Goal: Information Seeking & Learning: Find specific page/section

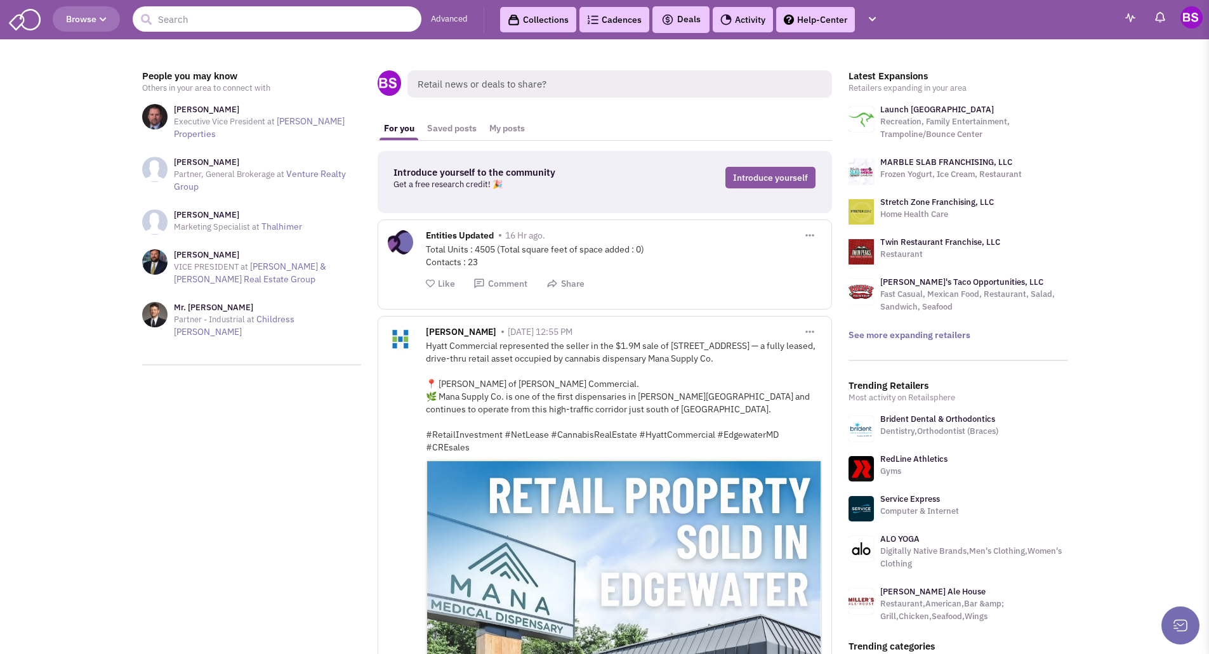
click at [170, 22] on input "text" at bounding box center [277, 18] width 289 height 25
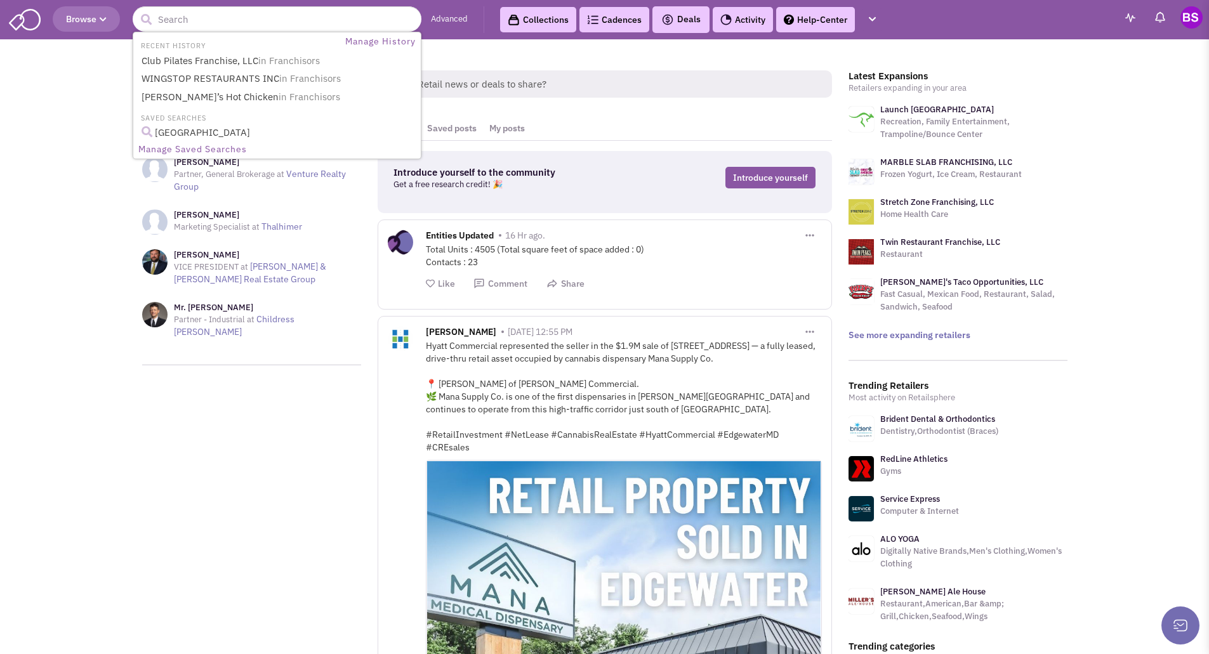
click at [75, 18] on span "Browse" at bounding box center [86, 18] width 41 height 11
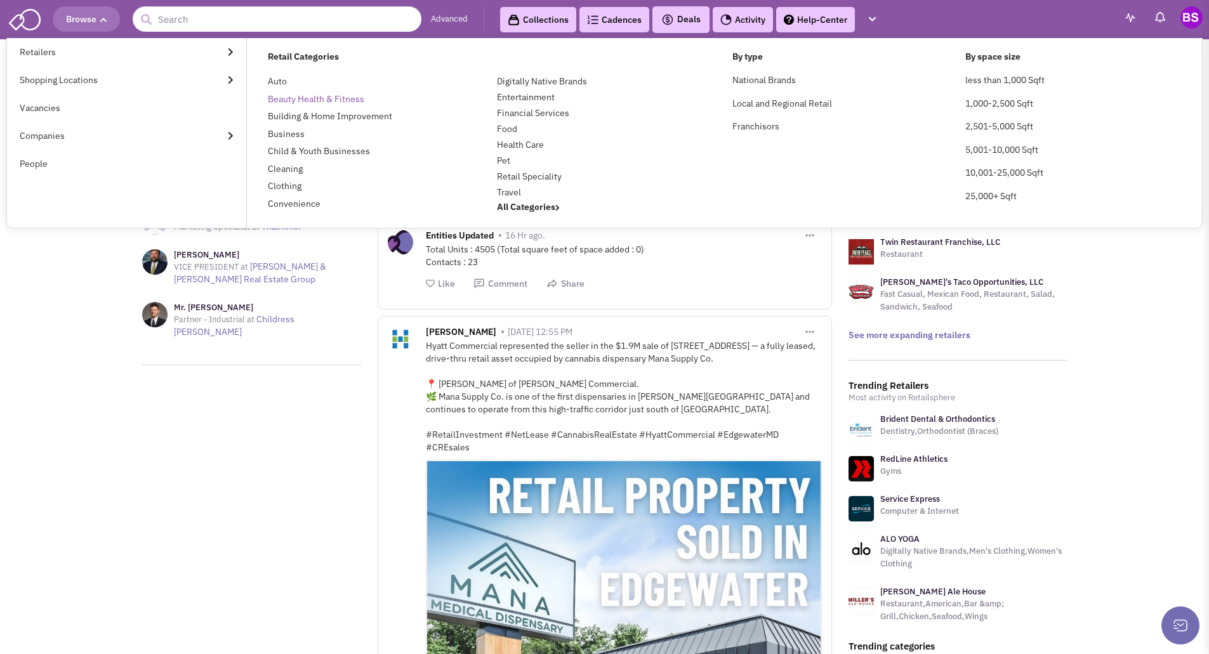
click at [347, 101] on link "Beauty Health & Fitness" at bounding box center [316, 98] width 96 height 11
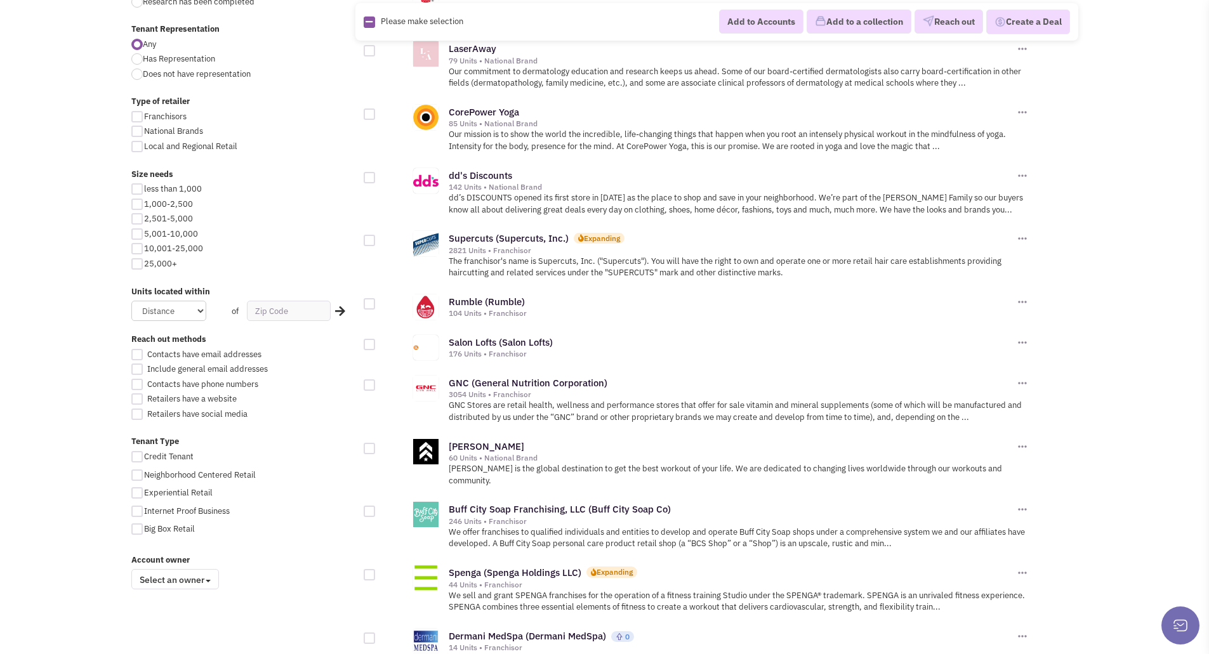
scroll to position [571, 0]
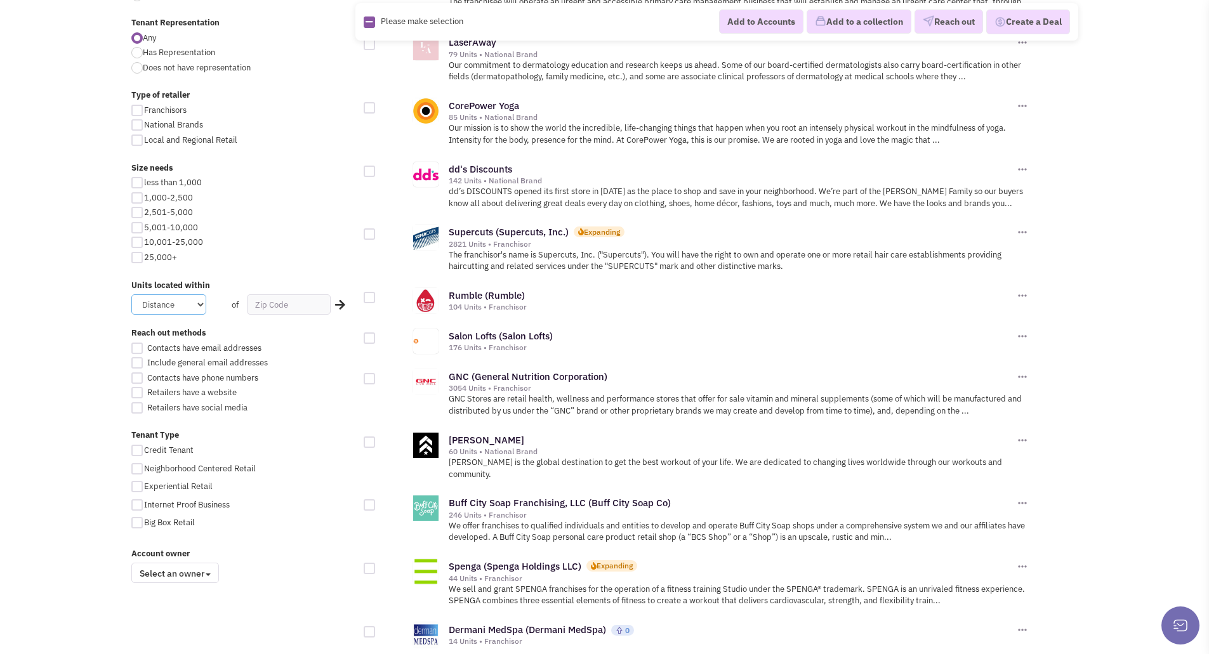
click at [200, 304] on select "Distance 1 Mile 5 Miles 10 Miles 20 Miles 50 Miles" at bounding box center [168, 304] width 75 height 20
select select "50"
click at [131, 294] on select "Distance 1 Mile 5 Miles 10 Miles 20 Miles 50 Miles" at bounding box center [168, 304] width 75 height 20
click at [269, 308] on input "text" at bounding box center [289, 304] width 84 height 20
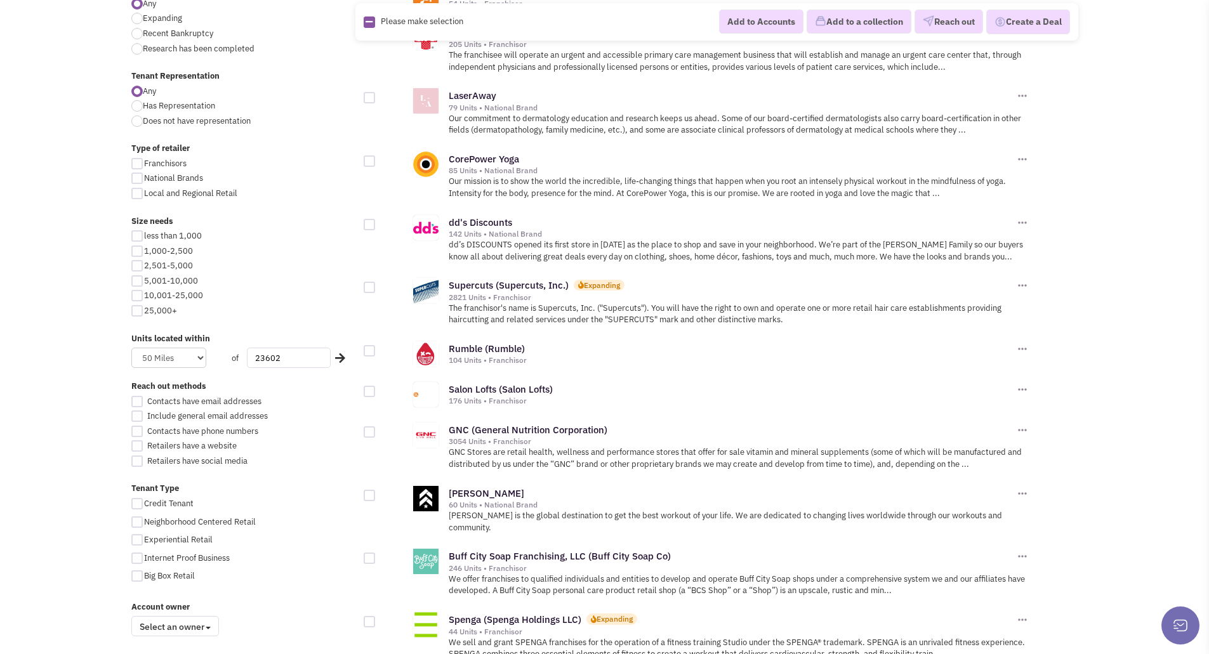
scroll to position [508, 0]
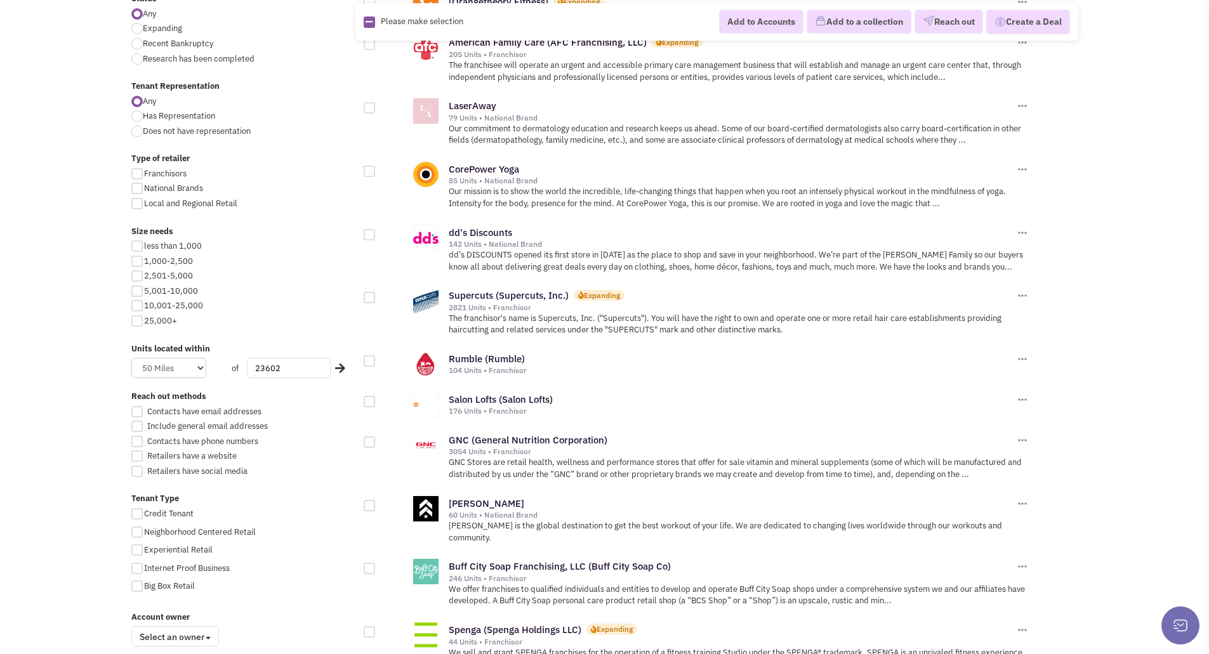
type input "23602"
click at [141, 257] on div at bounding box center [136, 261] width 11 height 11
click at [144, 258] on input "1,000-2,500" at bounding box center [148, 262] width 8 height 8
checkbox input "true"
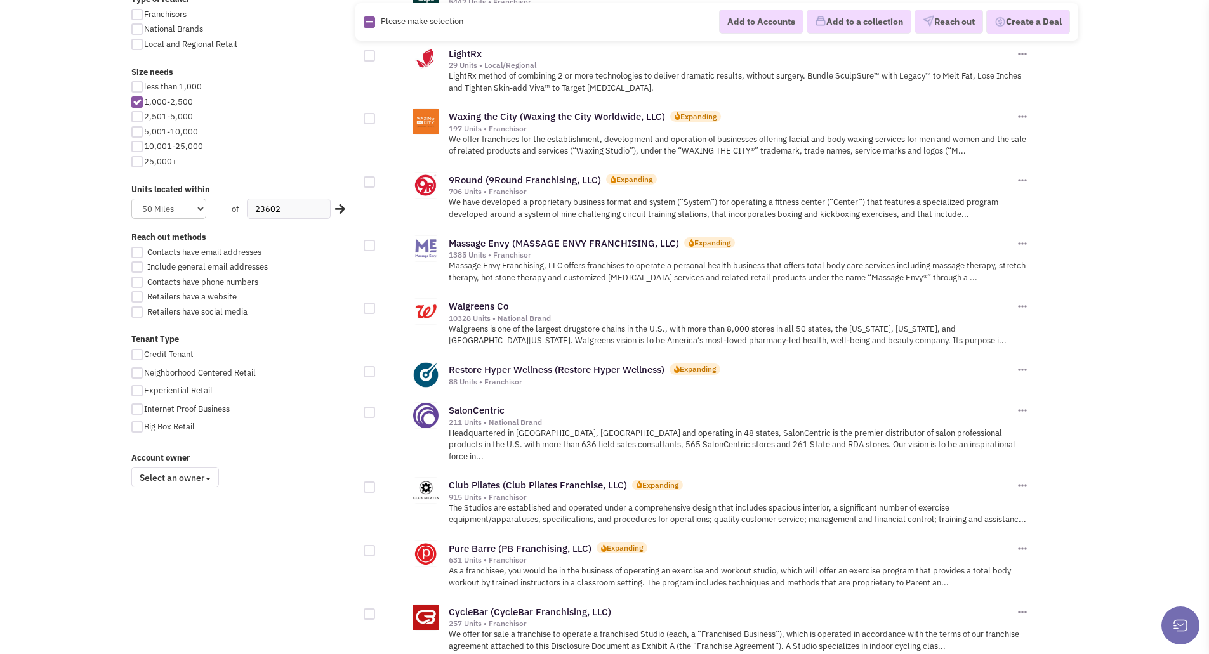
scroll to position [635, 0]
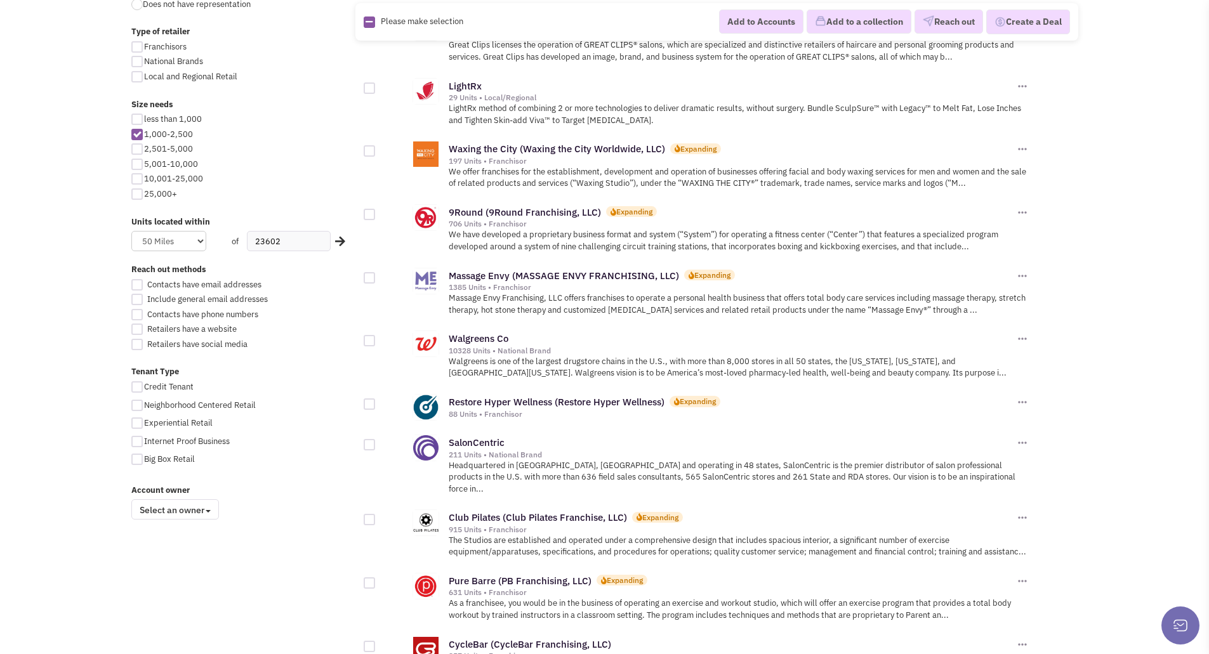
click at [138, 151] on div at bounding box center [136, 148] width 11 height 11
click at [144, 151] on input "2,501-5,000" at bounding box center [148, 150] width 8 height 8
checkbox input "true"
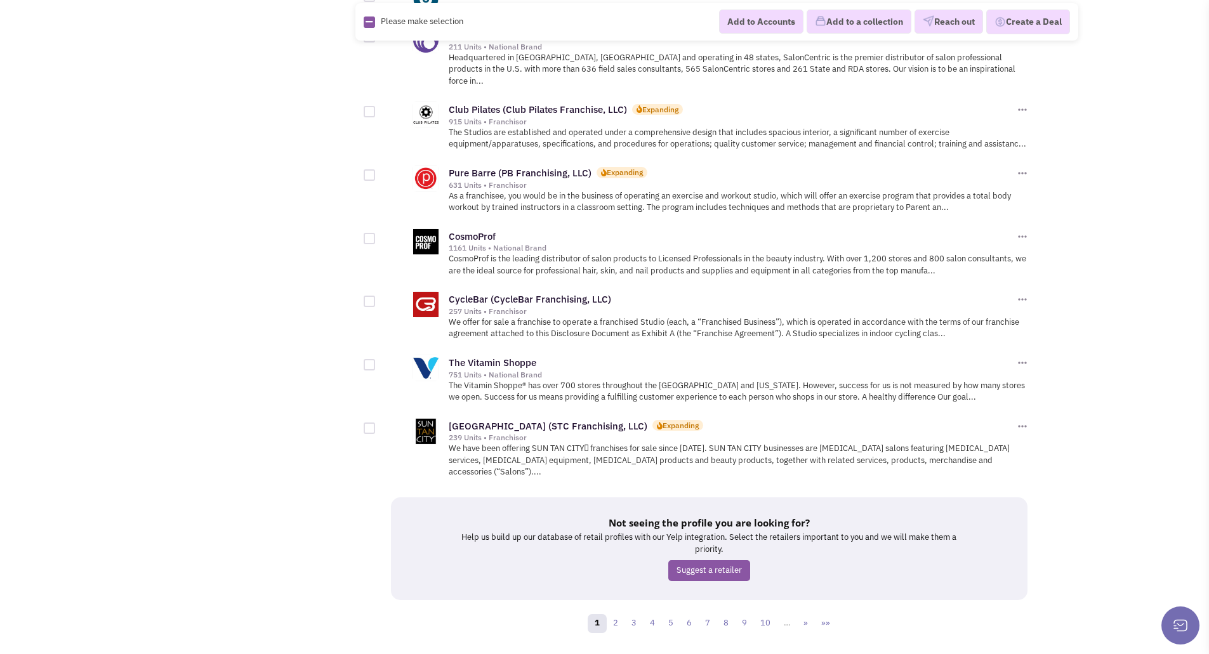
scroll to position [1274, 0]
click at [618, 614] on link "2" at bounding box center [615, 623] width 19 height 19
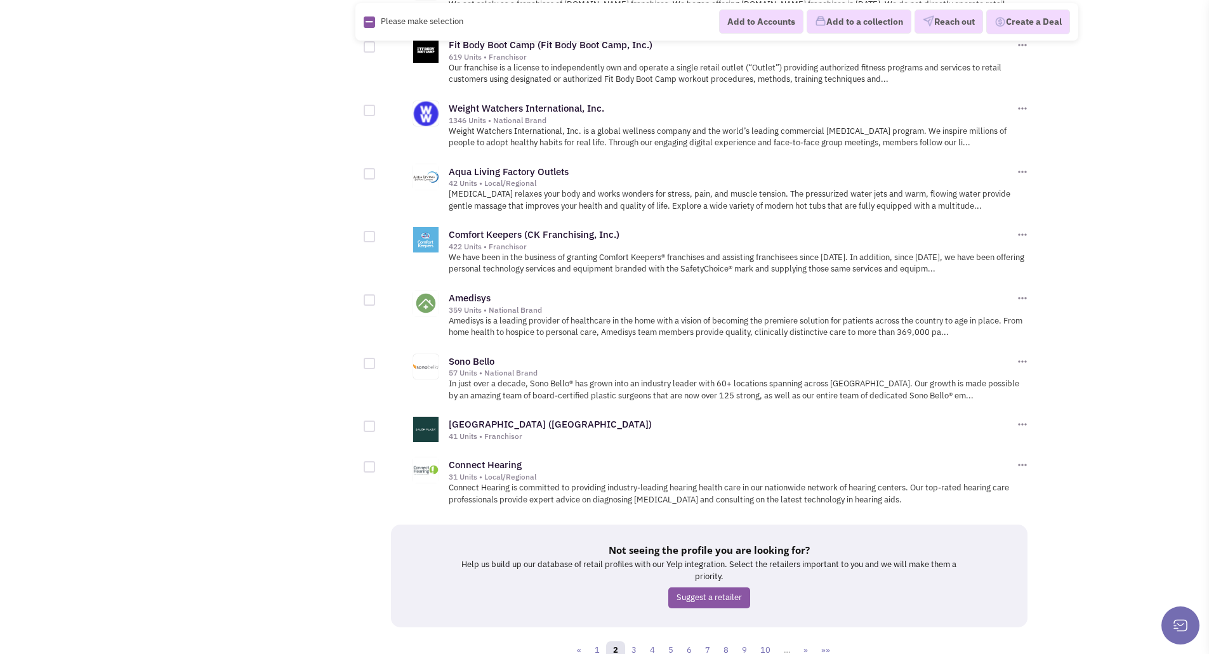
scroll to position [1297, 0]
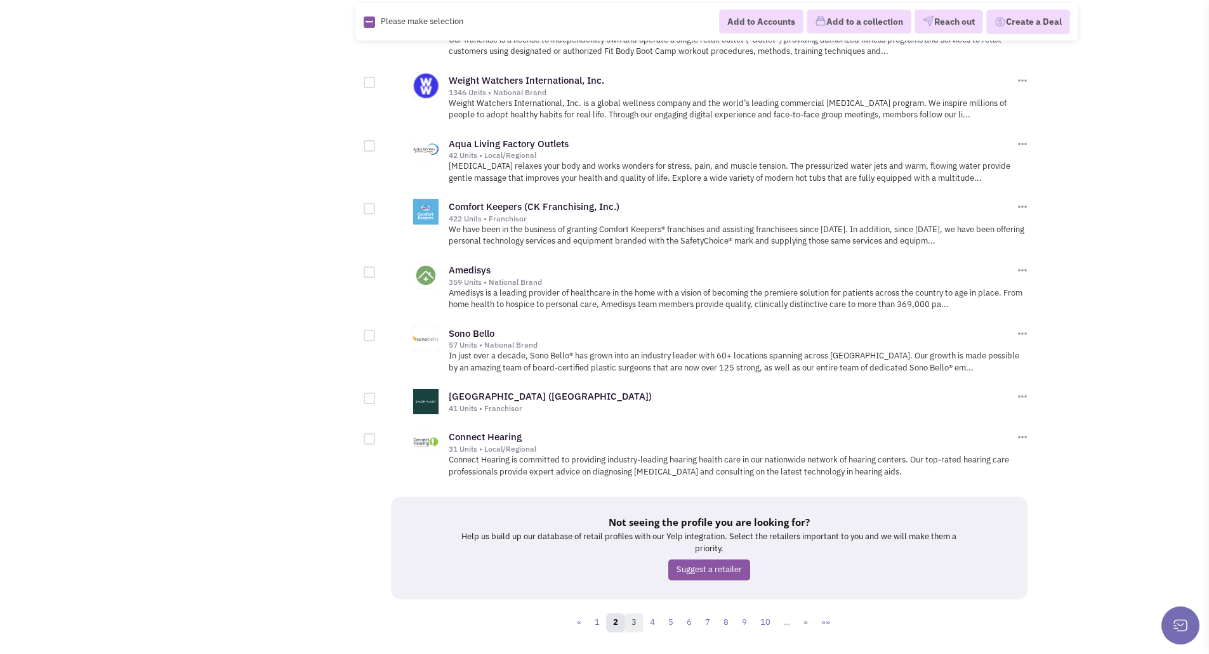
click at [637, 614] on link "3" at bounding box center [633, 623] width 19 height 19
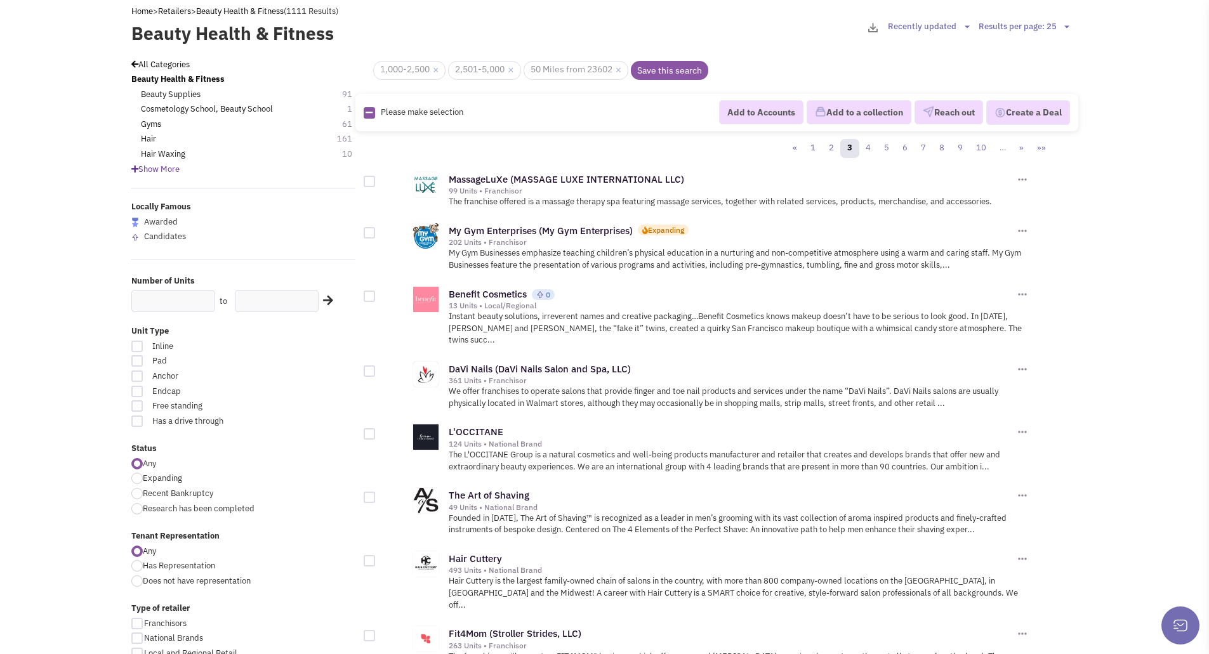
scroll to position [63, 0]
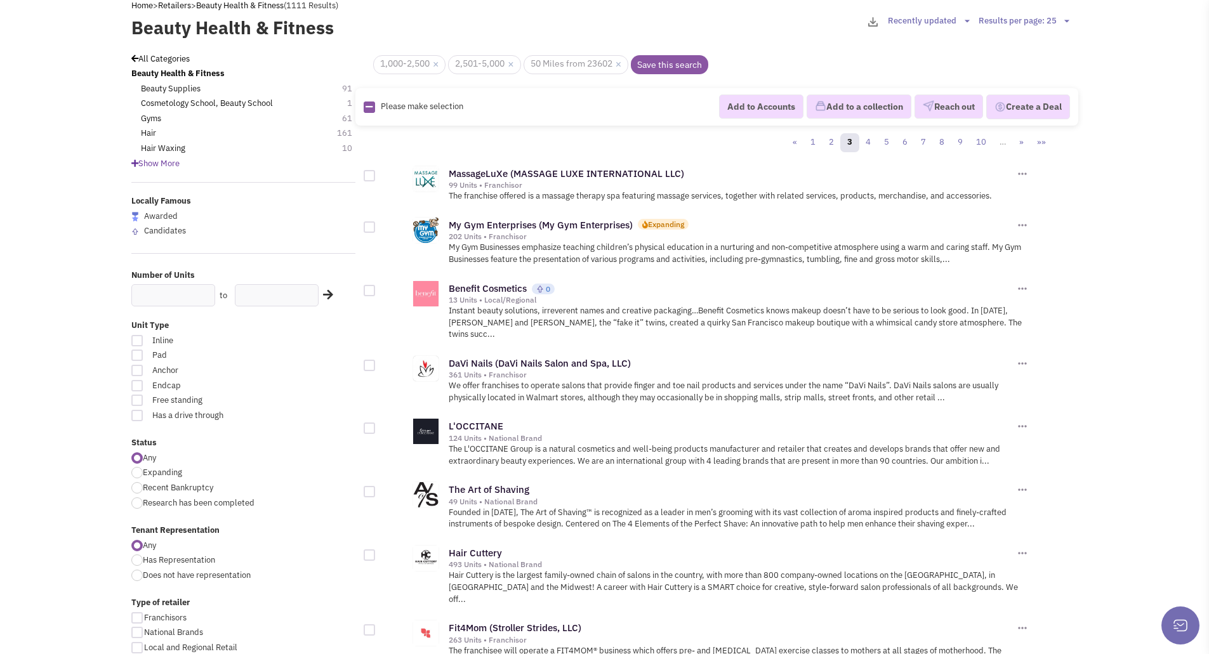
click at [369, 225] on div at bounding box center [369, 226] width 11 height 11
click at [376, 225] on input "checkbox" at bounding box center [380, 228] width 8 height 8
checkbox input "true"
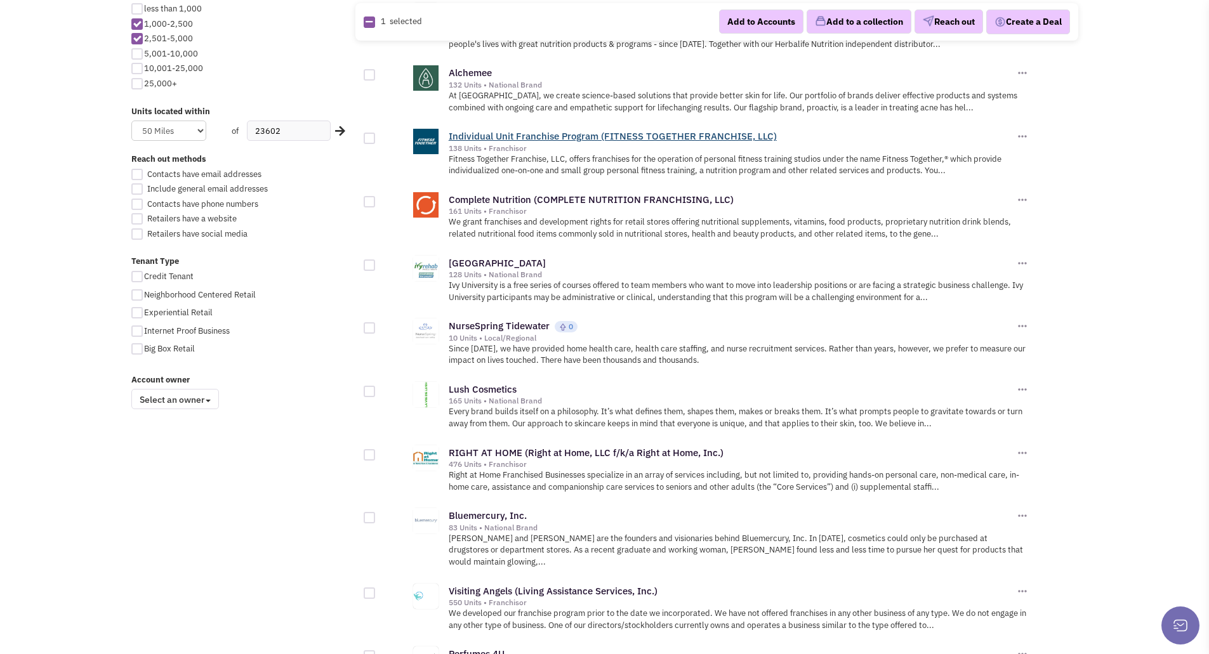
scroll to position [761, 0]
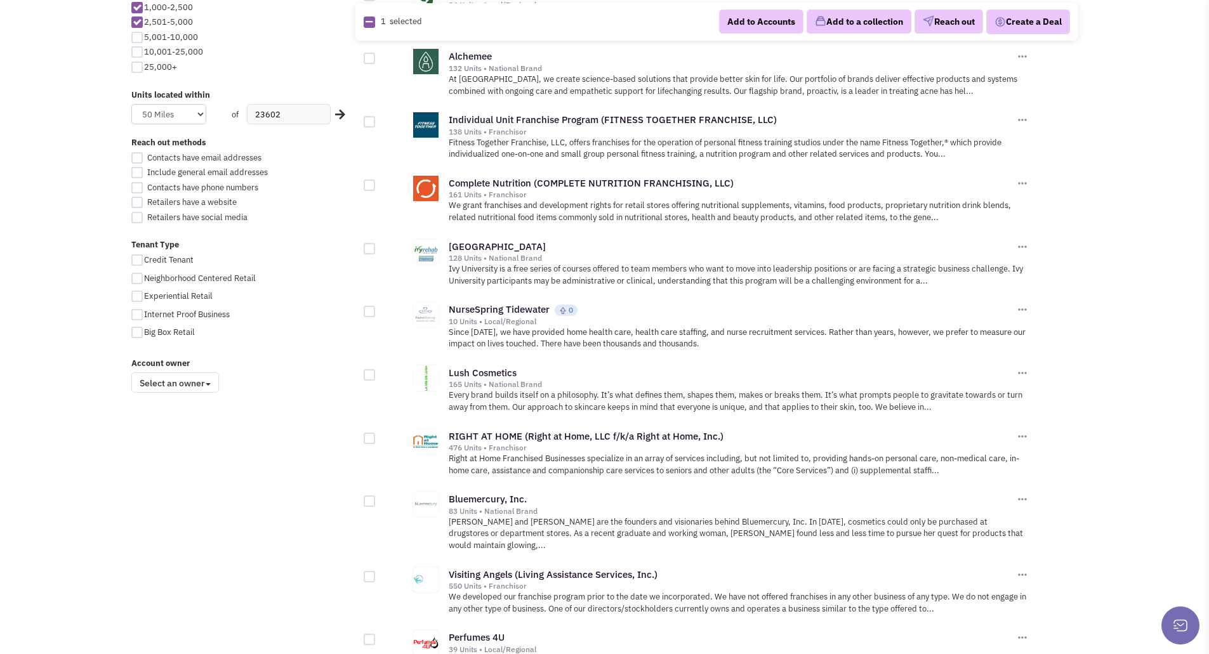
click at [366, 306] on div at bounding box center [369, 311] width 11 height 11
click at [376, 308] on input "checkbox" at bounding box center [380, 312] width 8 height 8
checkbox input "true"
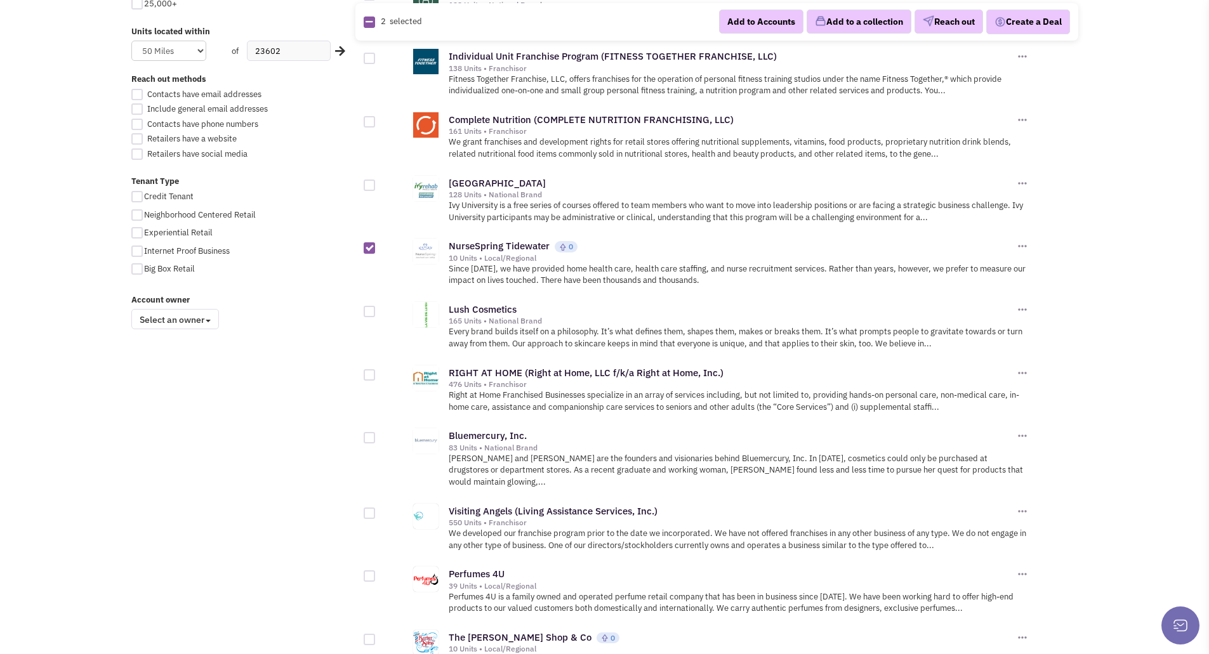
scroll to position [888, 0]
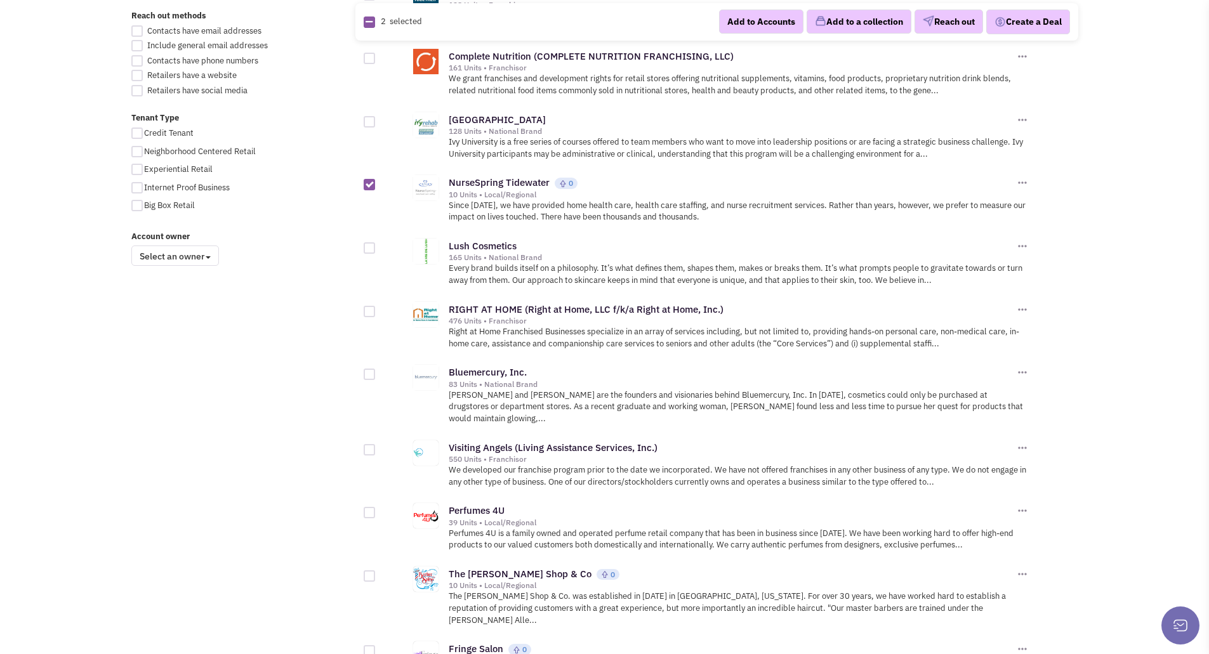
click at [369, 306] on div at bounding box center [369, 311] width 11 height 11
click at [376, 308] on input "checkbox" at bounding box center [380, 312] width 8 height 8
checkbox input "true"
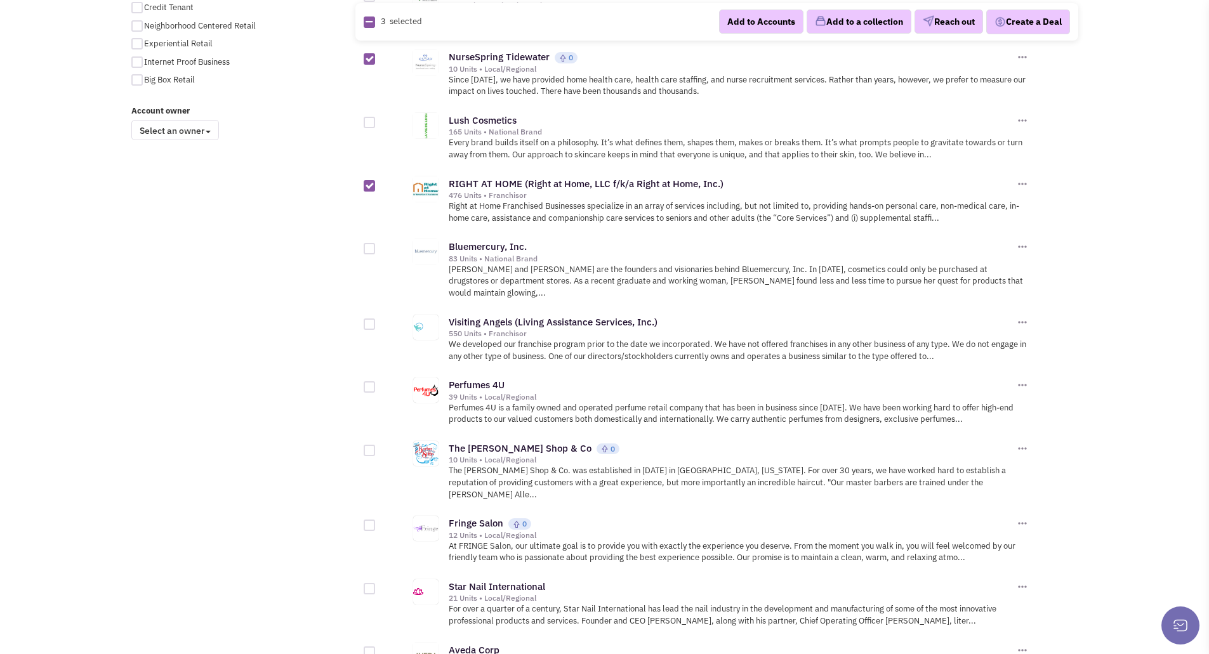
scroll to position [1015, 0]
click at [369, 317] on div at bounding box center [369, 322] width 11 height 11
click at [376, 320] on input "checkbox" at bounding box center [380, 324] width 8 height 8
checkbox input "true"
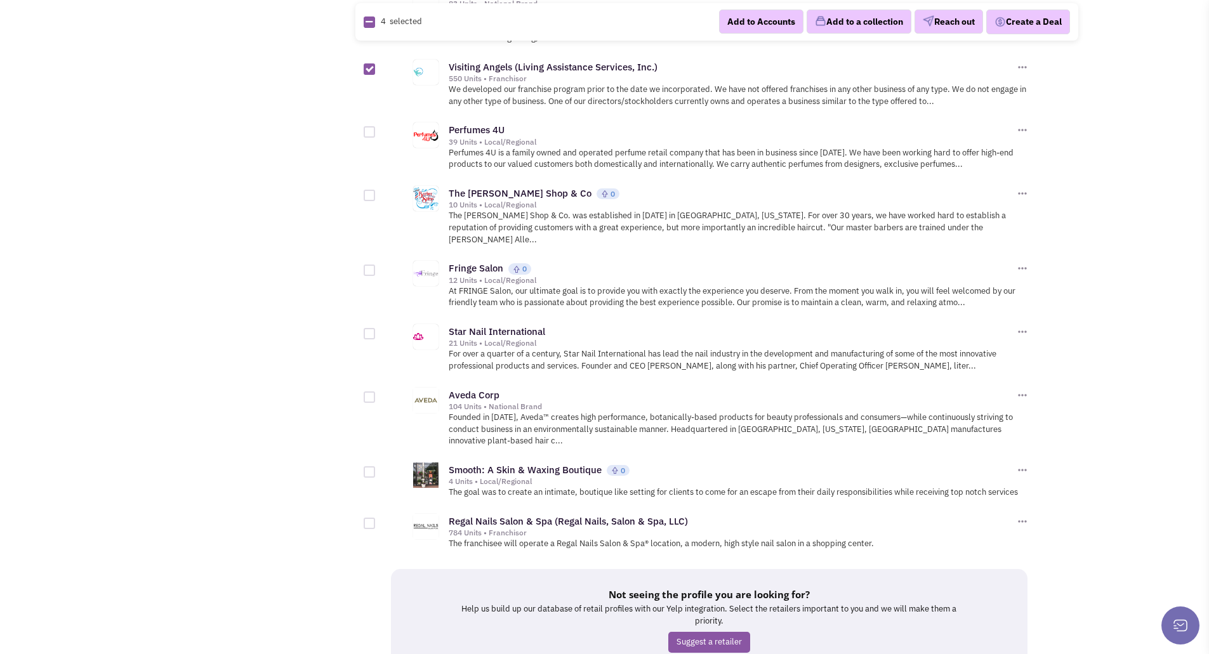
scroll to position [1317, 0]
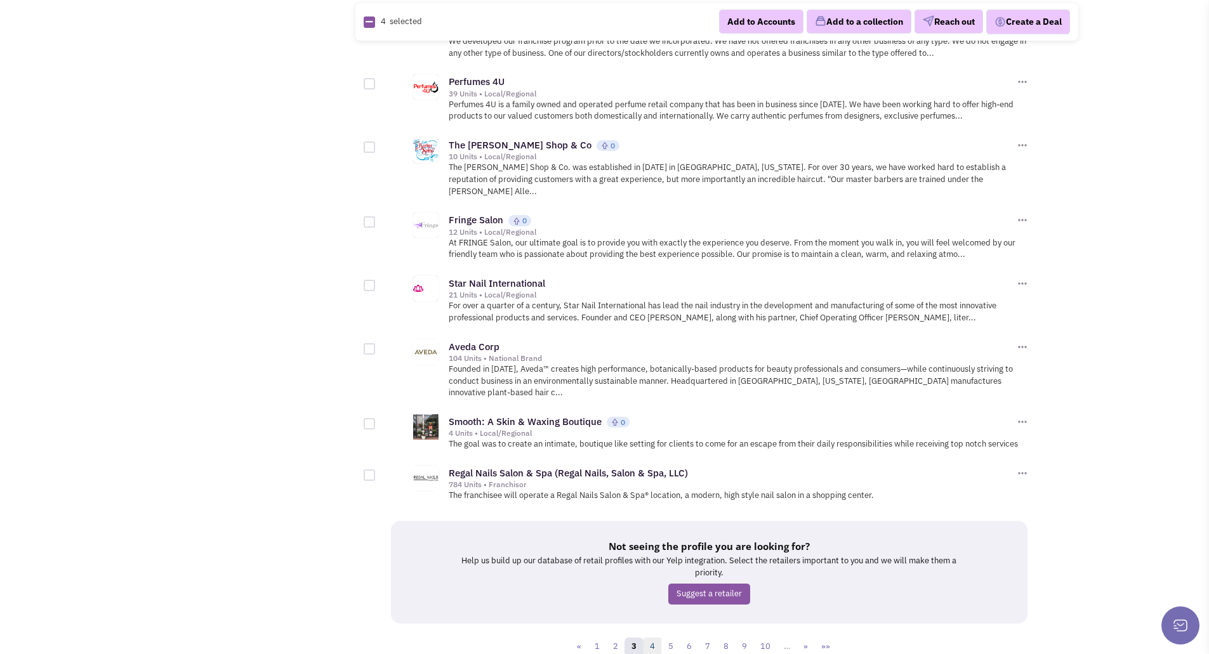
click at [655, 638] on link "4" at bounding box center [652, 647] width 19 height 19
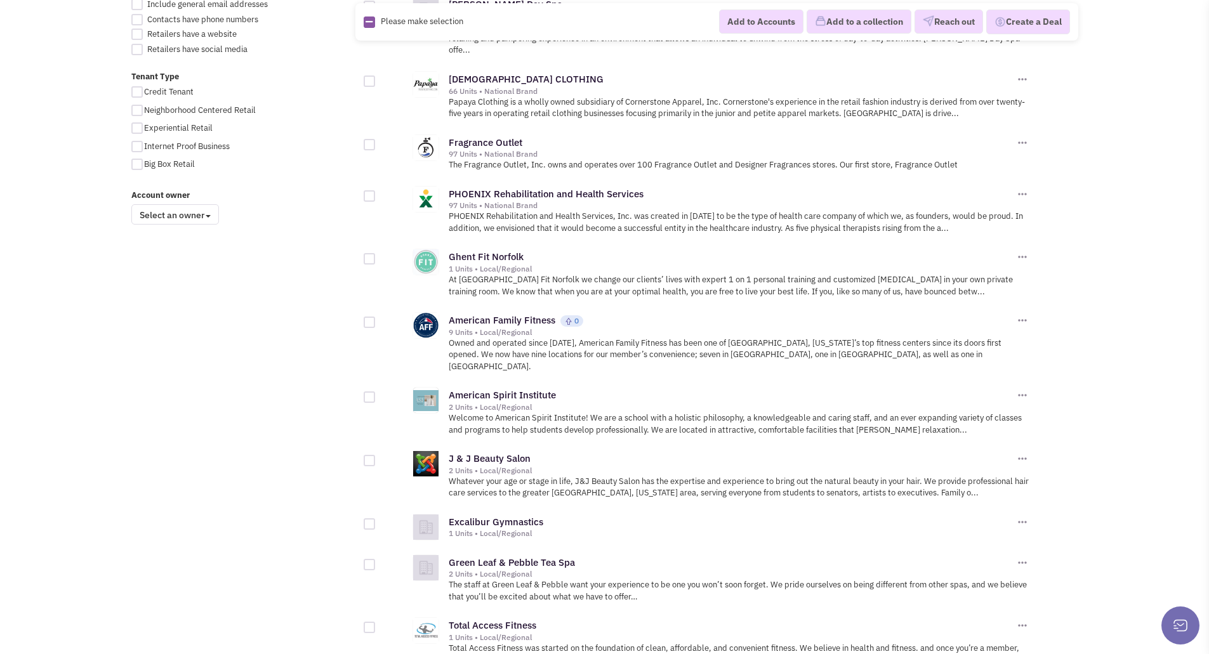
scroll to position [952, 0]
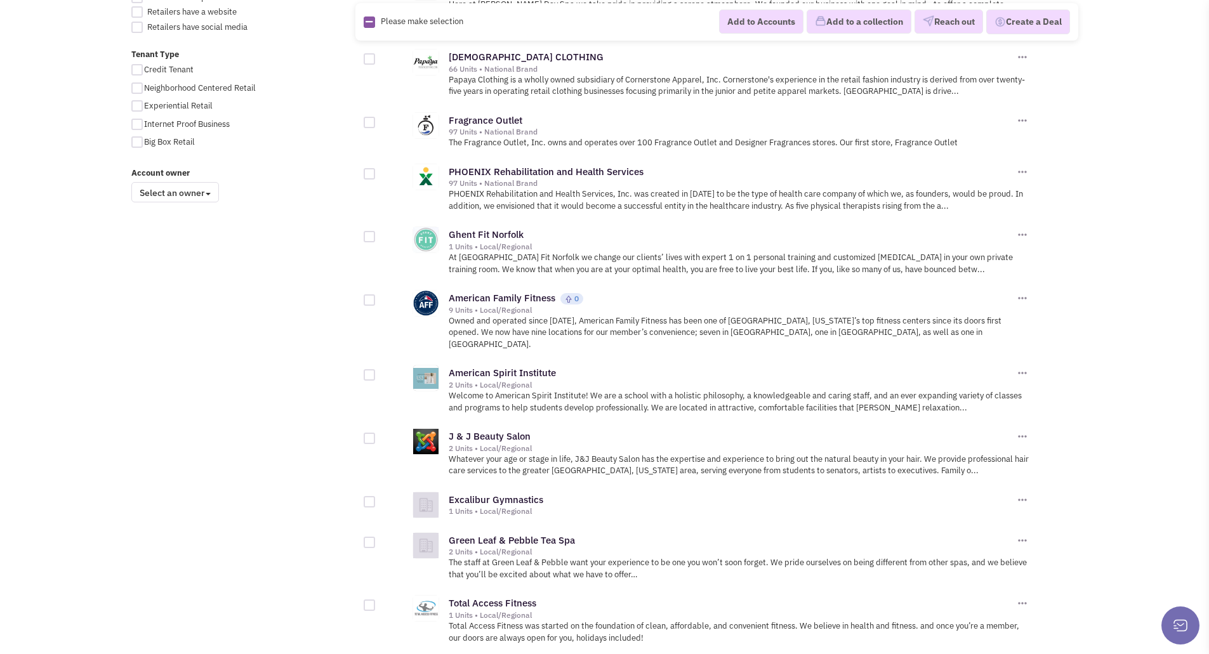
click at [371, 231] on div at bounding box center [369, 236] width 11 height 11
click at [376, 234] on input "checkbox" at bounding box center [380, 238] width 8 height 8
click at [368, 231] on div at bounding box center [369, 236] width 11 height 11
click at [376, 234] on input "checkbox" at bounding box center [380, 238] width 8 height 8
checkbox input "false"
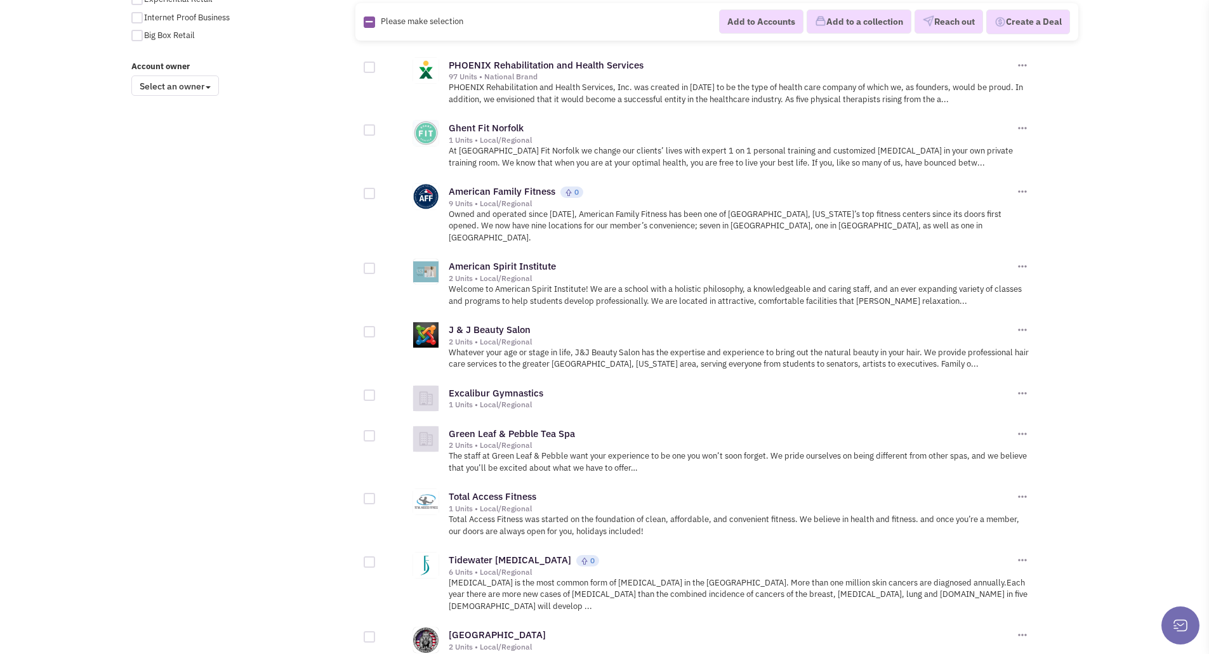
scroll to position [1079, 0]
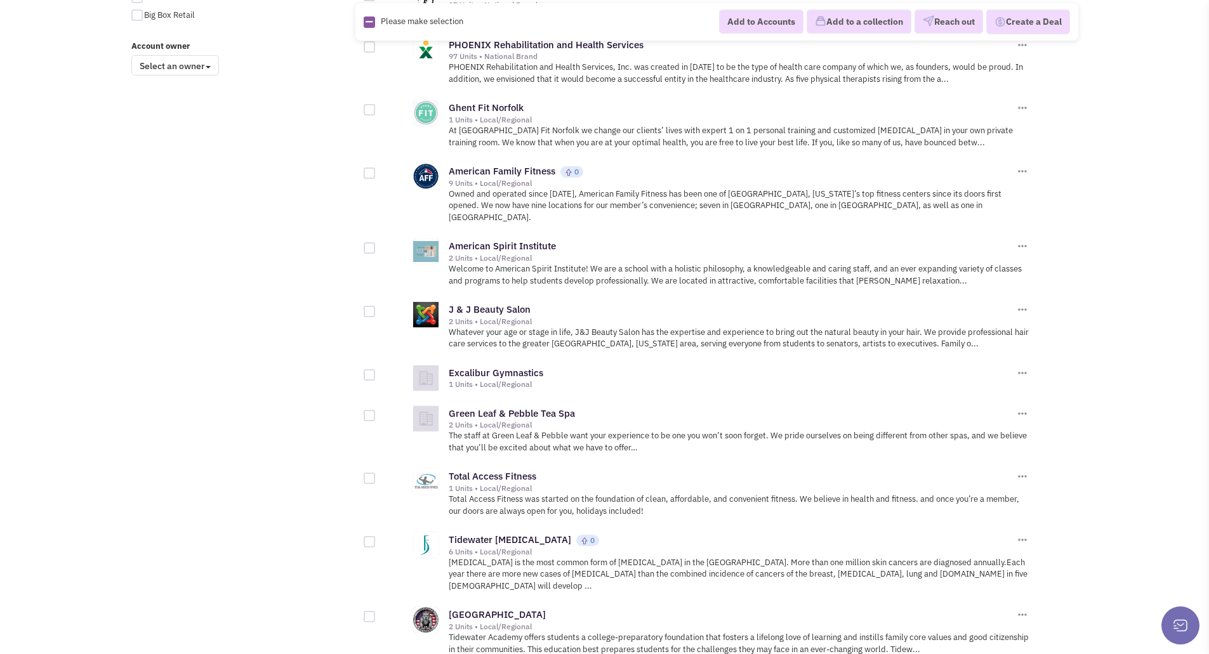
click at [371, 369] on div at bounding box center [369, 374] width 11 height 11
click at [376, 372] on input "checkbox" at bounding box center [380, 376] width 8 height 8
checkbox input "true"
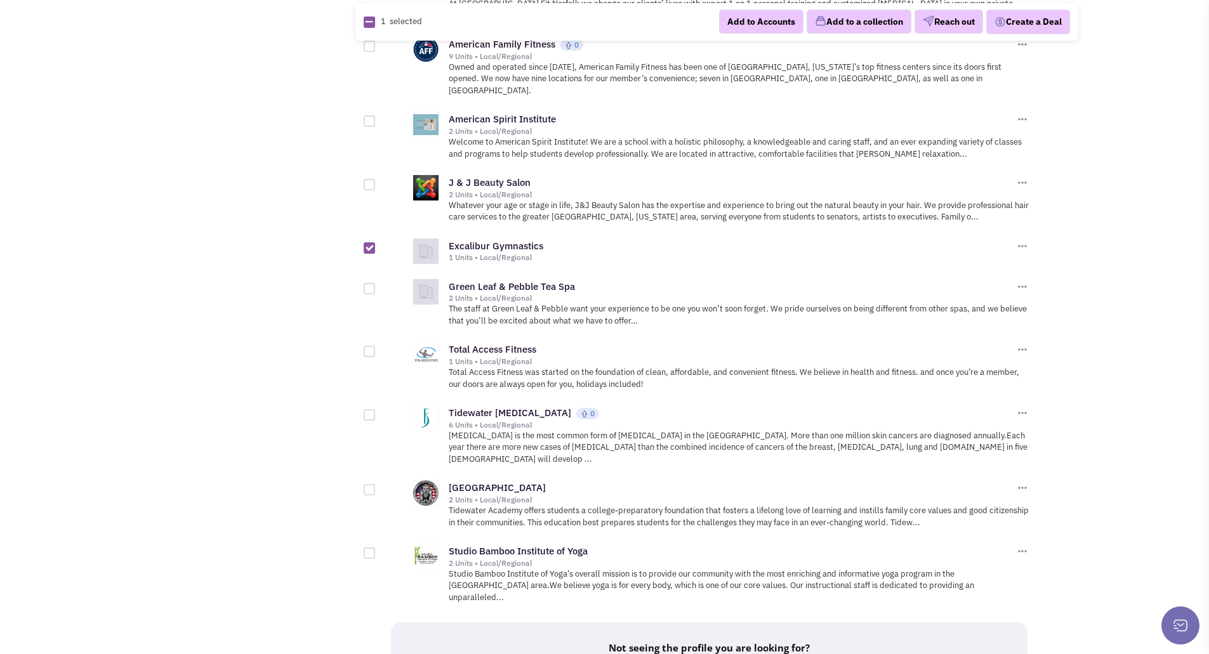
scroll to position [1269, 0]
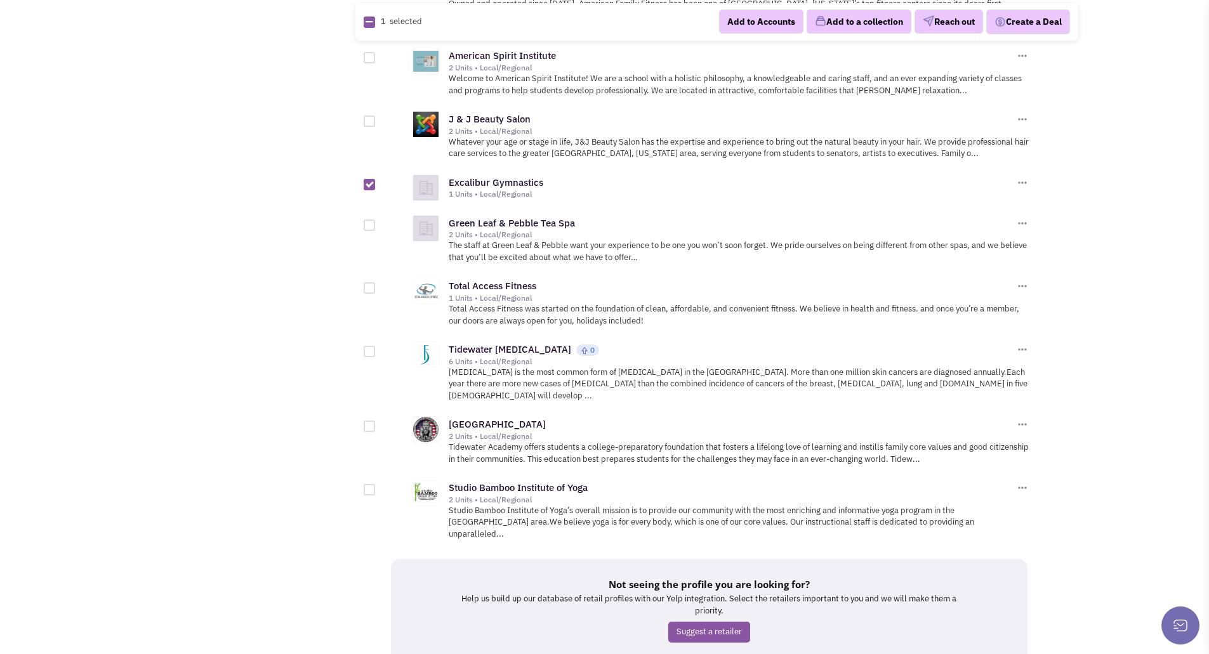
click at [368, 282] on div at bounding box center [369, 287] width 11 height 11
click at [376, 285] on input "checkbox" at bounding box center [380, 289] width 8 height 8
checkbox input "true"
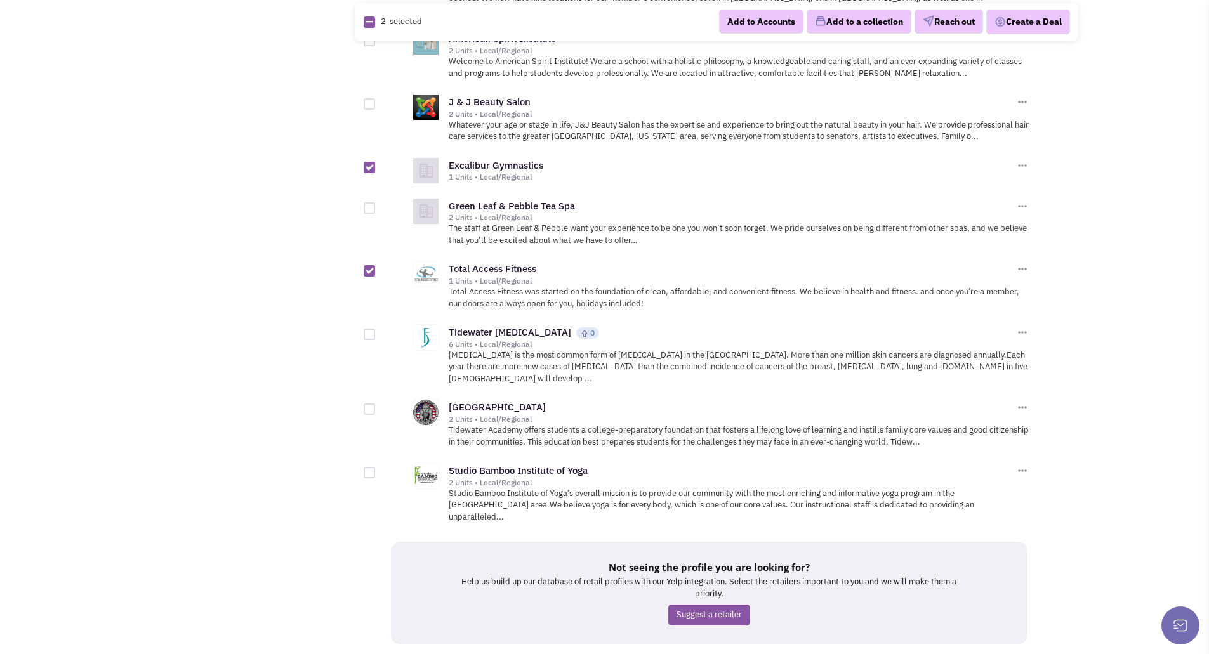
scroll to position [1296, 0]
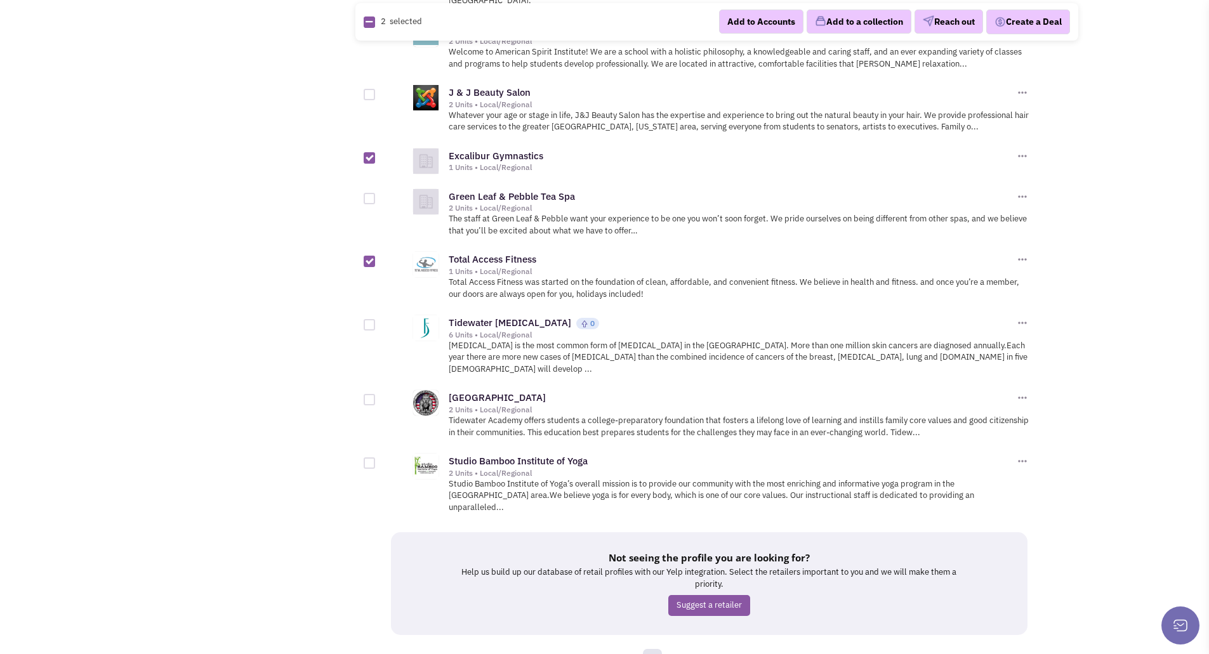
click at [370, 457] on div at bounding box center [369, 462] width 11 height 11
click at [376, 460] on input "checkbox" at bounding box center [380, 464] width 8 height 8
checkbox input "true"
click at [671, 649] on link "5" at bounding box center [670, 658] width 19 height 19
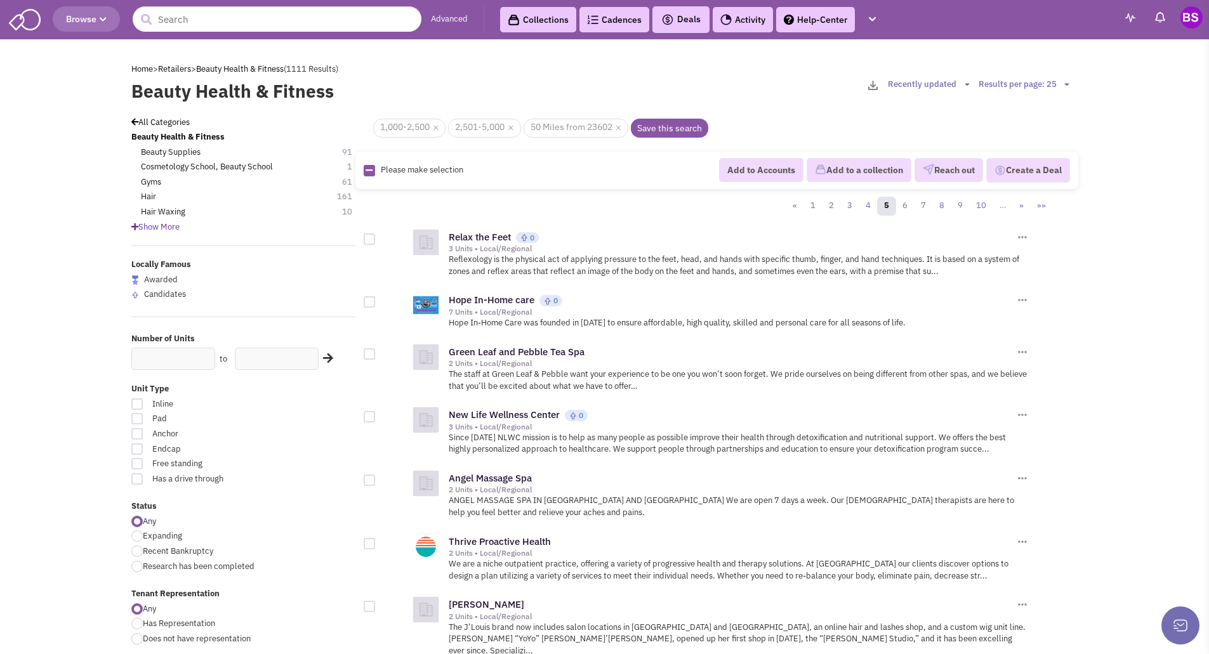
click at [371, 240] on div at bounding box center [369, 239] width 11 height 11
click at [376, 240] on input "checkbox" at bounding box center [380, 240] width 8 height 8
checkbox input "true"
click at [369, 299] on div at bounding box center [369, 301] width 11 height 11
click at [376, 299] on input "checkbox" at bounding box center [380, 303] width 8 height 8
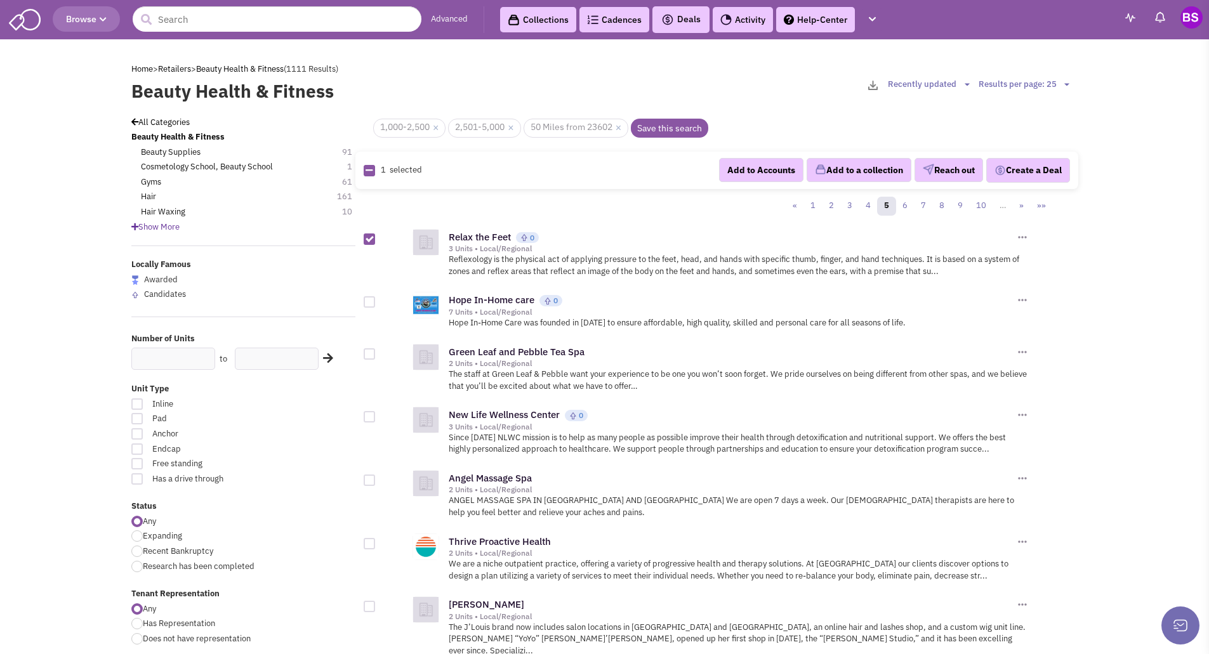
checkbox input "true"
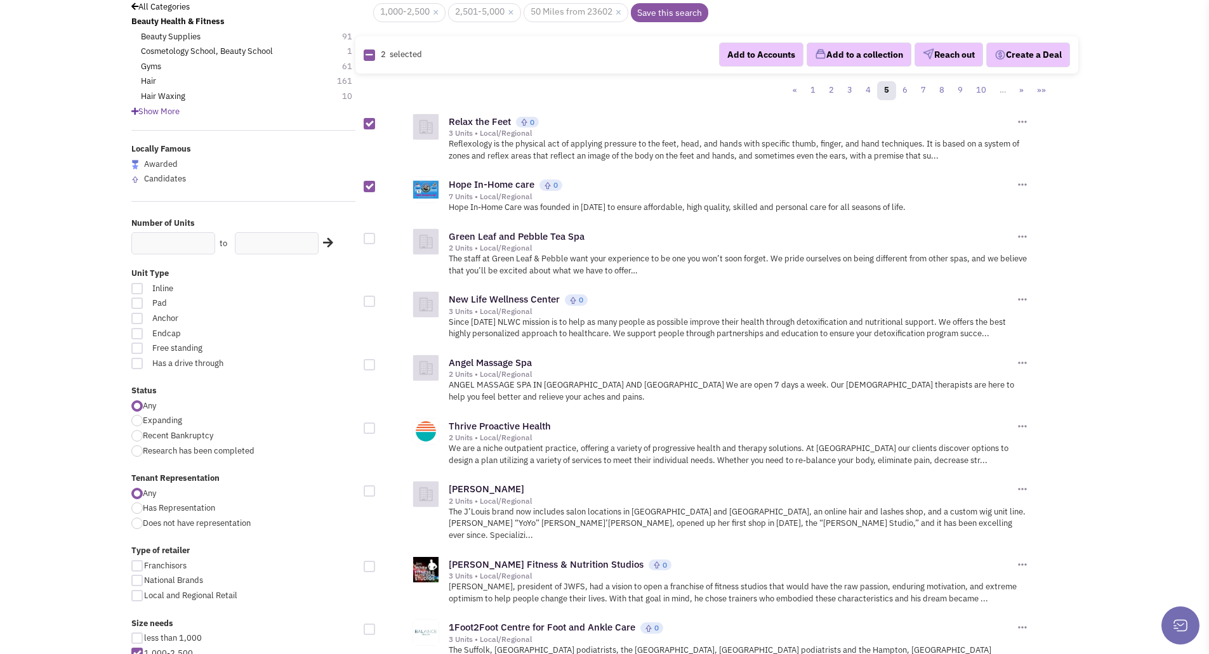
scroll to position [127, 0]
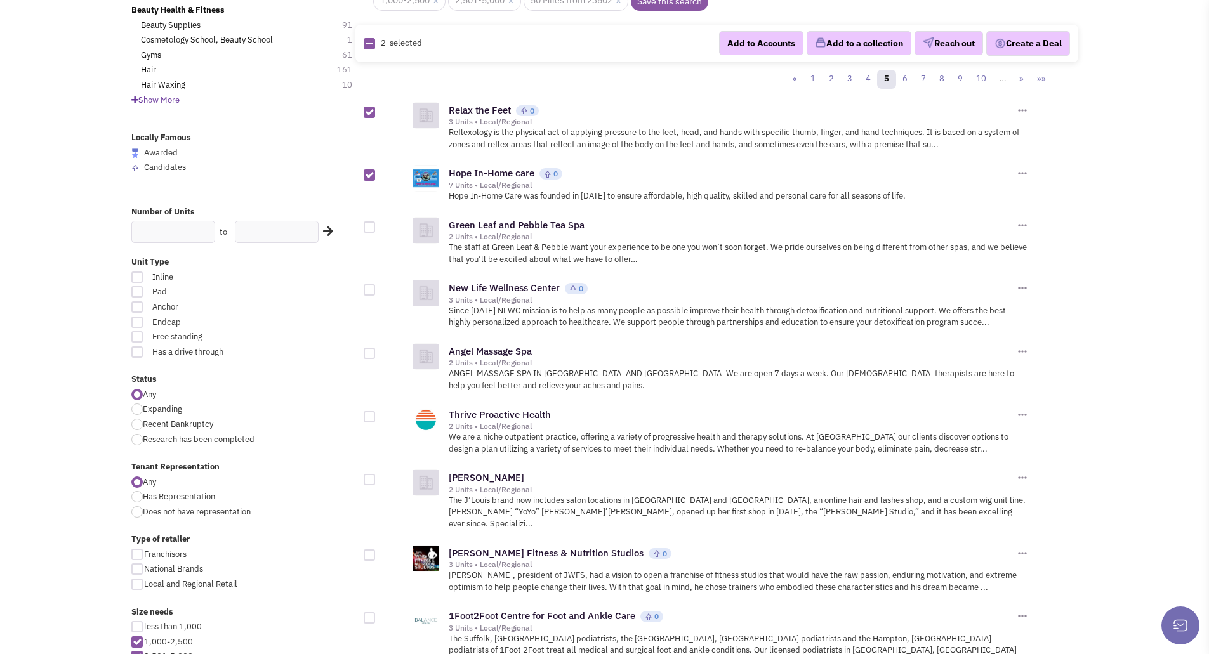
click at [371, 291] on div at bounding box center [369, 289] width 11 height 11
click at [376, 291] on input "checkbox" at bounding box center [380, 291] width 8 height 8
checkbox input "true"
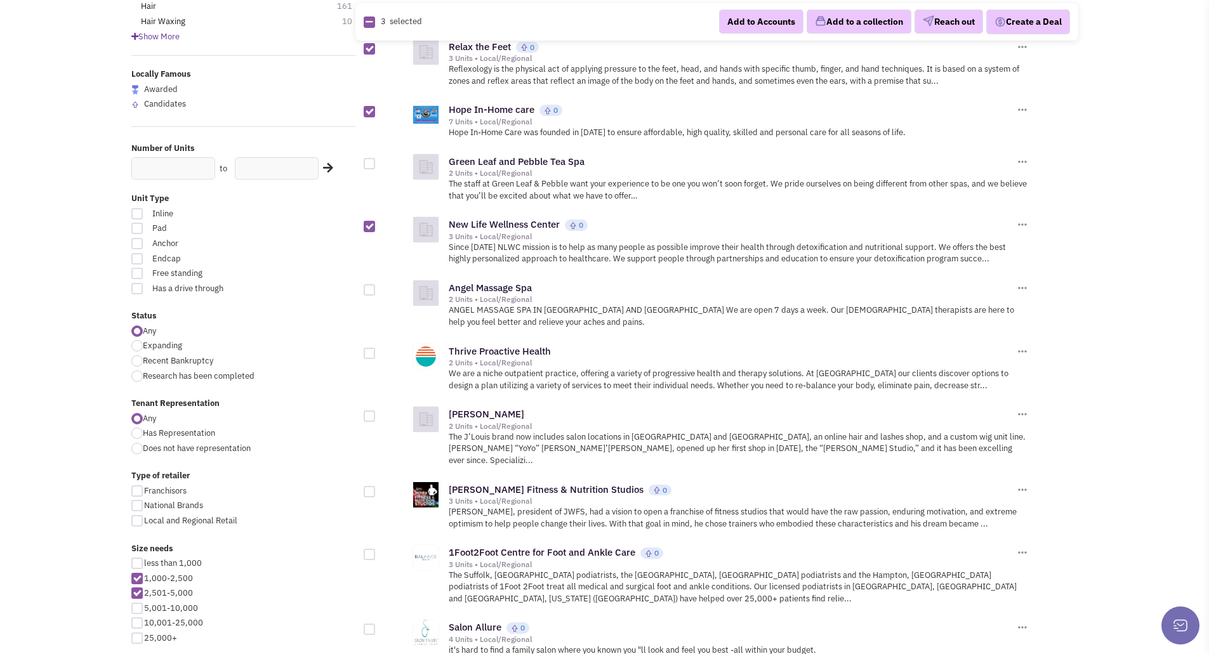
scroll to position [254, 0]
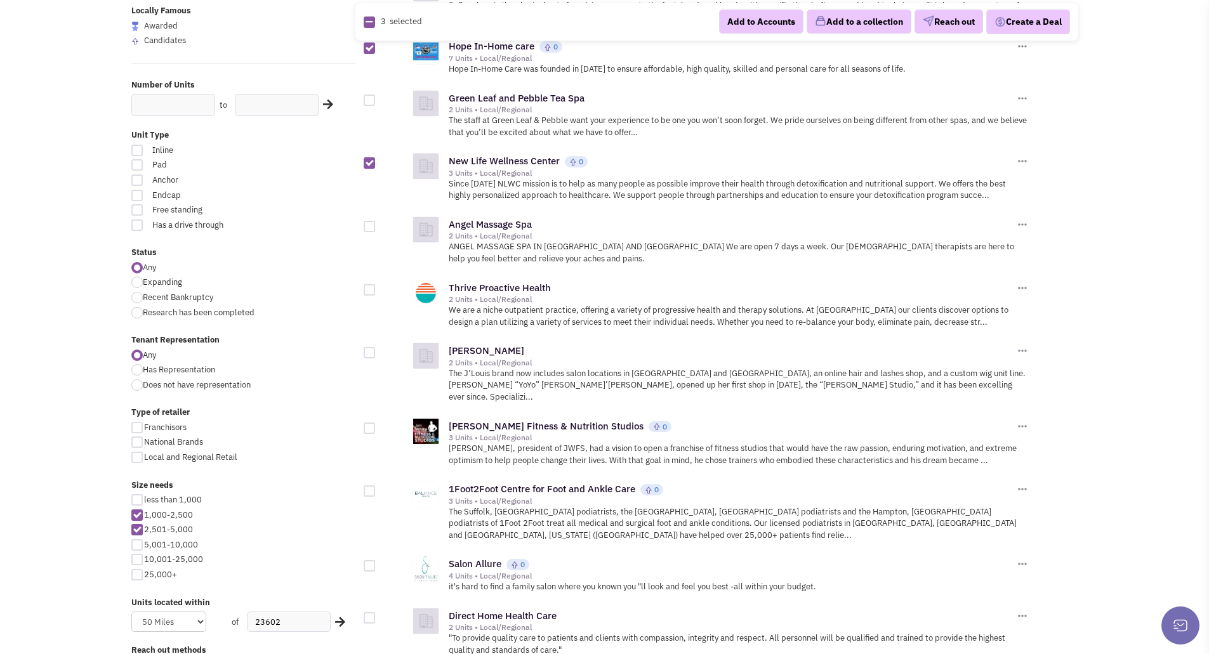
click at [371, 289] on div at bounding box center [369, 289] width 11 height 11
click at [376, 289] on input "checkbox" at bounding box center [380, 291] width 8 height 8
click at [372, 288] on div at bounding box center [369, 289] width 11 height 11
click at [376, 288] on input "checkbox" at bounding box center [380, 291] width 8 height 8
checkbox input "false"
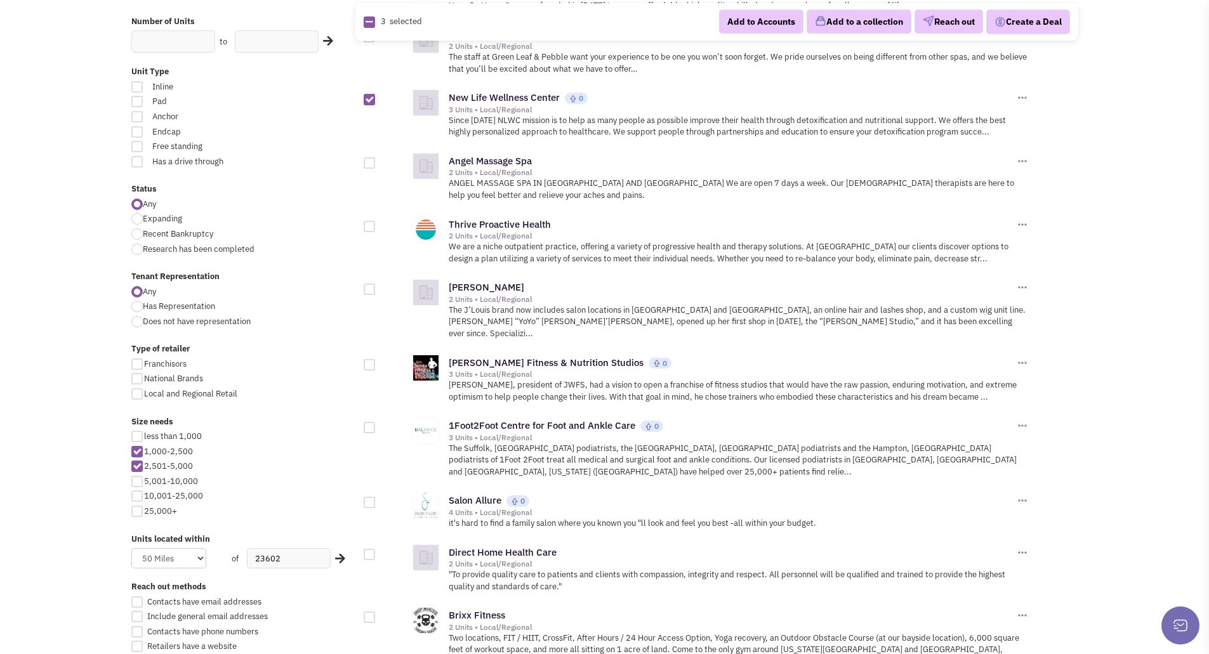
scroll to position [381, 0]
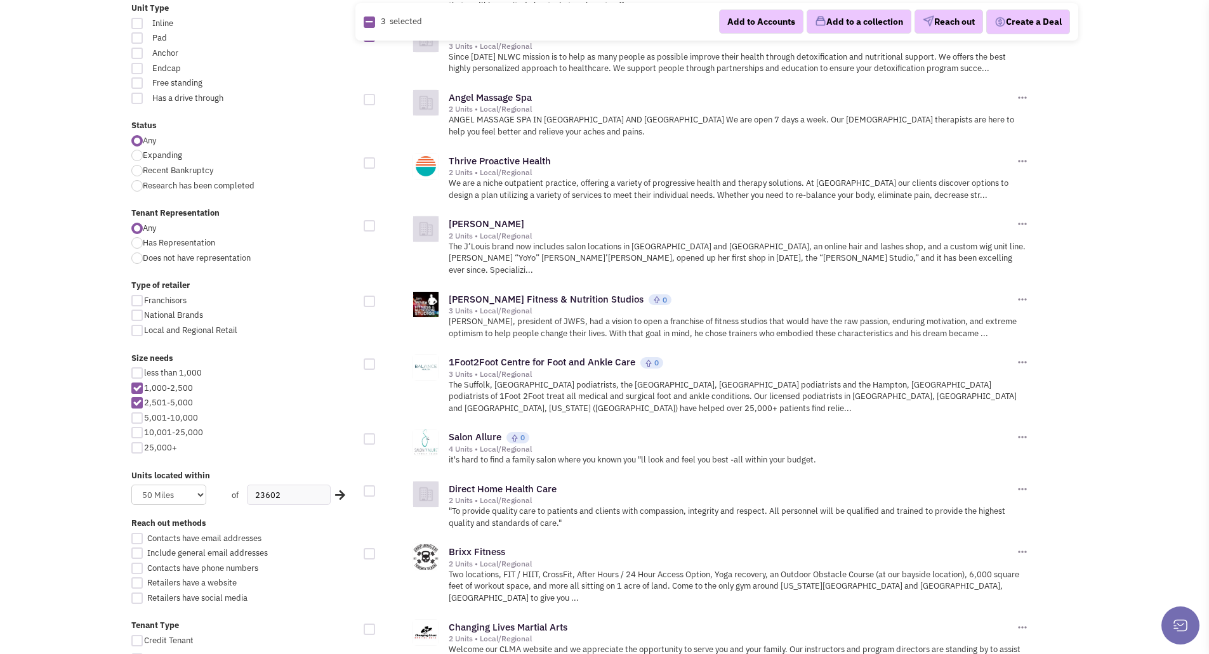
click at [370, 296] on div at bounding box center [369, 301] width 11 height 11
click at [376, 298] on input "checkbox" at bounding box center [380, 302] width 8 height 8
checkbox input "true"
click at [372, 359] on div at bounding box center [369, 364] width 11 height 11
click at [376, 361] on input "checkbox" at bounding box center [380, 365] width 8 height 8
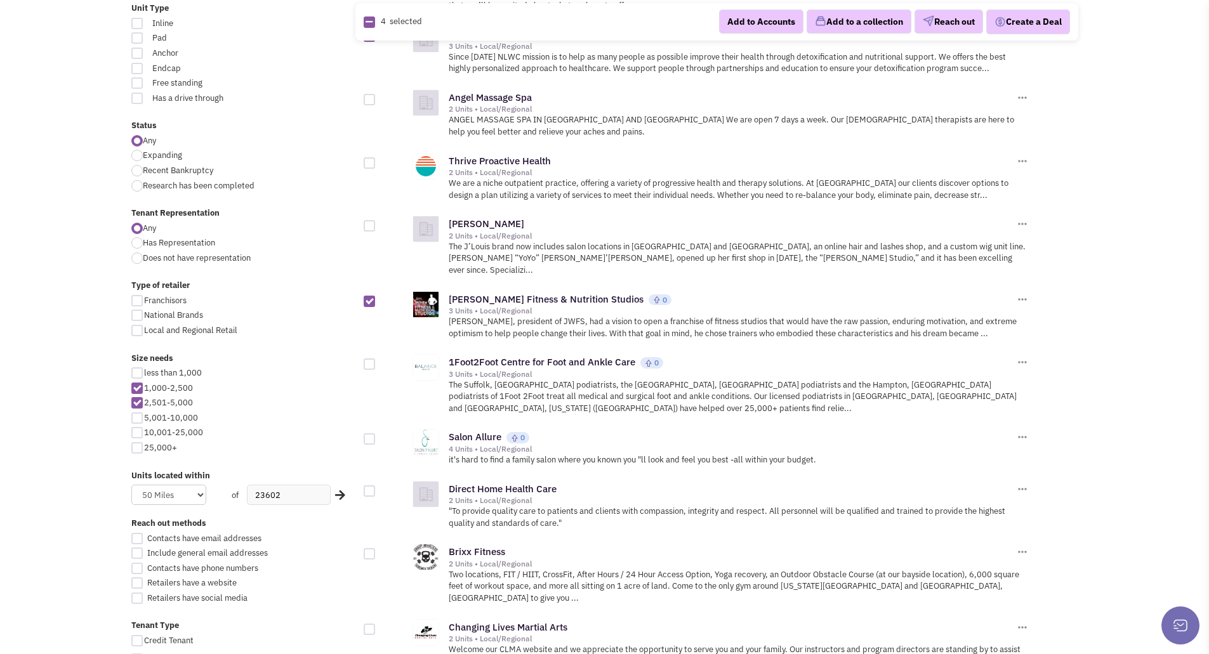
checkbox input "true"
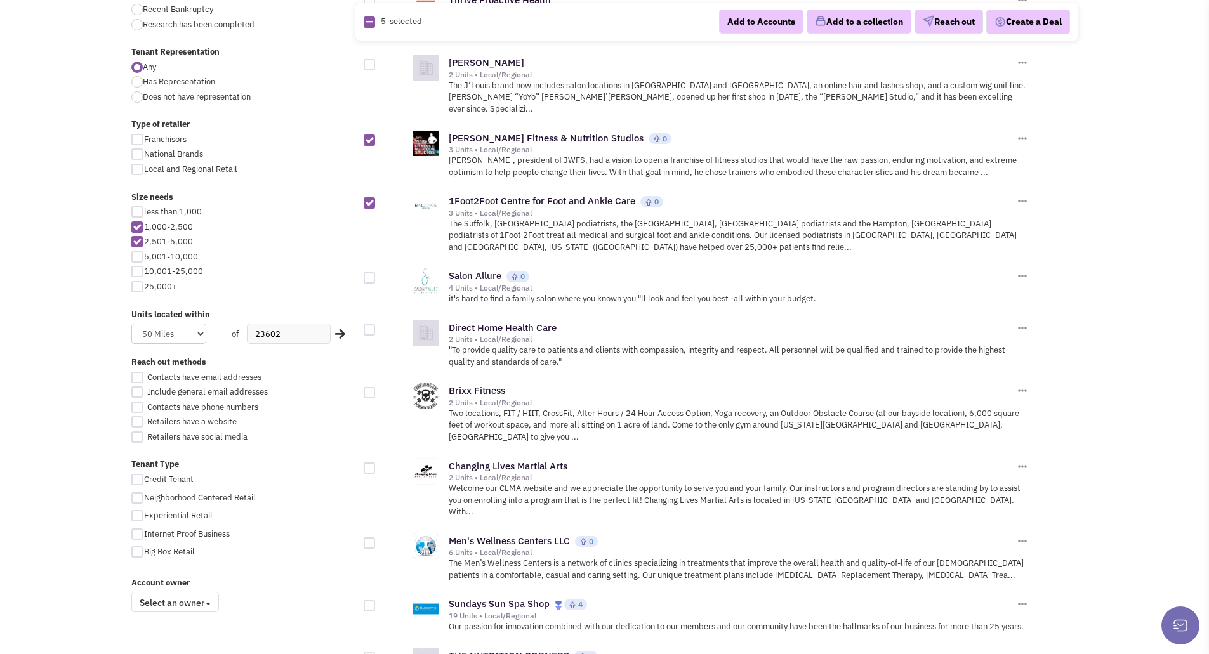
scroll to position [571, 0]
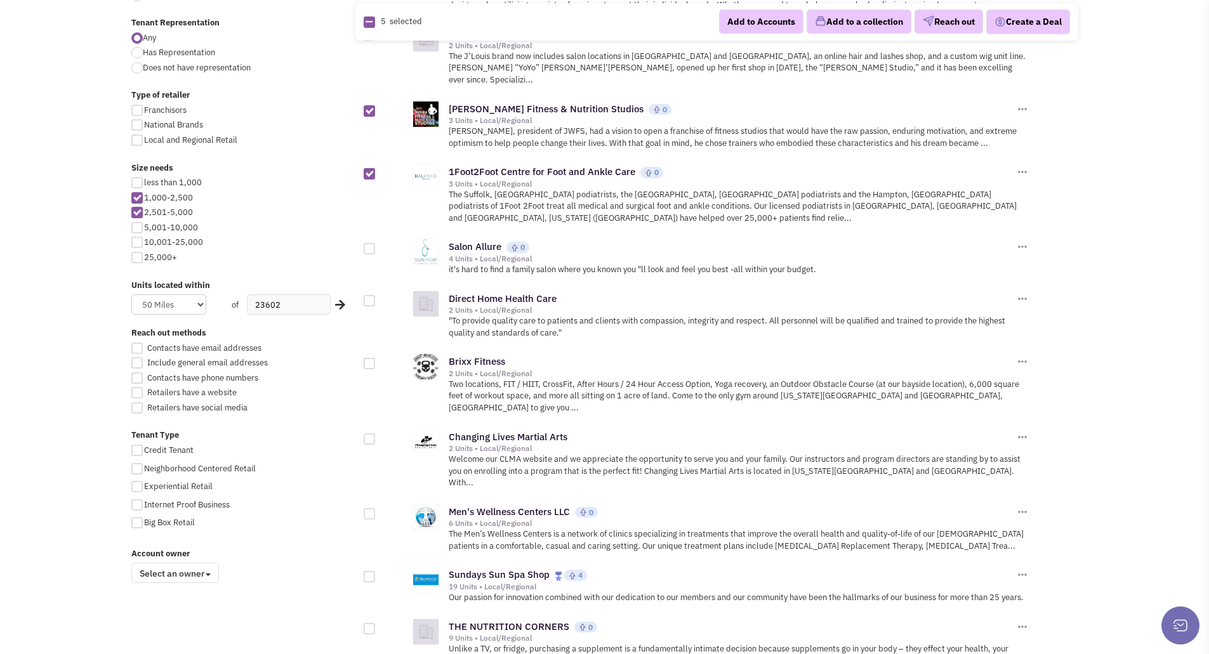
click at [371, 347] on div "Brixx Fitness 2 Units • Local/Regional Add to Accounts Reach out" at bounding box center [712, 382] width 697 height 75
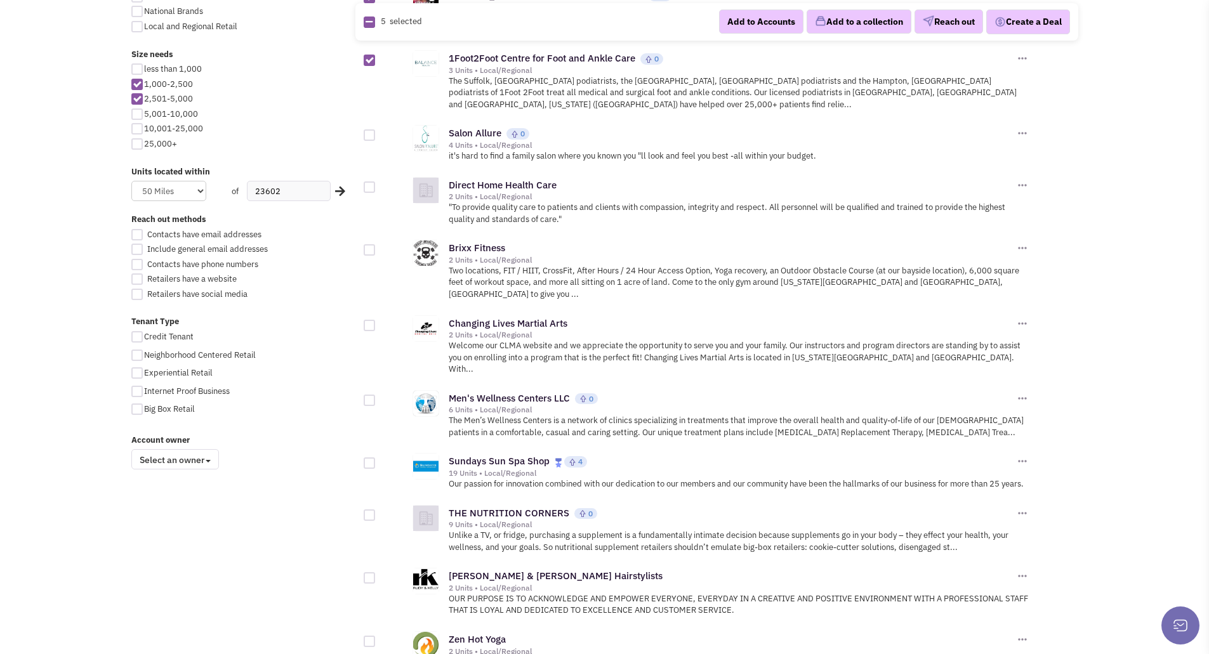
scroll to position [698, 0]
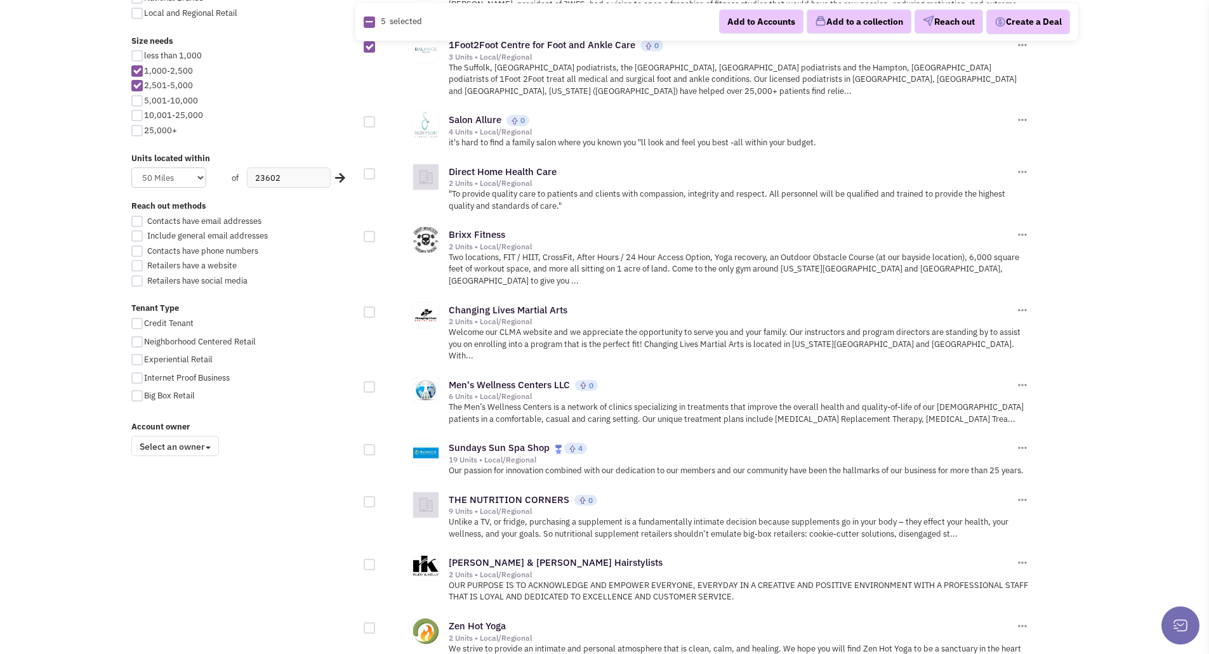
click at [369, 306] on div at bounding box center [369, 311] width 11 height 11
click at [376, 309] on input "checkbox" at bounding box center [380, 313] width 8 height 8
checkbox input "true"
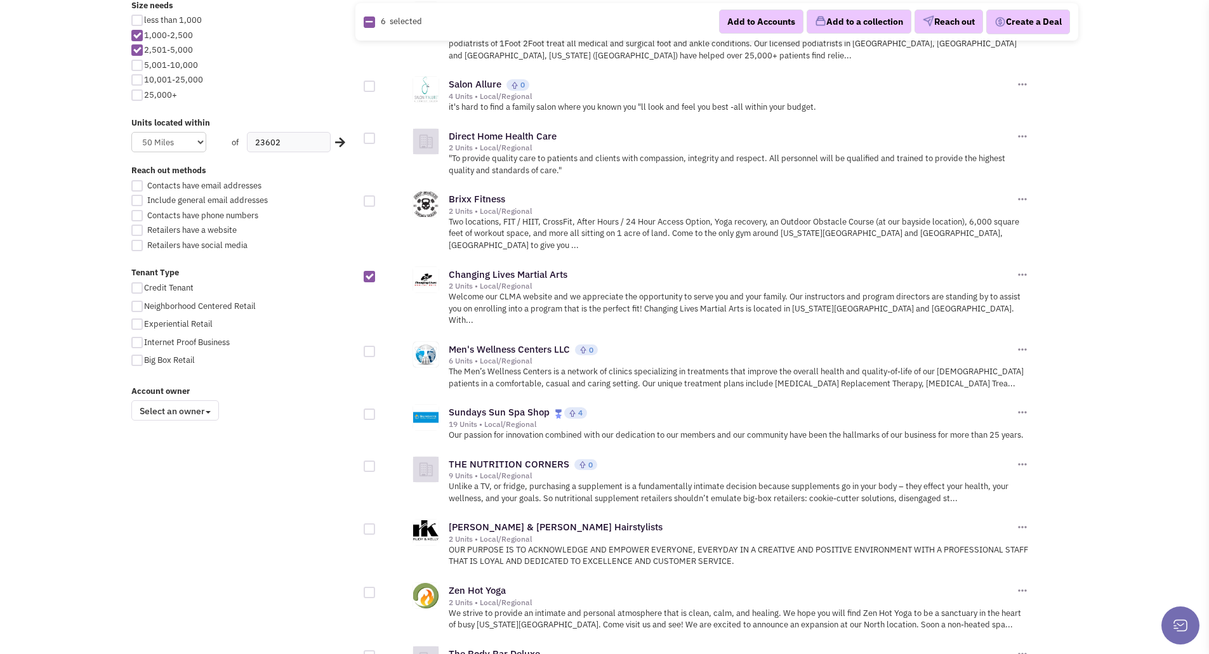
scroll to position [761, 0]
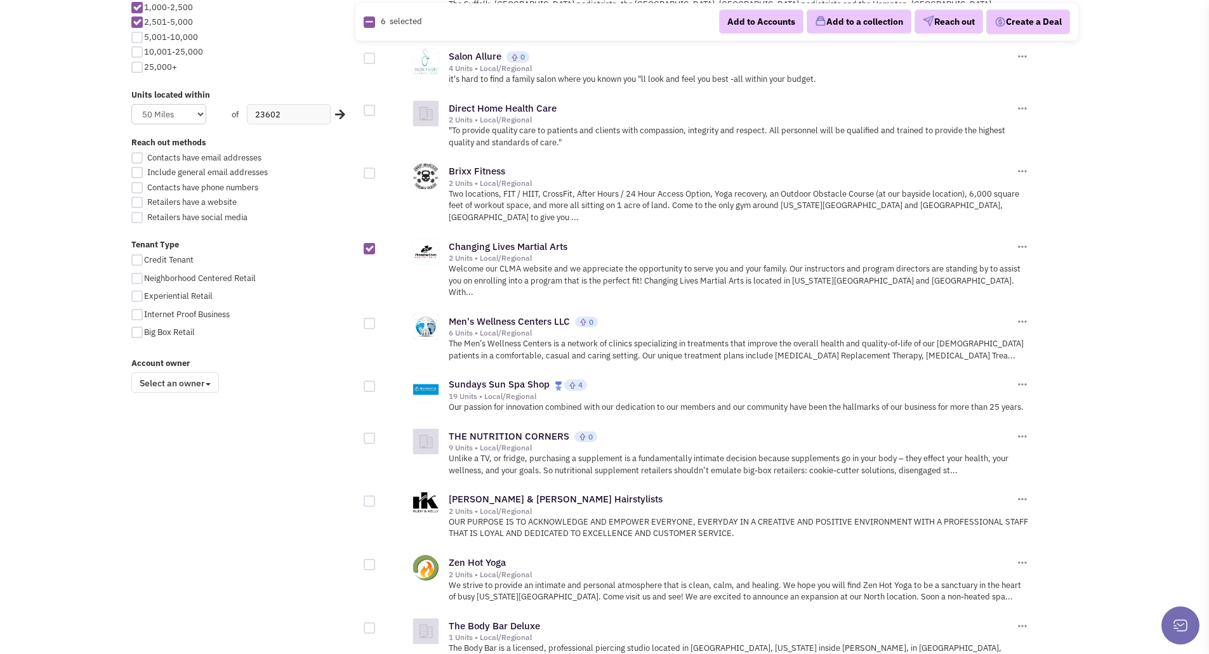
click at [369, 318] on div at bounding box center [369, 323] width 11 height 11
click at [376, 320] on input "checkbox" at bounding box center [380, 324] width 8 height 8
checkbox input "true"
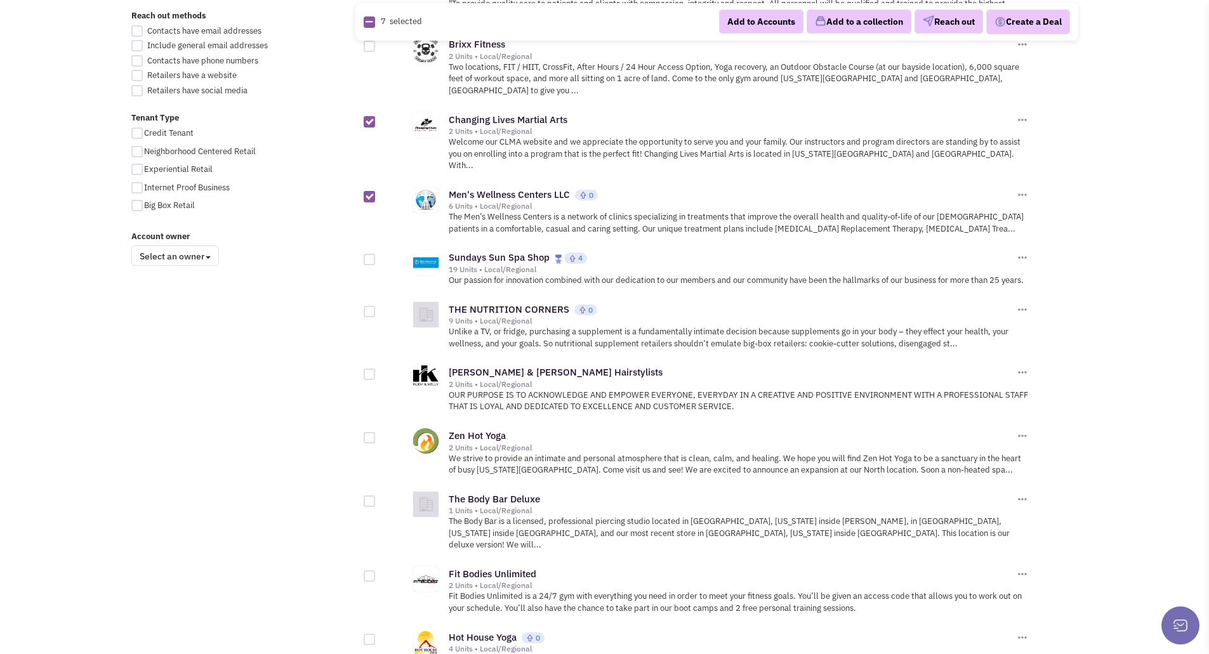
scroll to position [952, 0]
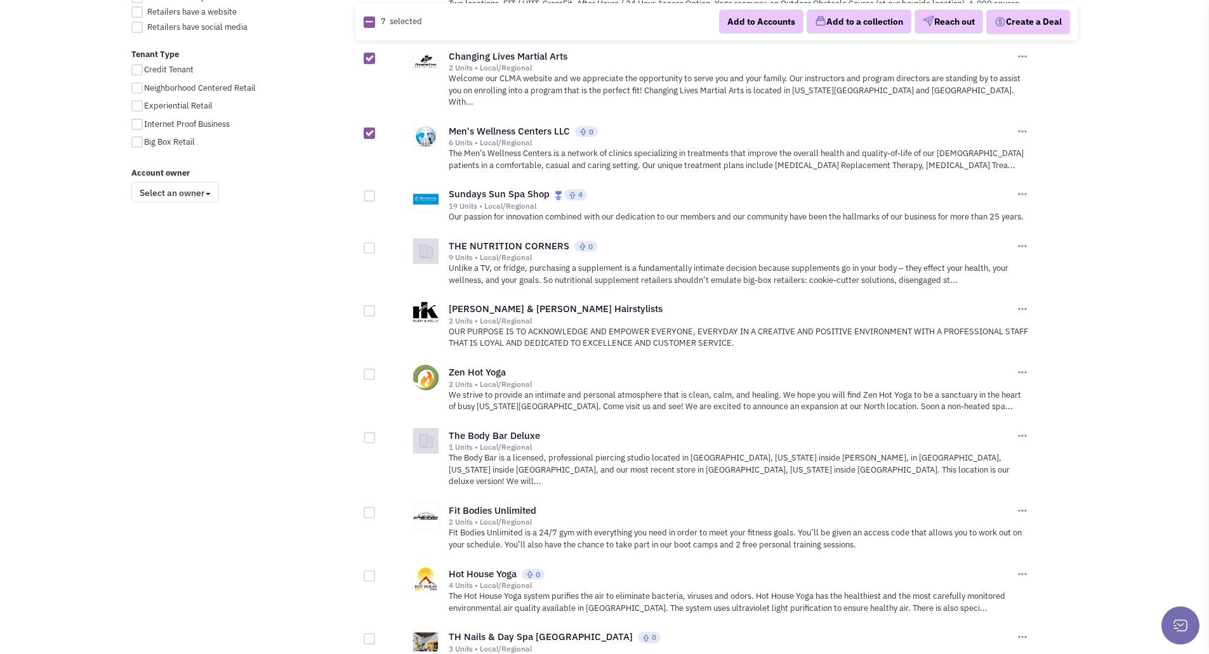
click at [373, 369] on div at bounding box center [369, 374] width 11 height 11
click at [376, 371] on input "checkbox" at bounding box center [380, 375] width 8 height 8
checkbox input "true"
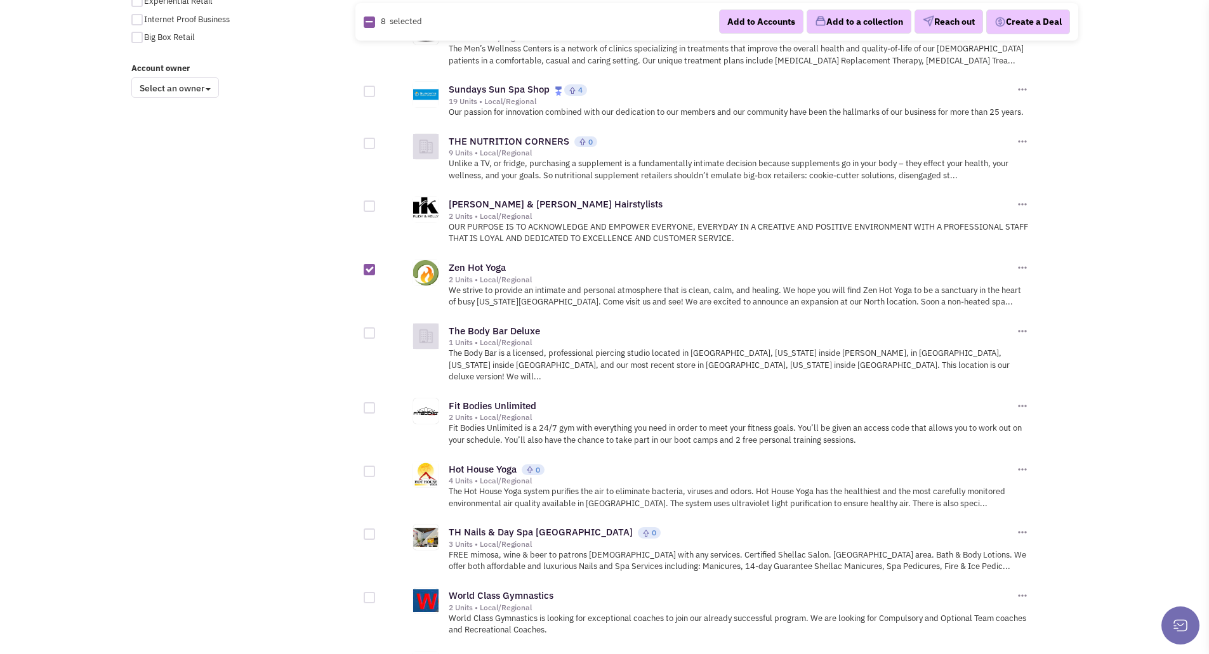
scroll to position [1079, 0]
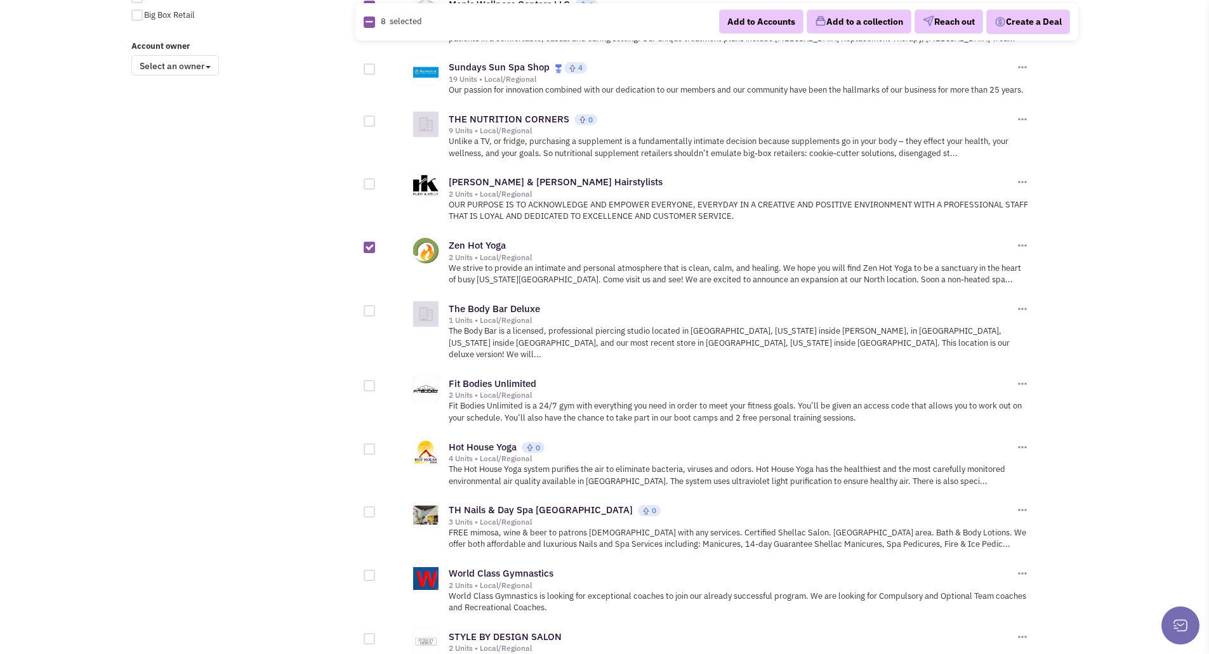
click at [369, 380] on div at bounding box center [369, 385] width 11 height 11
click at [376, 383] on input "checkbox" at bounding box center [380, 387] width 8 height 8
checkbox input "true"
click at [370, 444] on div at bounding box center [369, 449] width 11 height 11
click at [376, 446] on input "checkbox" at bounding box center [380, 450] width 8 height 8
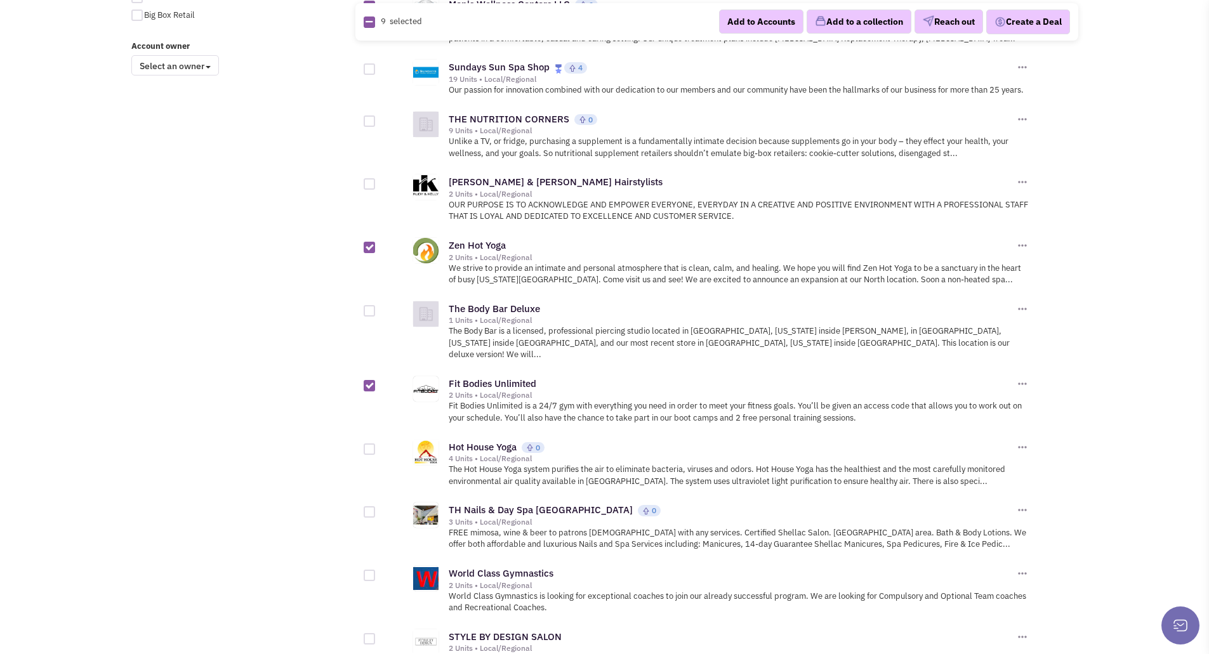
checkbox input "true"
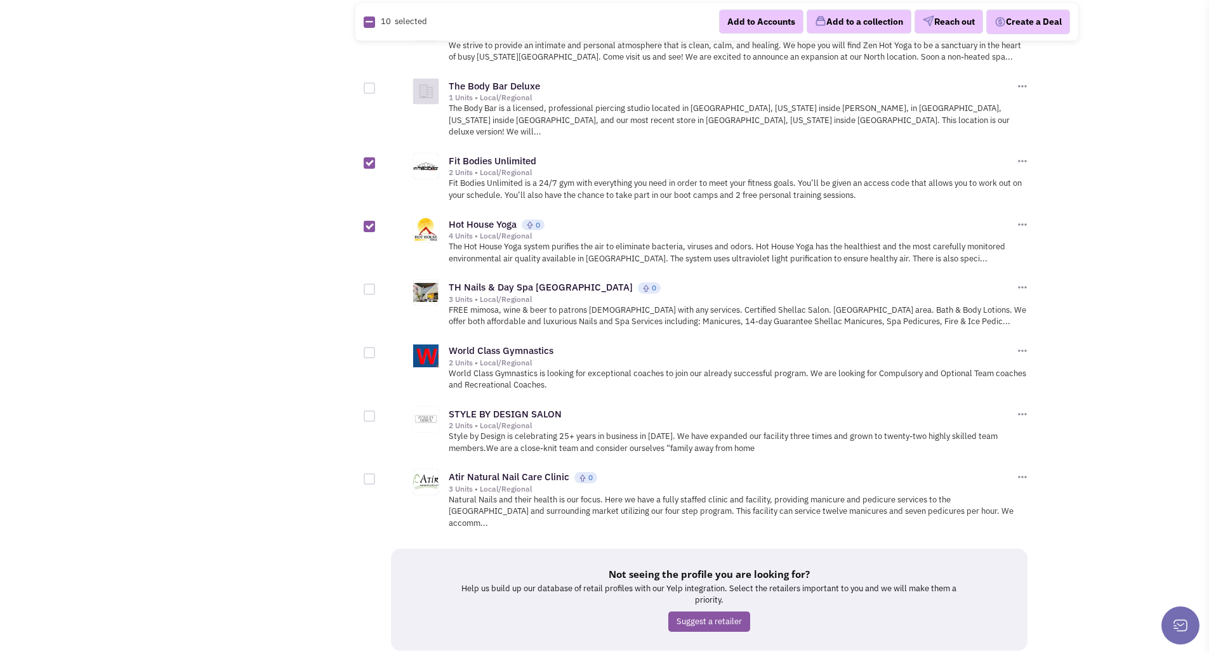
scroll to position [1329, 0]
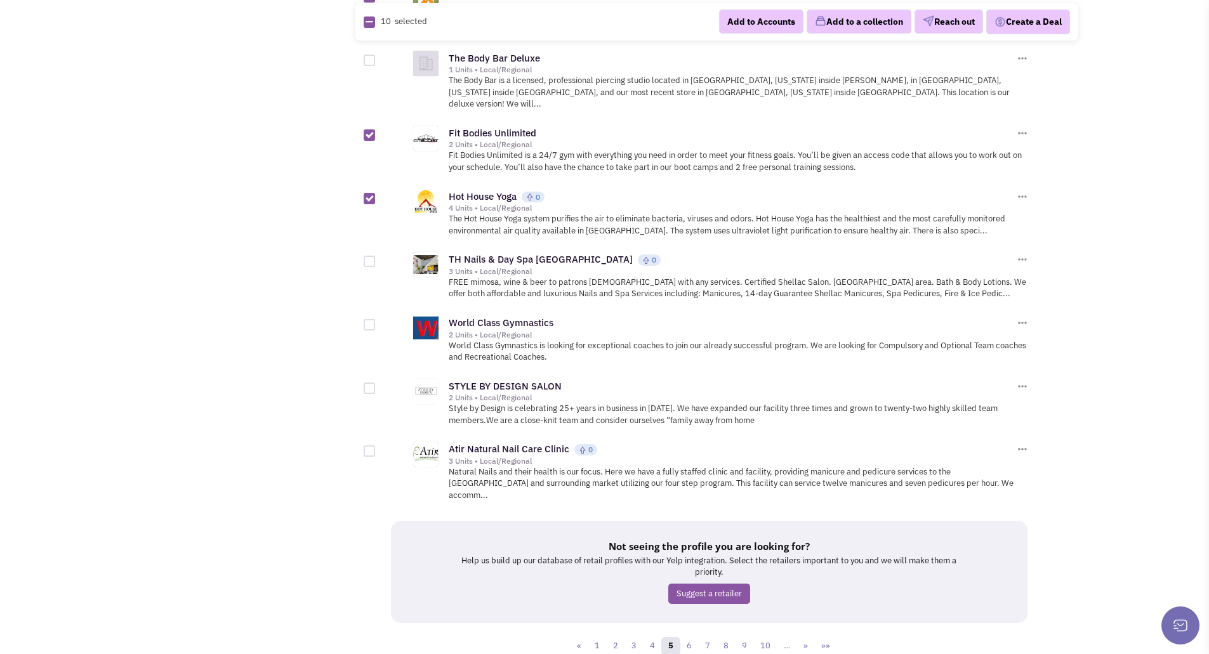
click at [372, 319] on div at bounding box center [369, 324] width 11 height 11
click at [376, 322] on input "checkbox" at bounding box center [380, 326] width 8 height 8
checkbox input "true"
click at [690, 637] on link "6" at bounding box center [689, 646] width 19 height 19
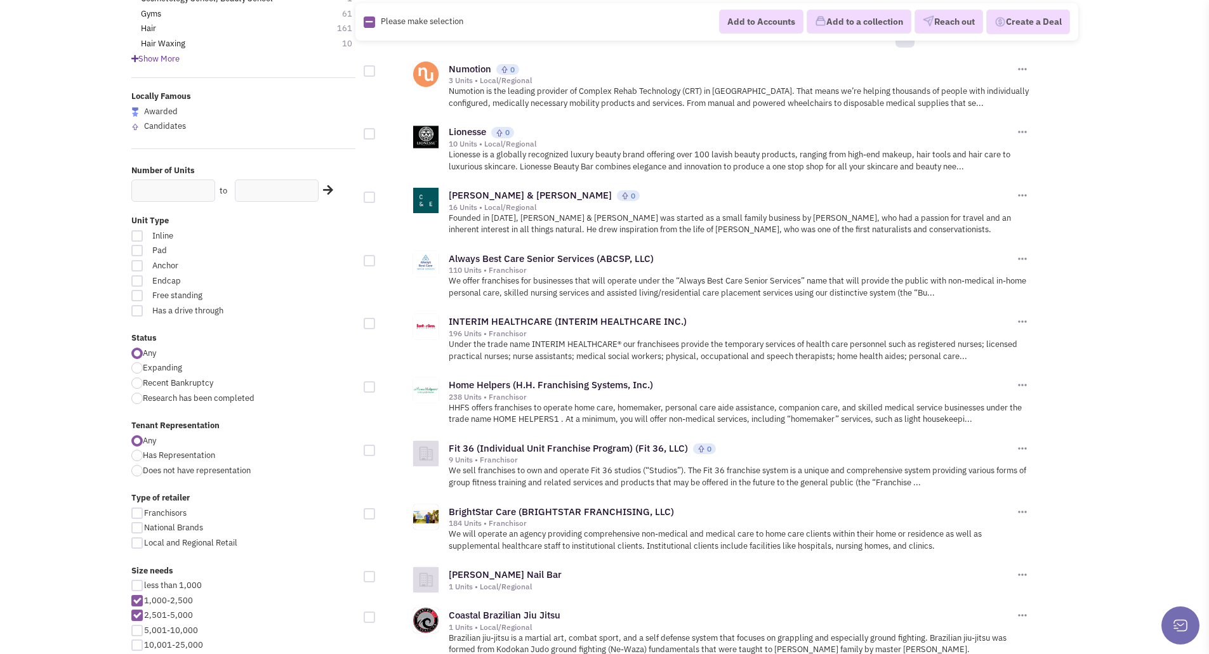
scroll to position [190, 0]
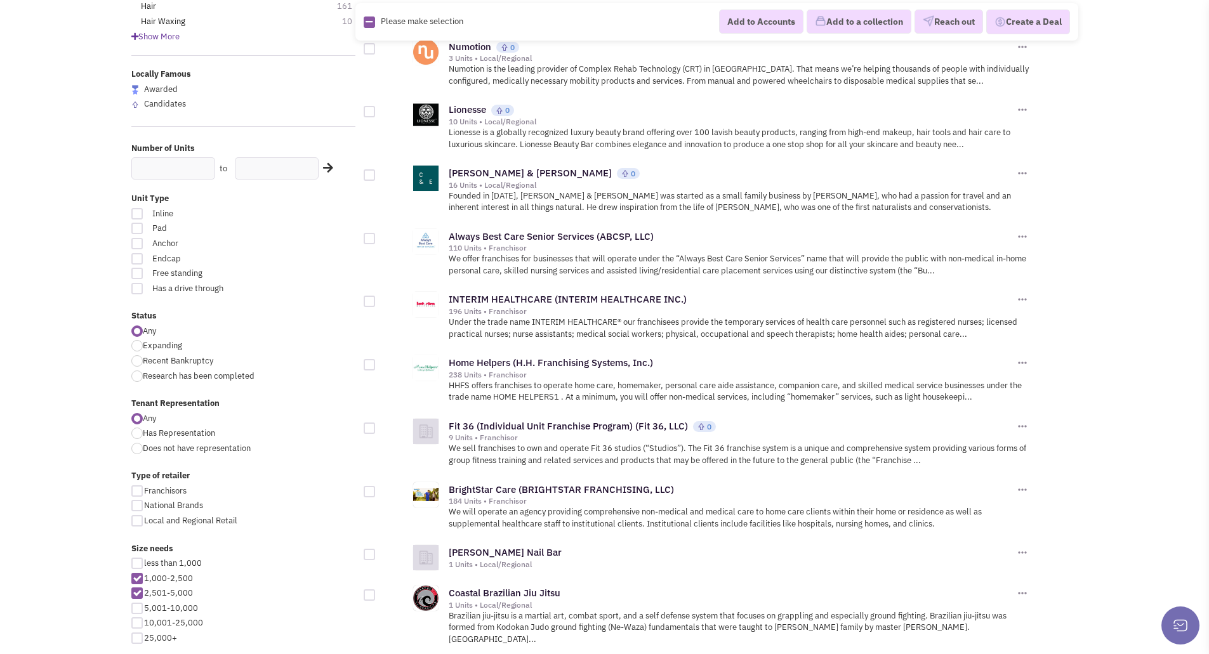
click at [365, 298] on div at bounding box center [369, 301] width 11 height 11
click at [376, 298] on input "checkbox" at bounding box center [380, 302] width 8 height 8
checkbox input "true"
click at [375, 365] on div at bounding box center [393, 358] width 58 height 24
click at [371, 430] on div at bounding box center [369, 428] width 11 height 11
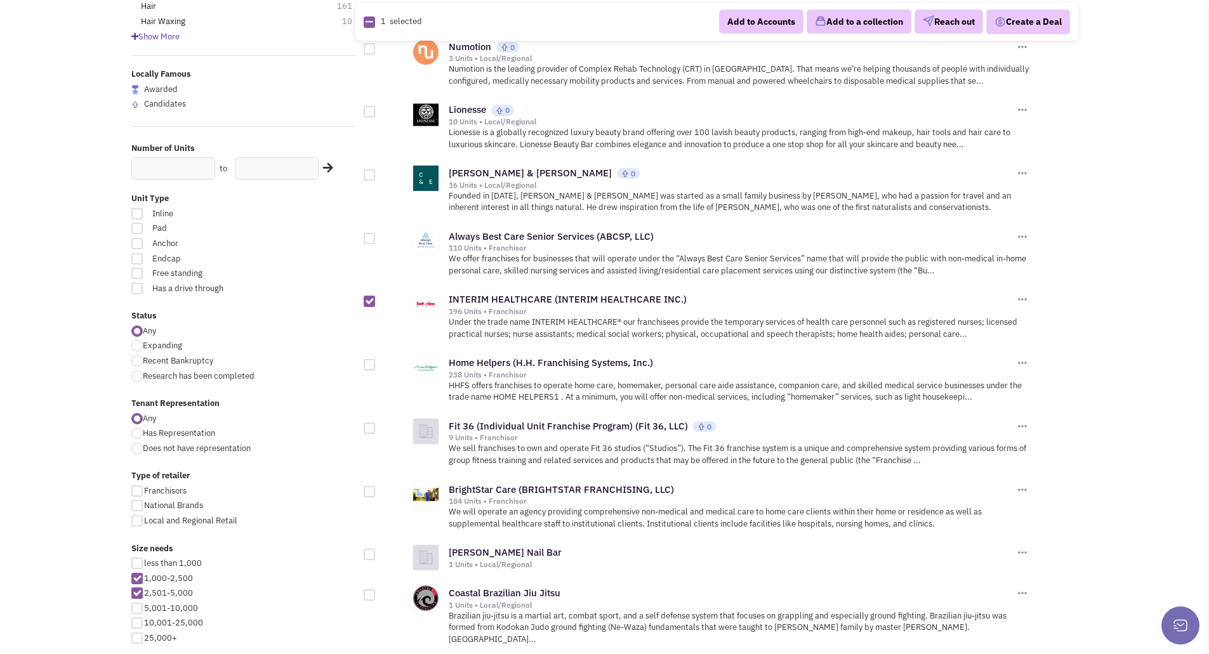
click at [376, 430] on input "checkbox" at bounding box center [380, 429] width 8 height 8
checkbox input "true"
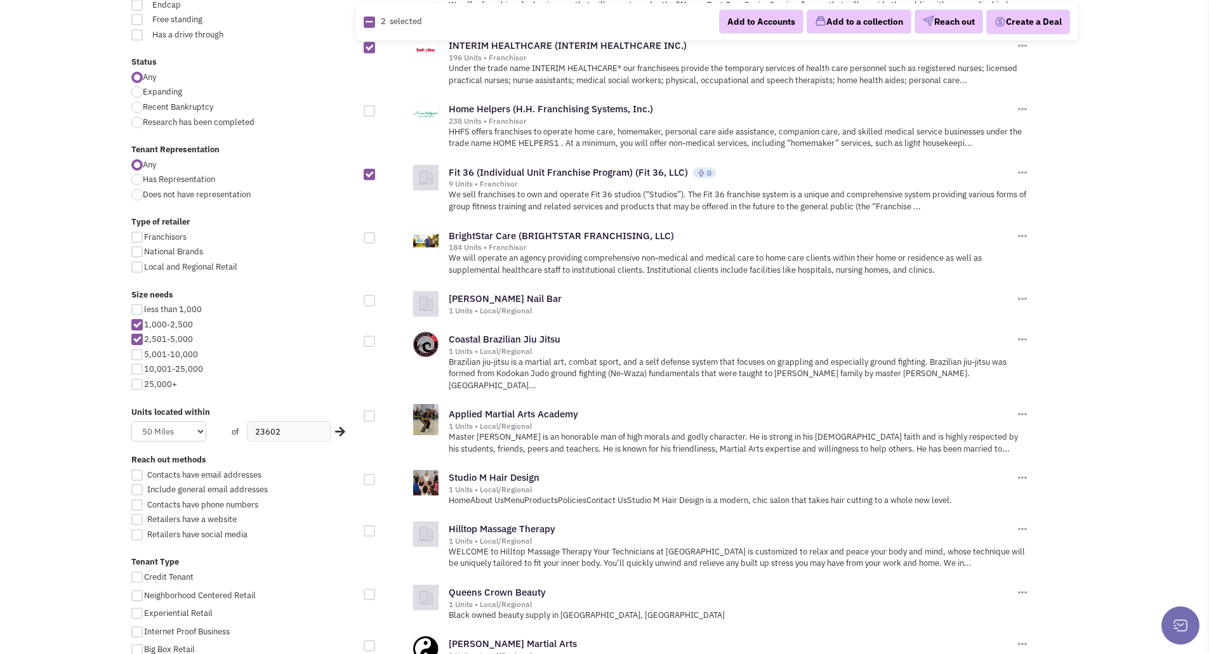
scroll to position [571, 0]
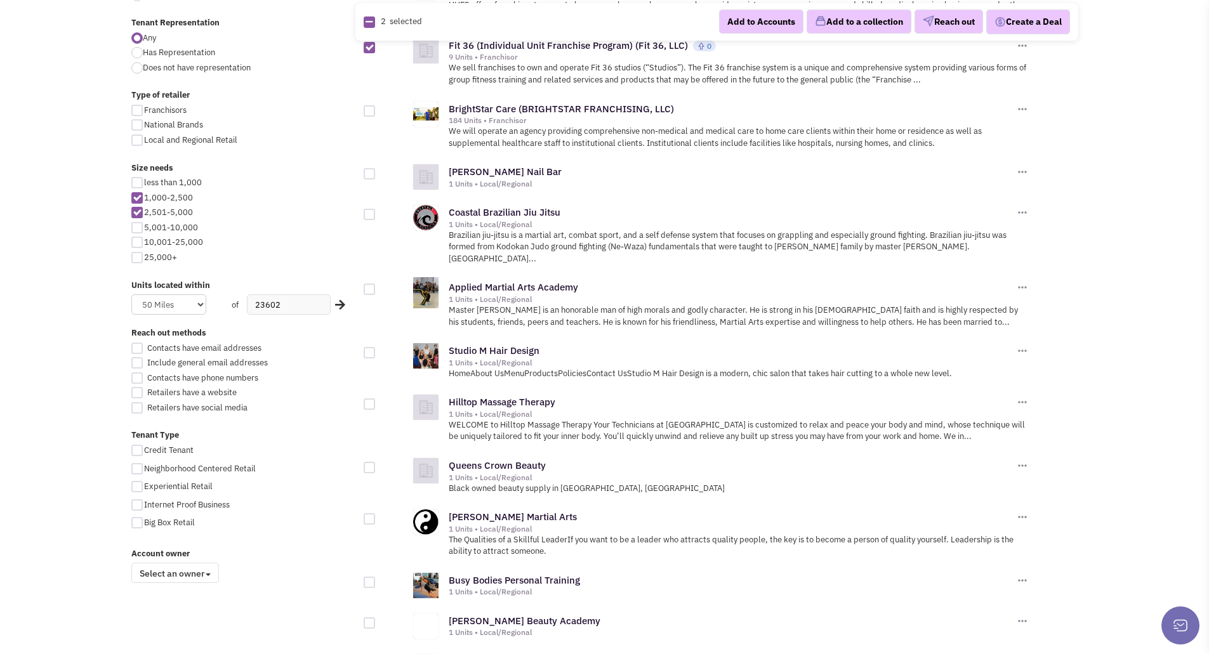
click at [366, 218] on div at bounding box center [369, 214] width 11 height 11
click at [376, 218] on input "checkbox" at bounding box center [380, 215] width 8 height 8
checkbox input "true"
click at [371, 284] on div at bounding box center [369, 289] width 11 height 11
click at [376, 286] on input "checkbox" at bounding box center [380, 290] width 8 height 8
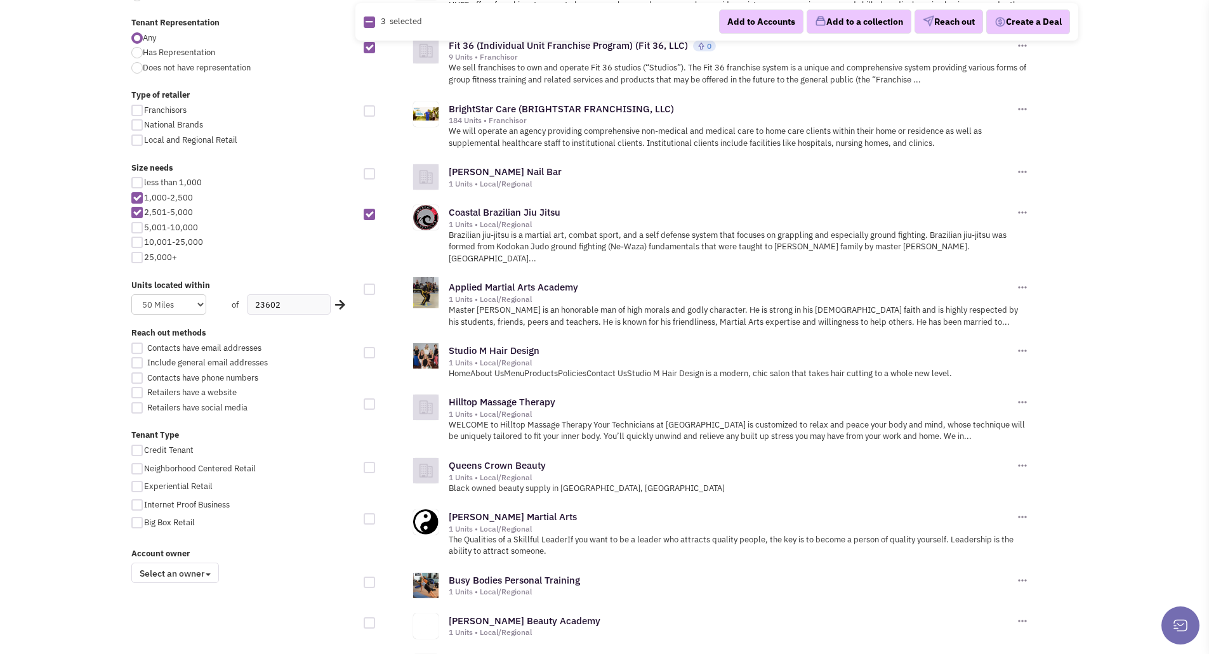
checkbox input "true"
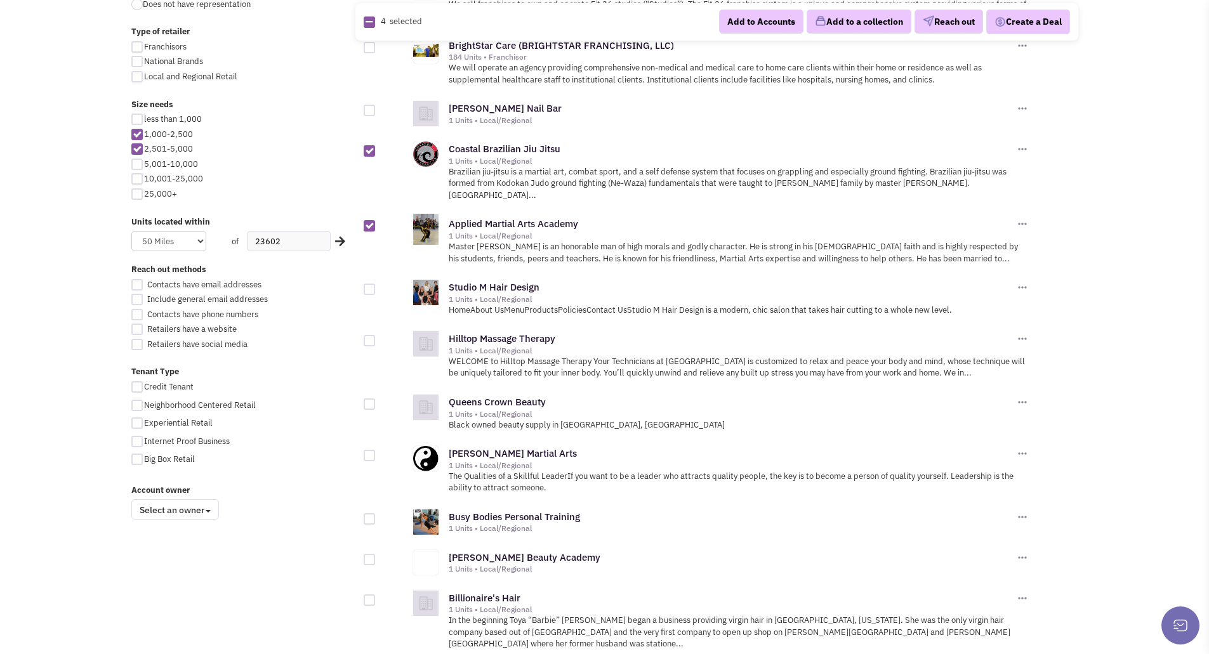
scroll to position [698, 0]
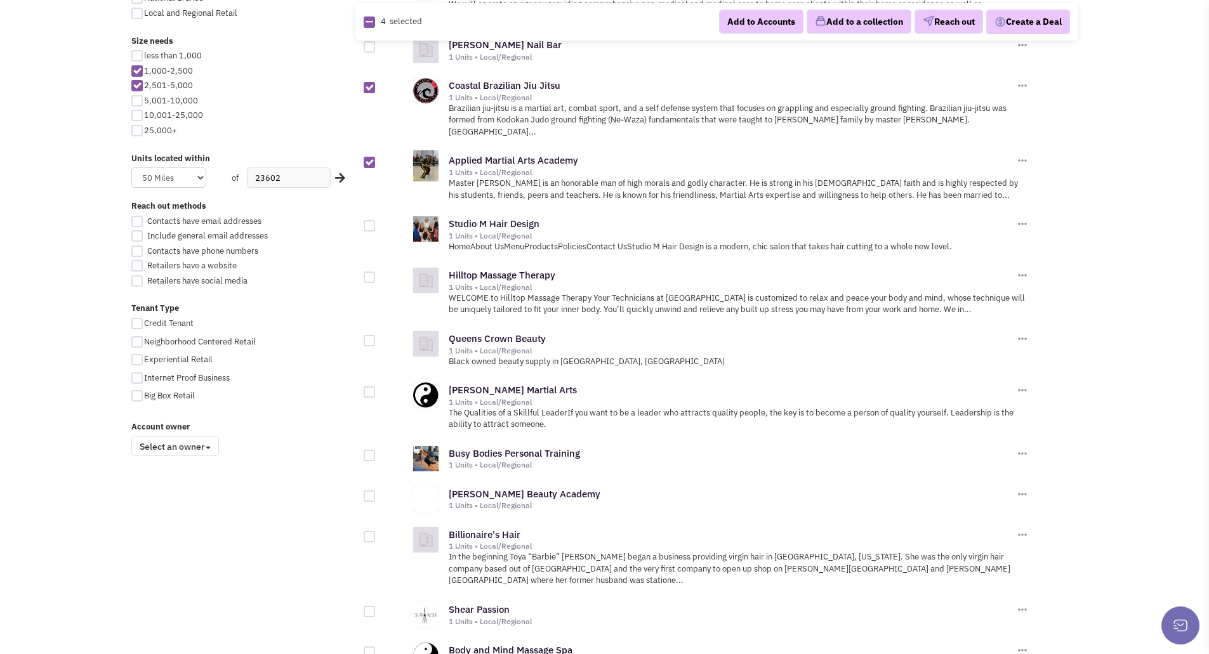
click at [372, 386] on div at bounding box center [369, 391] width 11 height 11
click at [376, 389] on input "checkbox" at bounding box center [380, 393] width 8 height 8
checkbox input "true"
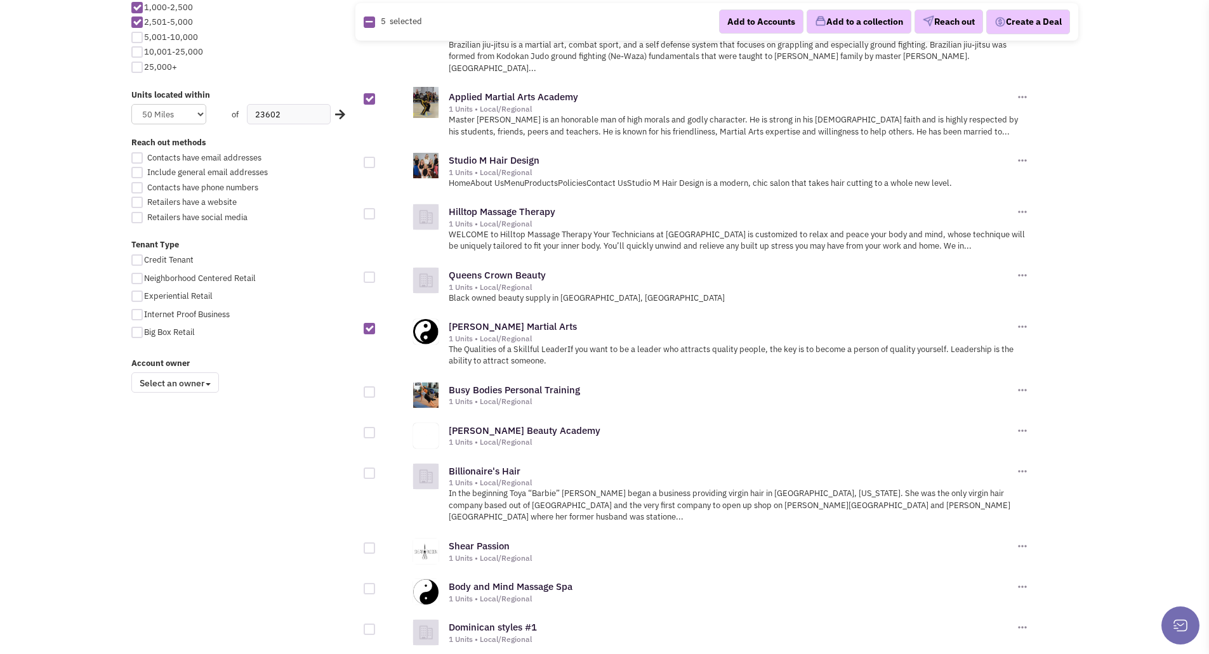
scroll to position [825, 0]
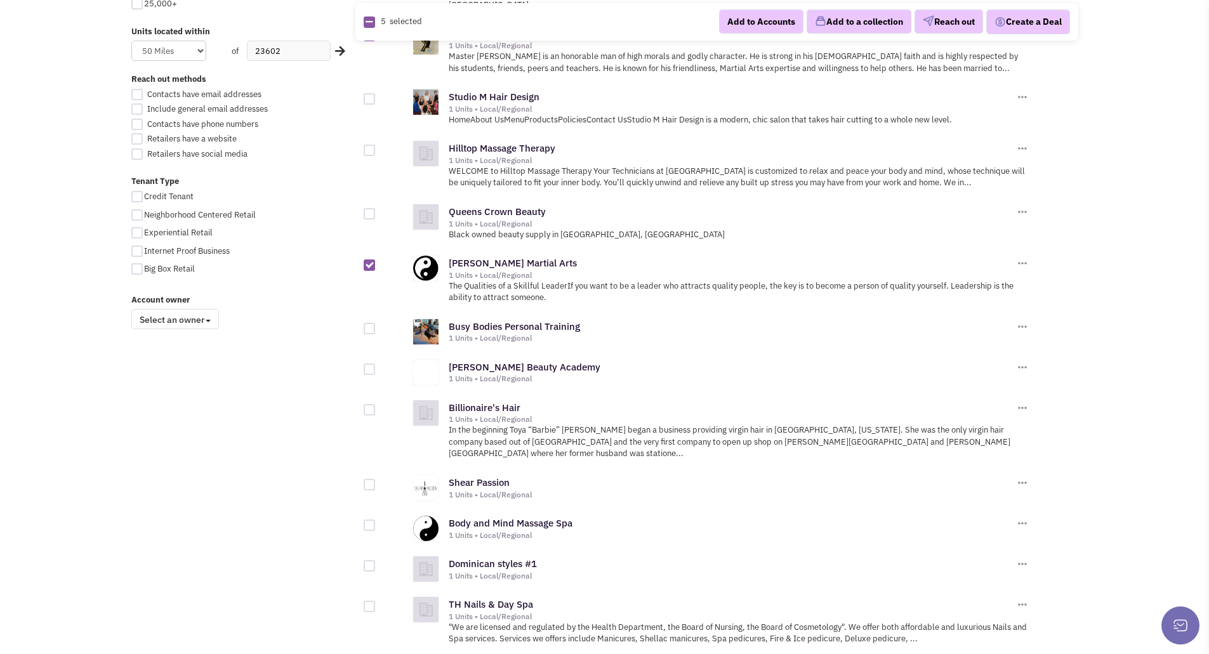
click at [371, 323] on div at bounding box center [369, 328] width 11 height 11
click at [376, 326] on input "checkbox" at bounding box center [380, 330] width 8 height 8
checkbox input "true"
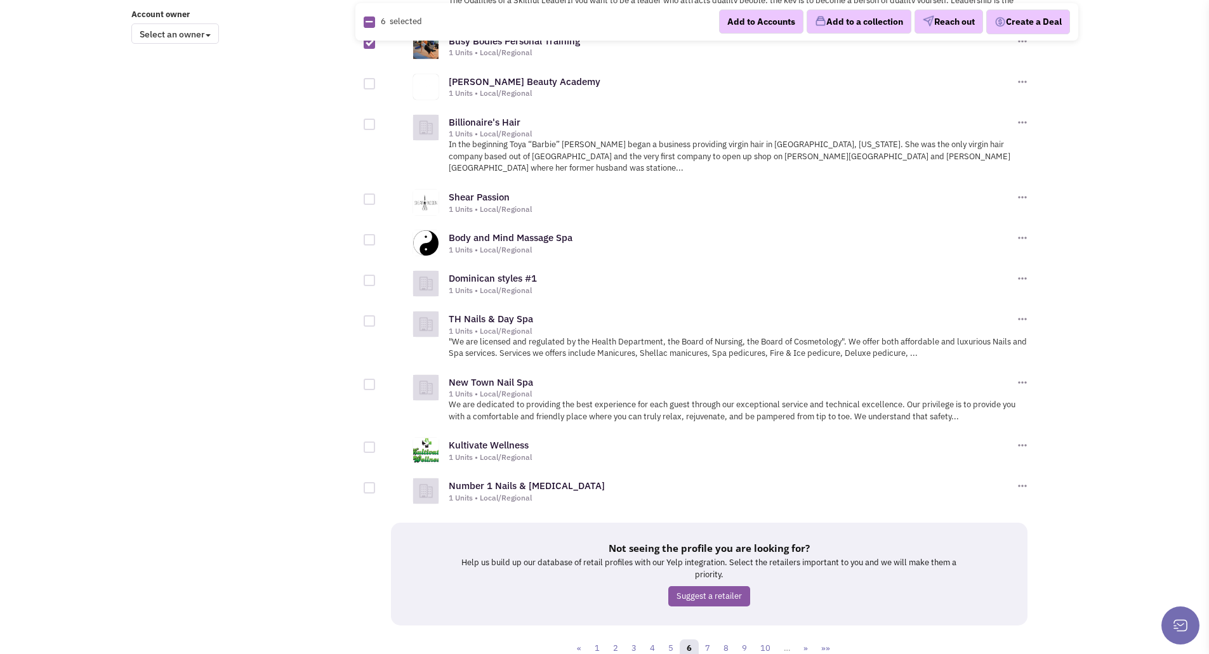
scroll to position [1142, 0]
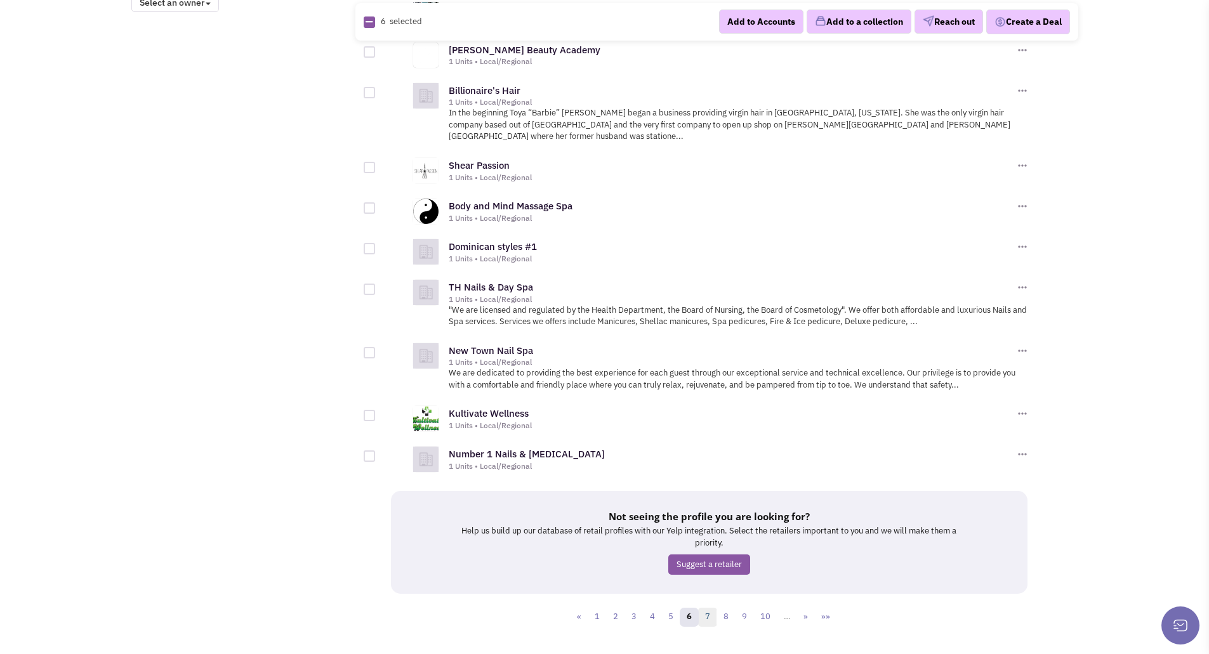
click at [709, 608] on link "7" at bounding box center [707, 617] width 19 height 19
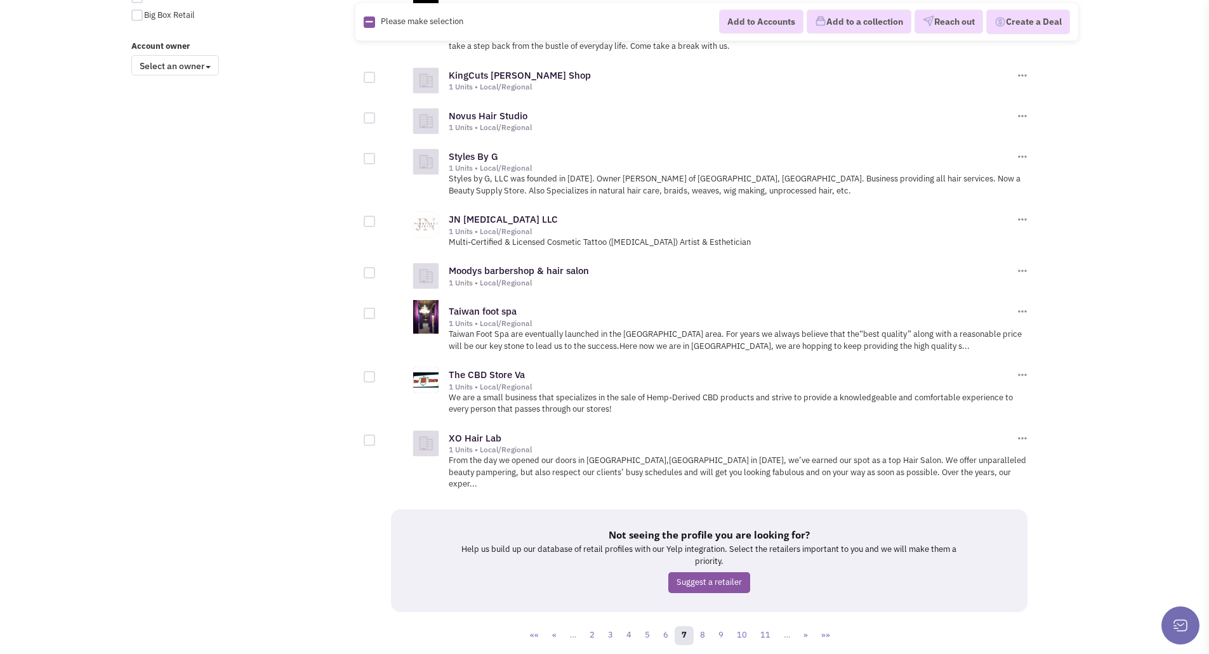
scroll to position [1103, 0]
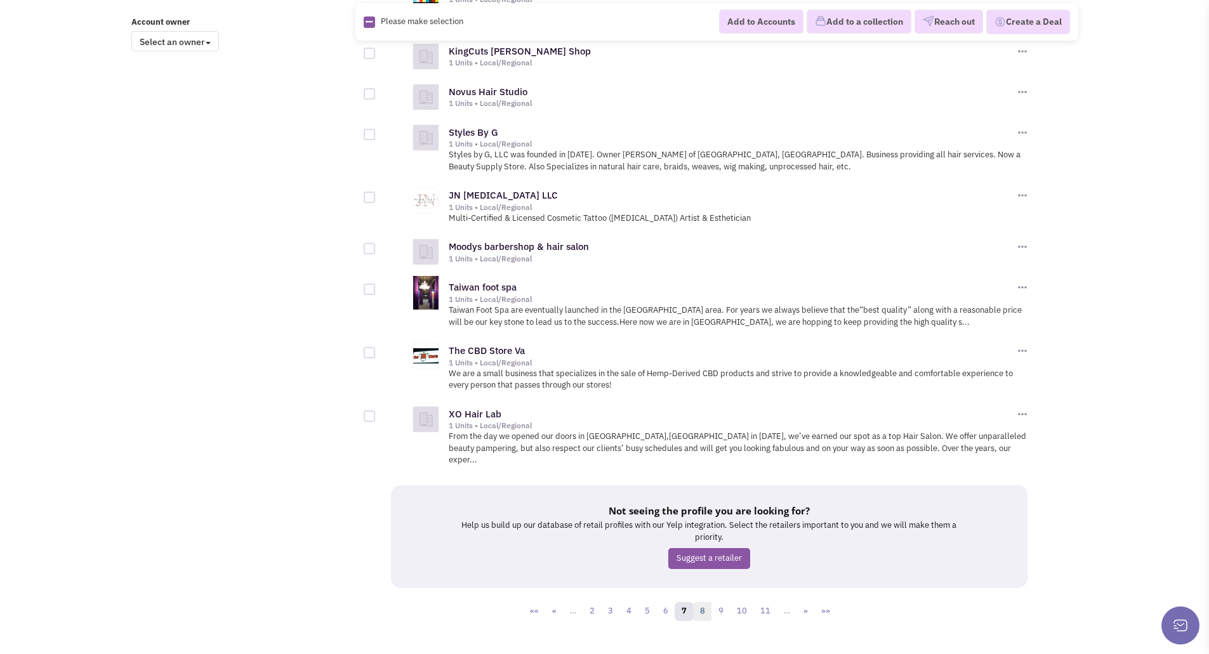
click at [702, 602] on link "8" at bounding box center [702, 611] width 19 height 19
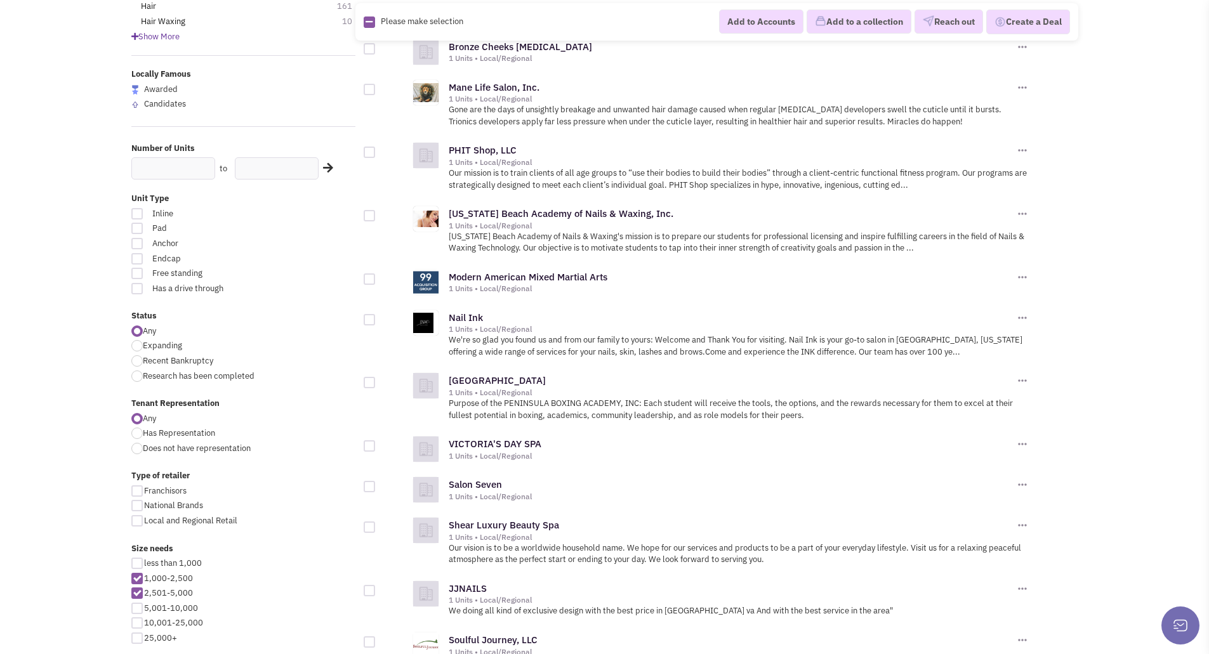
scroll to position [254, 0]
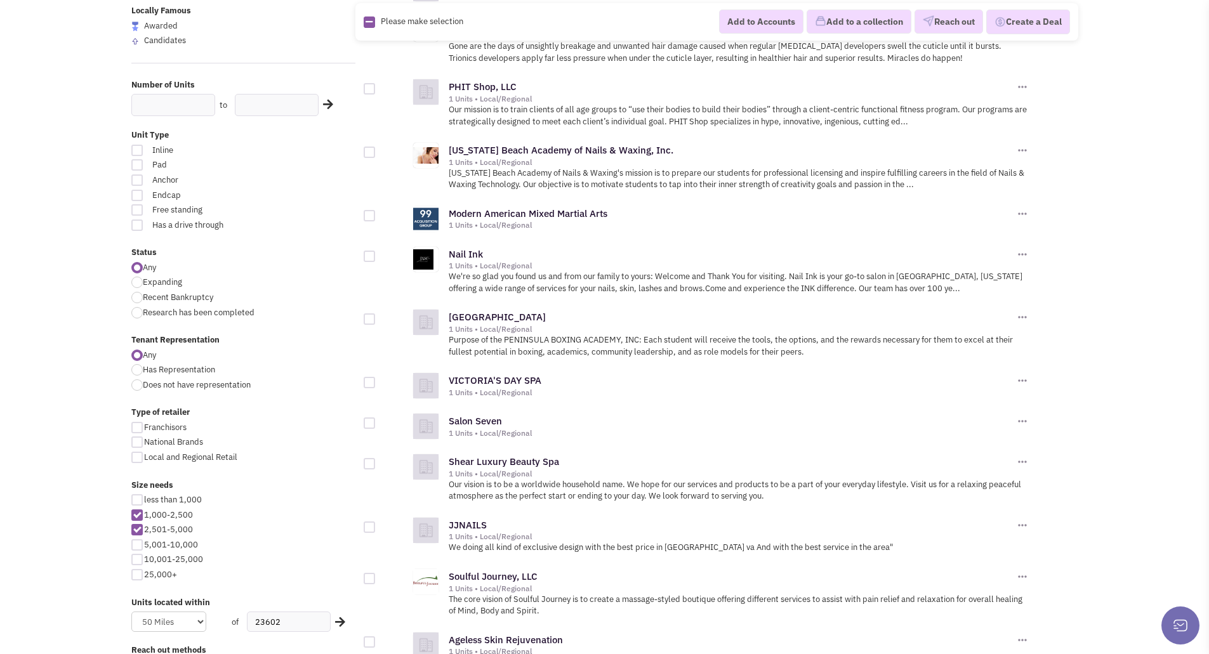
click at [364, 213] on div at bounding box center [369, 215] width 11 height 11
click at [376, 213] on input "checkbox" at bounding box center [380, 217] width 8 height 8
checkbox input "true"
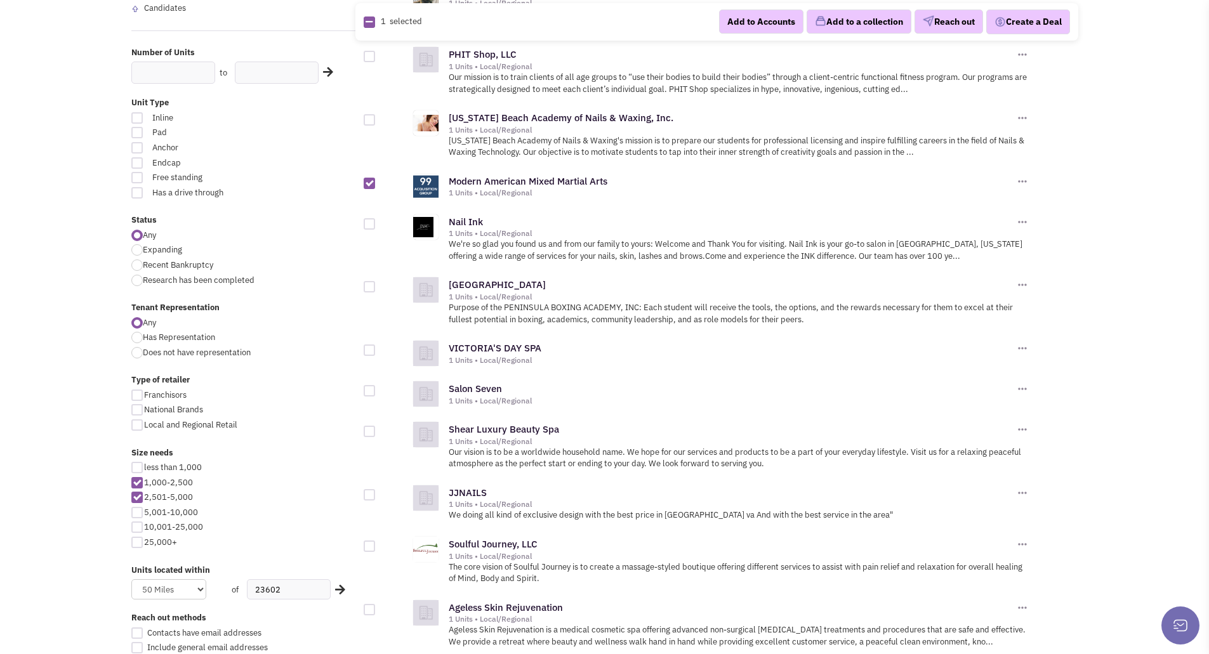
scroll to position [317, 0]
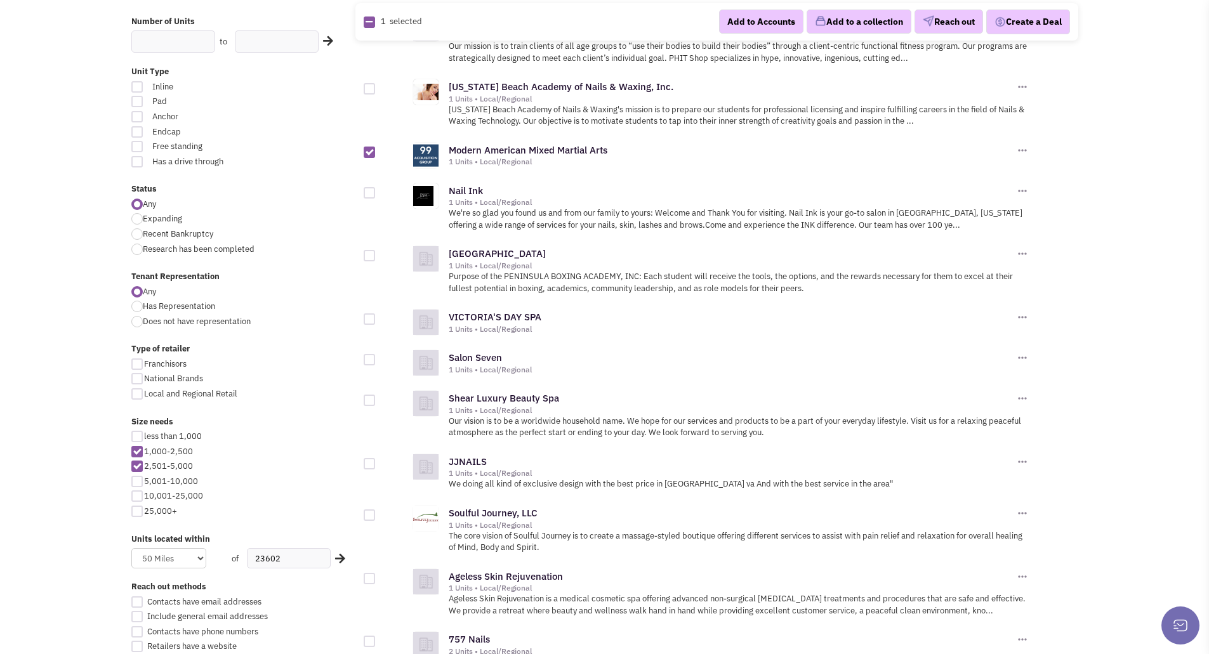
click at [371, 258] on div at bounding box center [369, 255] width 11 height 11
click at [376, 258] on input "checkbox" at bounding box center [380, 257] width 8 height 8
checkbox input "true"
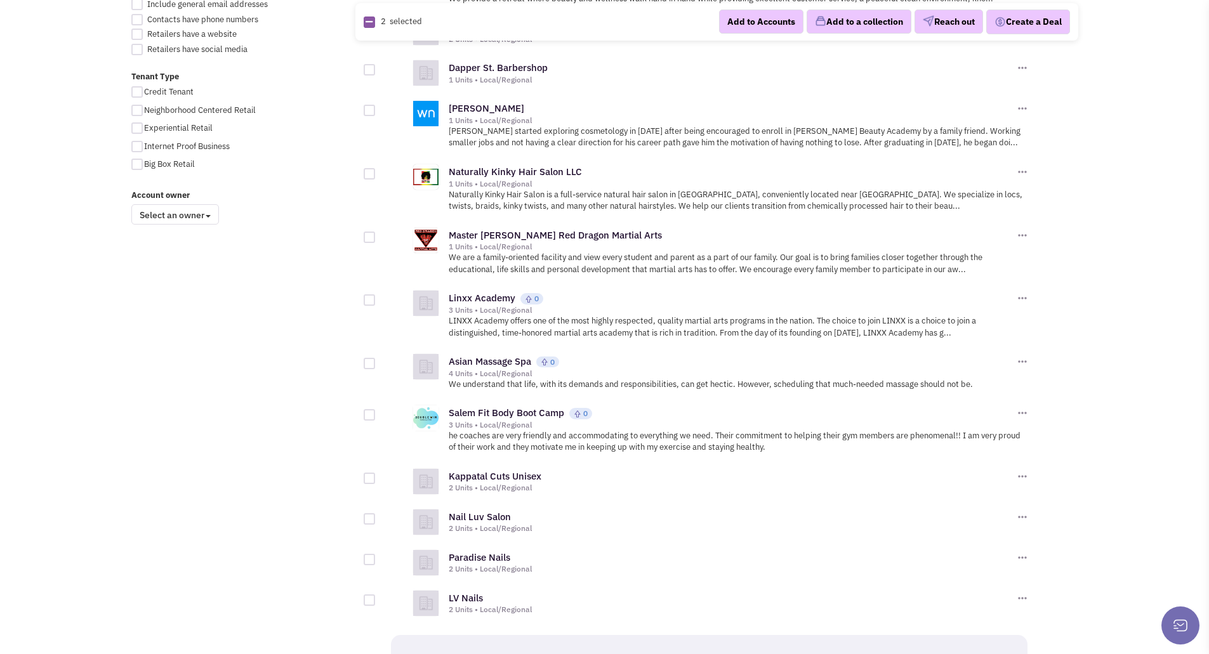
scroll to position [952, 0]
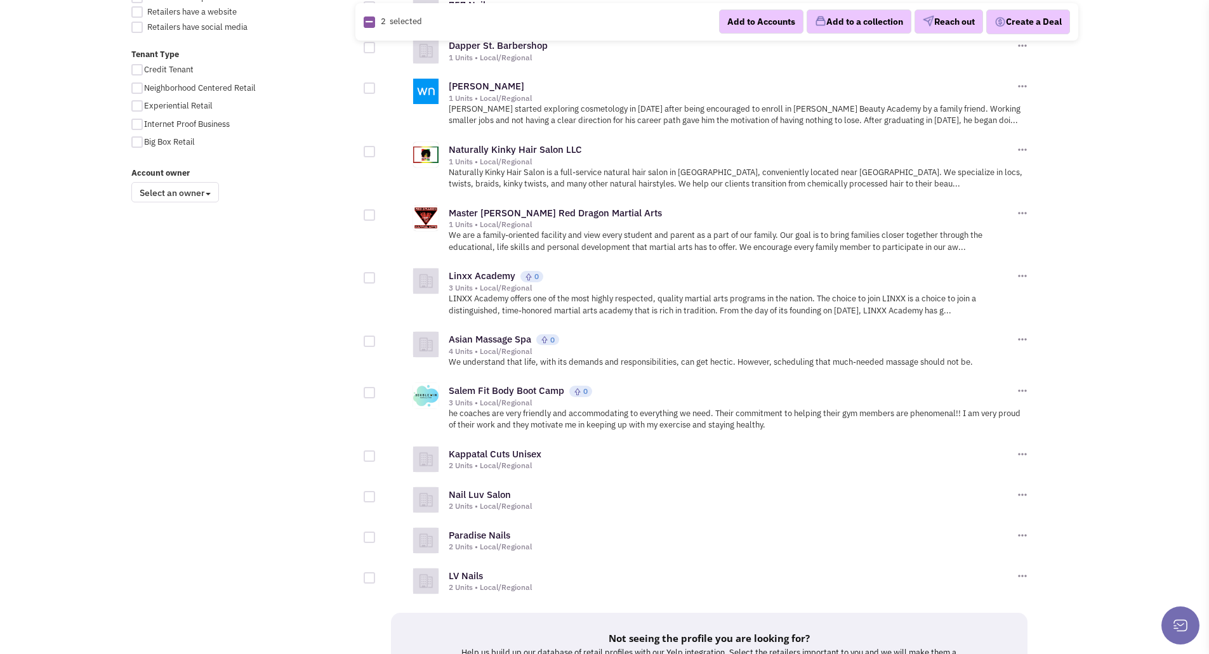
click at [369, 217] on div at bounding box center [369, 214] width 11 height 11
click at [376, 217] on input "checkbox" at bounding box center [380, 216] width 8 height 8
checkbox input "true"
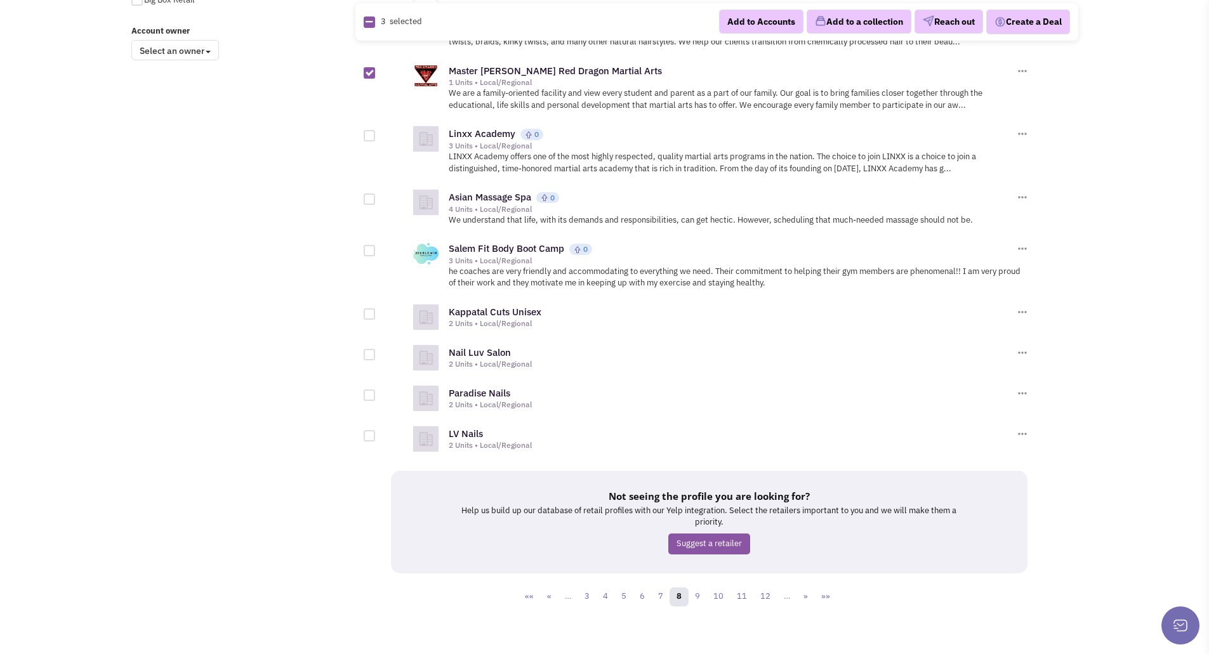
scroll to position [1103, 0]
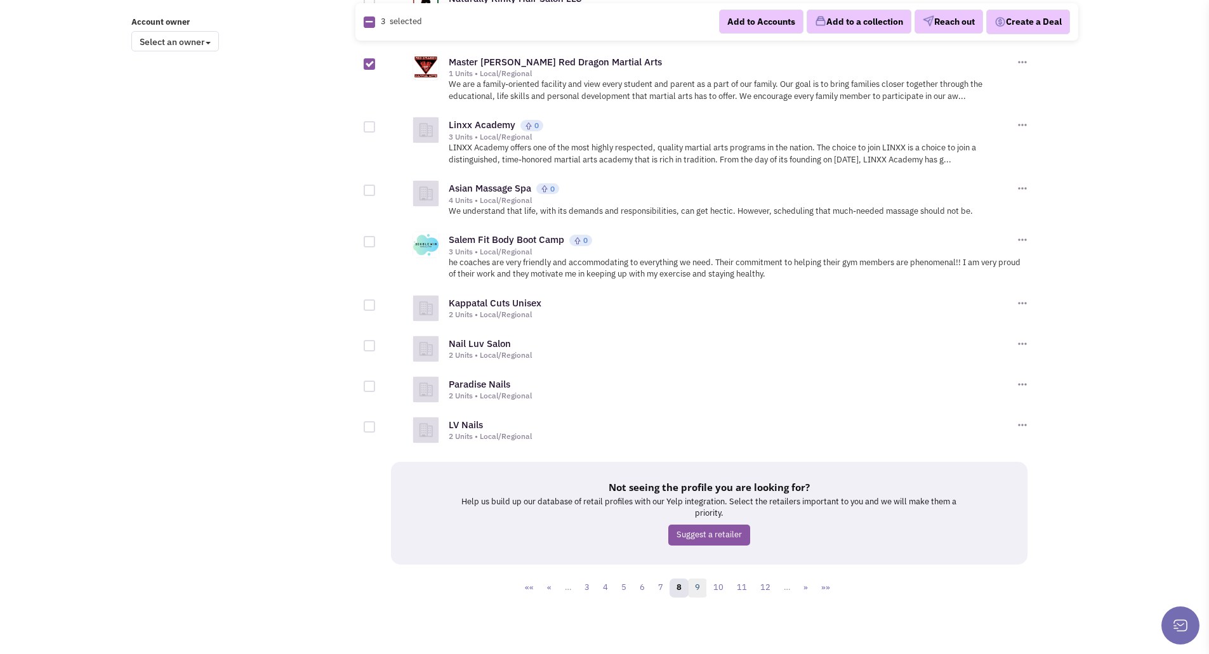
click at [701, 585] on link "9" at bounding box center [697, 588] width 19 height 19
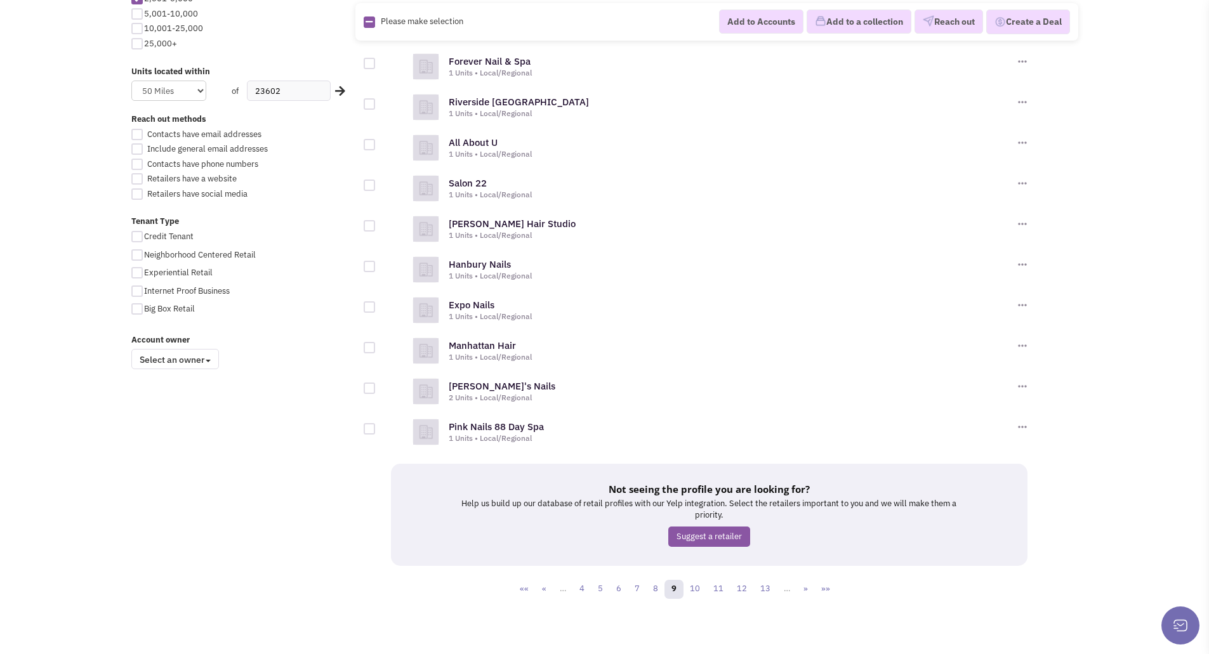
scroll to position [787, 0]
click at [658, 588] on link "8" at bounding box center [655, 587] width 19 height 19
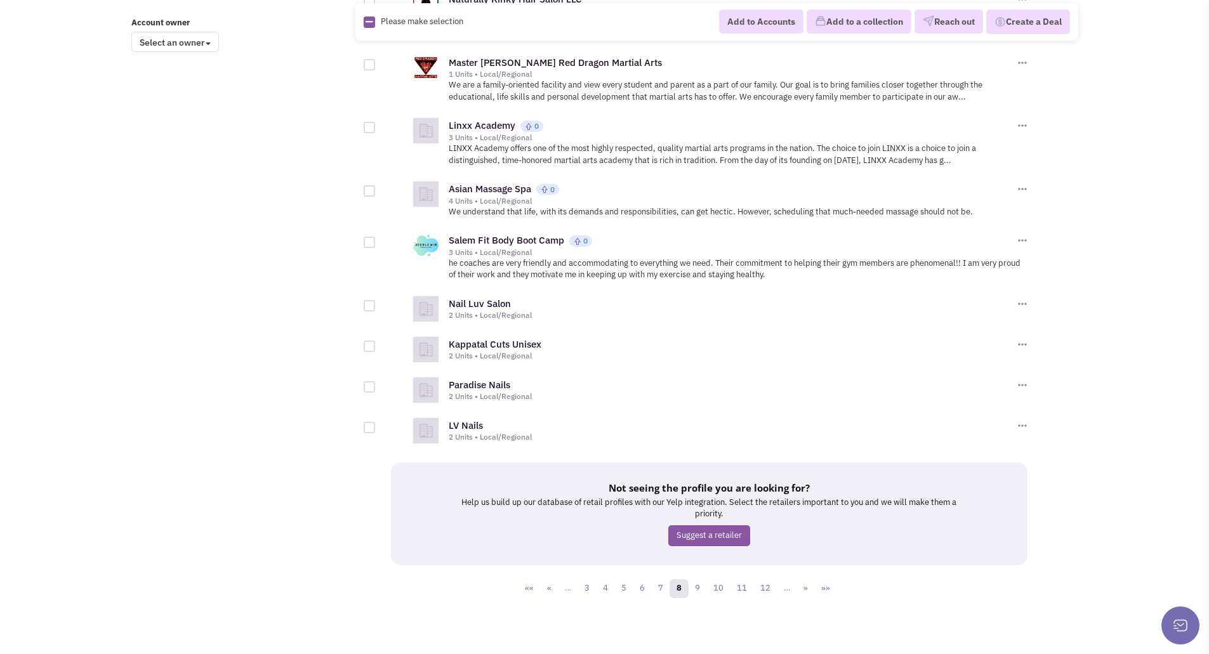
scroll to position [1103, 0]
click at [700, 589] on link "9" at bounding box center [697, 588] width 19 height 19
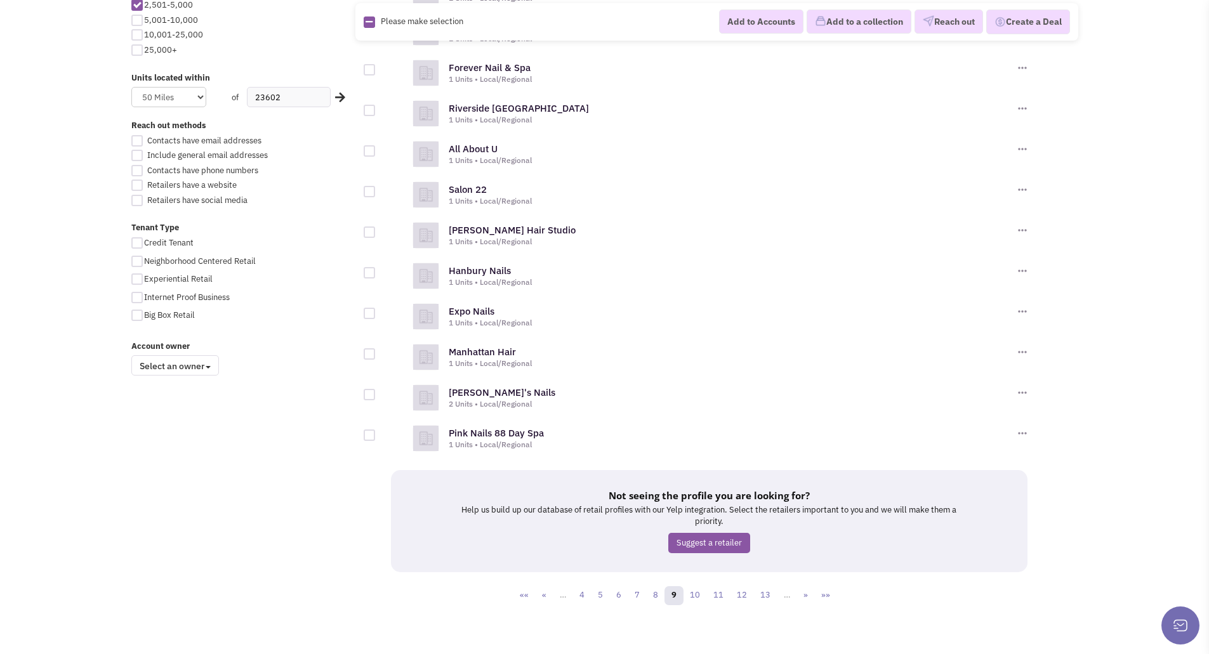
scroll to position [787, 0]
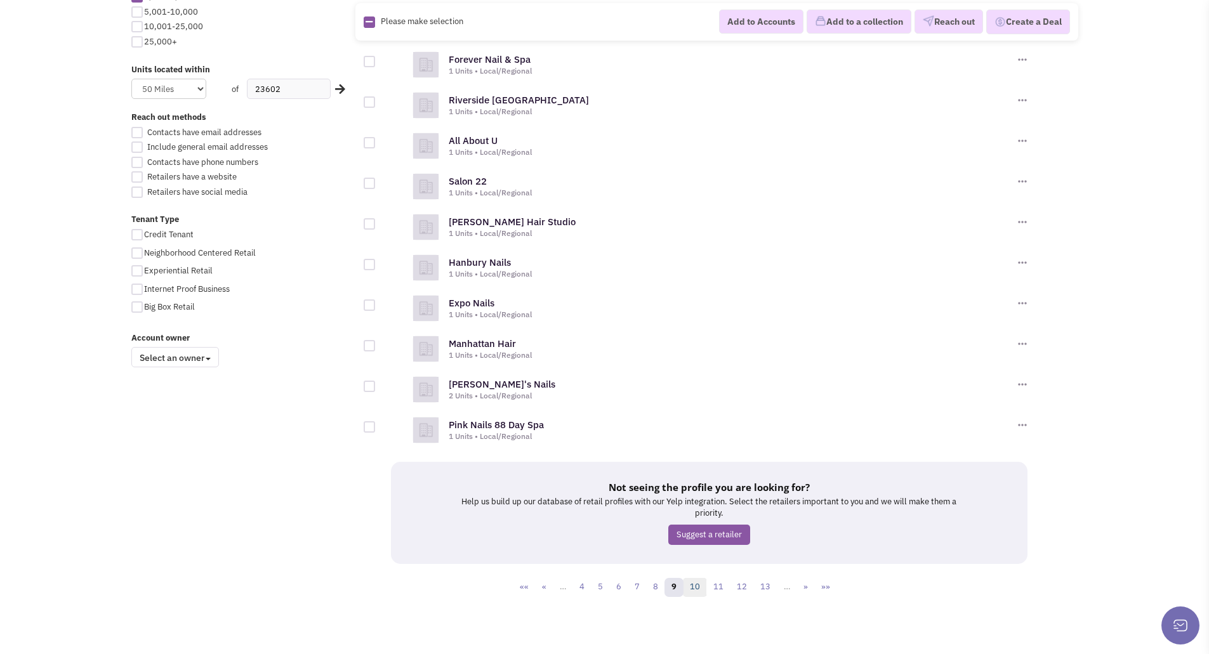
click at [695, 588] on link "10" at bounding box center [695, 587] width 24 height 19
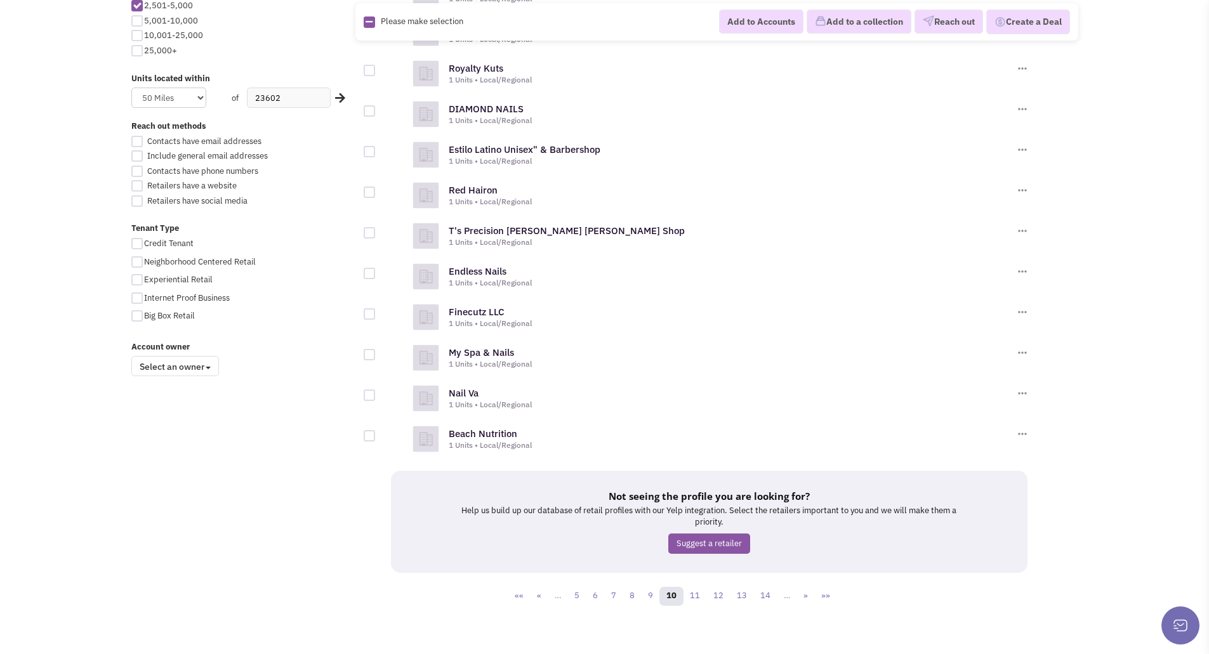
scroll to position [787, 0]
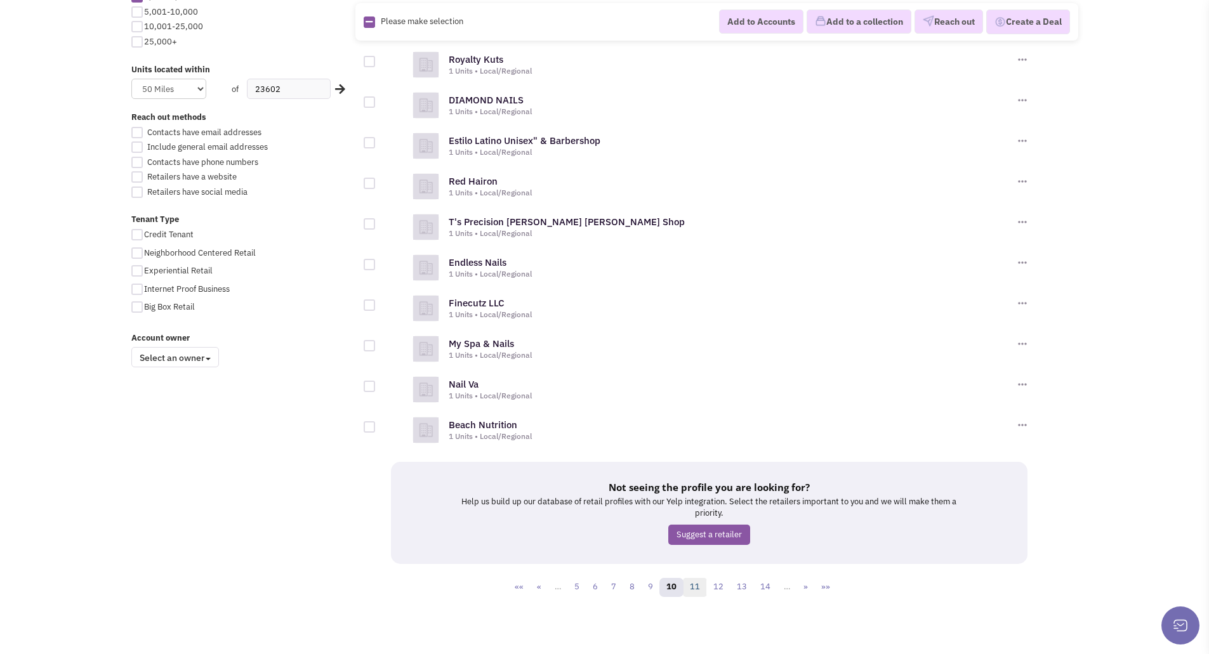
click at [693, 581] on link "11" at bounding box center [695, 587] width 24 height 19
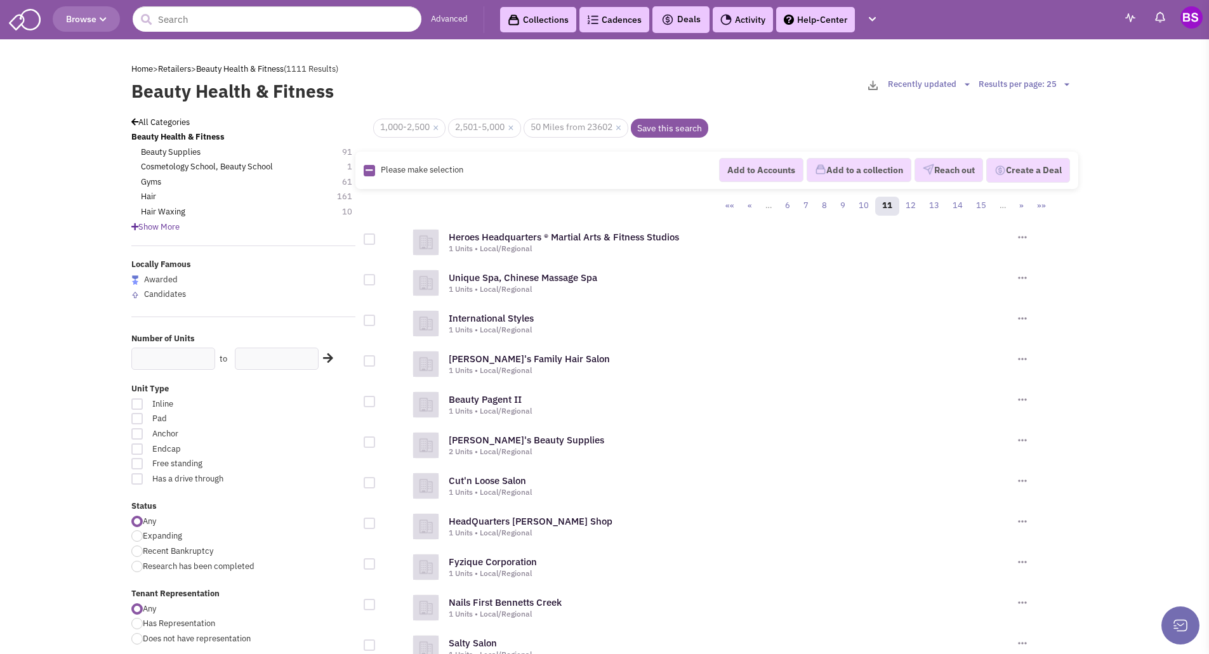
click at [372, 240] on div at bounding box center [369, 239] width 11 height 11
click at [376, 240] on input "checkbox" at bounding box center [380, 240] width 8 height 8
checkbox input "true"
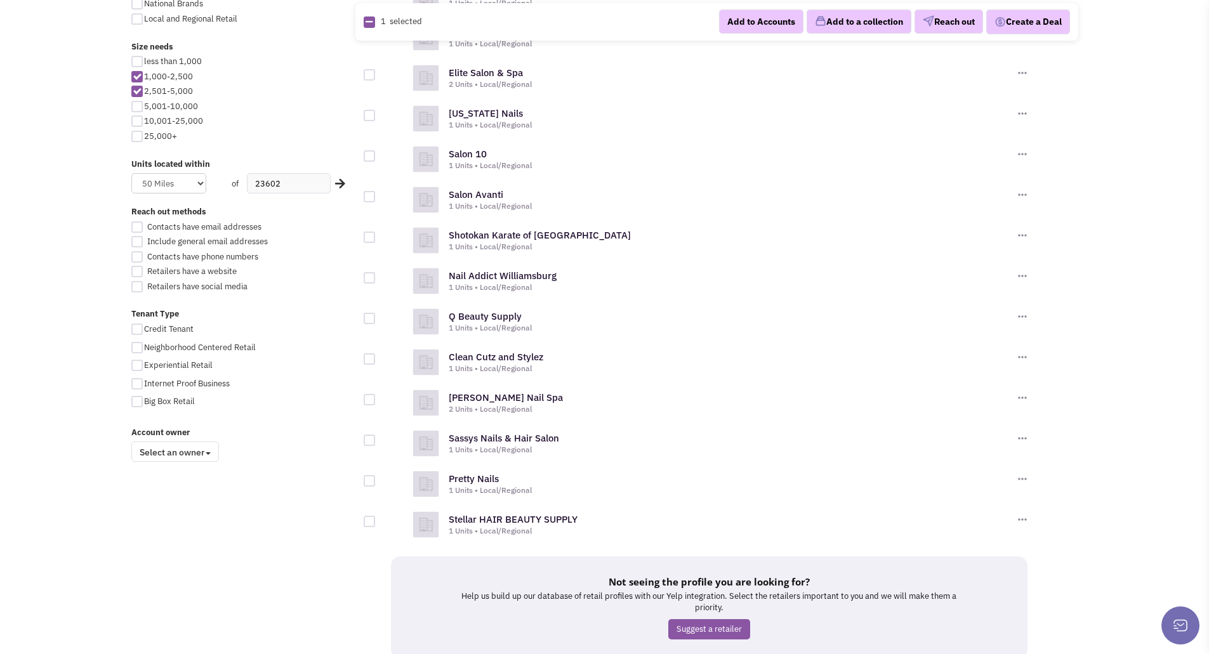
scroll to position [698, 0]
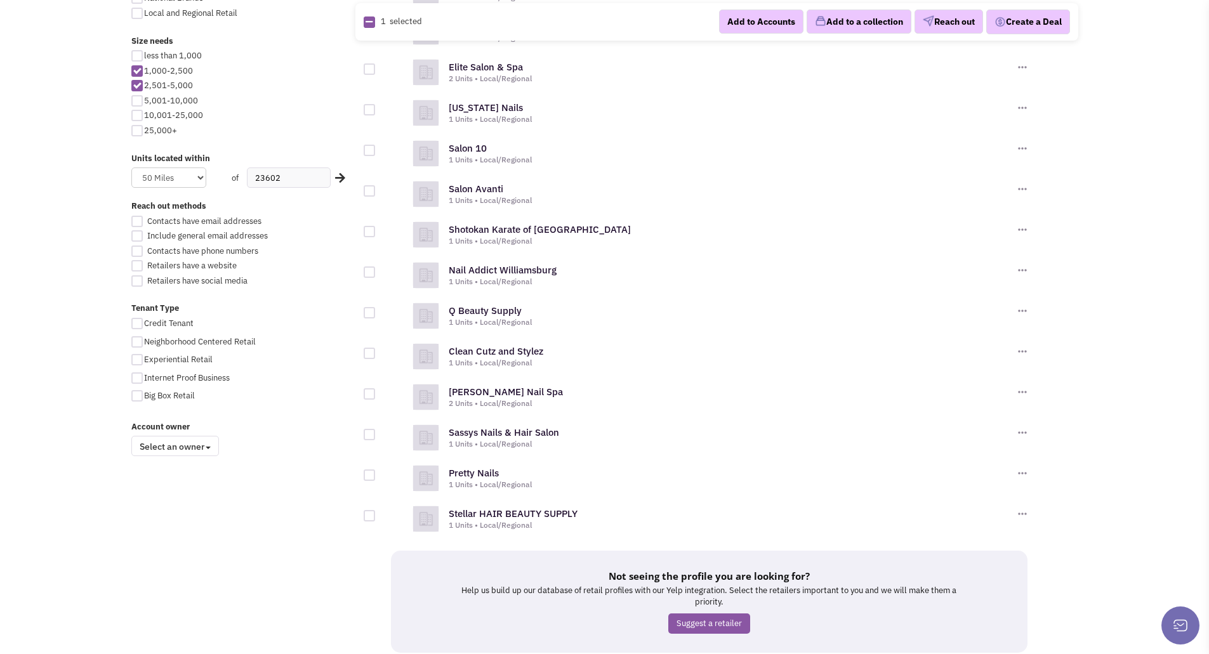
click at [367, 230] on div at bounding box center [369, 231] width 11 height 11
click at [376, 230] on input "checkbox" at bounding box center [380, 232] width 8 height 8
checkbox input "true"
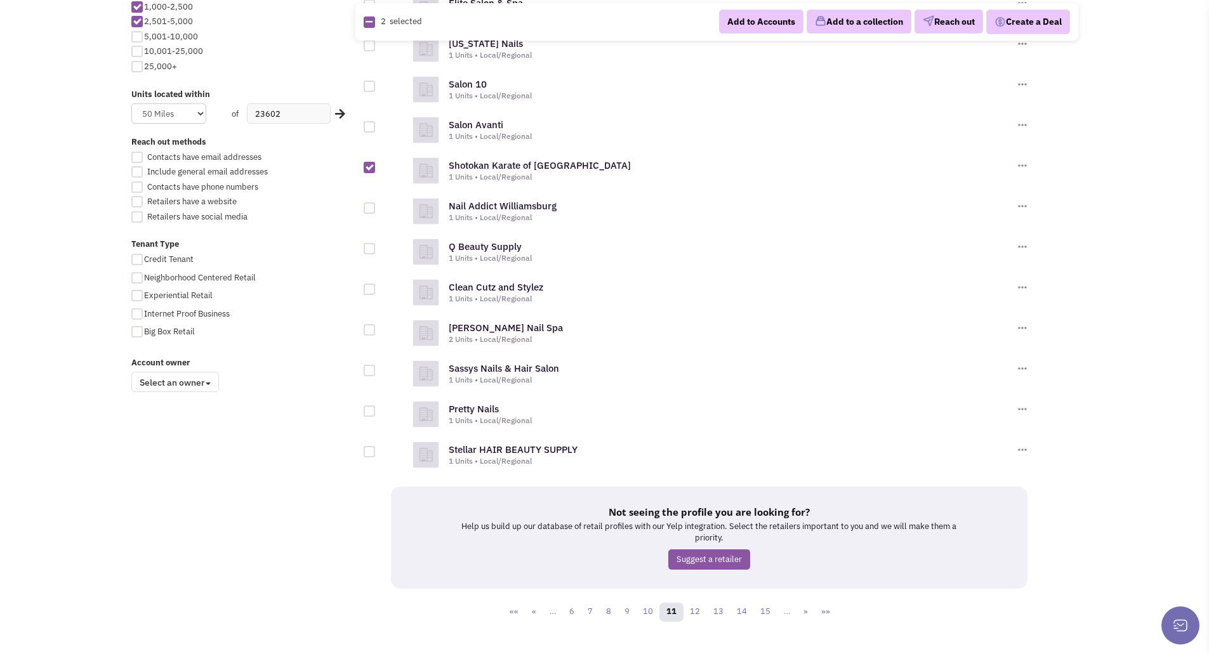
scroll to position [787, 0]
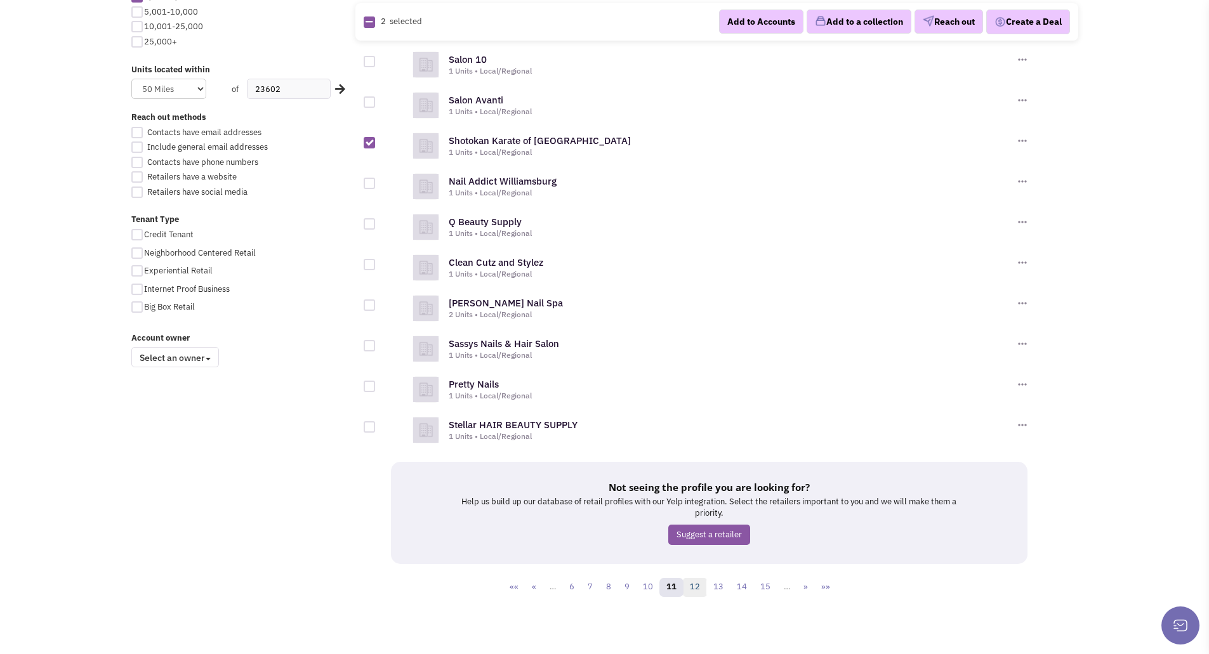
click at [694, 589] on link "12" at bounding box center [695, 587] width 24 height 19
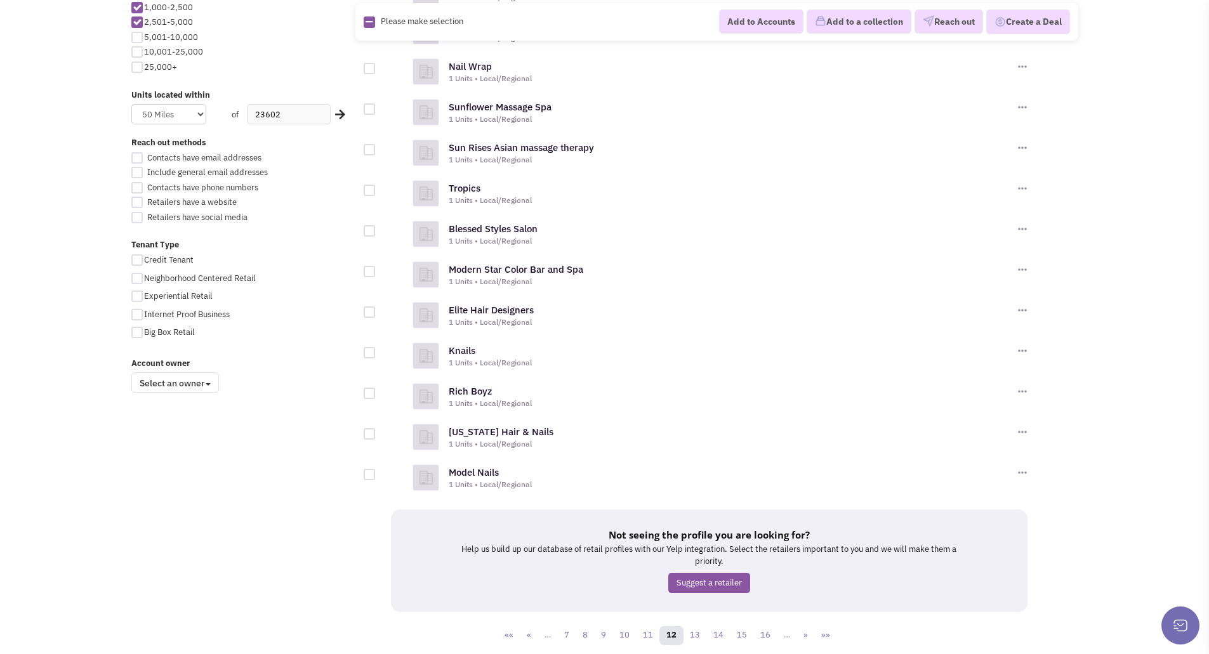
scroll to position [810, 0]
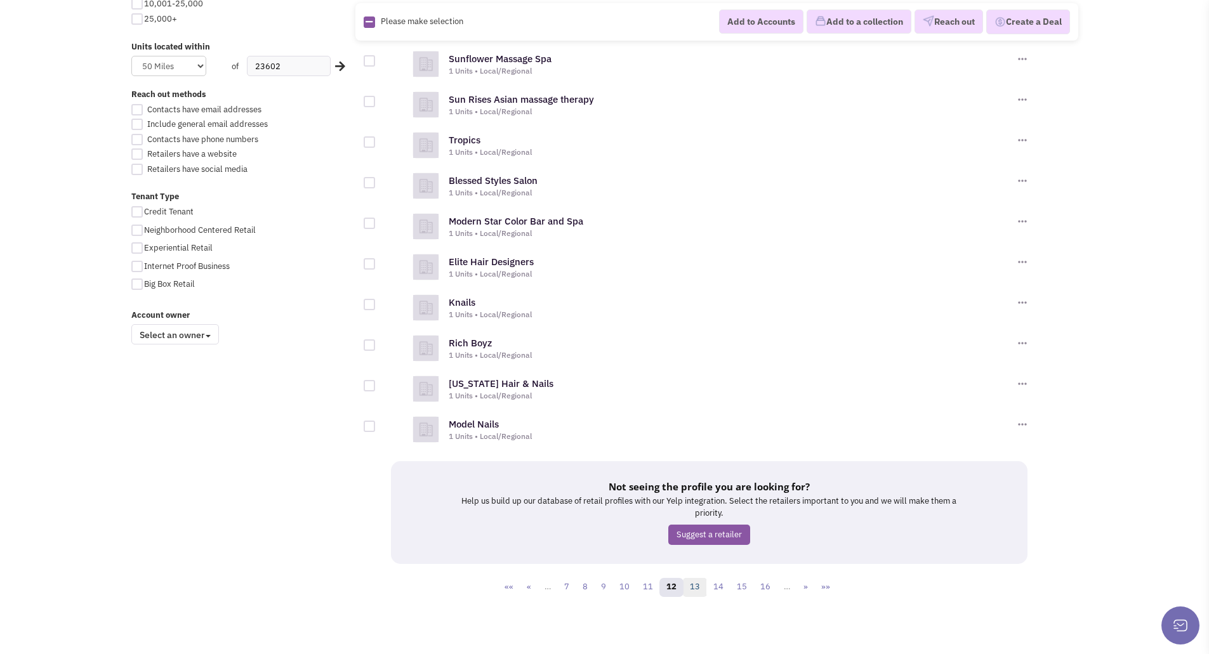
click at [692, 585] on link "13" at bounding box center [695, 587] width 24 height 19
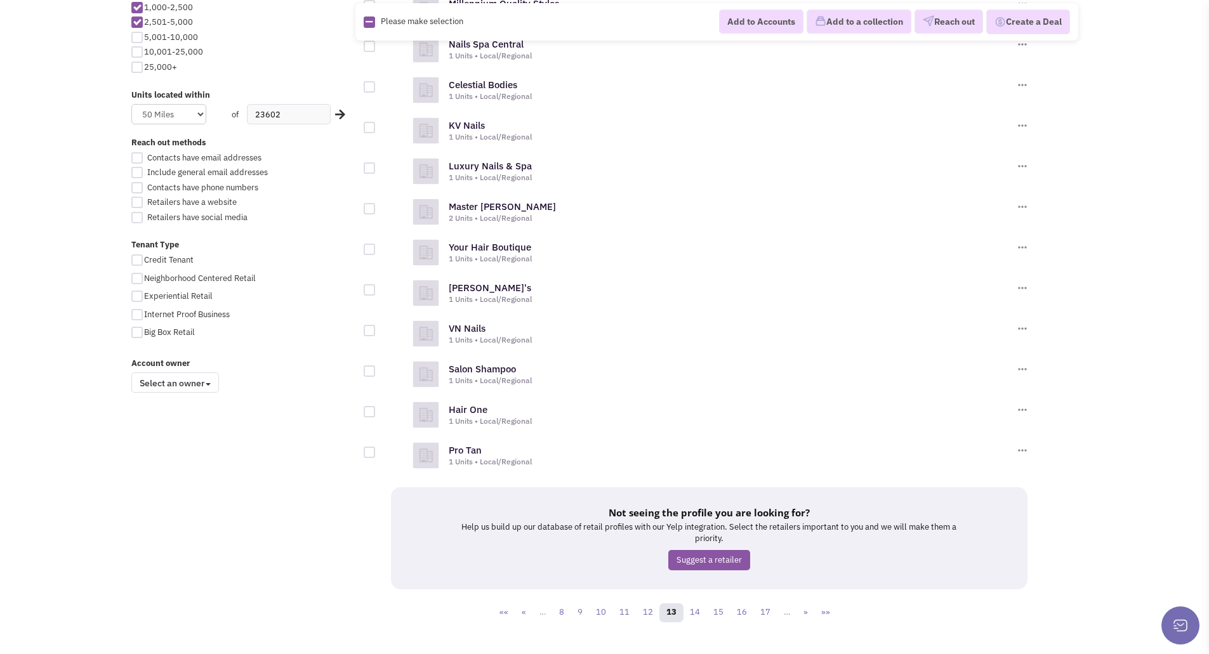
scroll to position [787, 0]
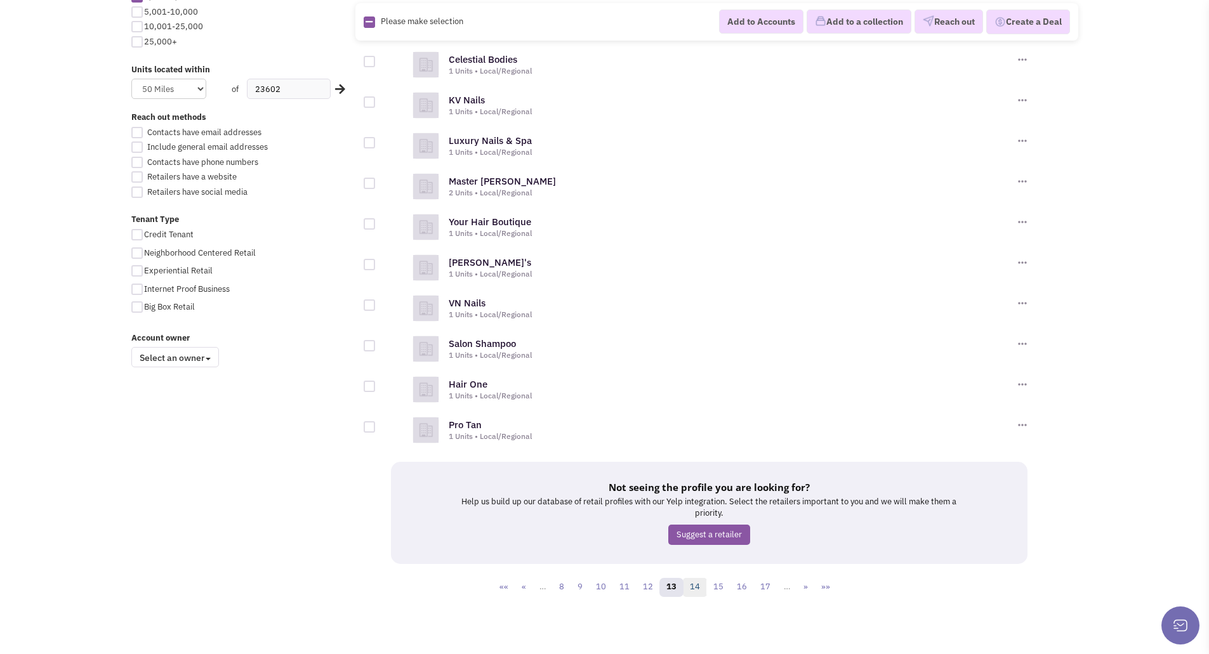
click at [697, 589] on link "14" at bounding box center [695, 587] width 24 height 19
click at [699, 589] on link "15" at bounding box center [695, 587] width 24 height 19
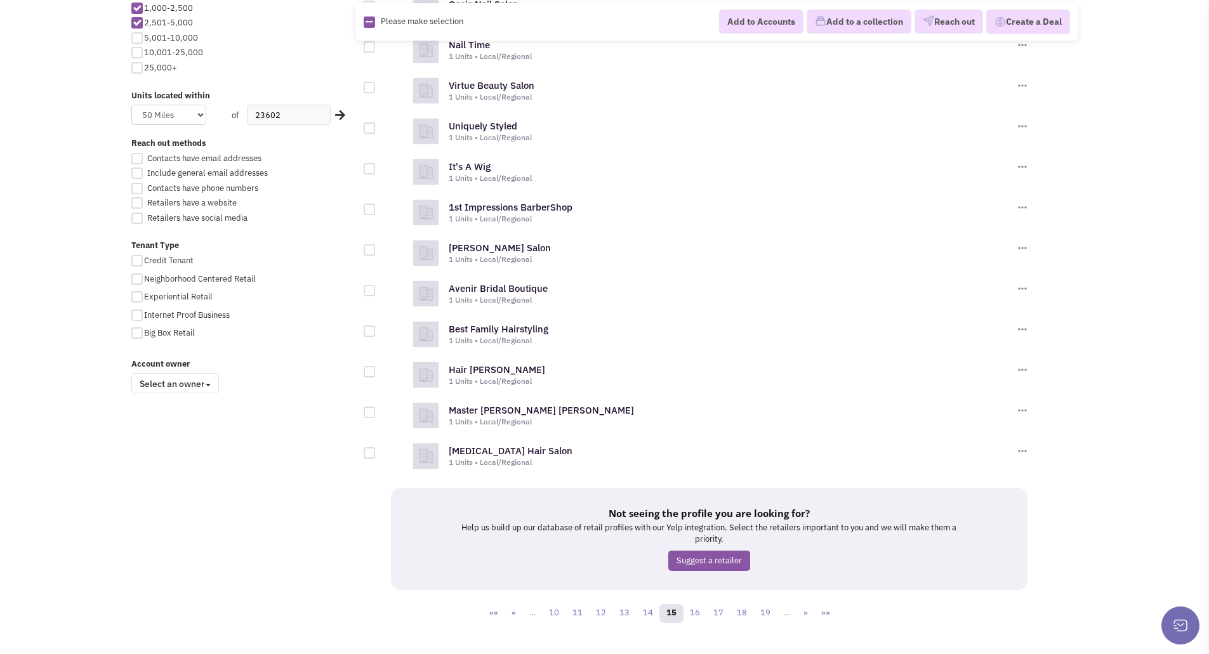
scroll to position [761, 0]
click at [374, 411] on div at bounding box center [369, 411] width 11 height 11
click at [376, 411] on input "checkbox" at bounding box center [380, 413] width 8 height 8
checkbox input "true"
click at [697, 611] on link "16" at bounding box center [695, 612] width 24 height 19
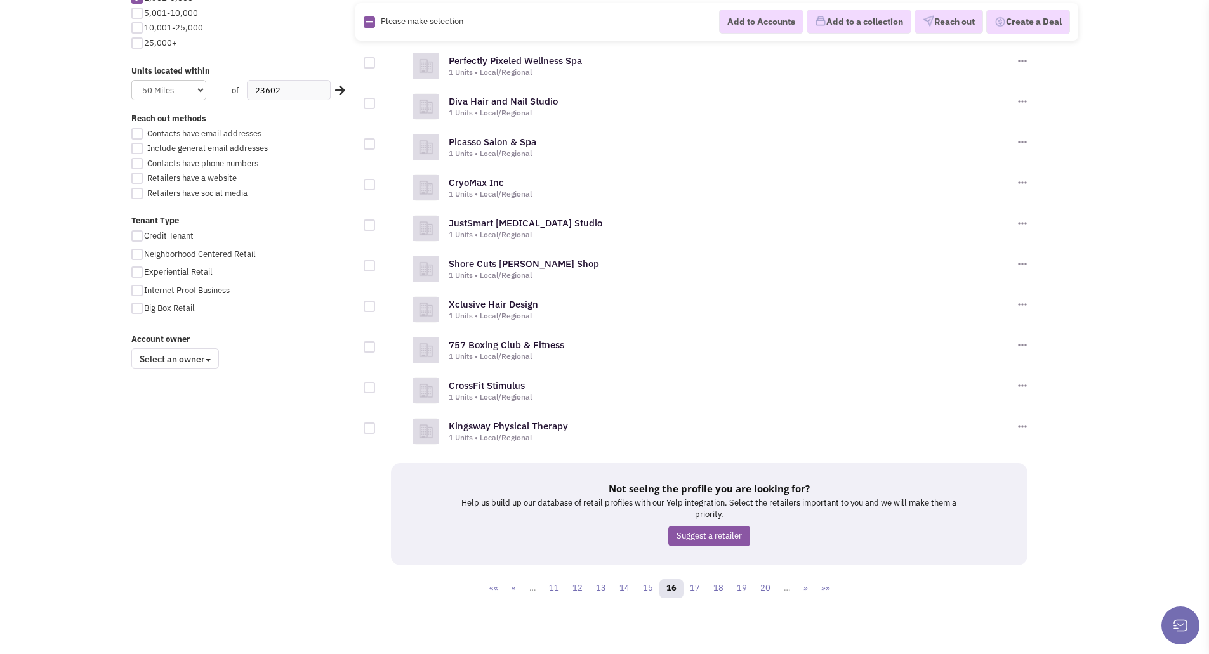
scroll to position [787, 0]
click at [369, 345] on div at bounding box center [369, 345] width 11 height 11
click at [376, 345] on input "checkbox" at bounding box center [380, 347] width 8 height 8
checkbox input "true"
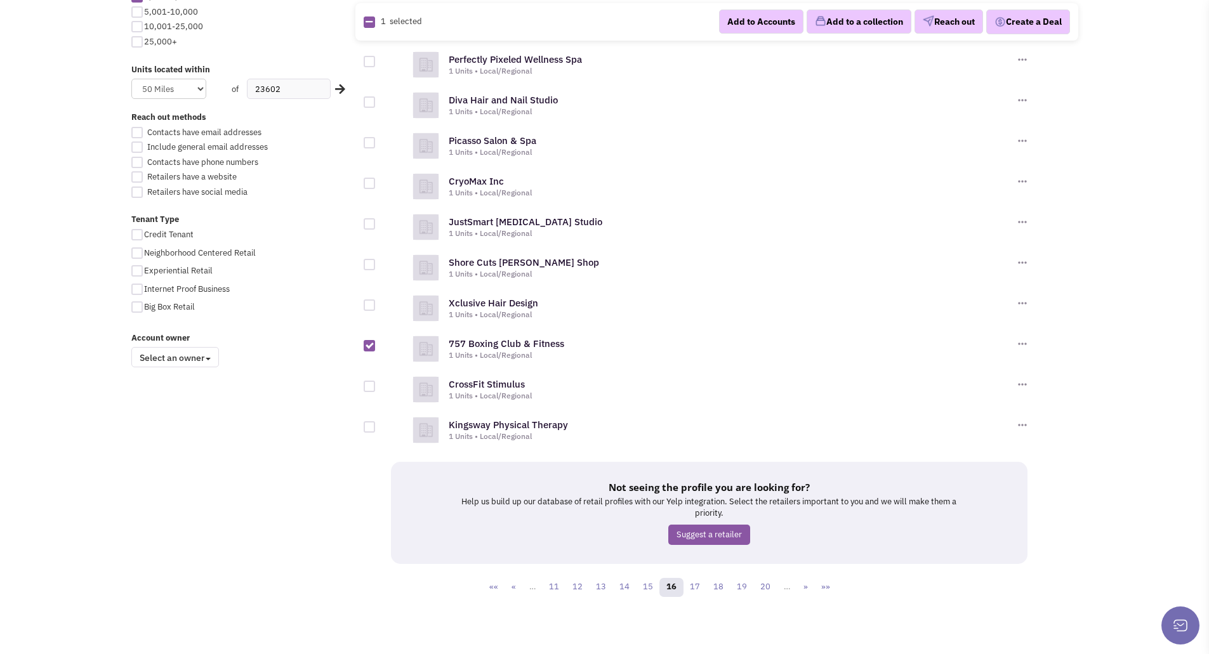
click at [373, 385] on div at bounding box center [369, 386] width 11 height 11
click at [376, 385] on input "checkbox" at bounding box center [380, 387] width 8 height 8
checkbox input "true"
click at [370, 427] on div at bounding box center [369, 426] width 11 height 11
click at [376, 427] on input "checkbox" at bounding box center [380, 428] width 8 height 8
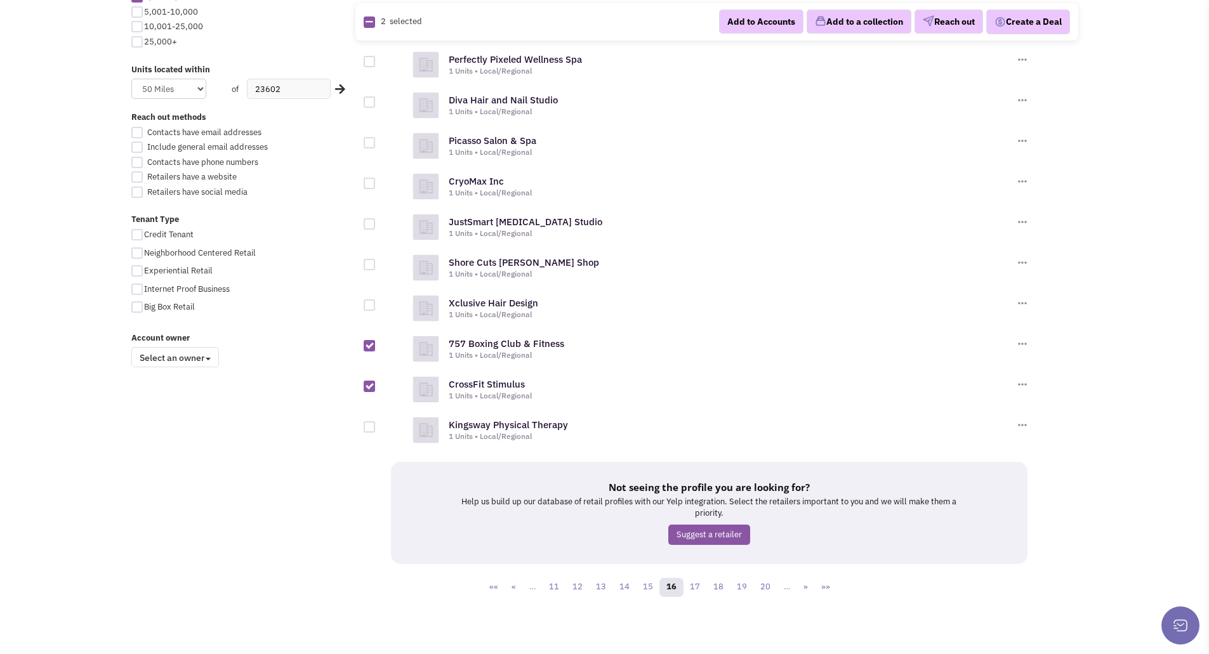
checkbox input "true"
click at [699, 584] on link "17" at bounding box center [695, 587] width 24 height 19
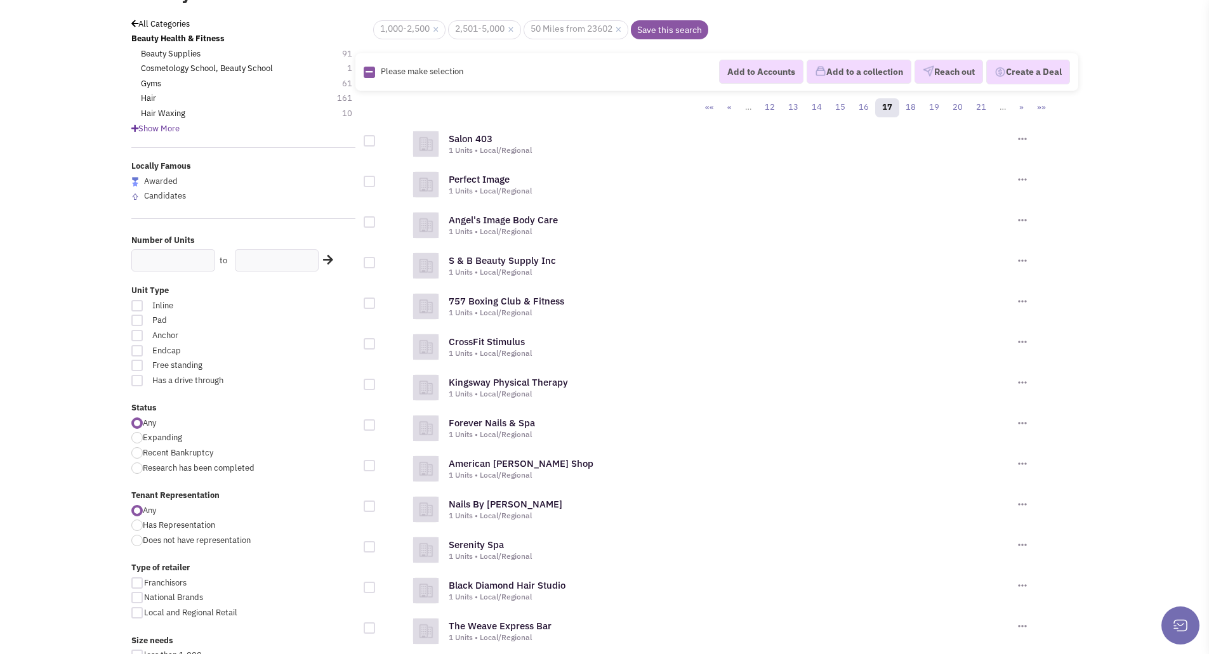
scroll to position [127, 0]
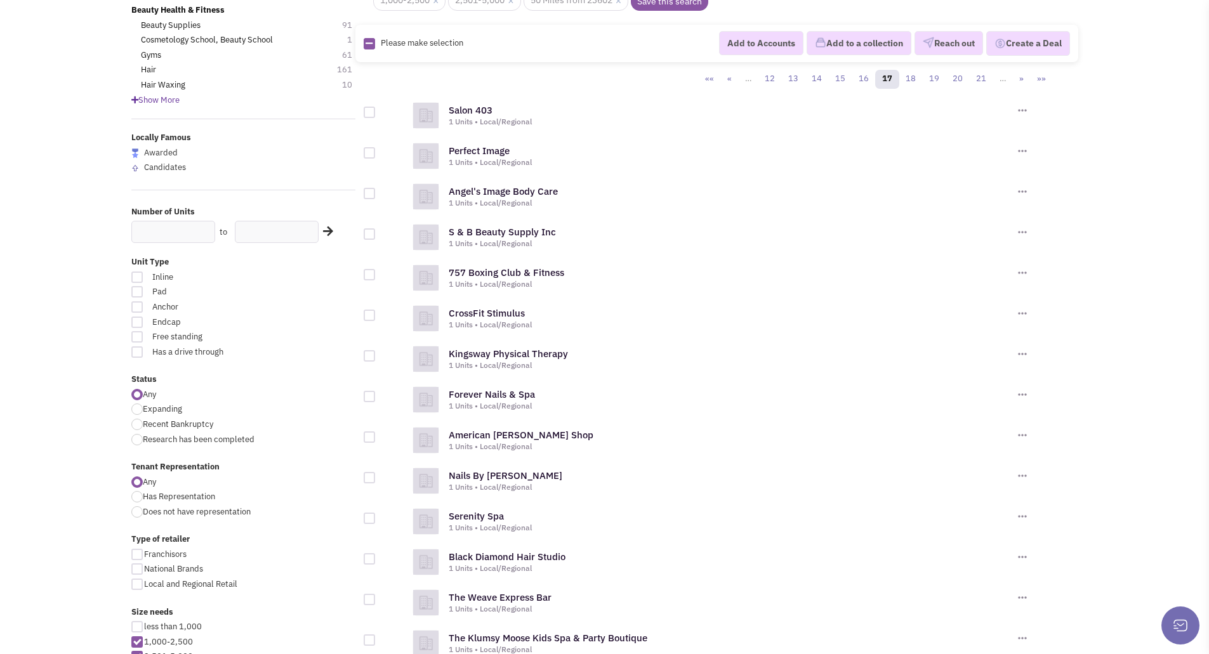
click at [367, 275] on div at bounding box center [369, 274] width 11 height 11
click at [376, 275] on input "checkbox" at bounding box center [380, 276] width 8 height 8
checkbox input "true"
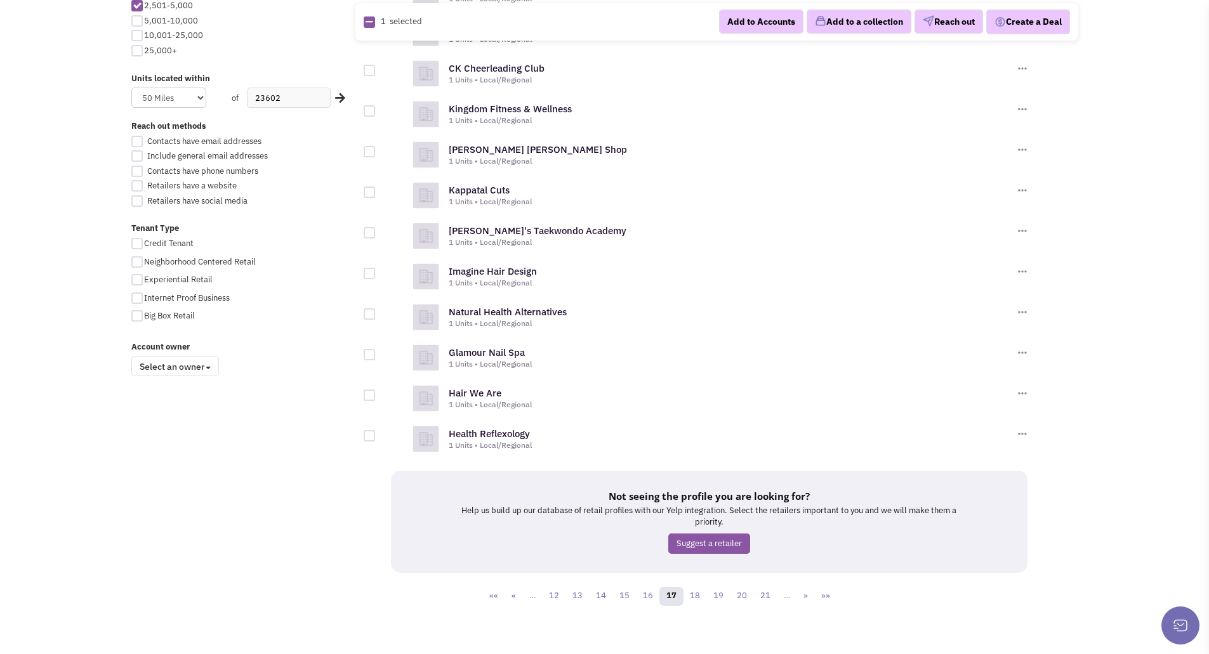
scroll to position [787, 0]
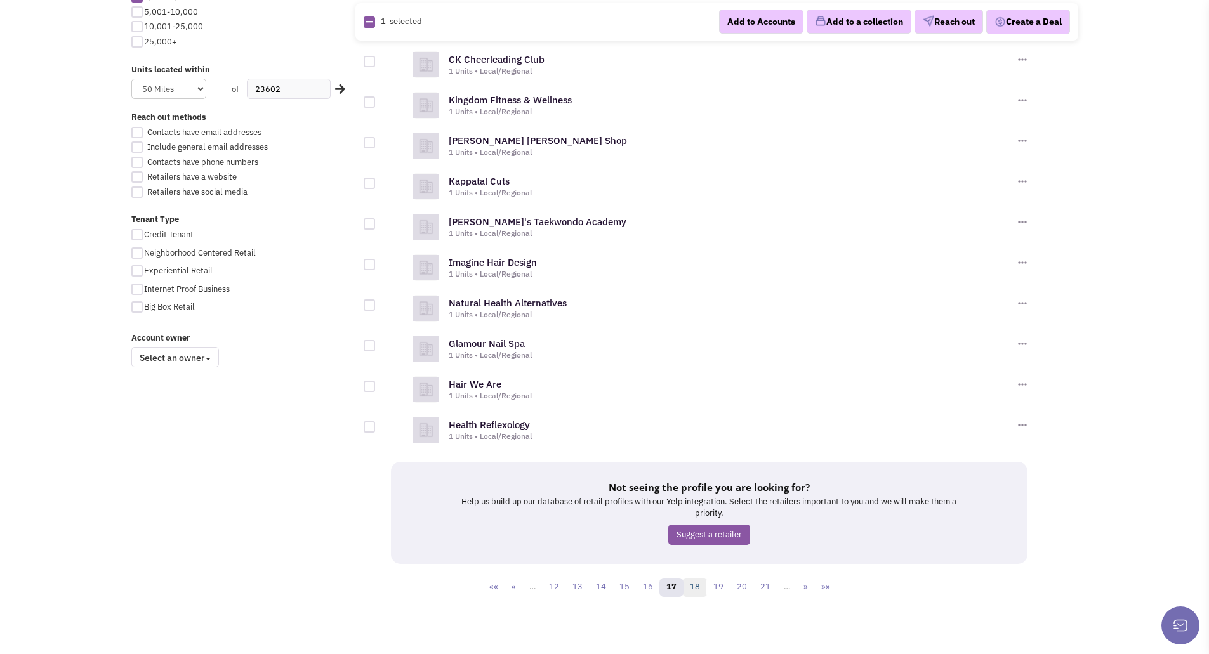
click at [693, 588] on link "18" at bounding box center [695, 587] width 24 height 19
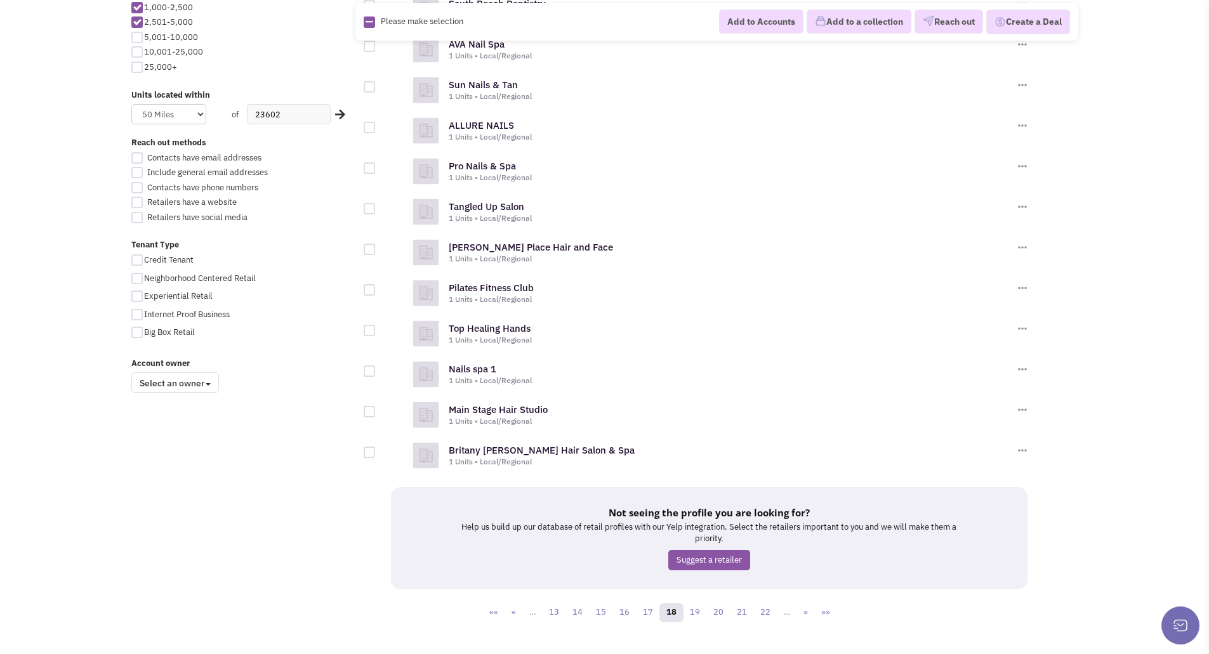
scroll to position [787, 0]
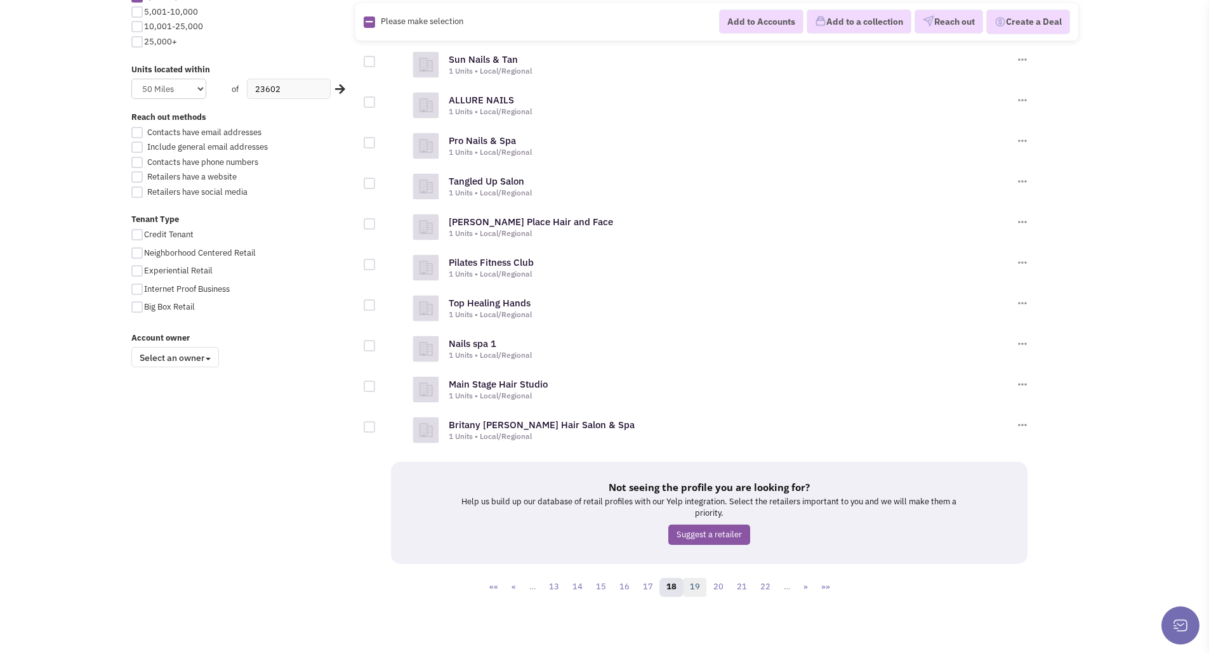
click at [698, 586] on link "19" at bounding box center [695, 587] width 24 height 19
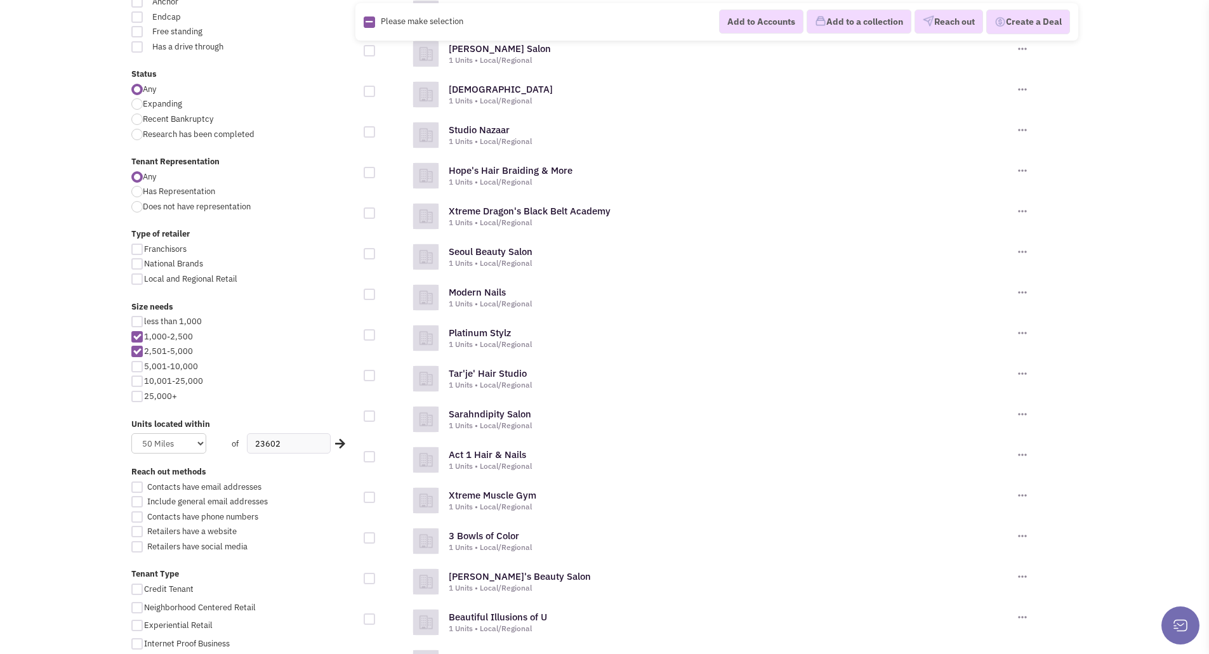
scroll to position [444, 0]
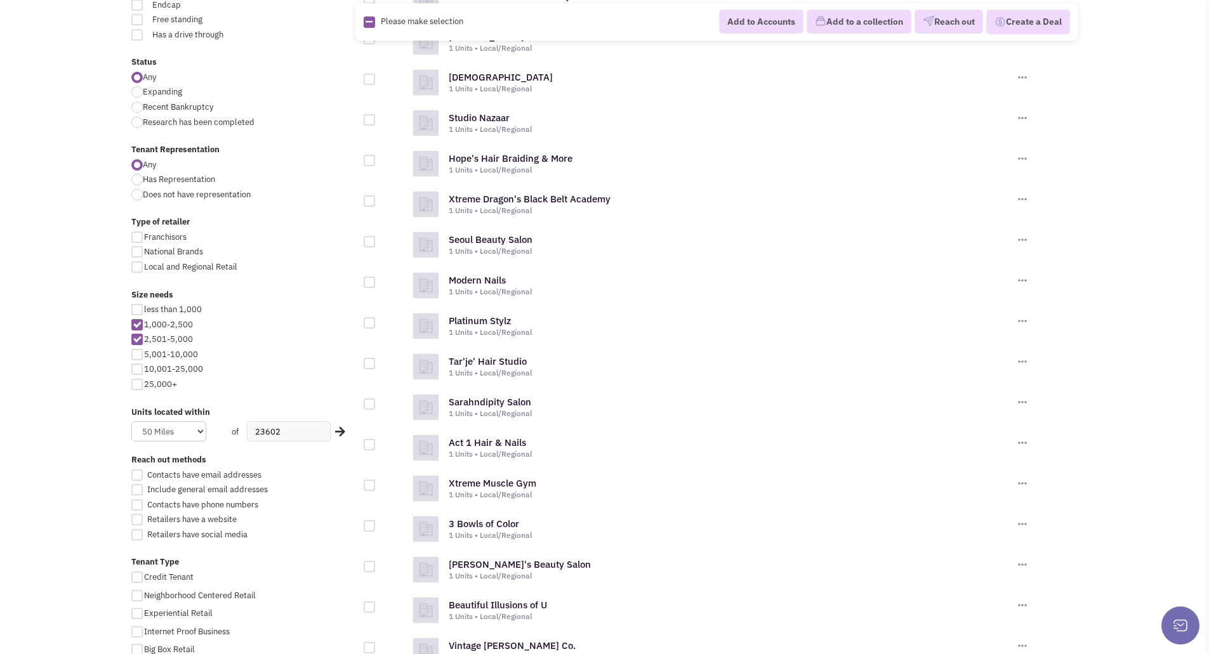
click at [372, 203] on div at bounding box center [369, 200] width 11 height 11
click at [376, 203] on input "checkbox" at bounding box center [380, 202] width 8 height 8
checkbox input "true"
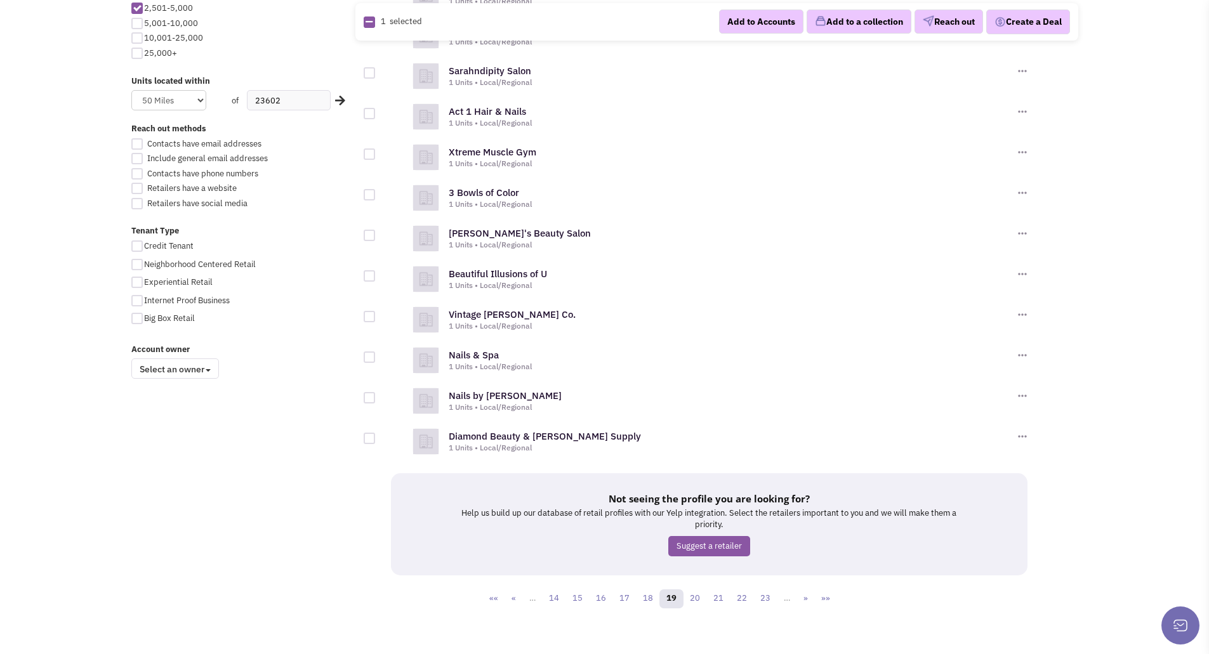
scroll to position [787, 0]
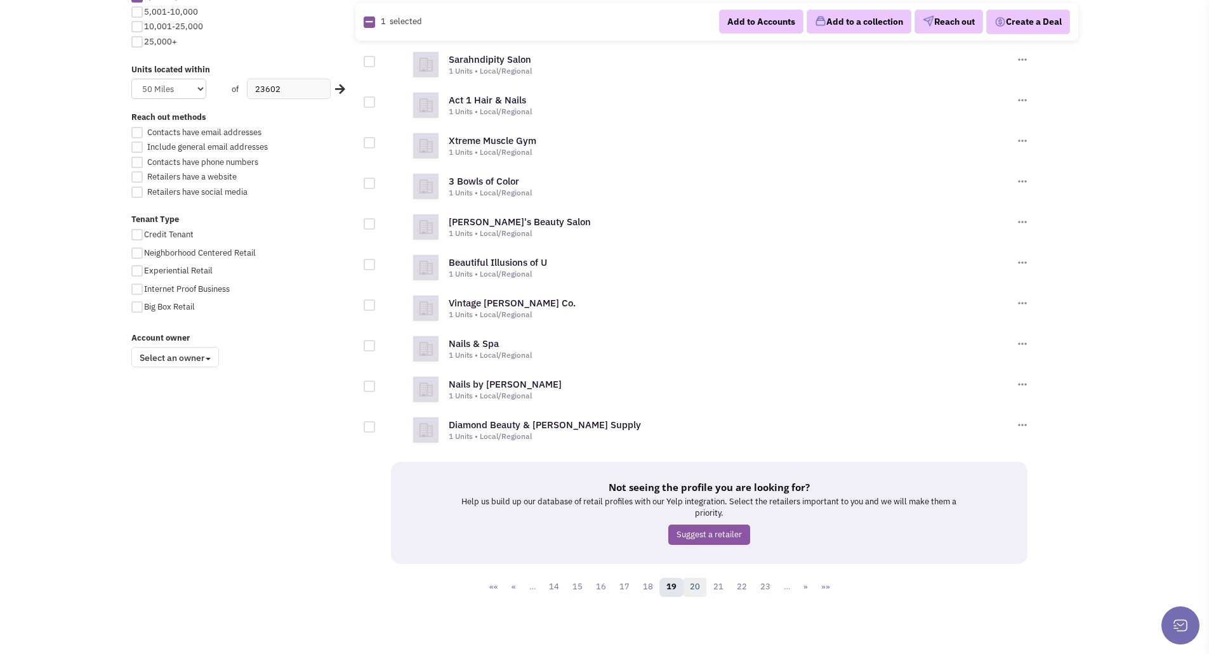
click at [695, 588] on link "20" at bounding box center [695, 587] width 24 height 19
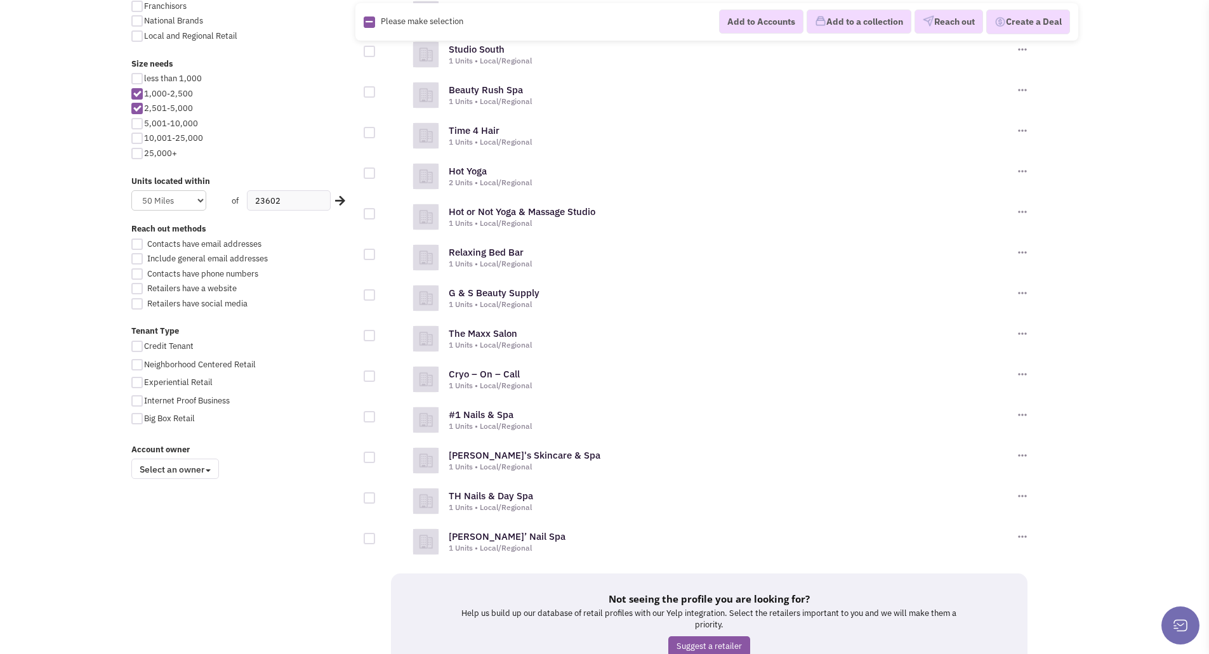
scroll to position [698, 0]
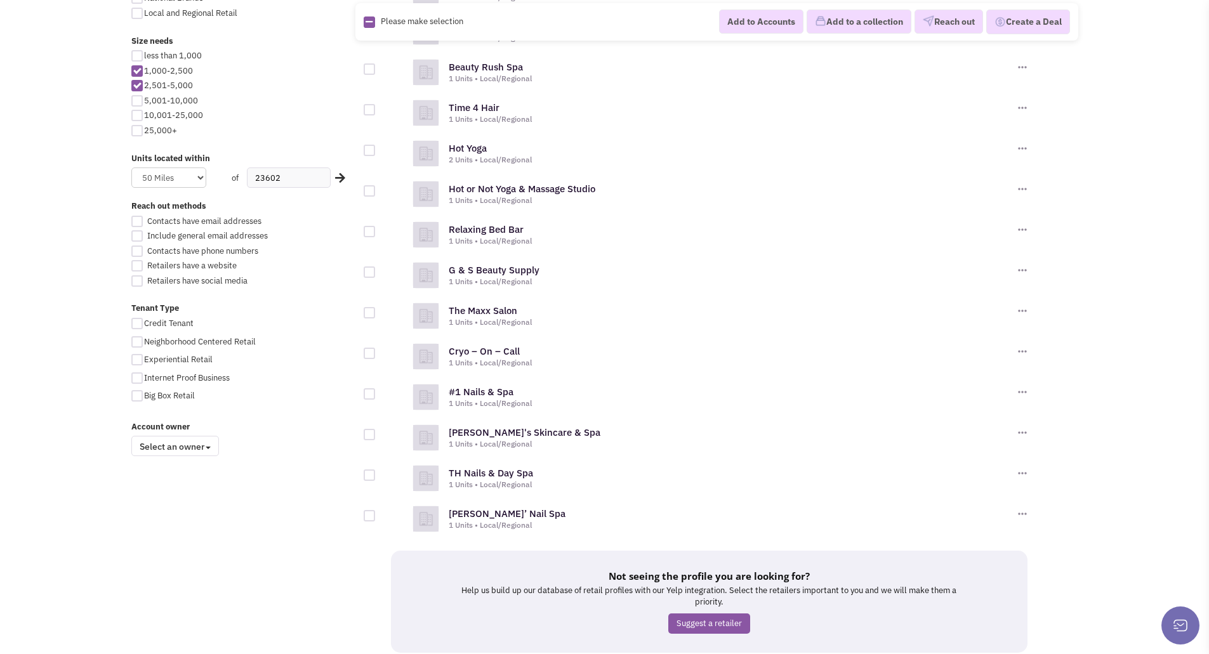
click at [370, 189] on div at bounding box center [369, 190] width 11 height 11
click at [376, 189] on input "checkbox" at bounding box center [380, 192] width 8 height 8
checkbox input "true"
click at [372, 230] on div at bounding box center [369, 231] width 11 height 11
click at [376, 230] on input "checkbox" at bounding box center [380, 232] width 8 height 8
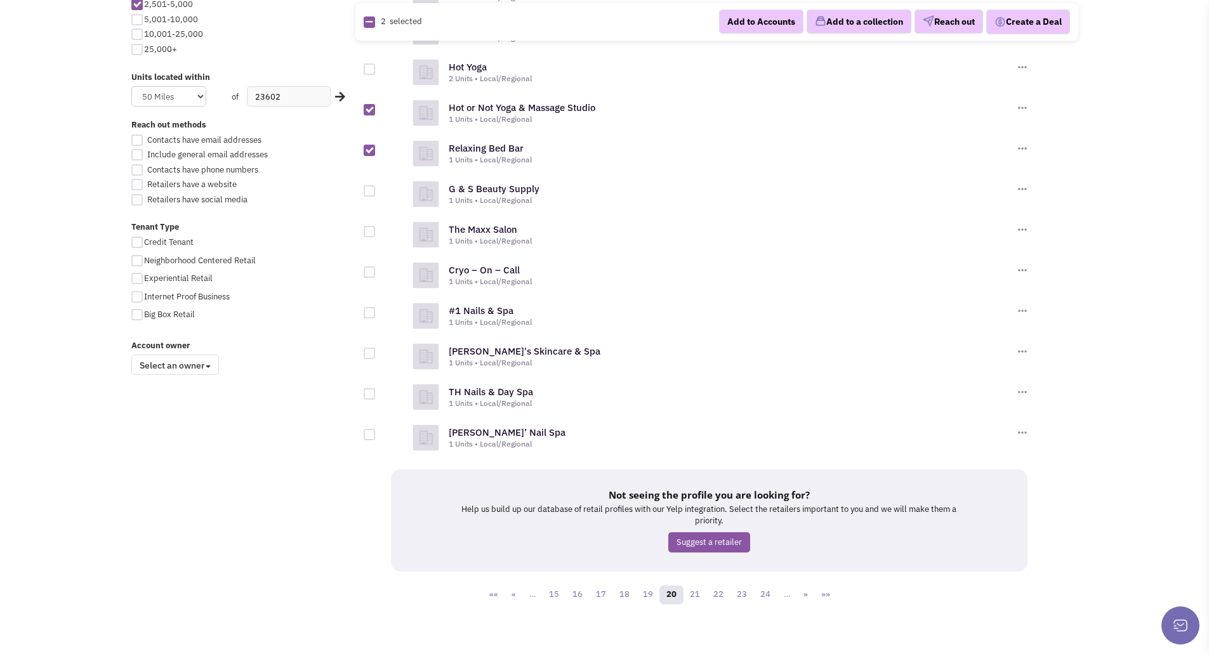
scroll to position [787, 0]
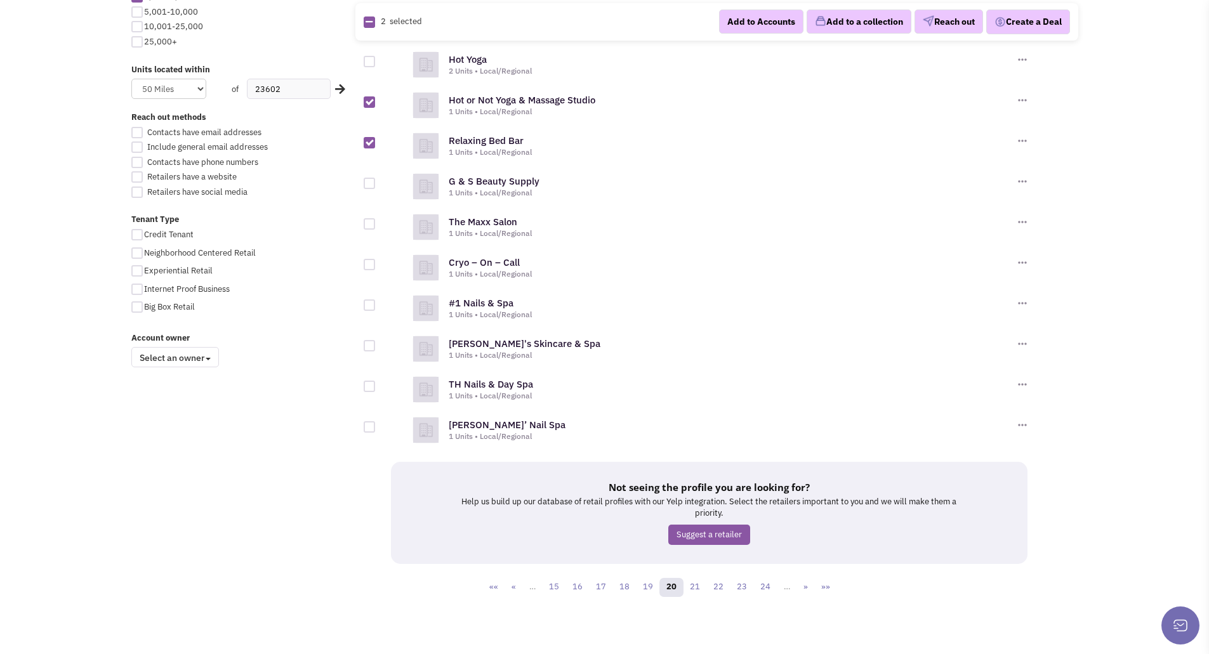
click at [372, 144] on div at bounding box center [369, 142] width 11 height 11
click at [376, 144] on input "checkbox" at bounding box center [380, 144] width 8 height 8
checkbox input "false"
click at [698, 587] on link "21" at bounding box center [695, 587] width 24 height 19
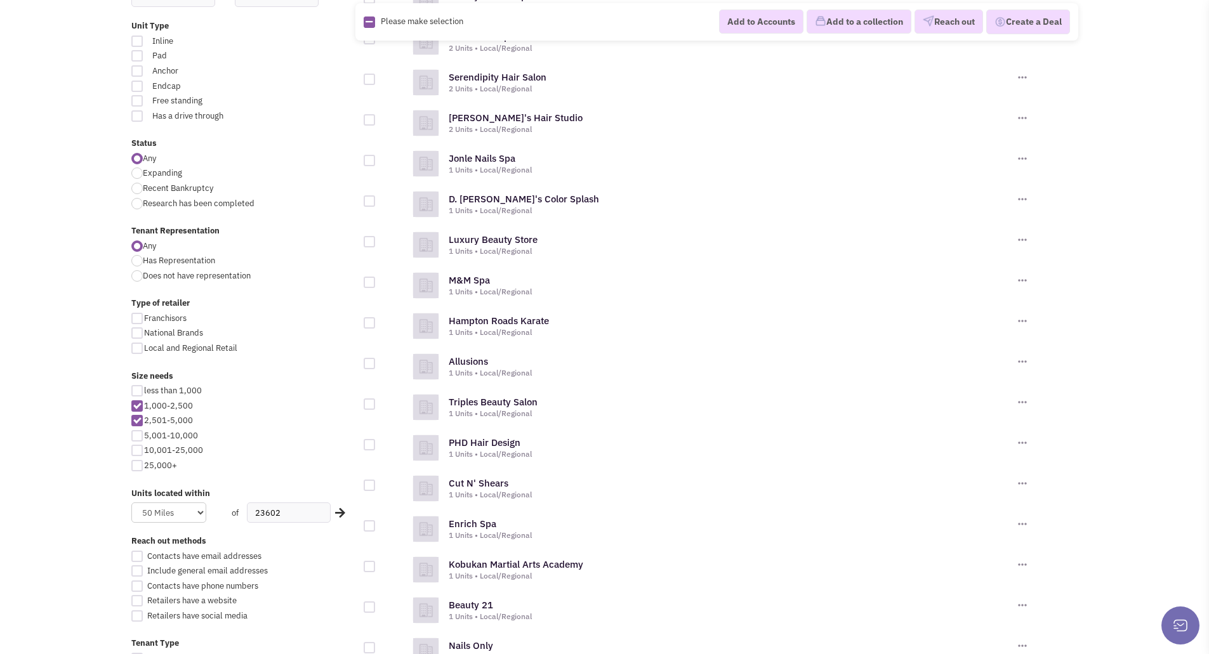
scroll to position [381, 0]
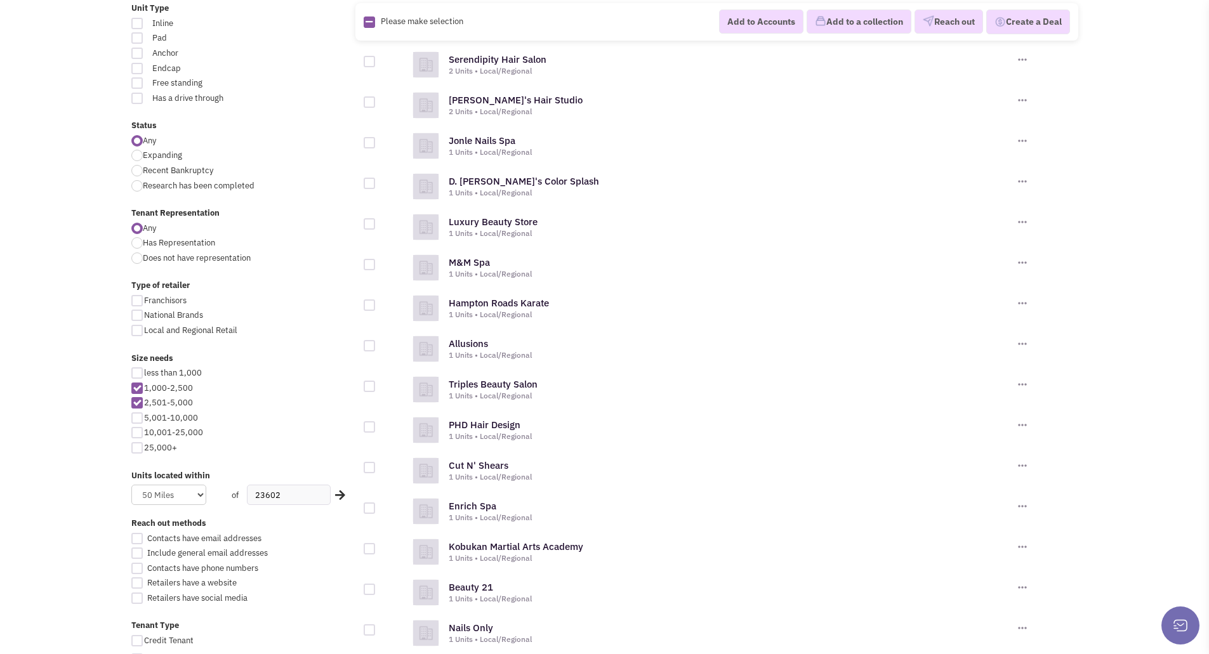
click at [371, 304] on div at bounding box center [369, 304] width 11 height 11
click at [376, 304] on input "checkbox" at bounding box center [380, 306] width 8 height 8
checkbox input "true"
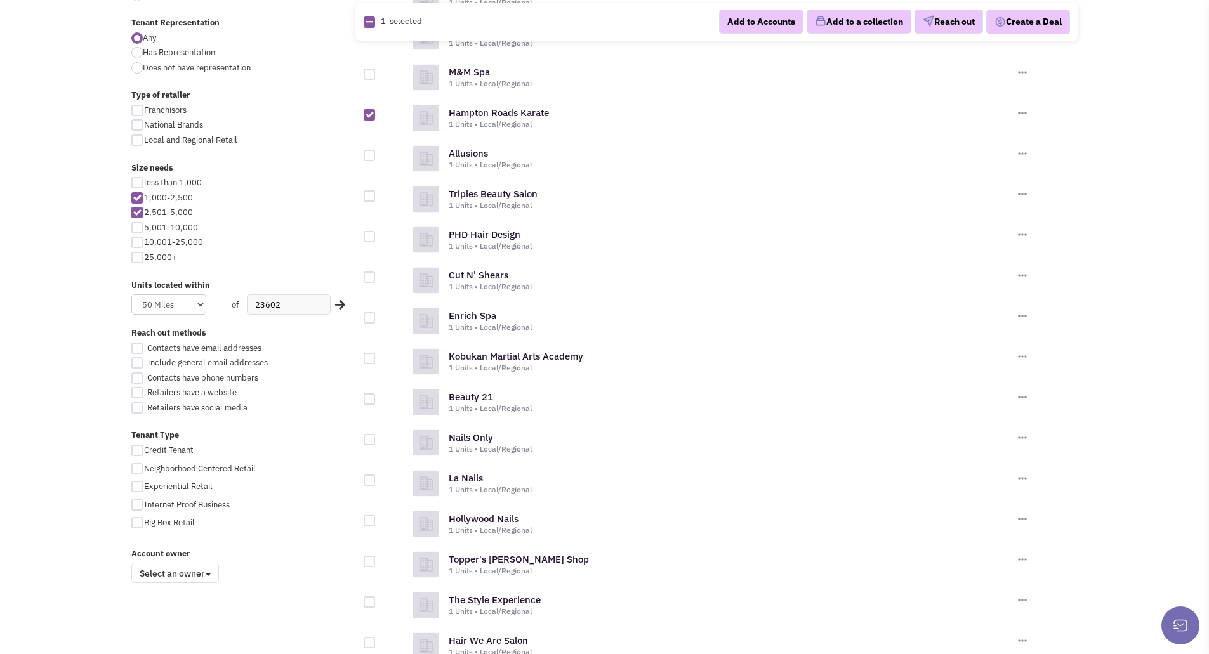
scroll to position [635, 0]
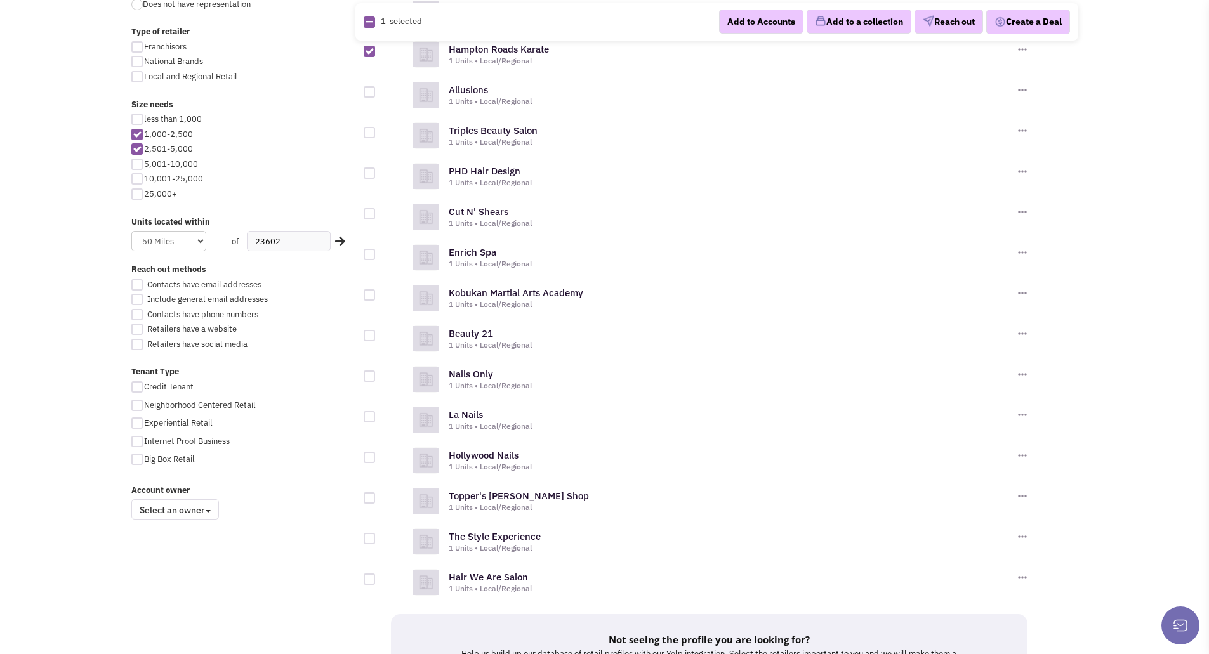
click at [372, 296] on div at bounding box center [369, 294] width 11 height 11
click at [376, 296] on input "checkbox" at bounding box center [380, 296] width 8 height 8
checkbox input "true"
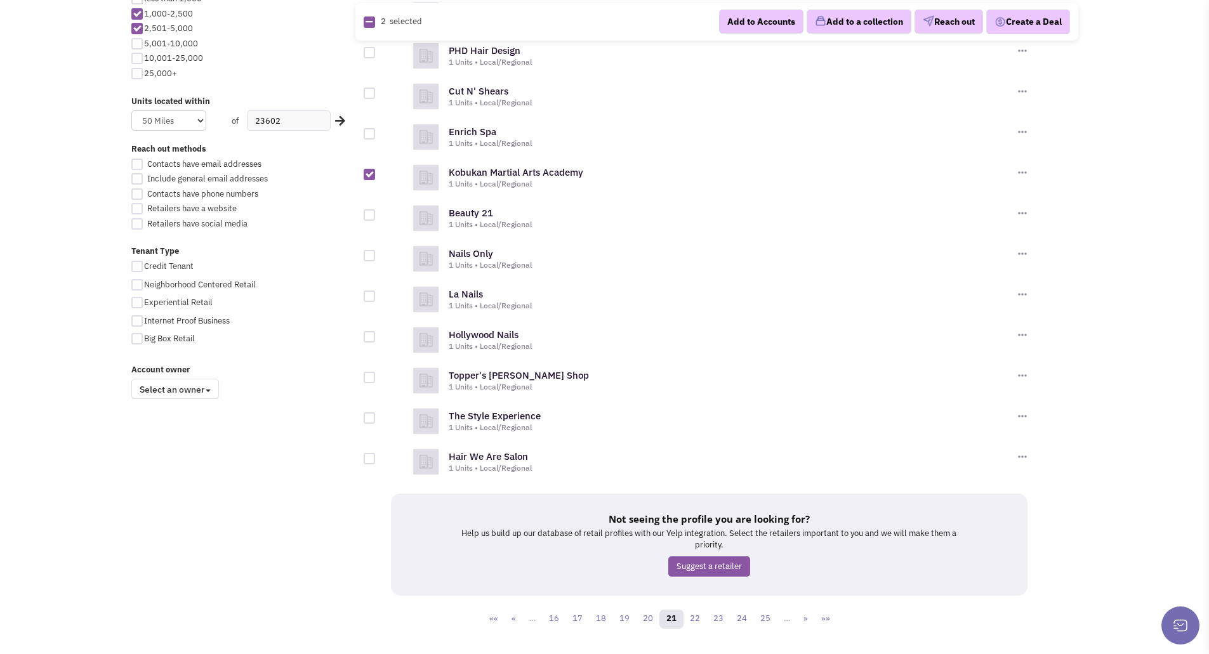
scroll to position [761, 0]
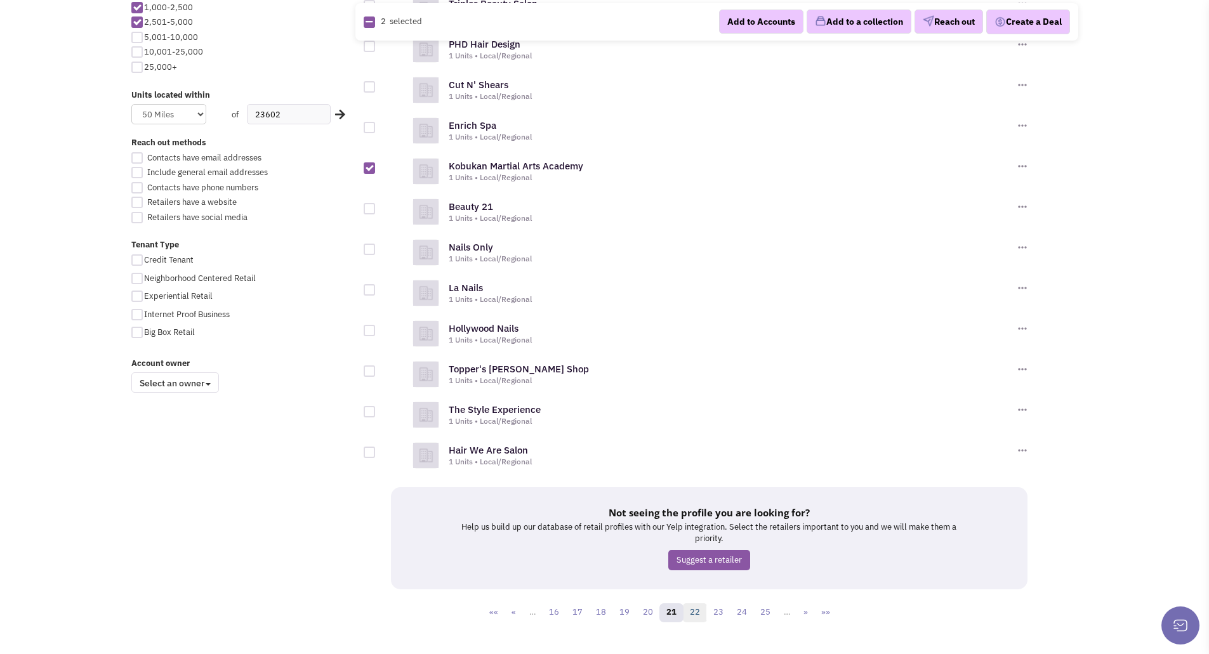
click at [697, 613] on link "22" at bounding box center [695, 612] width 24 height 19
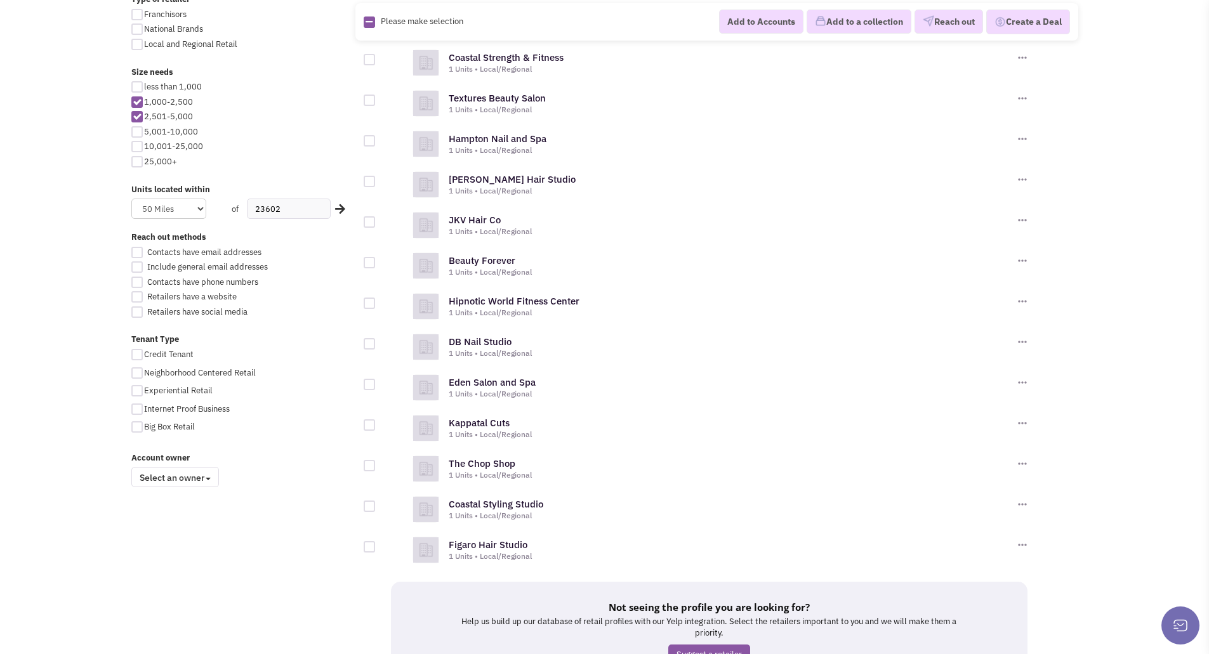
scroll to position [698, 0]
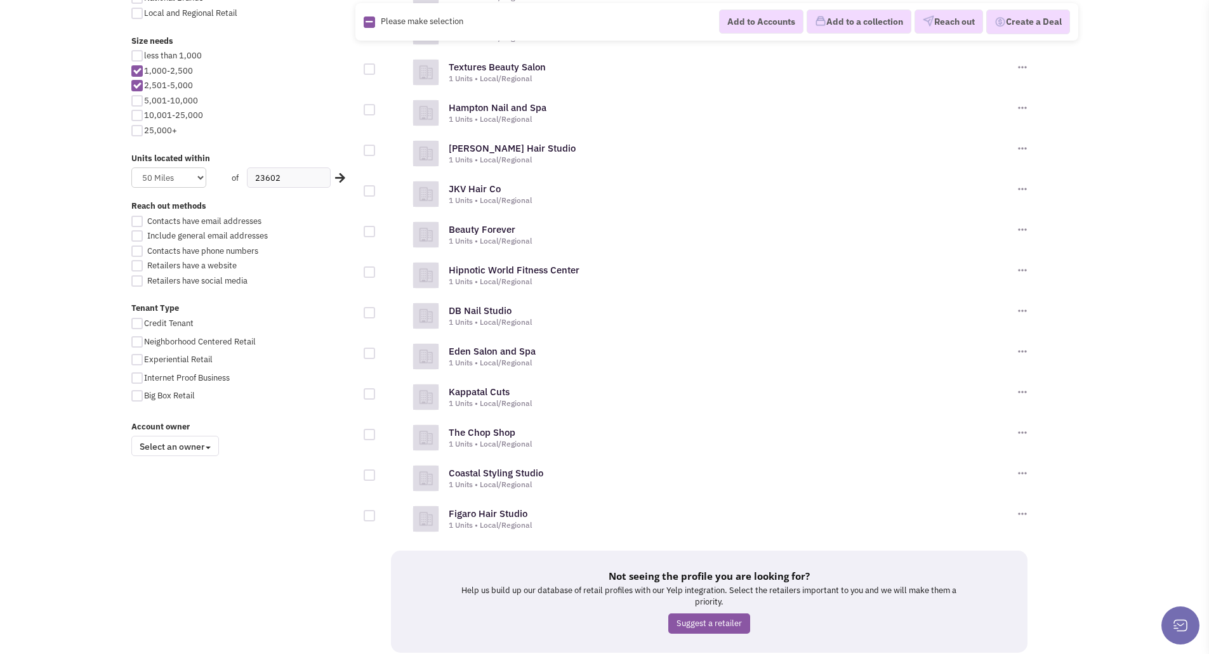
click at [372, 273] on div at bounding box center [369, 272] width 11 height 11
click at [376, 273] on input "checkbox" at bounding box center [380, 273] width 8 height 8
checkbox input "true"
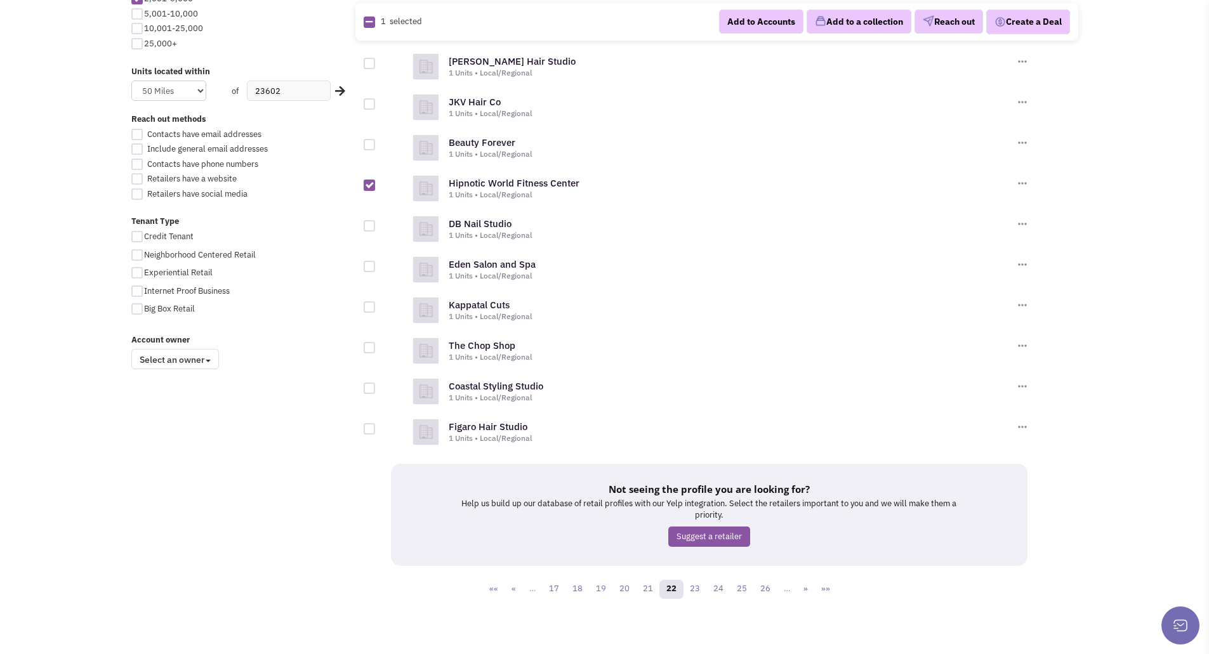
scroll to position [787, 0]
click at [697, 587] on link "23" at bounding box center [695, 587] width 24 height 19
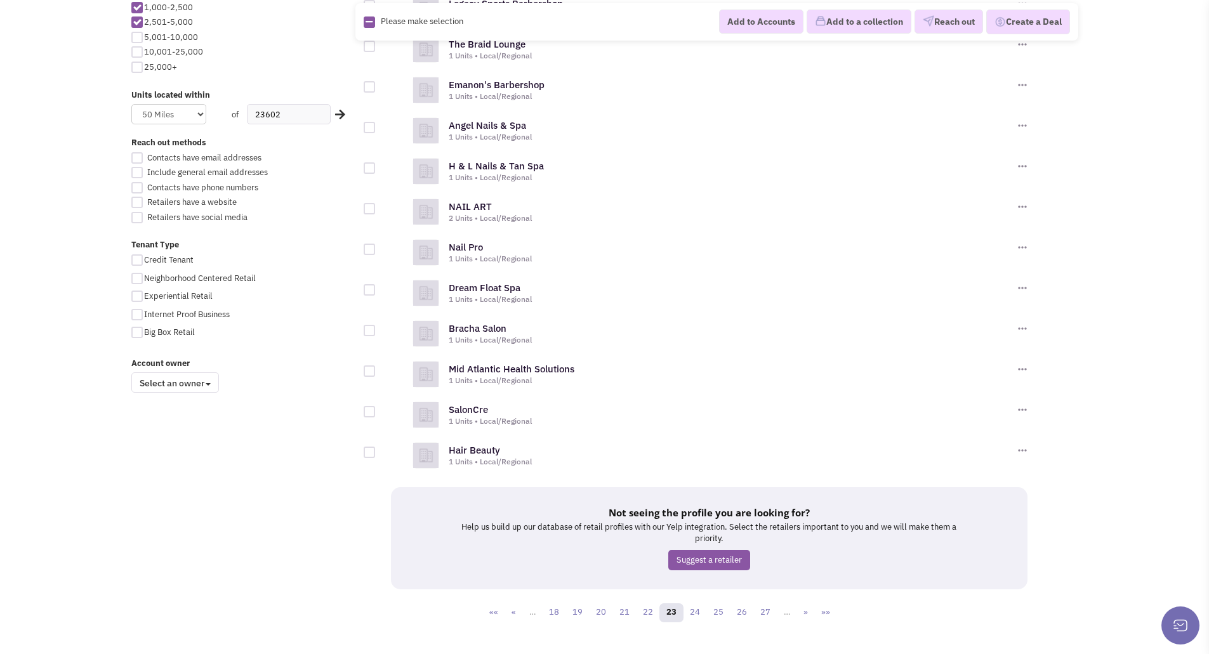
scroll to position [787, 0]
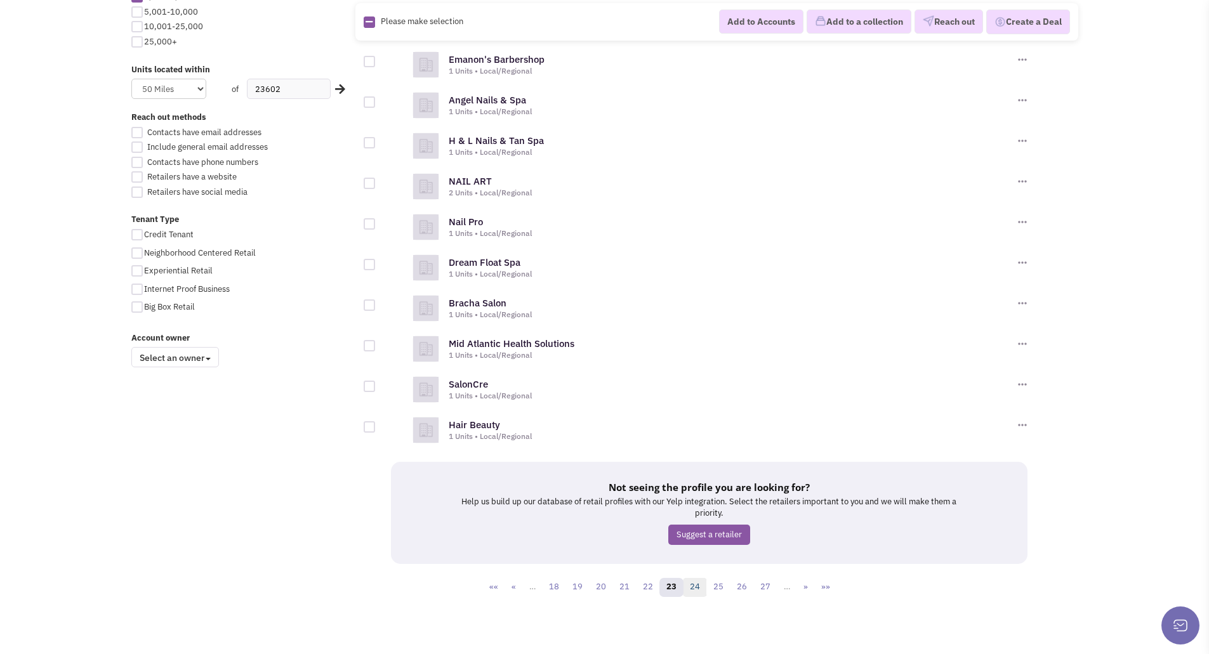
click at [698, 591] on link "24" at bounding box center [695, 587] width 24 height 19
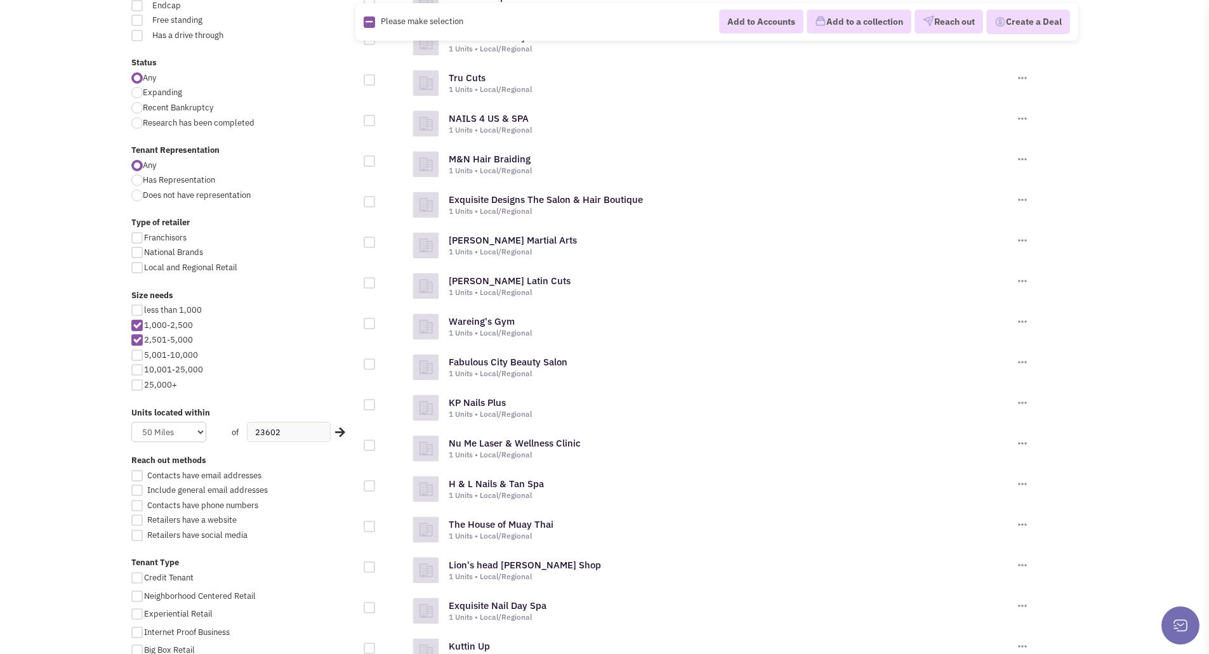
scroll to position [444, 0]
click at [366, 240] on div at bounding box center [369, 241] width 11 height 11
click at [376, 240] on input "checkbox" at bounding box center [380, 243] width 8 height 8
checkbox input "true"
click at [369, 319] on div at bounding box center [369, 322] width 11 height 11
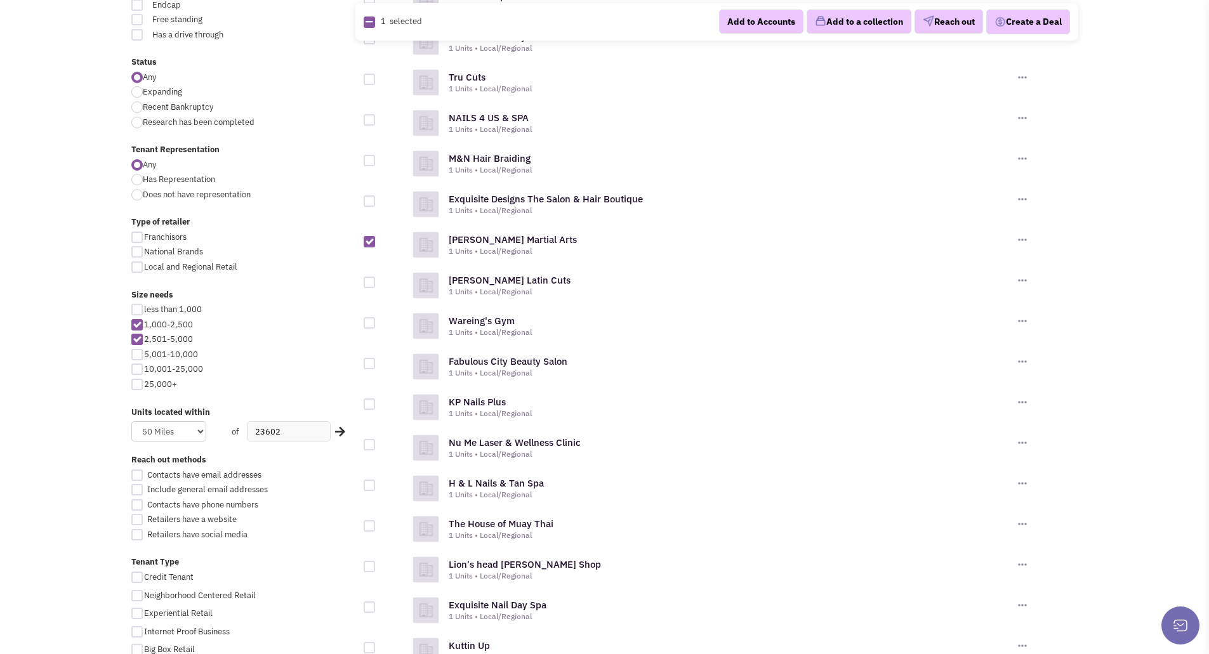
click at [376, 320] on input "checkbox" at bounding box center [380, 324] width 8 height 8
checkbox input "true"
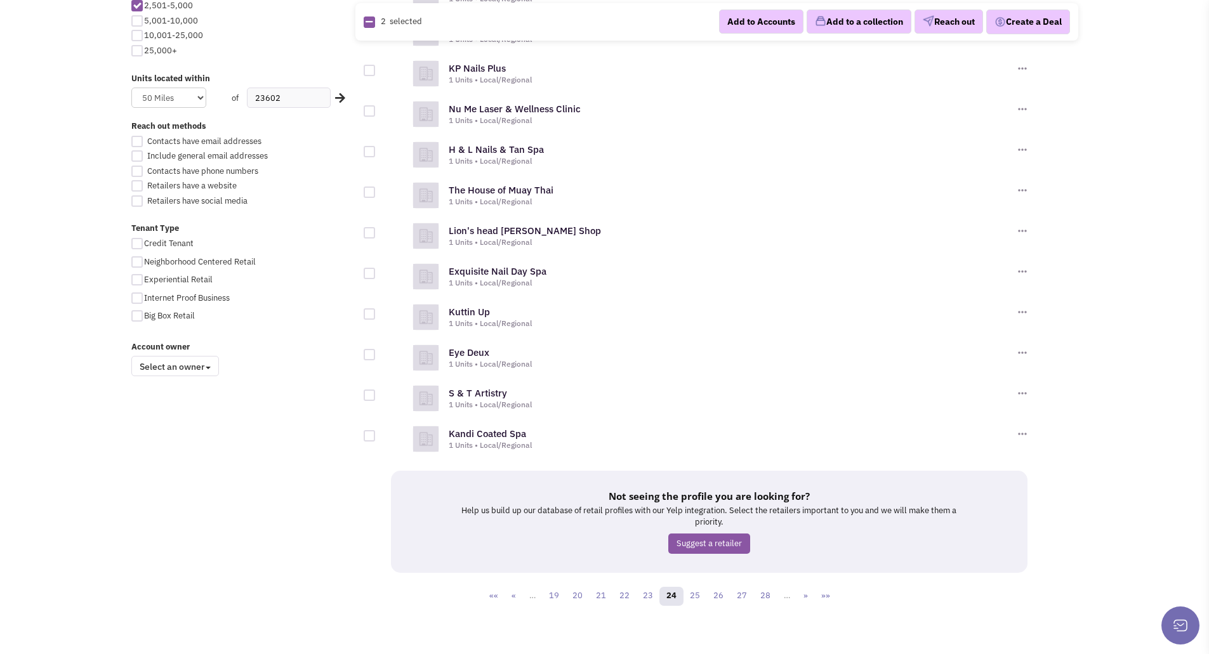
scroll to position [787, 0]
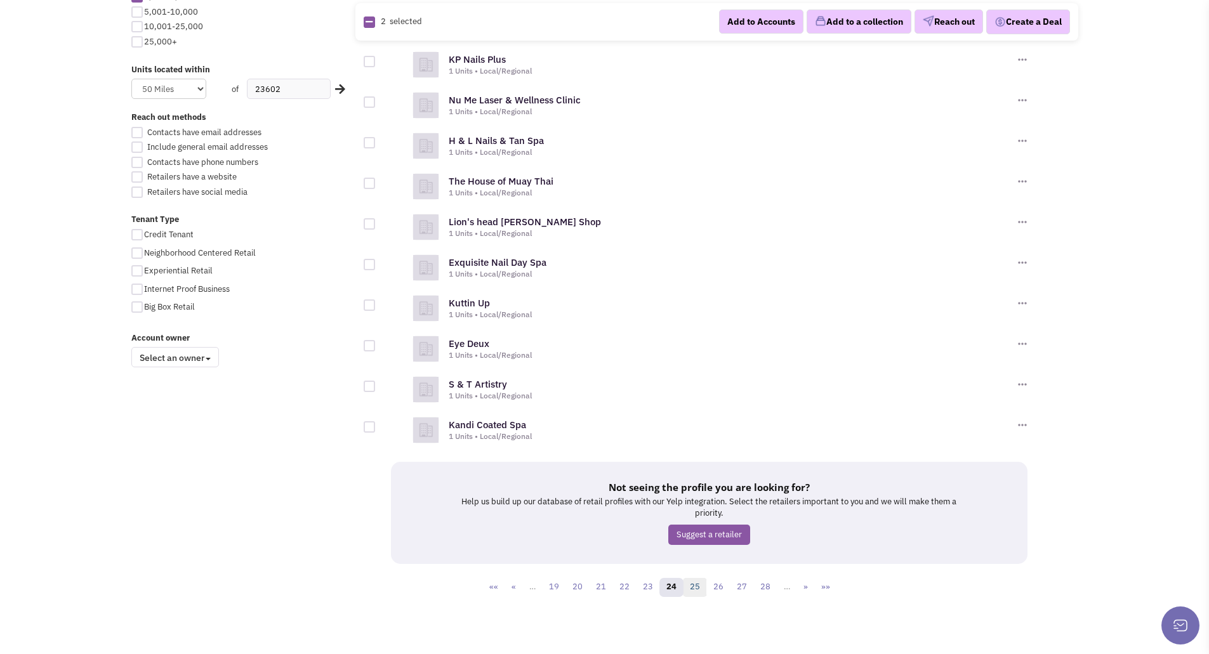
click at [697, 587] on link "25" at bounding box center [695, 587] width 24 height 19
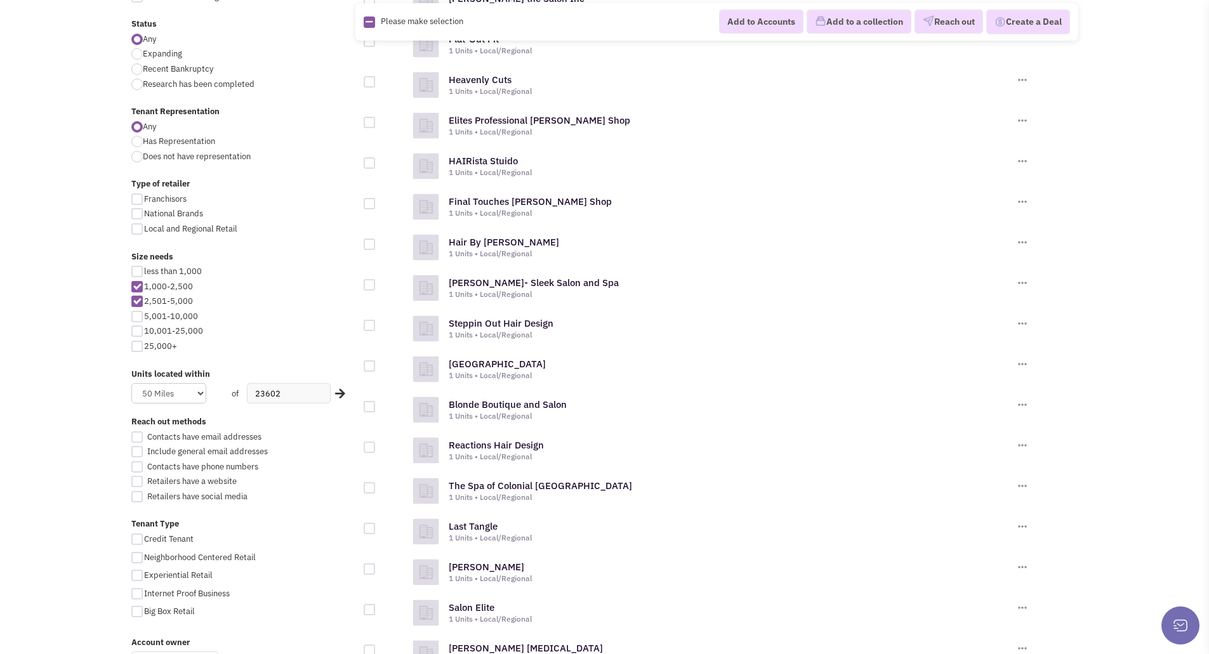
scroll to position [508, 0]
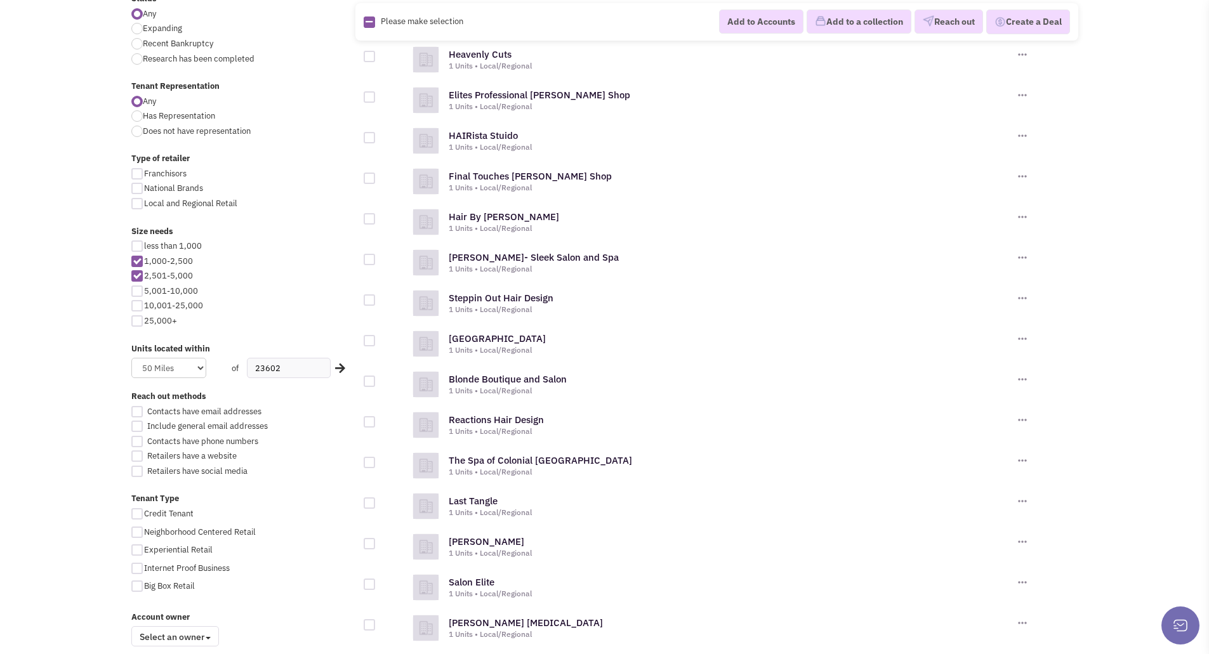
click at [367, 338] on div at bounding box center [369, 340] width 11 height 11
click at [376, 338] on input "checkbox" at bounding box center [380, 342] width 8 height 8
checkbox input "true"
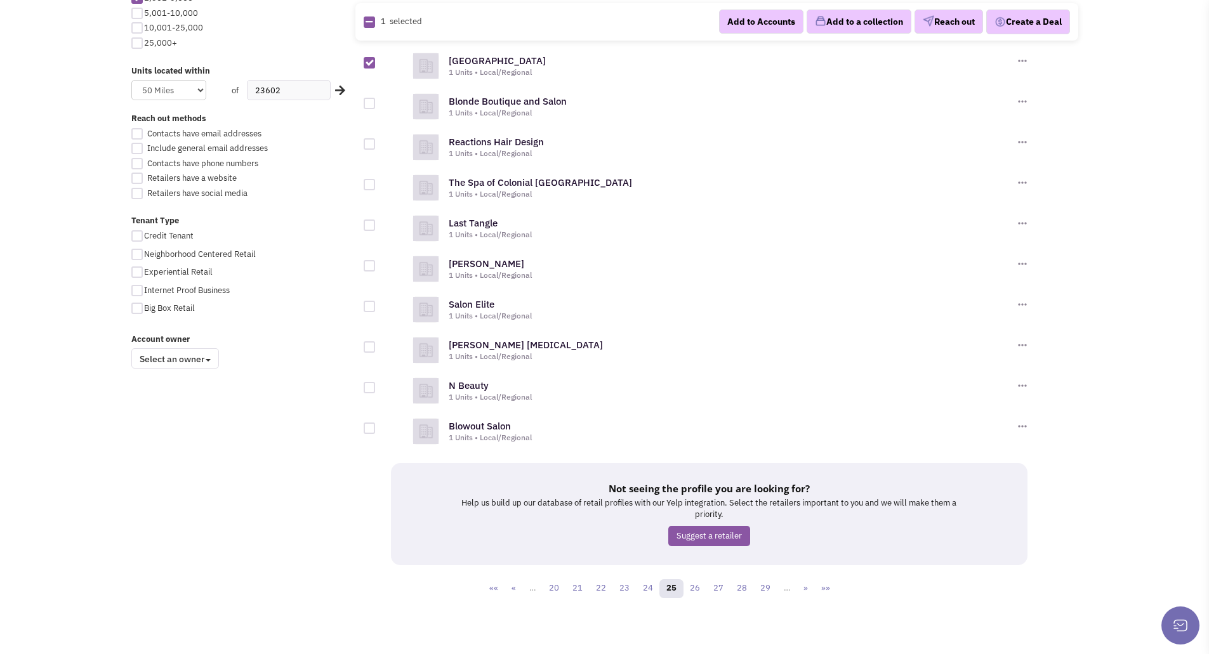
scroll to position [787, 0]
click at [697, 589] on link "26" at bounding box center [695, 587] width 24 height 19
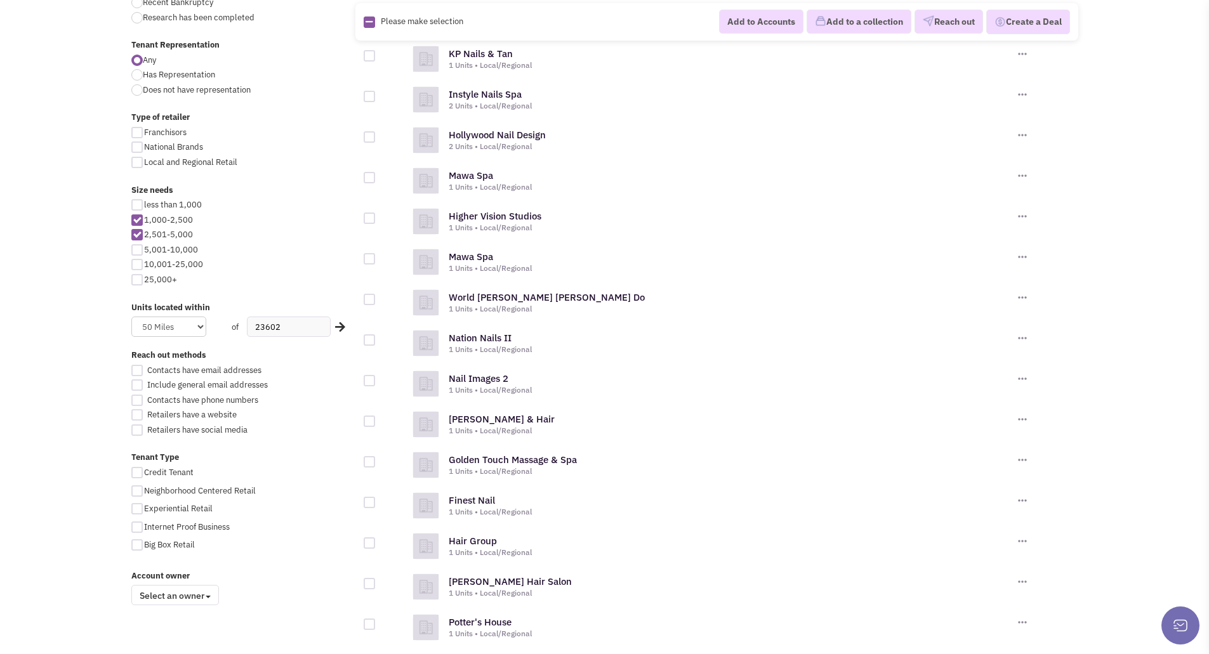
scroll to position [571, 0]
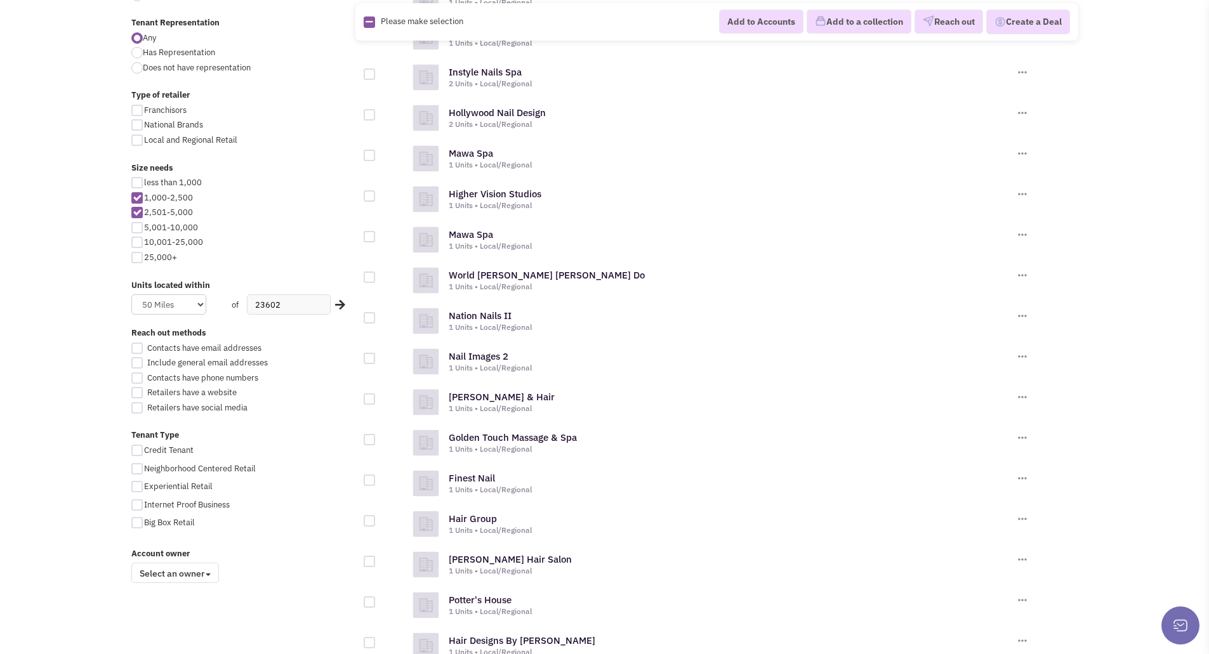
click at [371, 275] on div at bounding box center [369, 277] width 11 height 11
click at [376, 275] on input "checkbox" at bounding box center [380, 278] width 8 height 8
checkbox input "true"
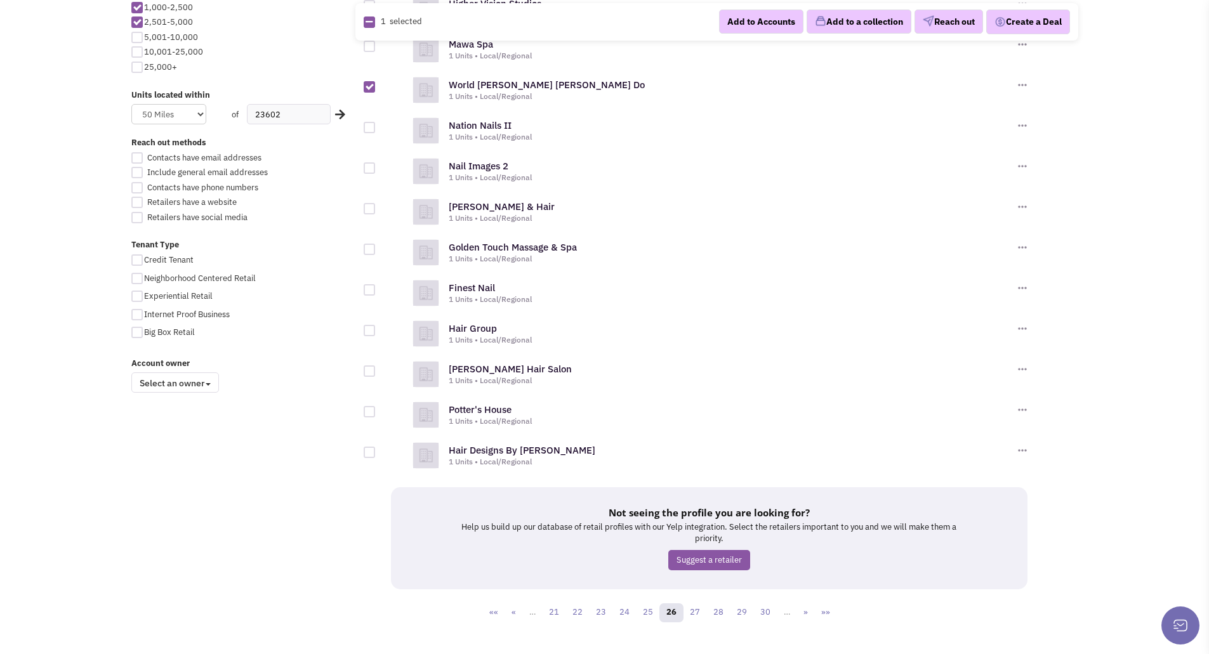
scroll to position [787, 0]
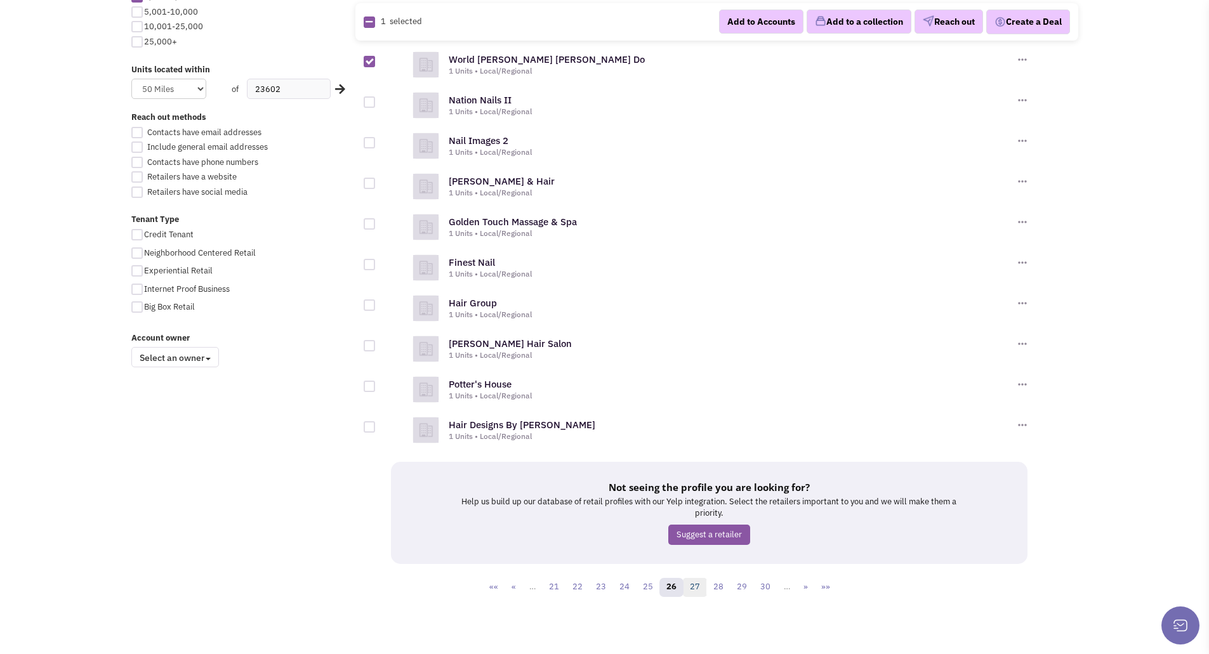
click at [695, 588] on link "27" at bounding box center [695, 587] width 24 height 19
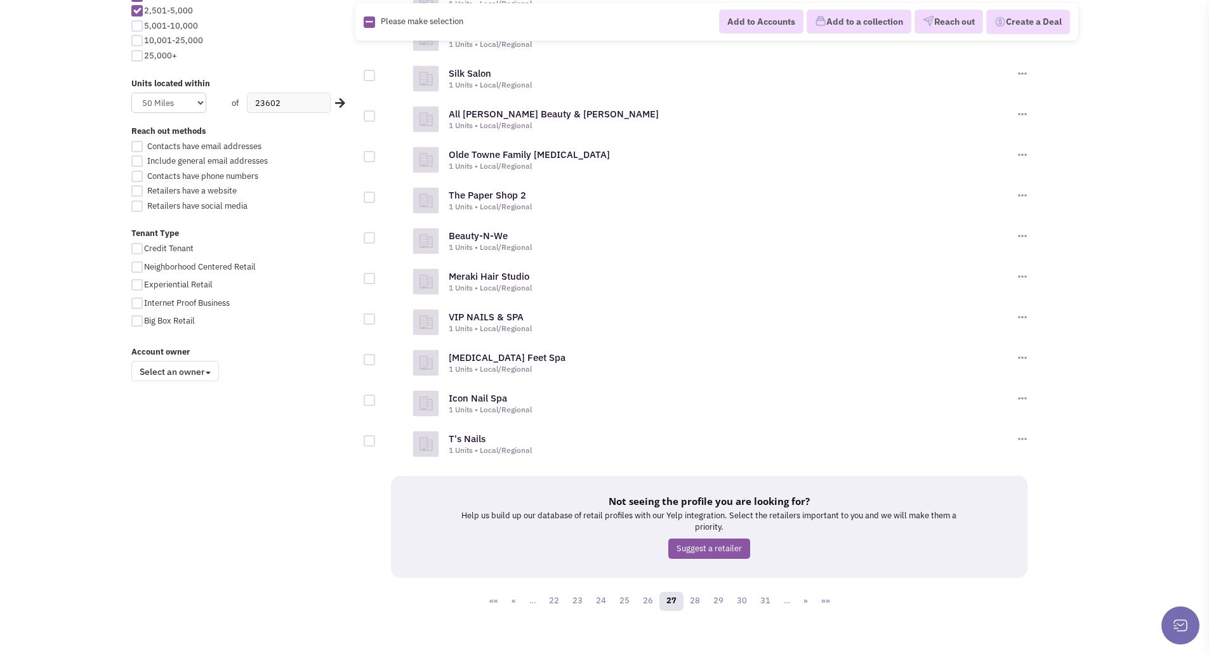
scroll to position [787, 0]
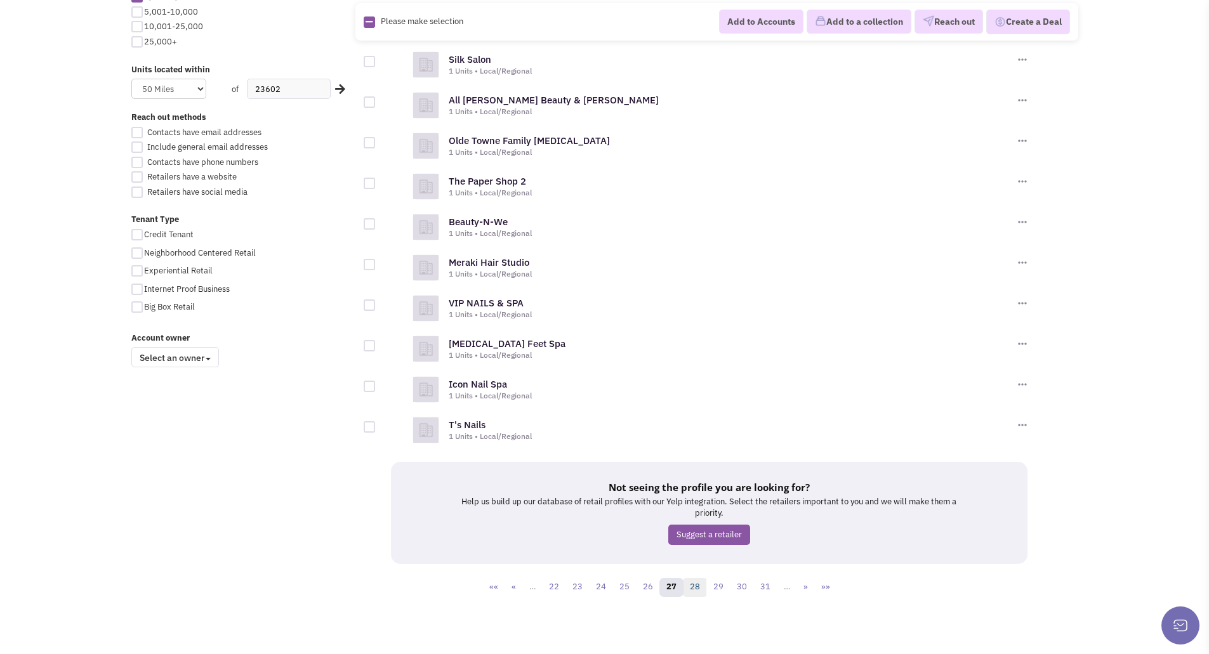
click at [695, 593] on link "28" at bounding box center [695, 587] width 24 height 19
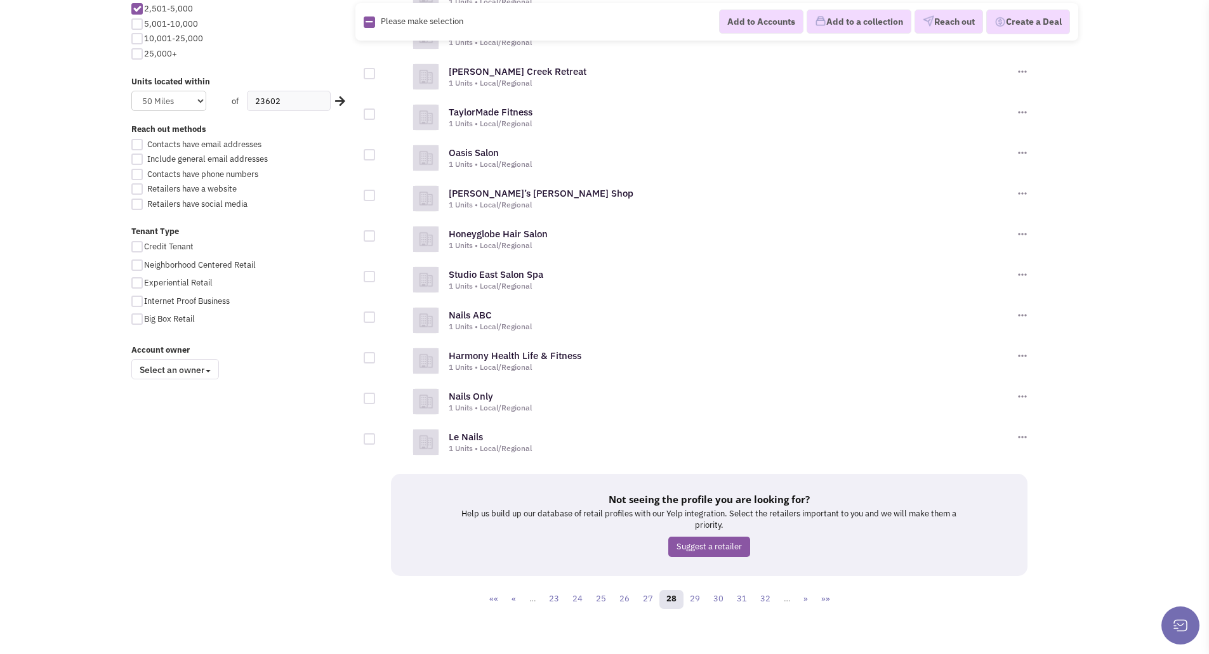
scroll to position [787, 0]
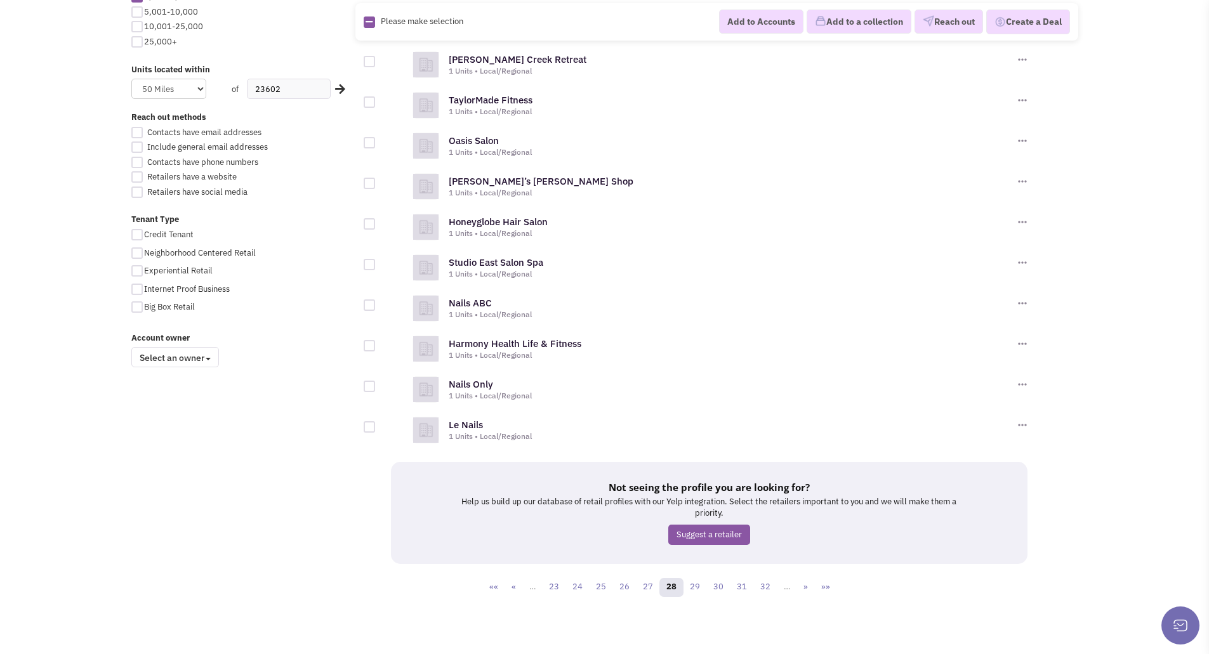
click at [369, 346] on div at bounding box center [369, 345] width 11 height 11
click at [376, 346] on input "checkbox" at bounding box center [380, 347] width 8 height 8
checkbox input "true"
click at [697, 588] on link "29" at bounding box center [695, 587] width 24 height 19
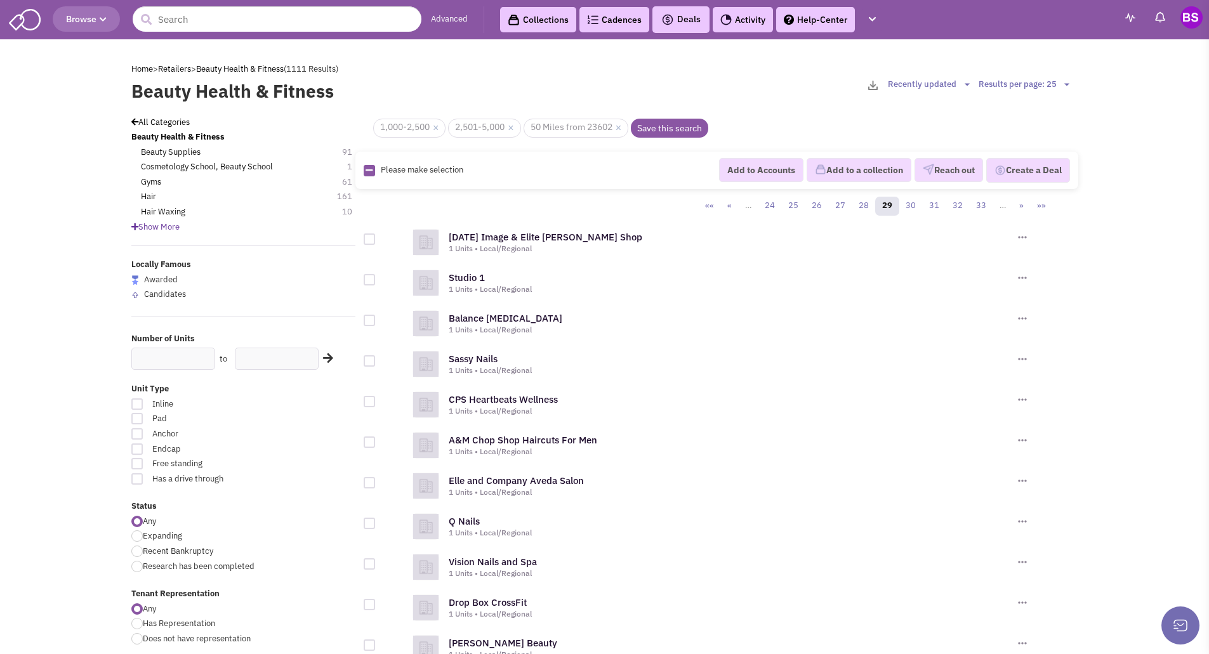
click at [669, 128] on link "Save this search" at bounding box center [669, 128] width 77 height 19
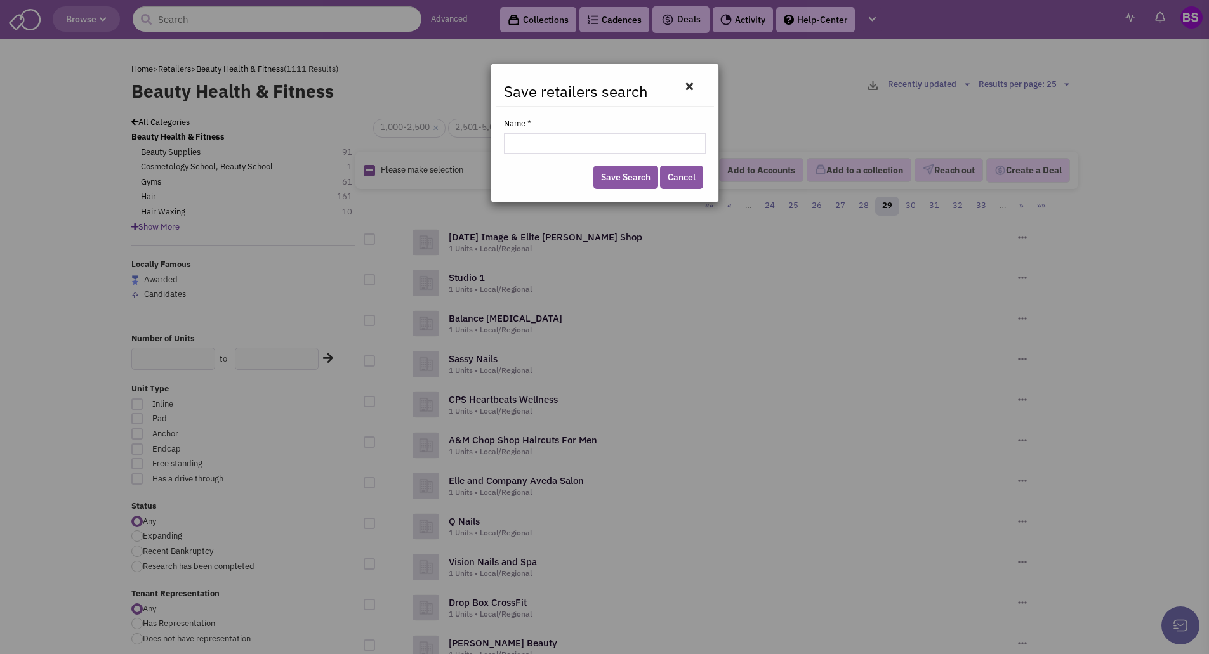
click at [539, 140] on input "Name *" at bounding box center [605, 143] width 202 height 20
drag, startPoint x: 571, startPoint y: 142, endPoint x: 527, endPoint y: 140, distance: 43.8
click at [527, 140] on input "711 bRICK 8." at bounding box center [605, 143] width 202 height 20
type input "711 Brick 8.12.25"
click at [640, 176] on link "Save Search" at bounding box center [625, 177] width 65 height 23
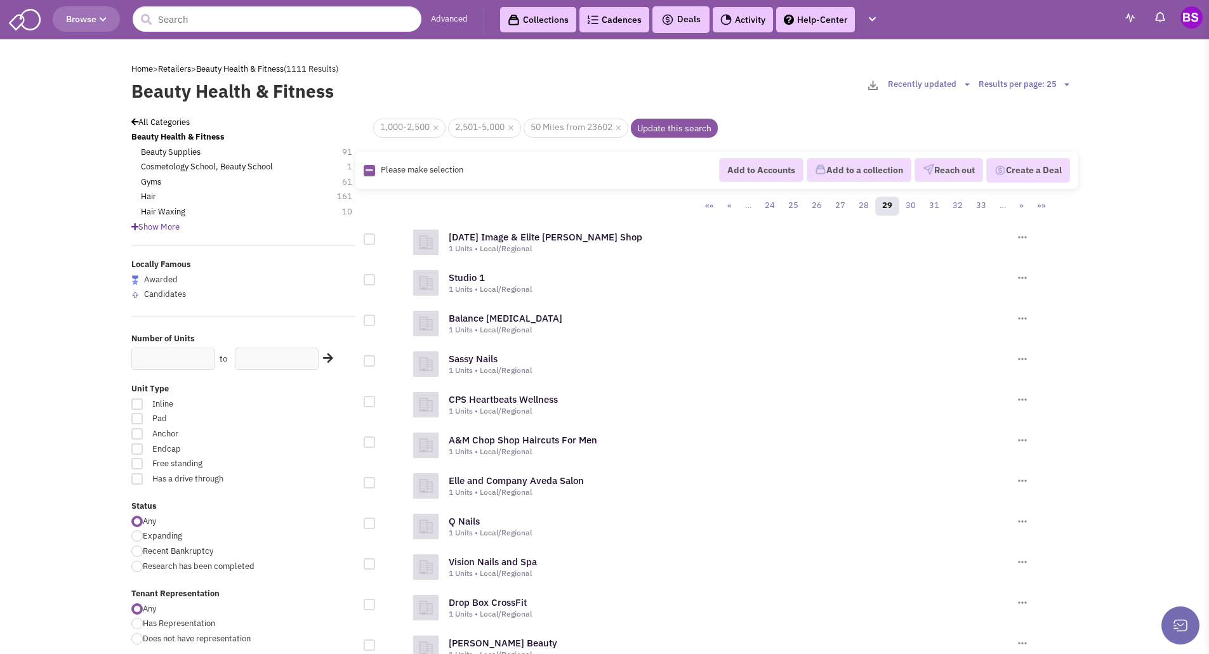
click at [425, 164] on div "Please make selection selected Add to Accounts Add to a collection Reach out Cr…" at bounding box center [716, 171] width 723 height 38
click at [541, 20] on link "Collections" at bounding box center [538, 19] width 76 height 25
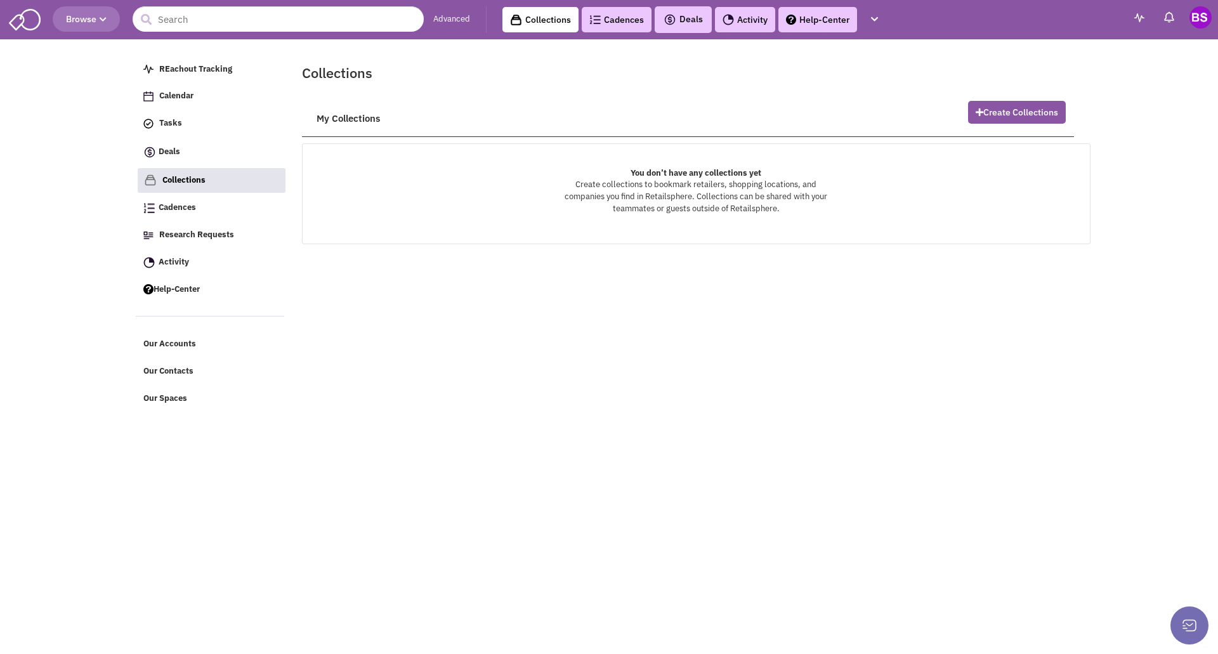
click at [541, 20] on link "Collections" at bounding box center [541, 19] width 76 height 25
click at [622, 23] on link "Cadences 0" at bounding box center [617, 19] width 70 height 25
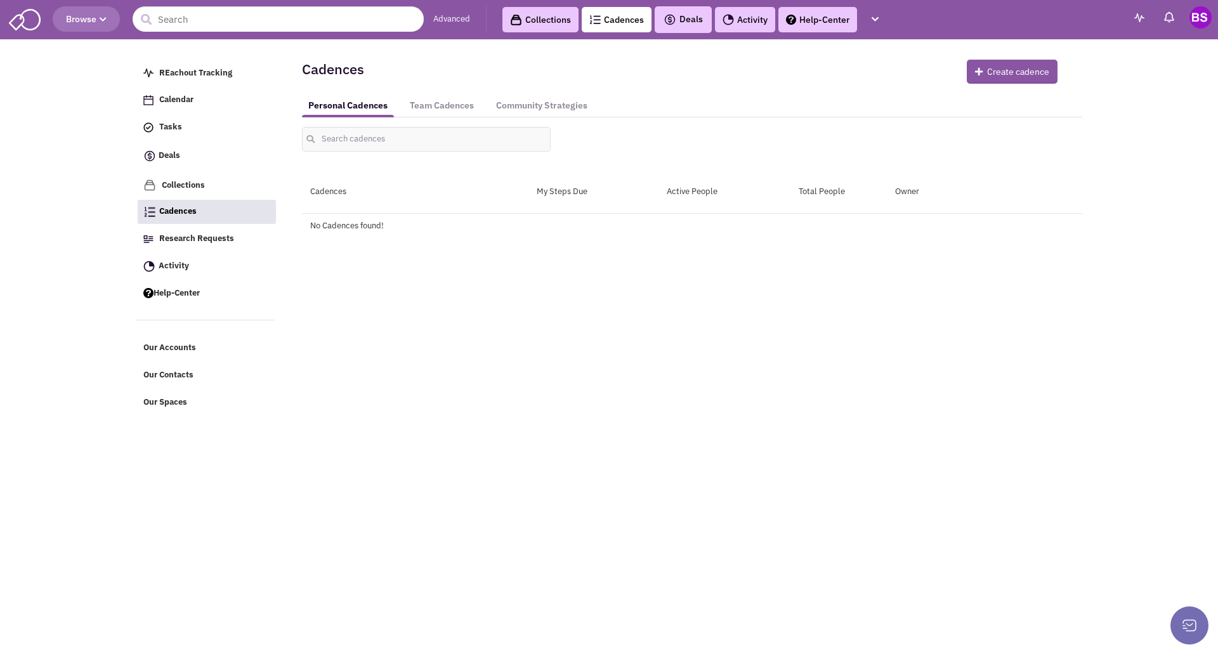
click at [684, 21] on span "Deals" at bounding box center [683, 18] width 39 height 11
click at [772, 13] on link "Activity" at bounding box center [745, 19] width 60 height 25
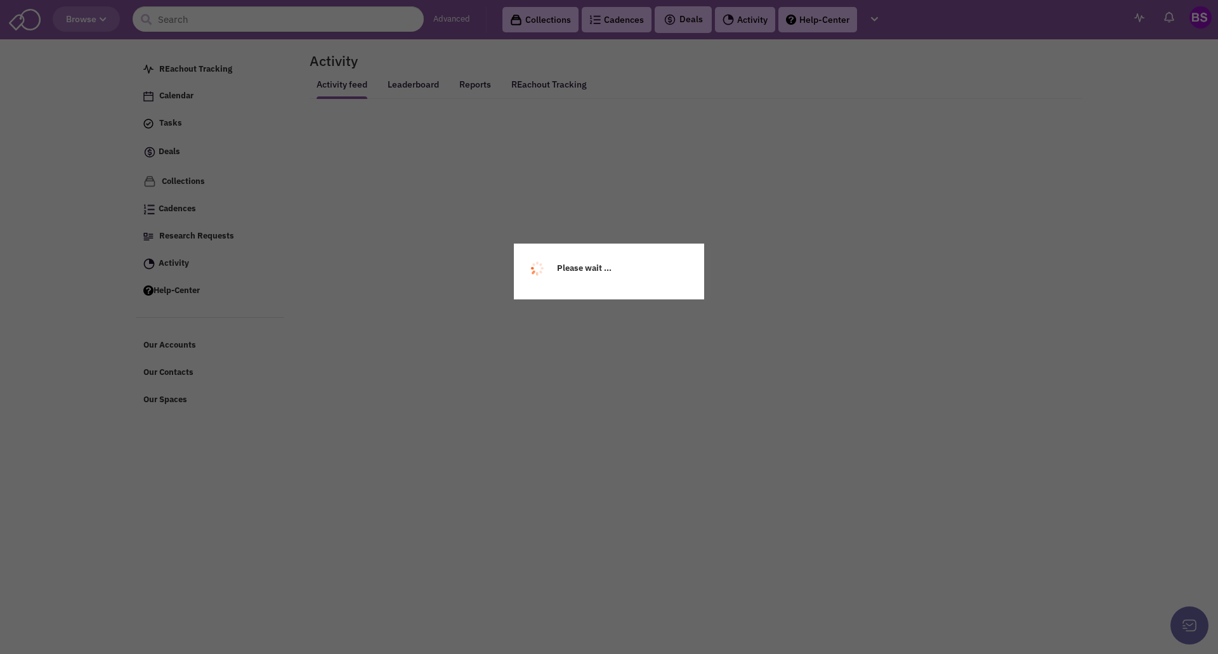
select select
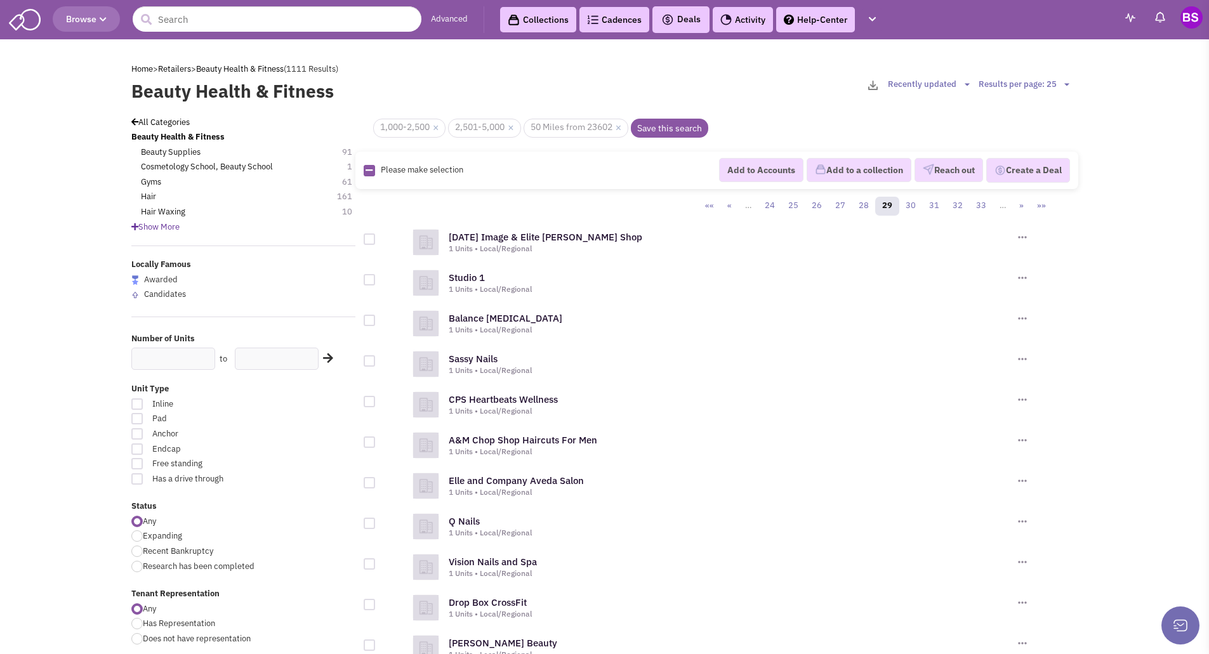
click at [1025, 84] on select "Results per page: 25 Results per page: 50 Results per page: 75 Results per page…" at bounding box center [1025, 85] width 95 height 12
click at [978, 79] on select "Results per page: 25 Results per page: 50 Results per page: 75 Results per page…" at bounding box center [1025, 85] width 95 height 12
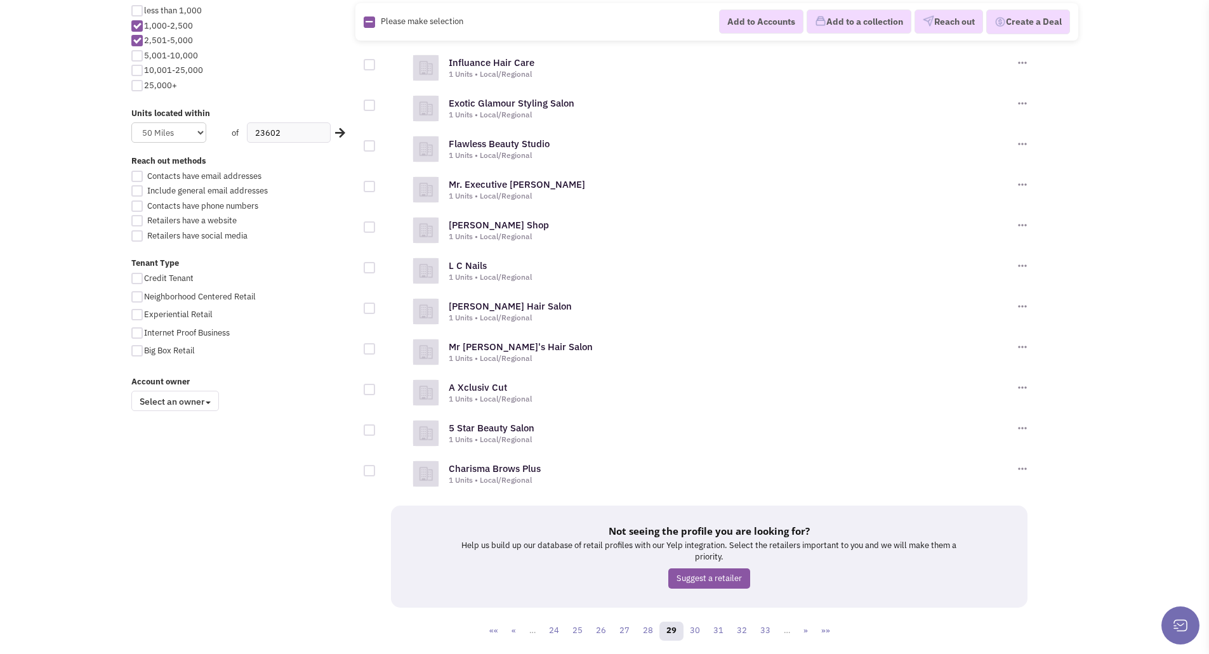
scroll to position [787, 0]
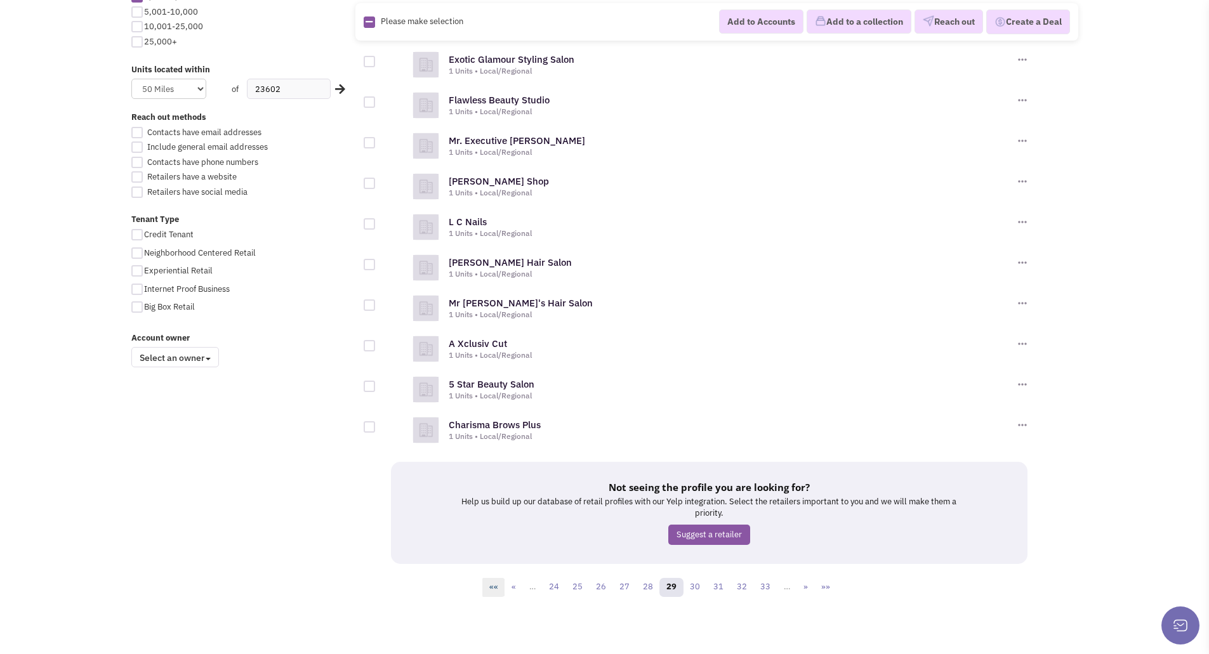
click at [498, 584] on link "««" at bounding box center [493, 587] width 23 height 19
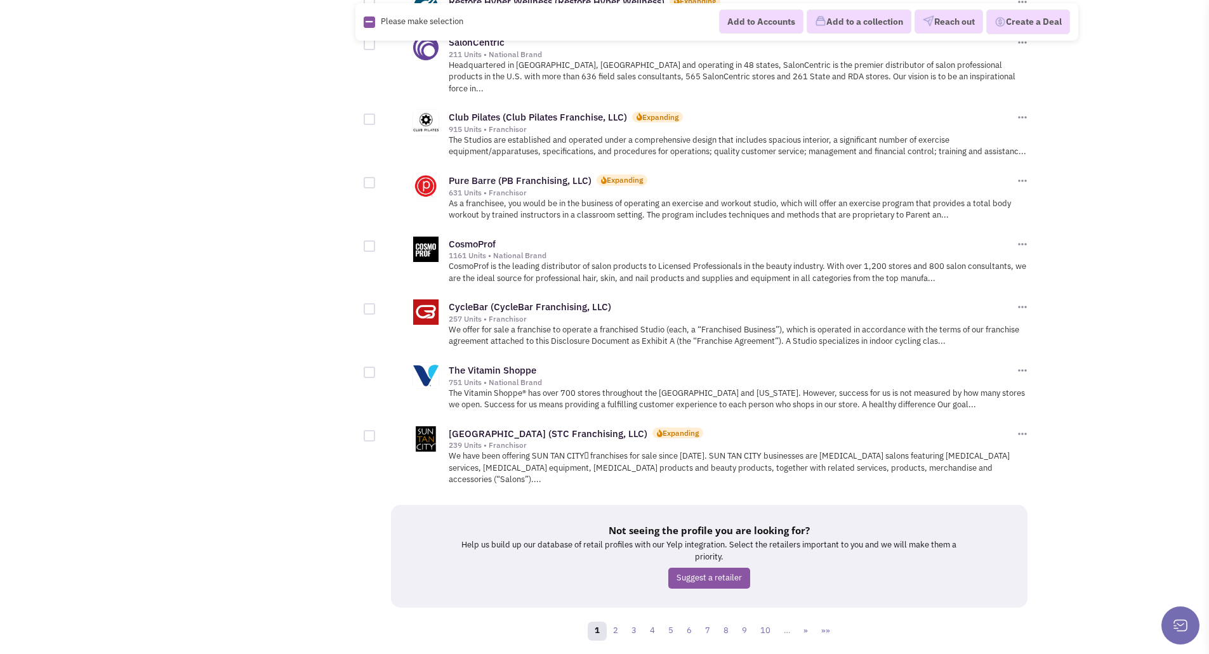
scroll to position [1274, 0]
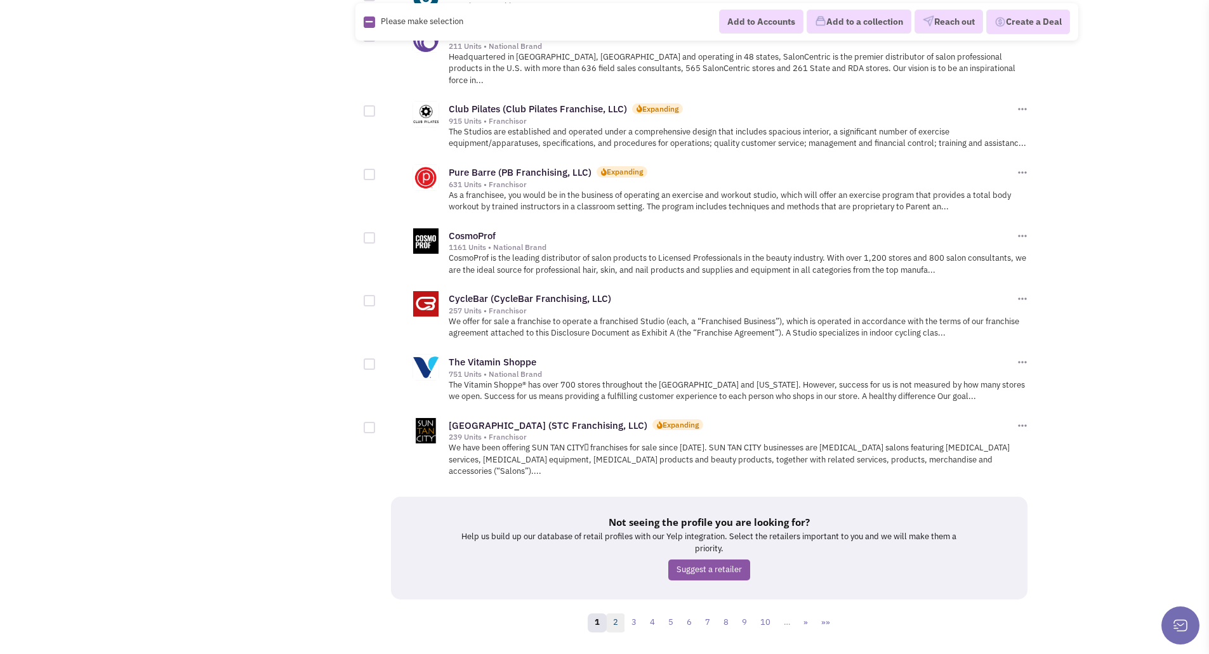
click at [617, 614] on link "2" at bounding box center [615, 623] width 19 height 19
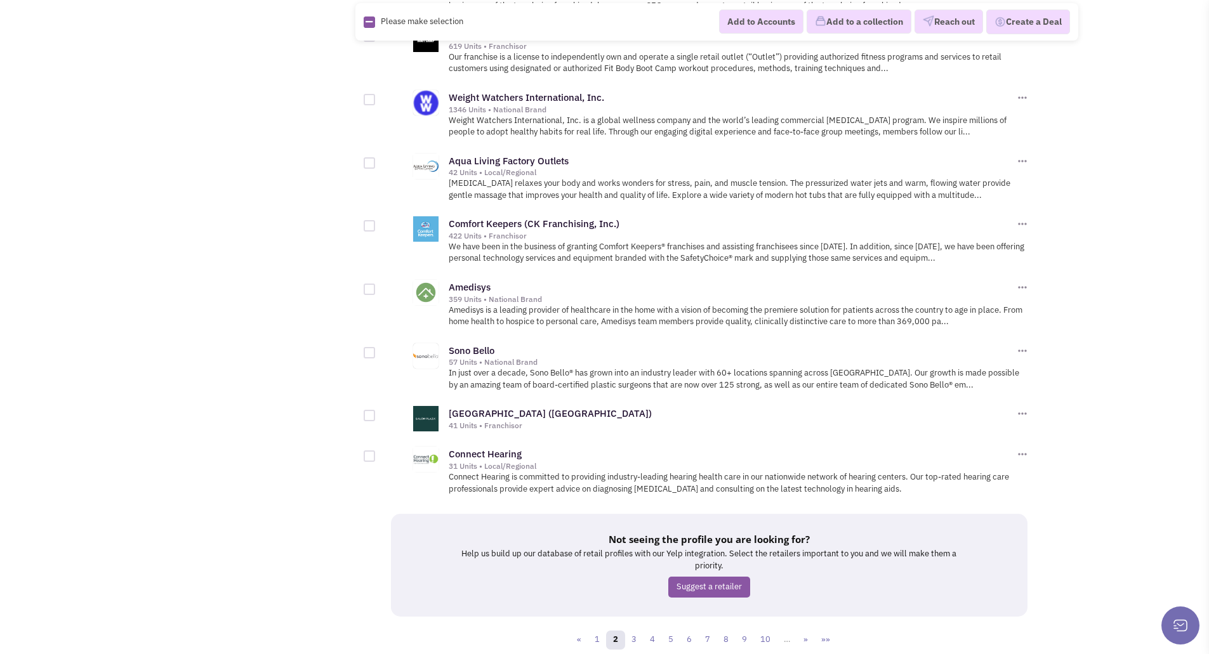
scroll to position [1297, 0]
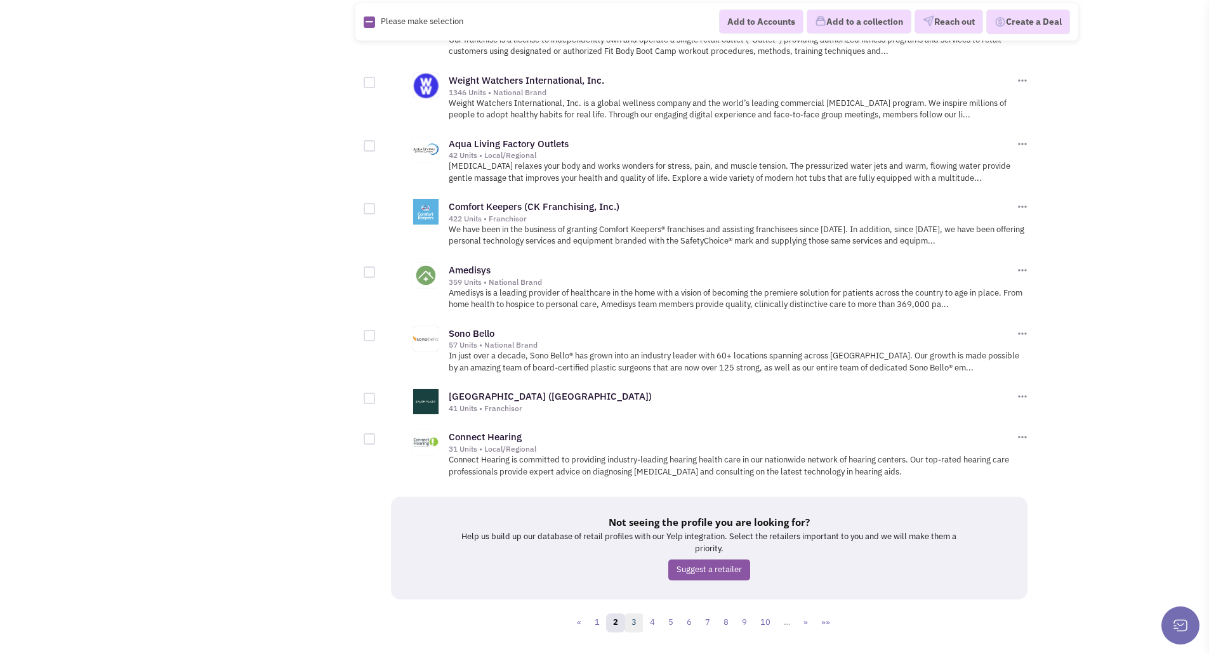
click at [634, 614] on link "3" at bounding box center [633, 623] width 19 height 19
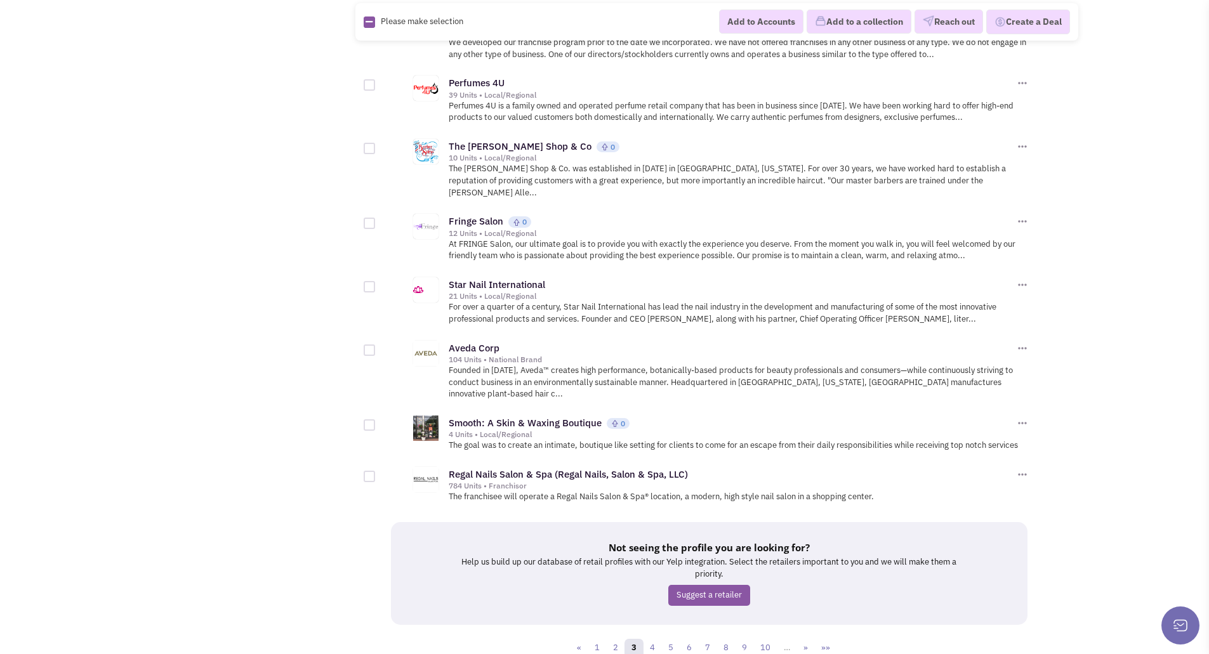
scroll to position [1317, 0]
click at [655, 638] on link "4" at bounding box center [652, 647] width 19 height 19
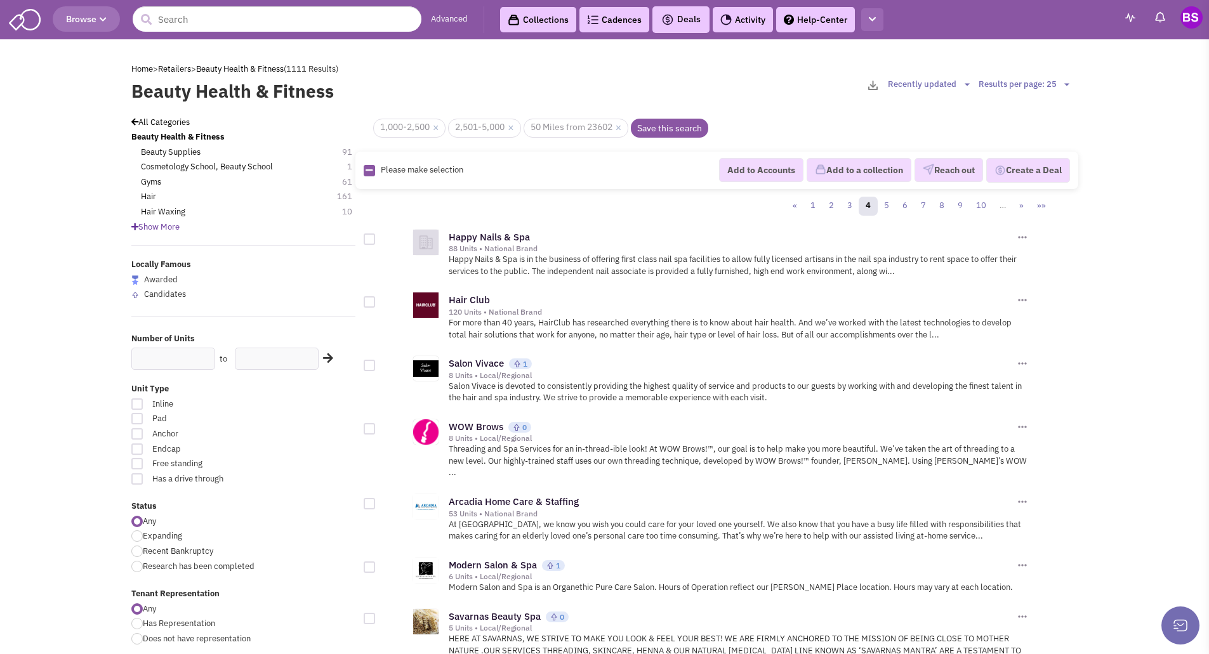
click at [874, 18] on icon "button" at bounding box center [872, 19] width 7 height 8
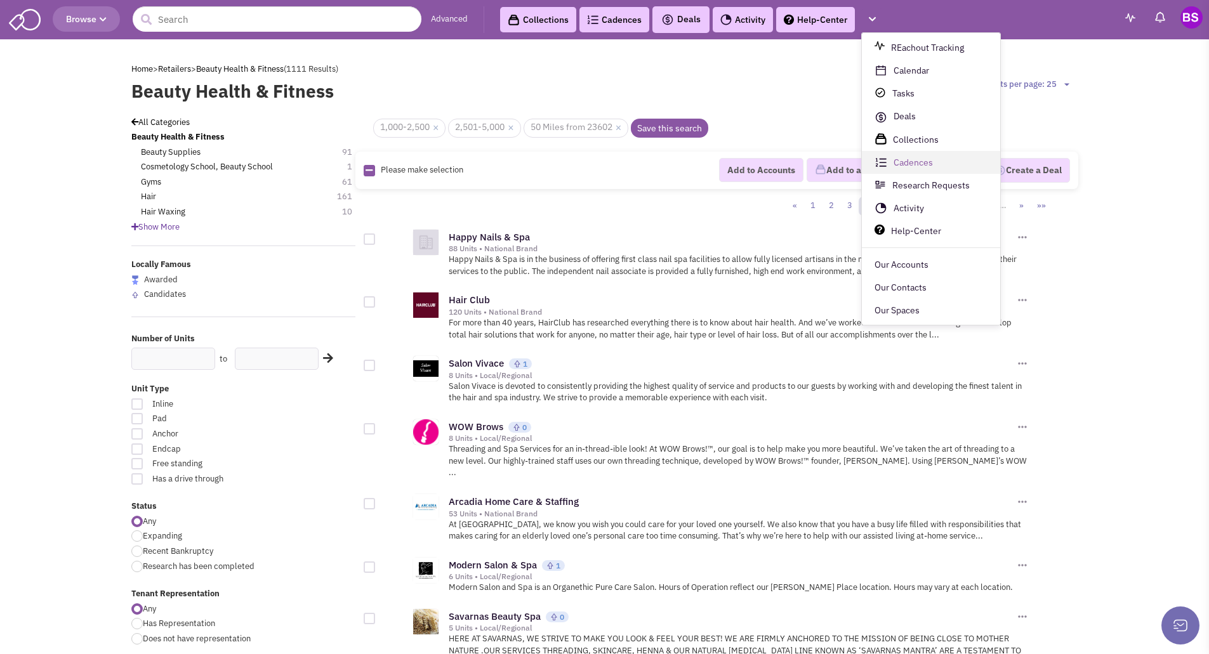
click at [911, 165] on link "Cadences" at bounding box center [931, 163] width 138 height 23
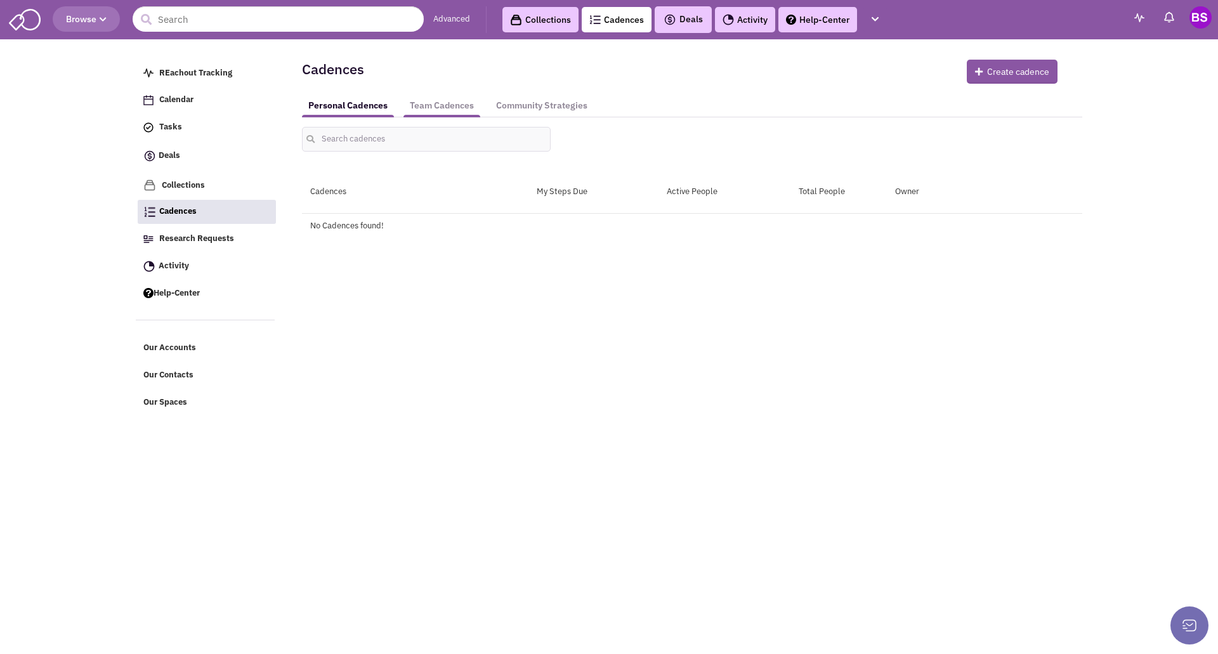
click at [436, 110] on link "Team Cadences" at bounding box center [442, 105] width 77 height 23
click at [512, 106] on link "Community Strategies" at bounding box center [542, 105] width 104 height 23
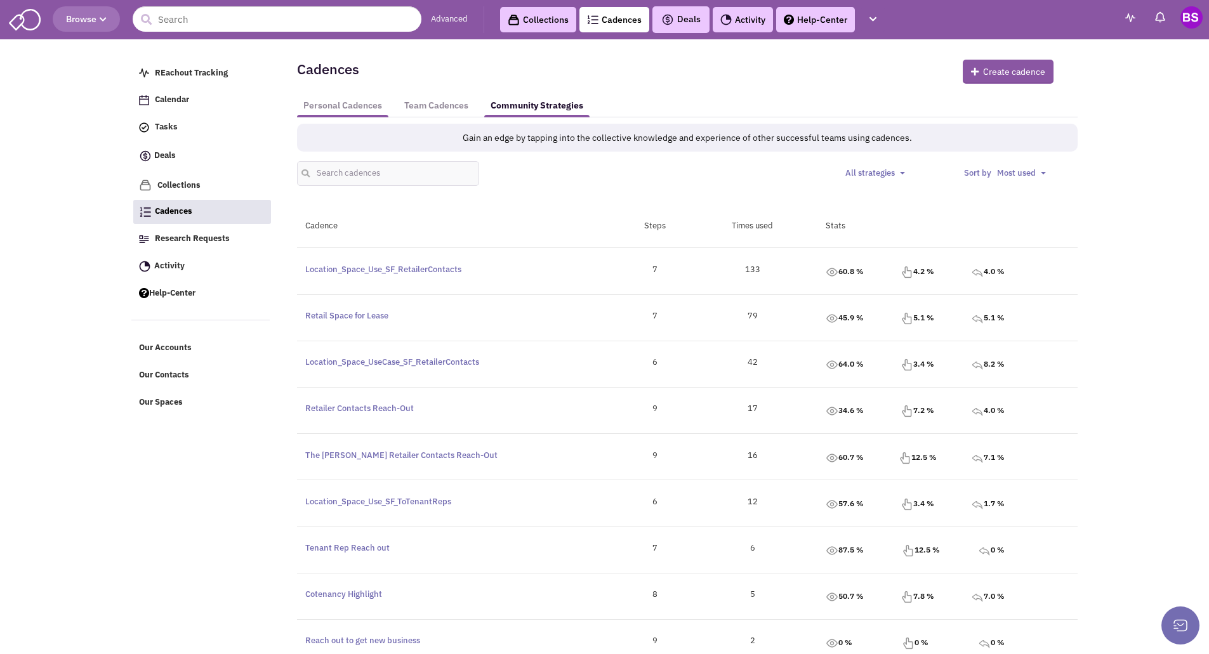
click at [355, 109] on link "Personal Cadences" at bounding box center [342, 105] width 91 height 23
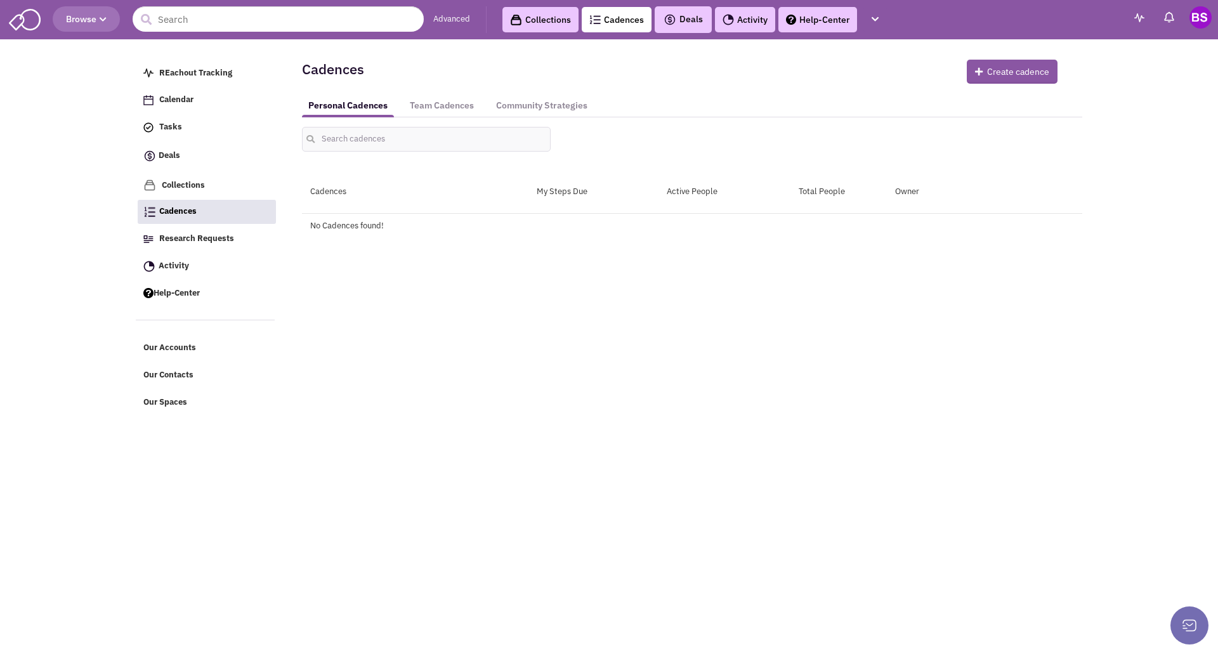
click at [536, 22] on link "Collections" at bounding box center [541, 19] width 76 height 25
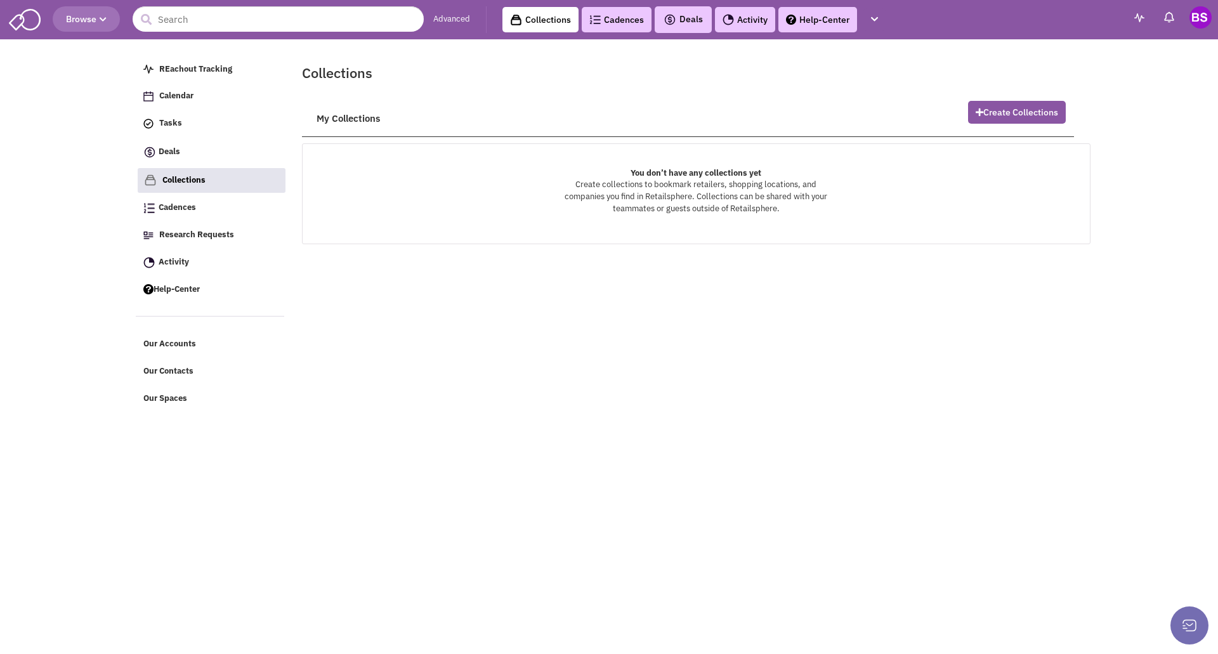
click at [536, 22] on link "Collections" at bounding box center [541, 19] width 76 height 25
click at [182, 181] on span "Collections" at bounding box center [183, 179] width 43 height 11
click at [181, 233] on span "Research Requests" at bounding box center [196, 234] width 75 height 11
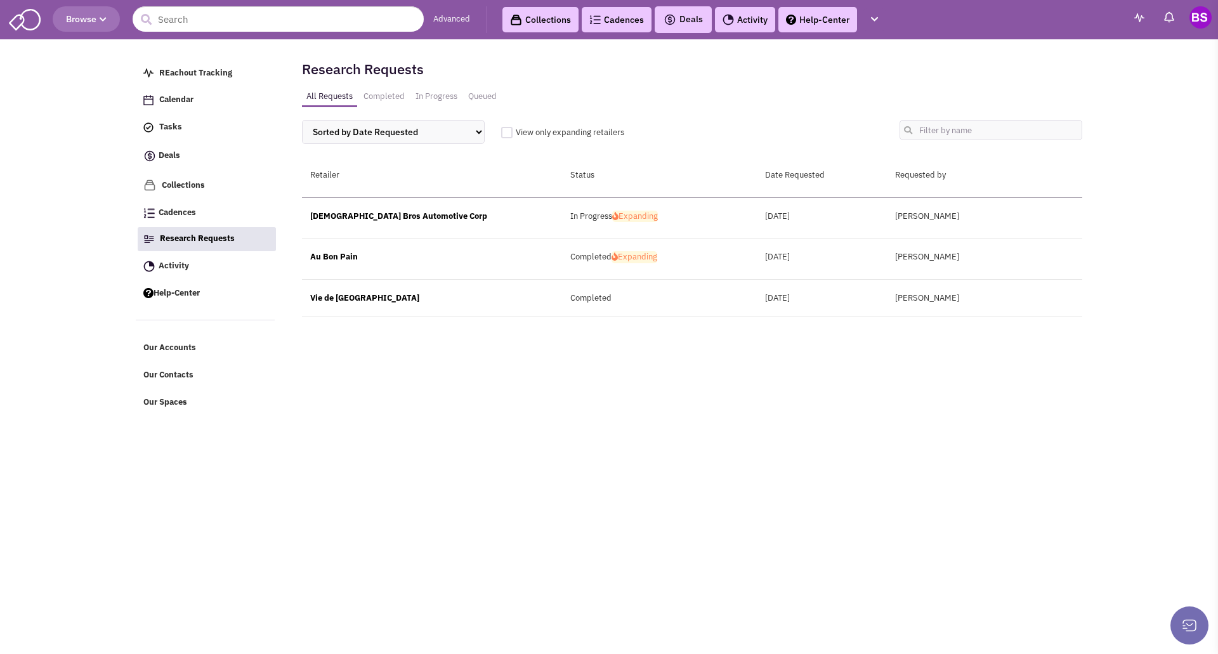
click at [1140, 15] on img at bounding box center [1140, 17] width 10 height 9
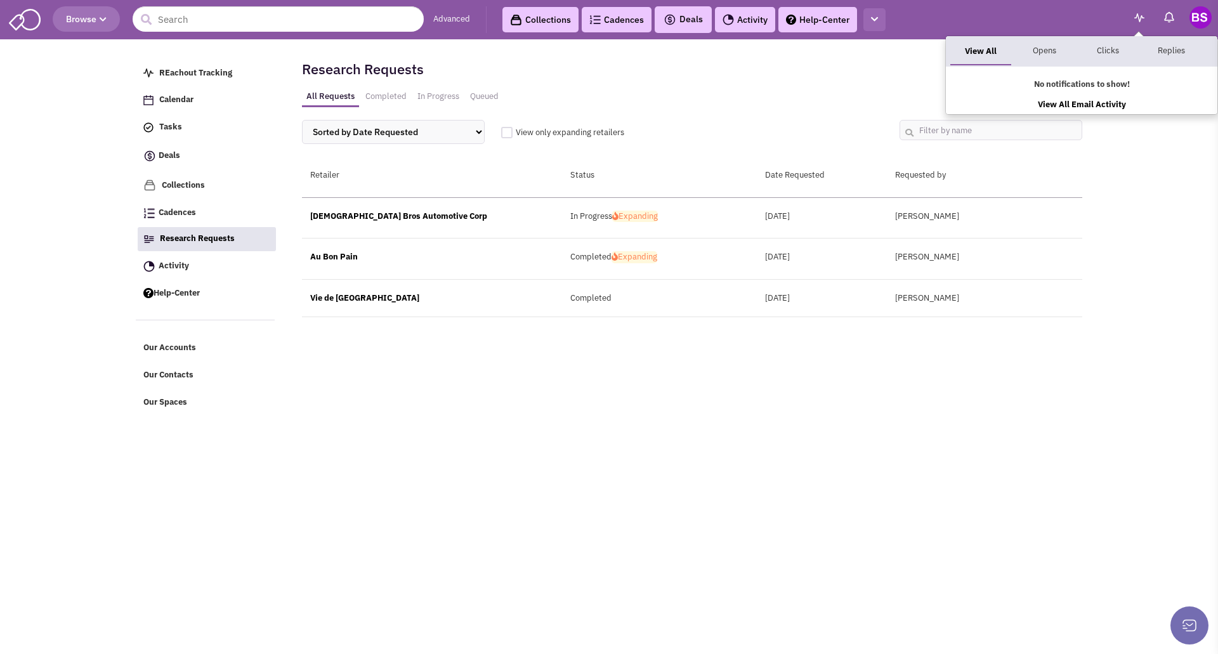
click at [874, 18] on icon "button" at bounding box center [874, 19] width 7 height 8
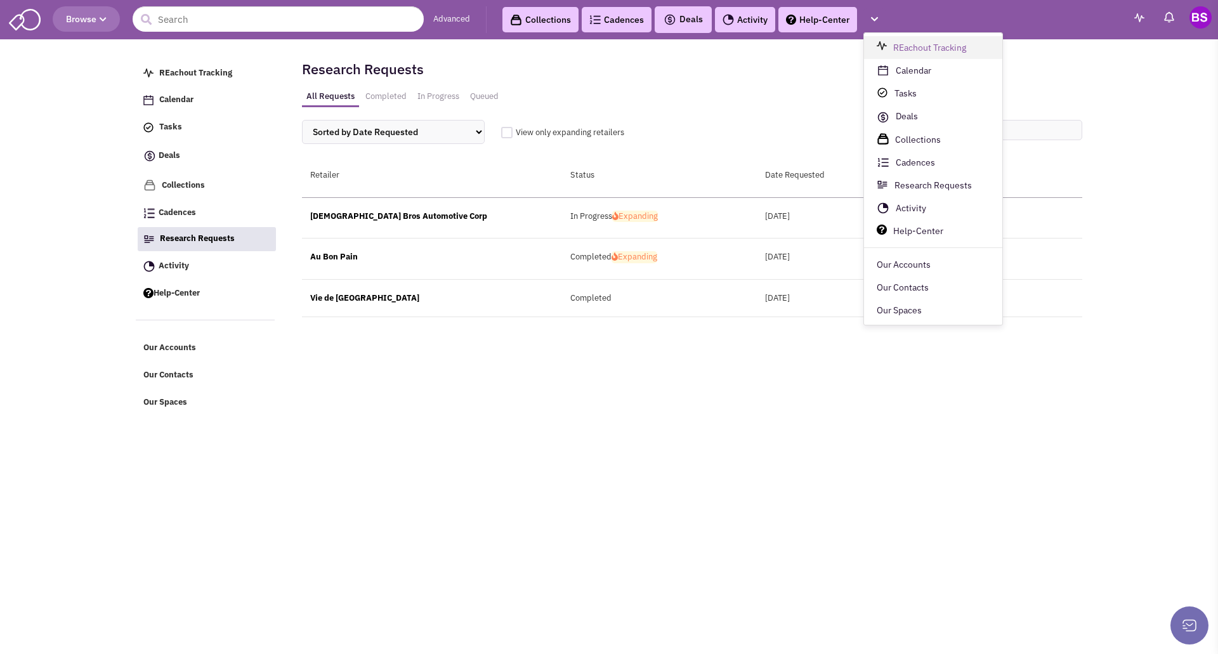
click at [924, 47] on link "REachout Tracking" at bounding box center [933, 47] width 138 height 23
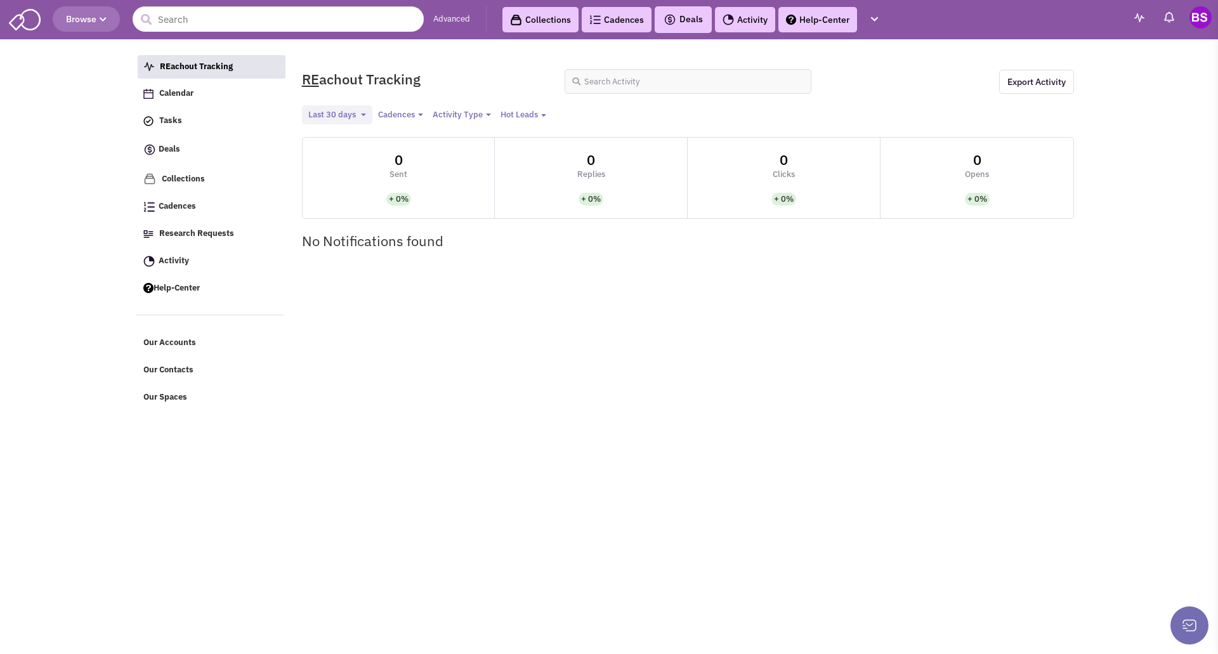
select select
click at [449, 19] on link "Advanced" at bounding box center [451, 19] width 37 height 12
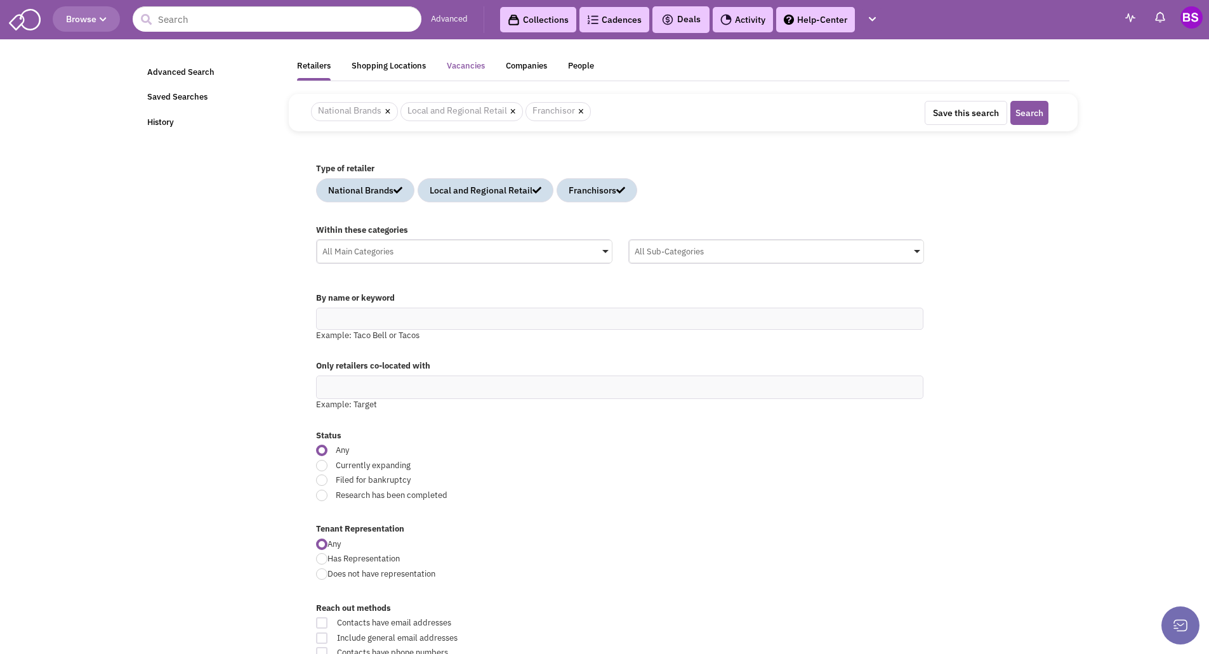
click at [481, 66] on div "Vacancies" at bounding box center [466, 68] width 38 height 16
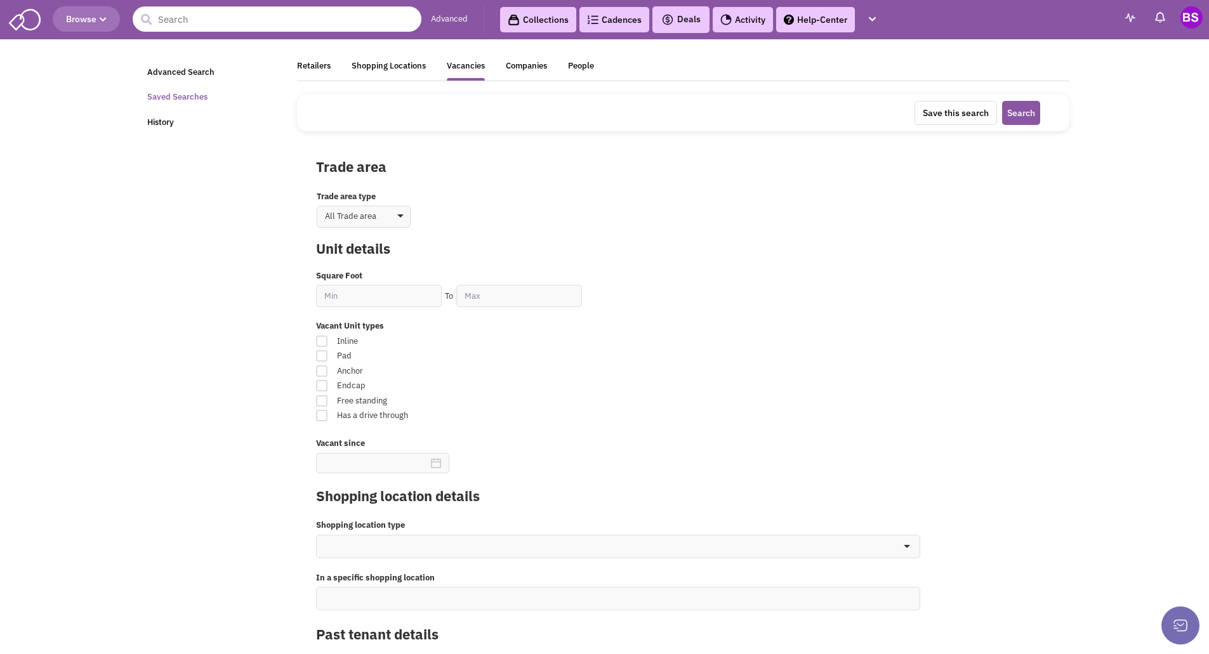
click at [178, 95] on link "Saved Searches" at bounding box center [211, 97] width 142 height 25
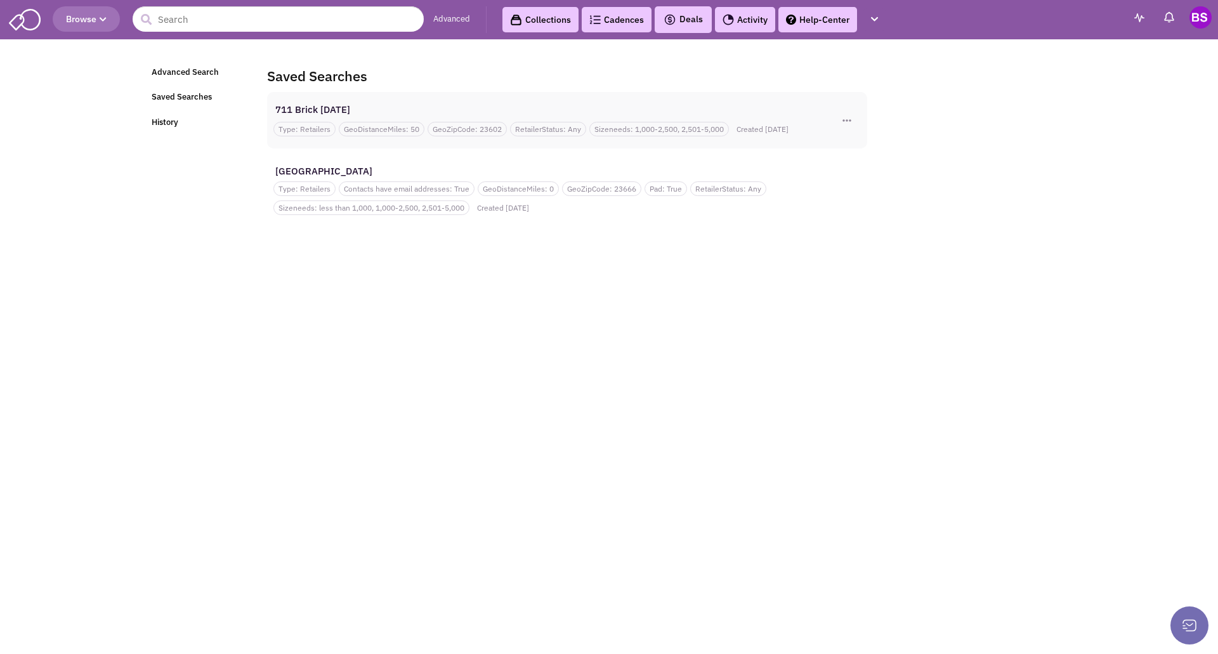
click at [331, 107] on div "711 Brick [DATE]" at bounding box center [543, 109] width 541 height 13
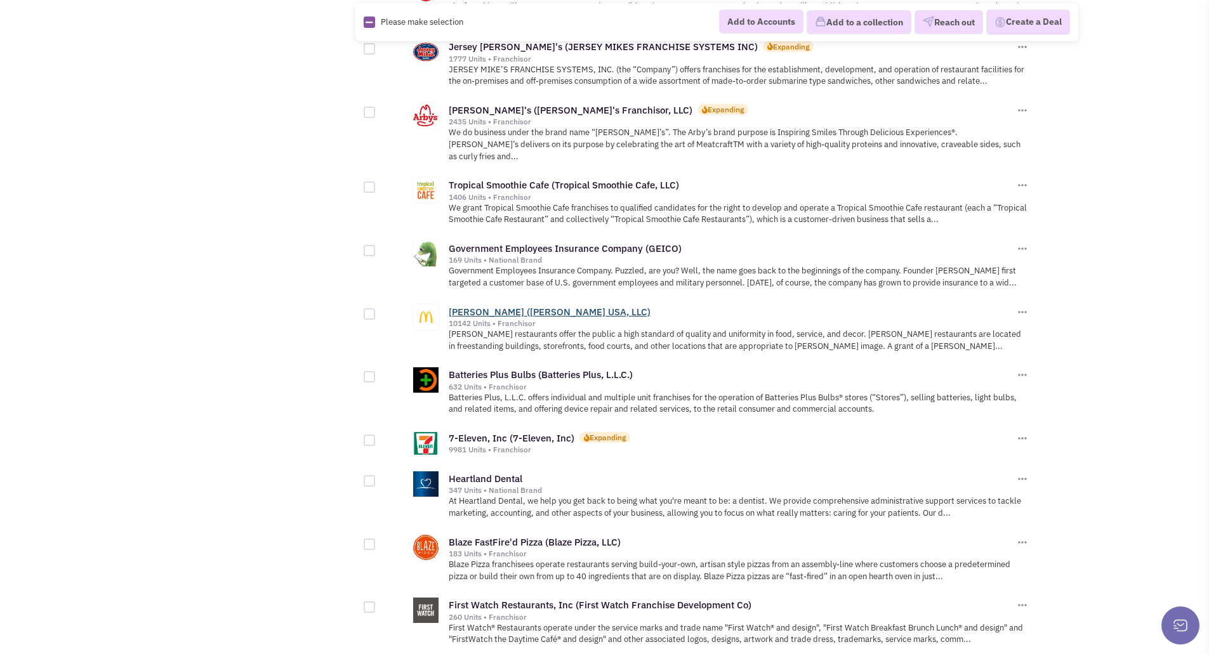
scroll to position [1292, 0]
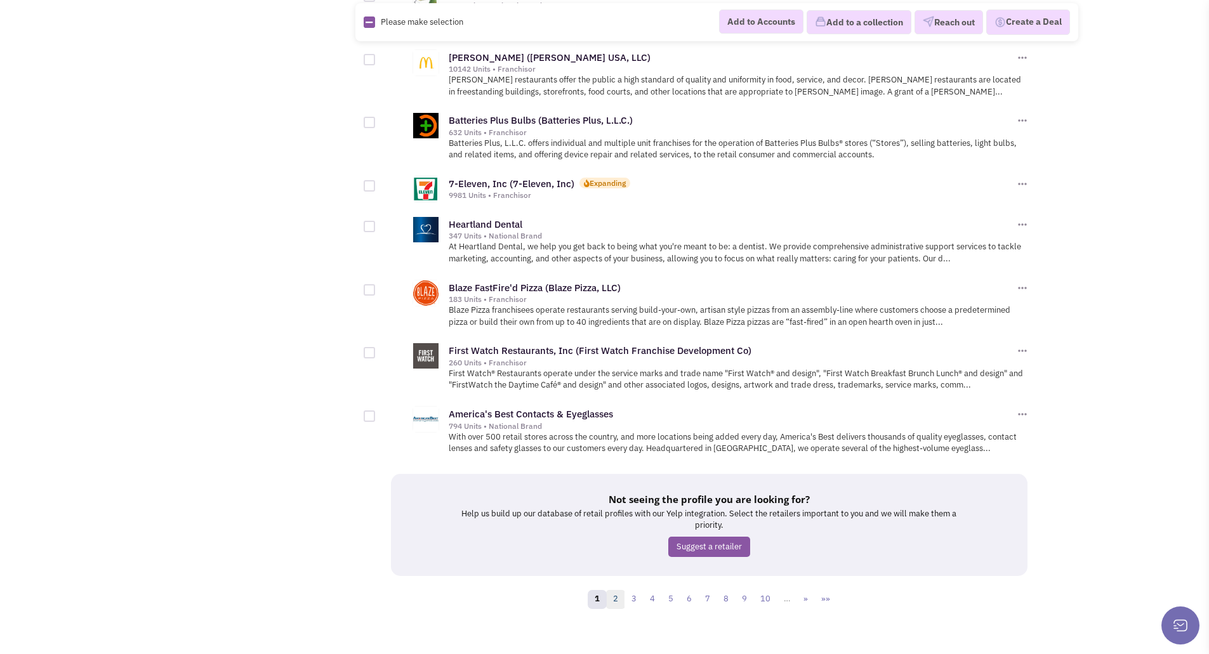
click at [618, 590] on link "2" at bounding box center [615, 599] width 19 height 19
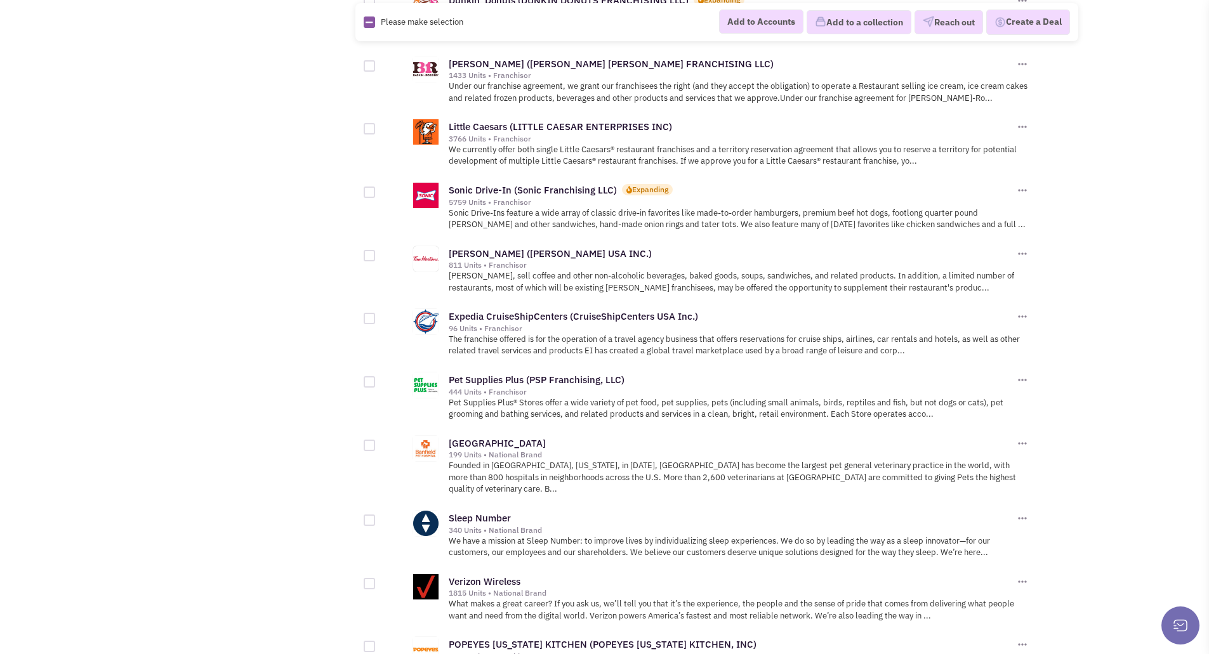
scroll to position [1314, 0]
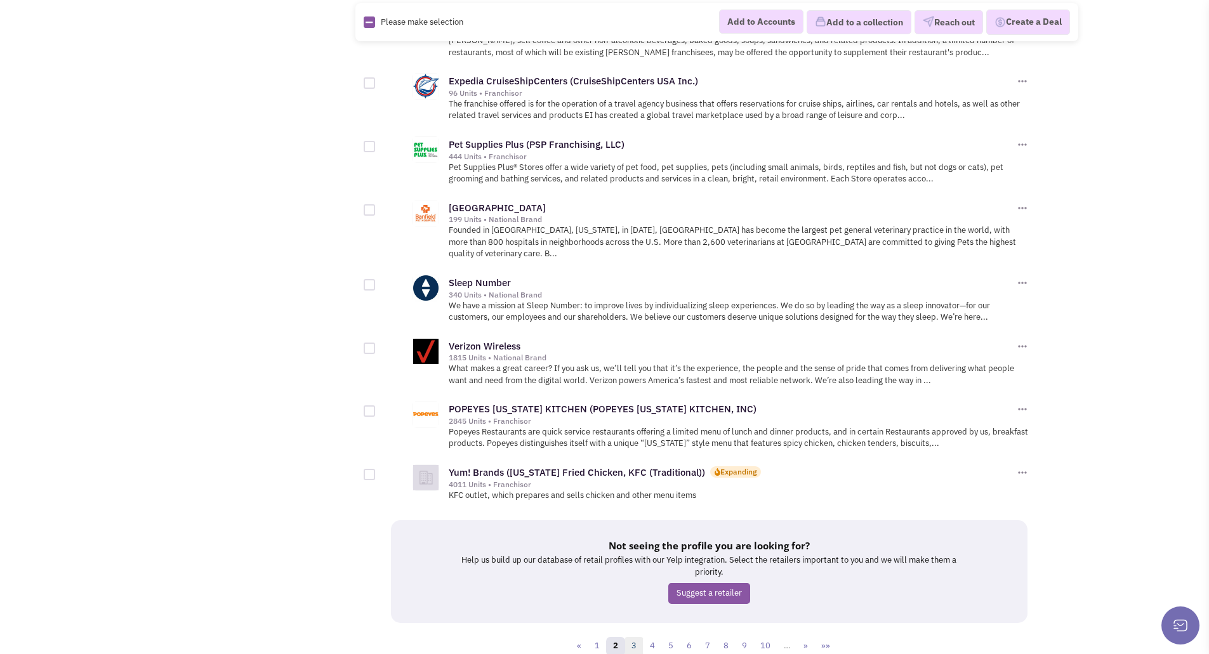
click at [635, 637] on link "3" at bounding box center [633, 646] width 19 height 19
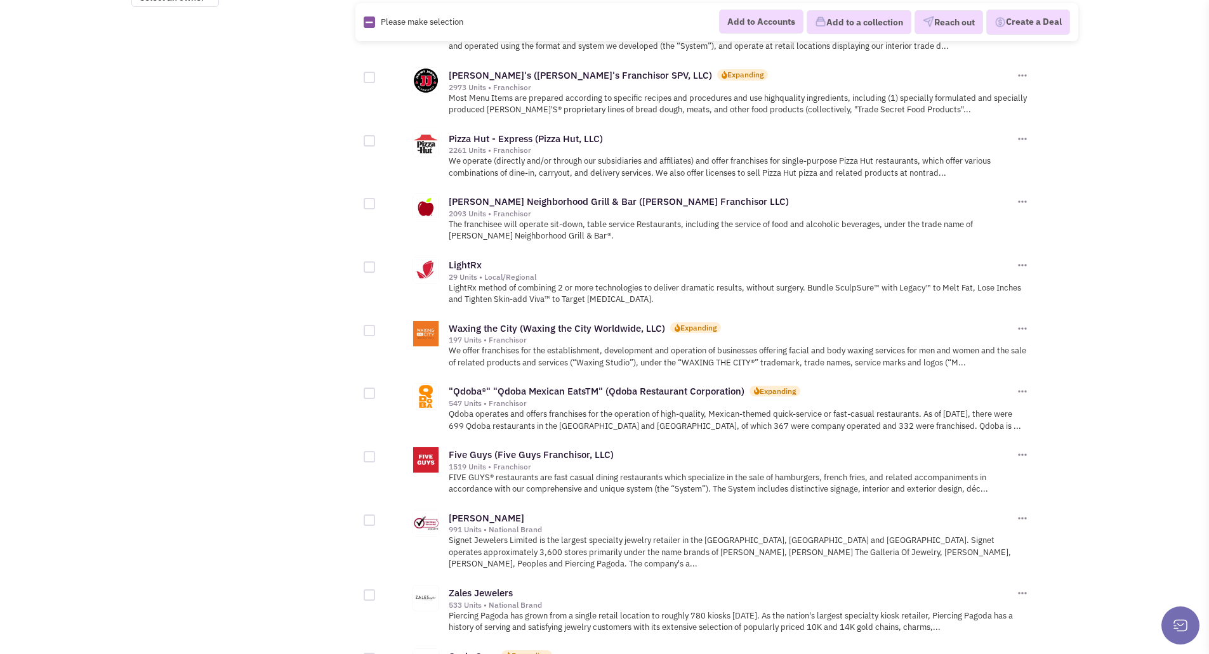
scroll to position [1258, 0]
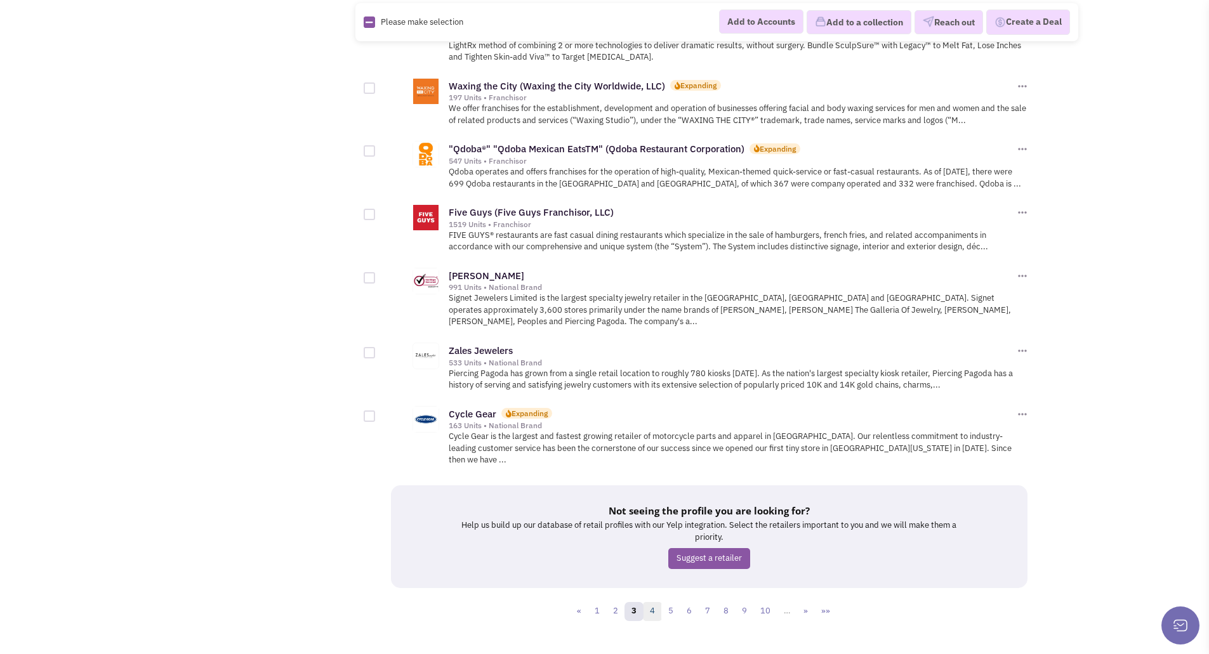
click at [653, 602] on link "4" at bounding box center [652, 611] width 19 height 19
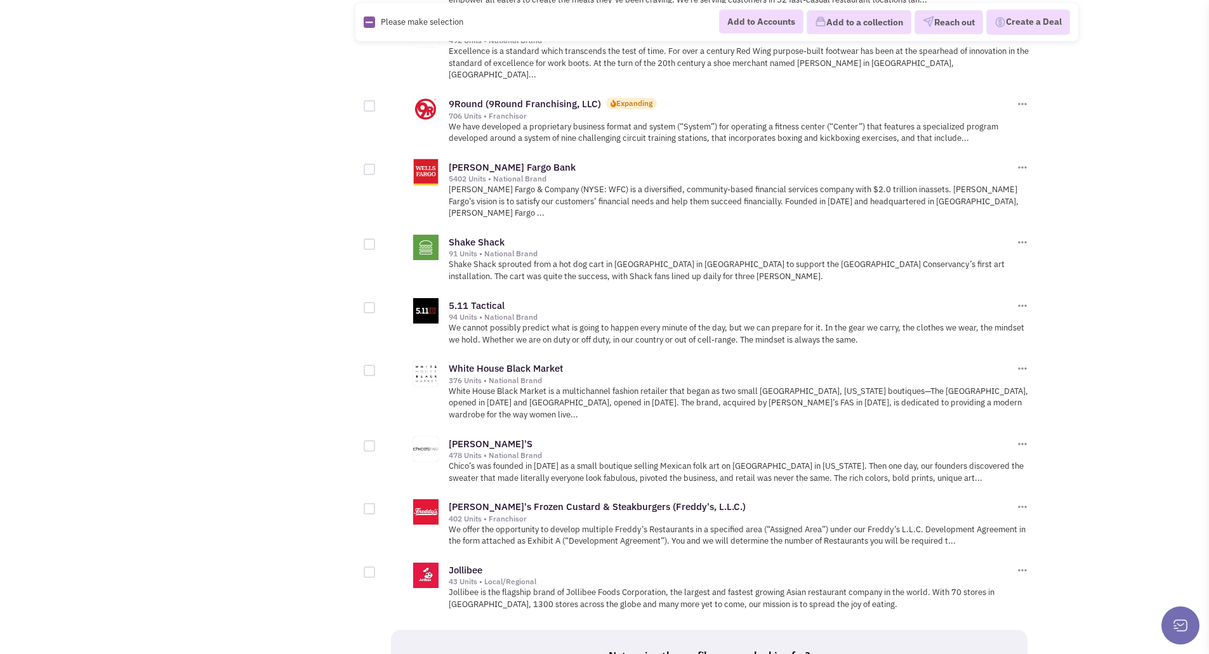
scroll to position [1315, 0]
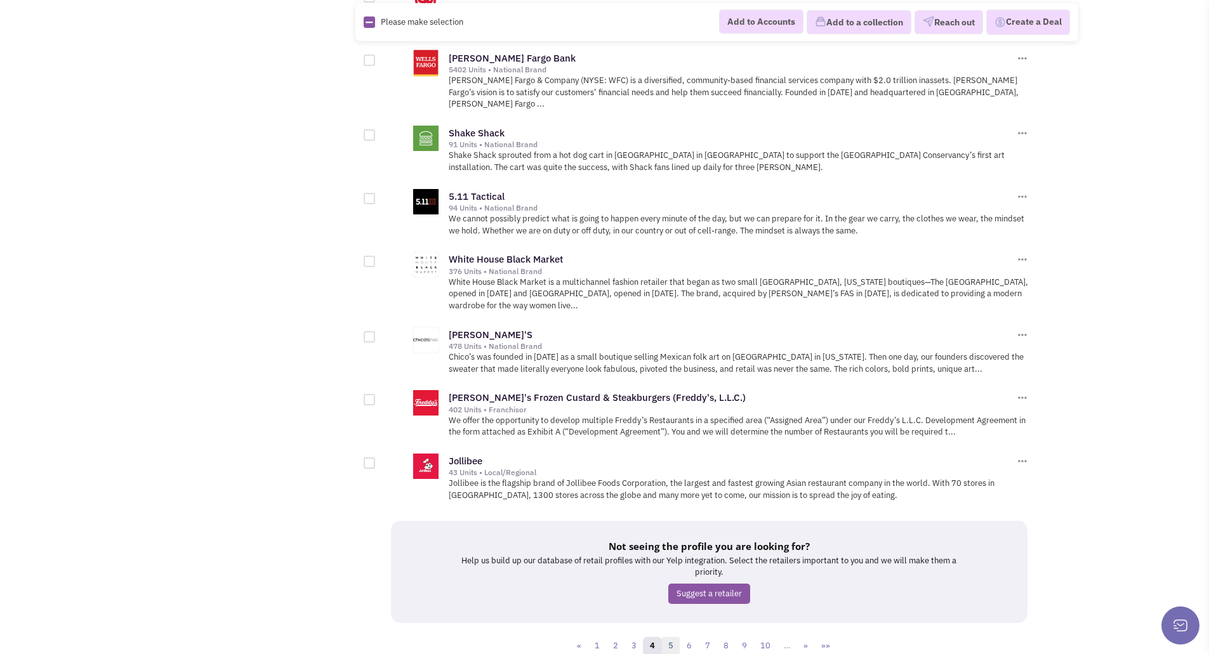
click at [673, 637] on link "5" at bounding box center [670, 646] width 19 height 19
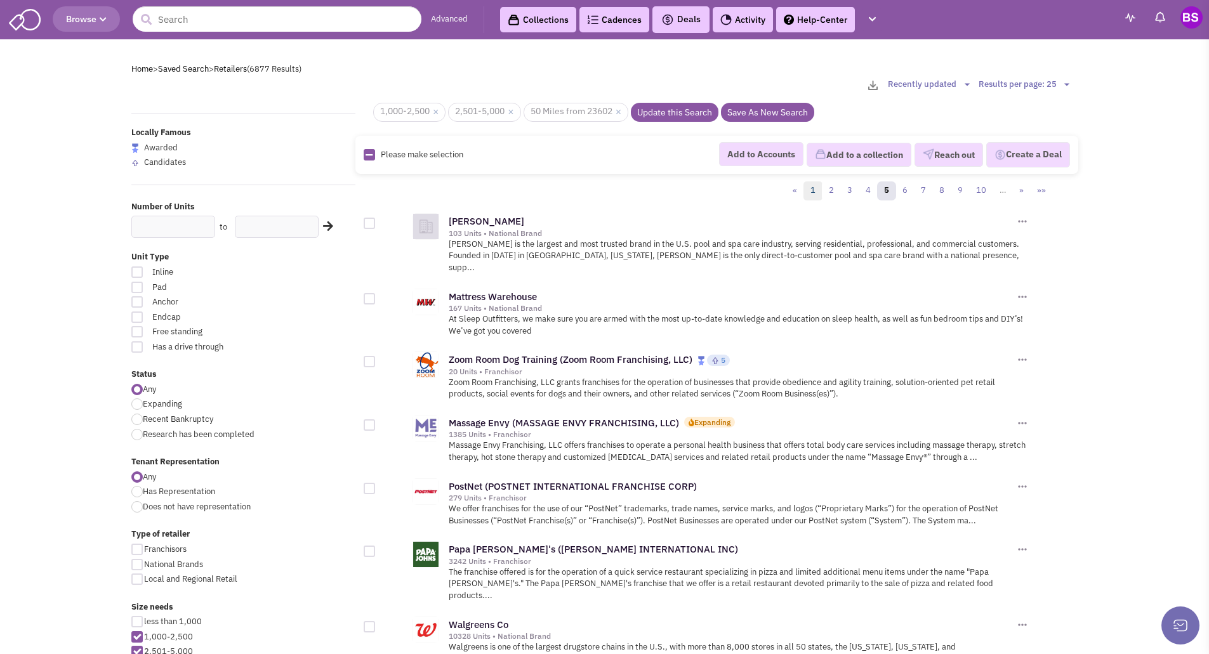
click at [815, 190] on link "1" at bounding box center [812, 190] width 19 height 19
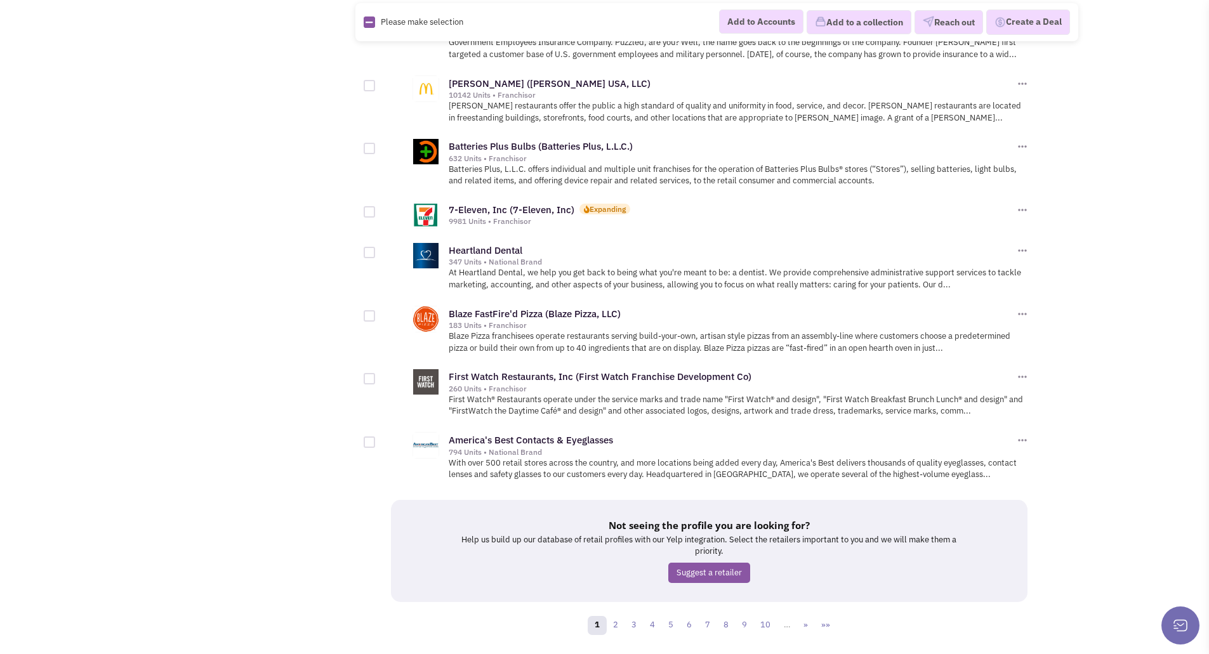
scroll to position [1269, 0]
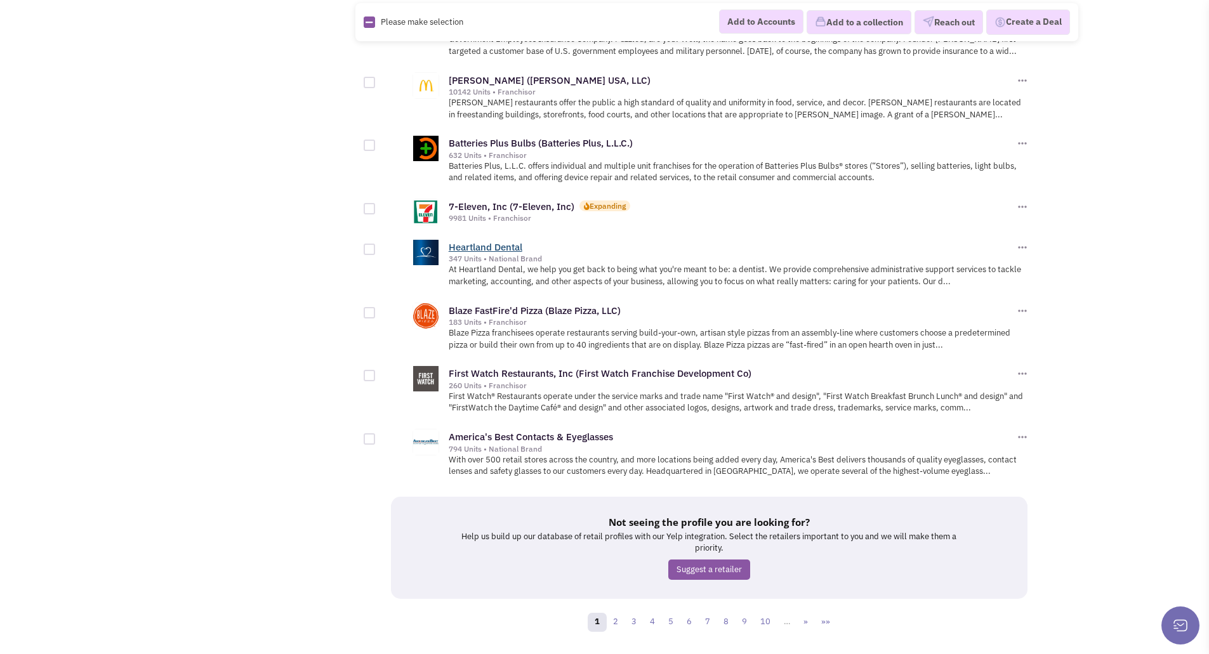
click at [508, 241] on link "Heartland Dental" at bounding box center [486, 247] width 74 height 12
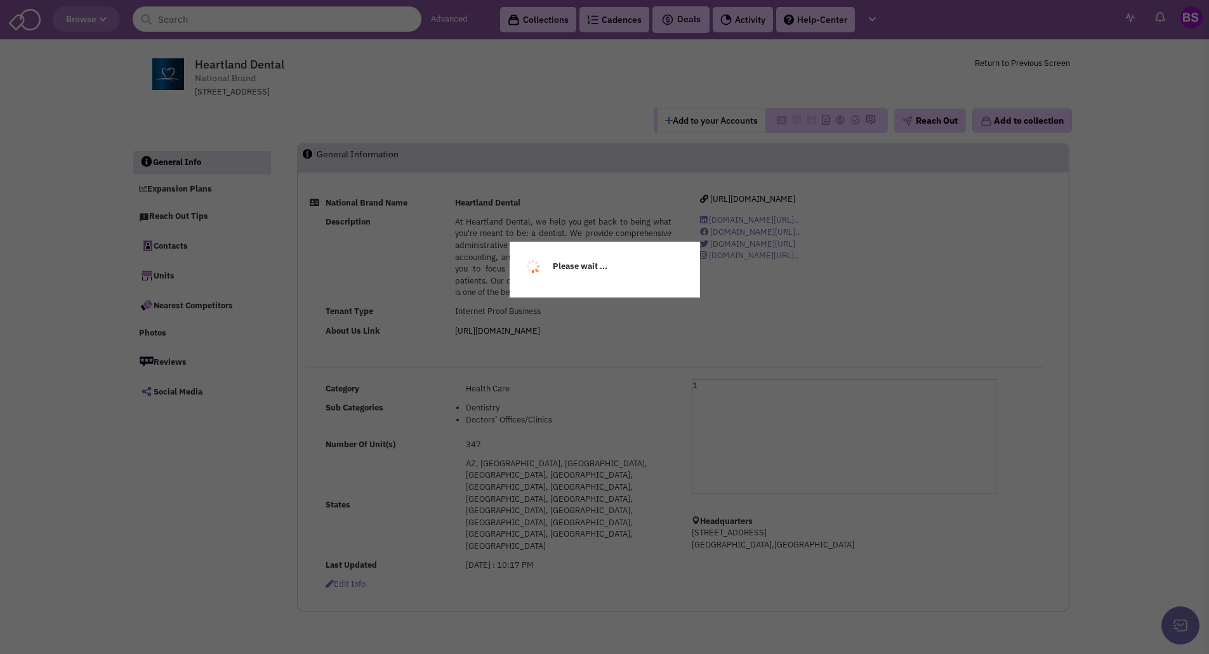
select select
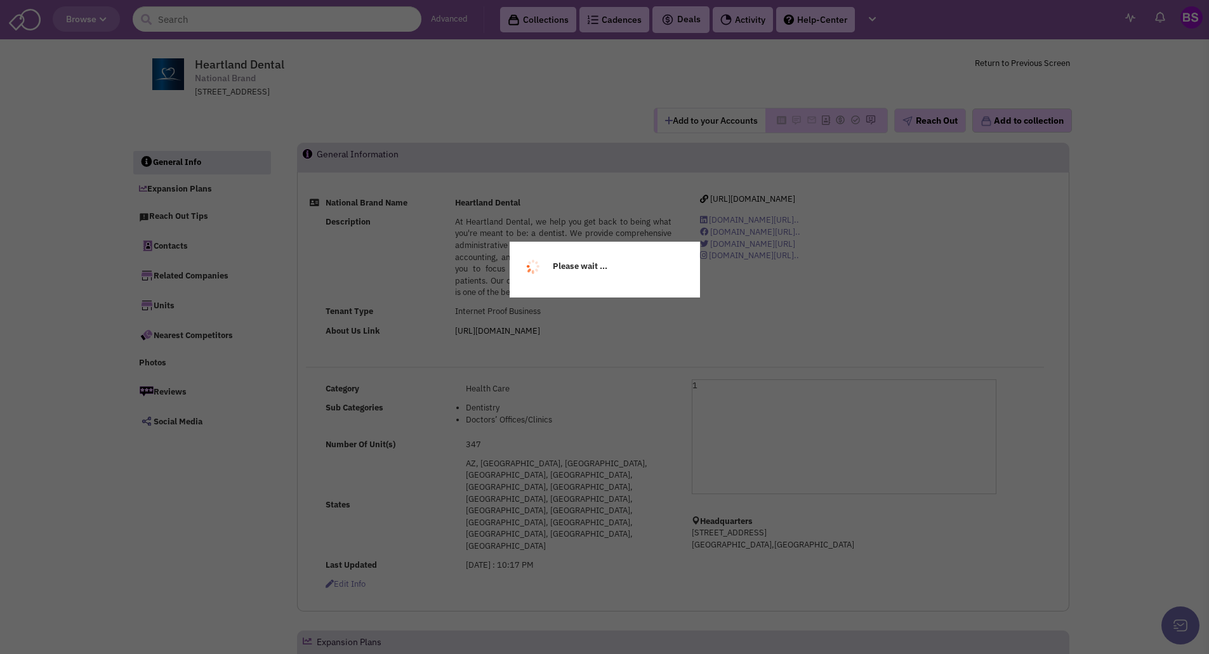
select select
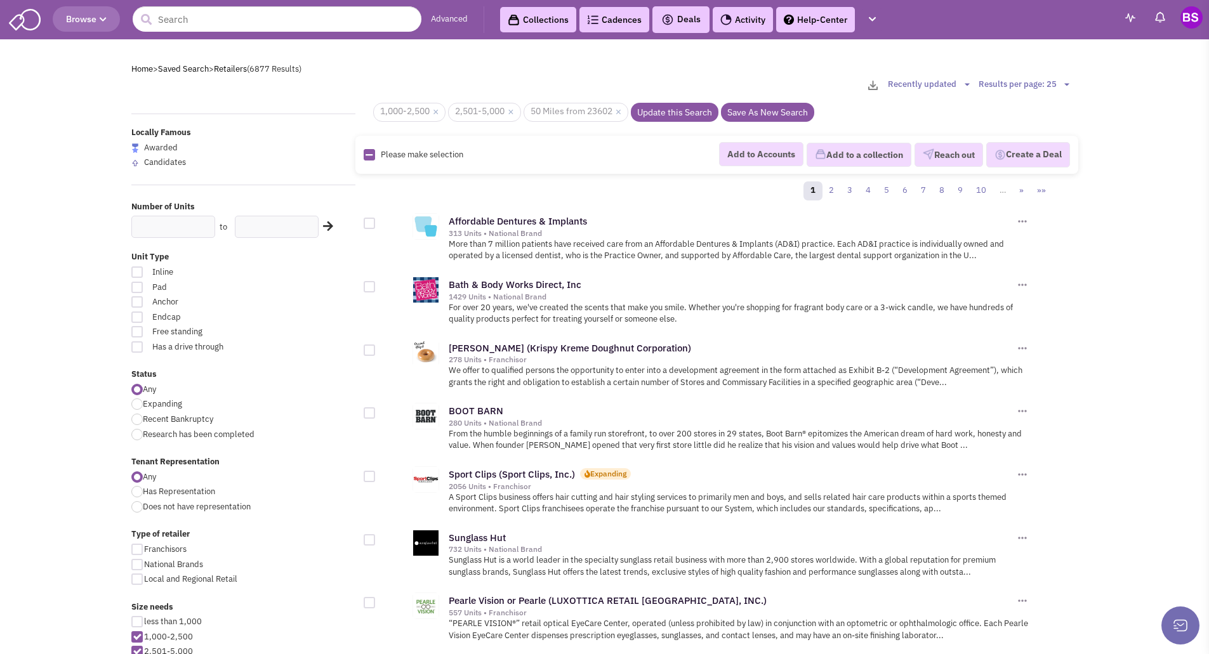
click at [550, 18] on link "Collections" at bounding box center [538, 19] width 76 height 25
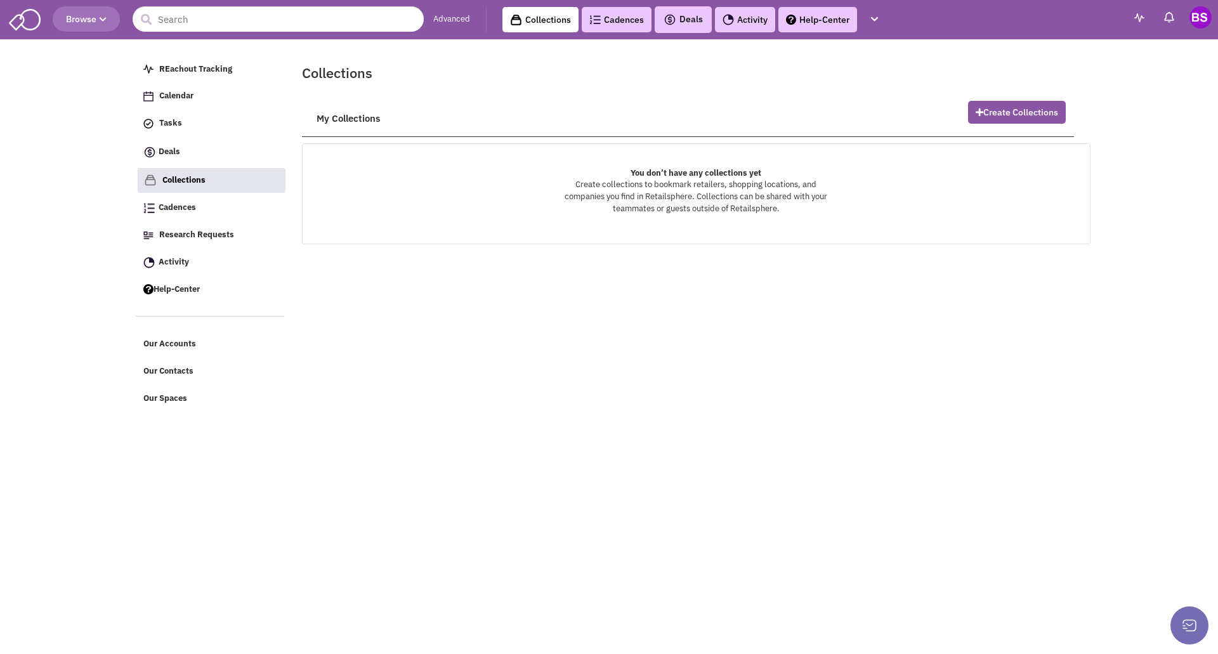
click at [626, 17] on link "Cadences 0" at bounding box center [617, 19] width 70 height 25
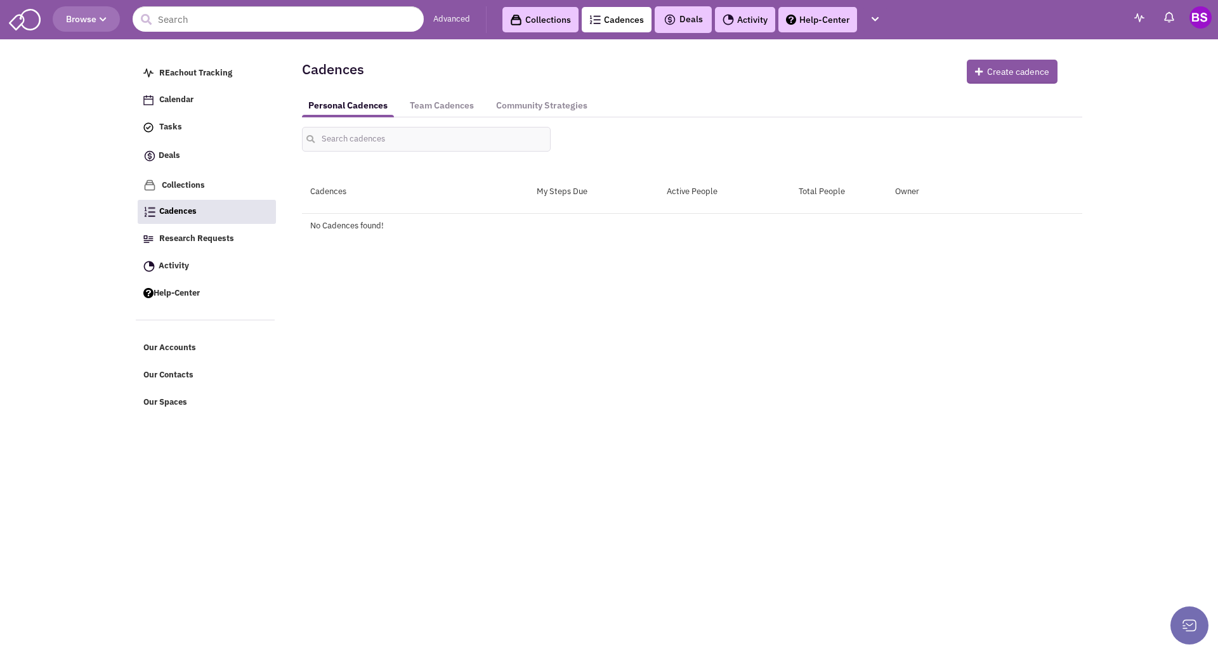
click at [626, 17] on link "Cadences 0" at bounding box center [617, 19] width 70 height 25
click at [435, 103] on link "Team Cadences" at bounding box center [442, 105] width 77 height 23
click at [527, 101] on link "Community Strategies" at bounding box center [542, 105] width 104 height 23
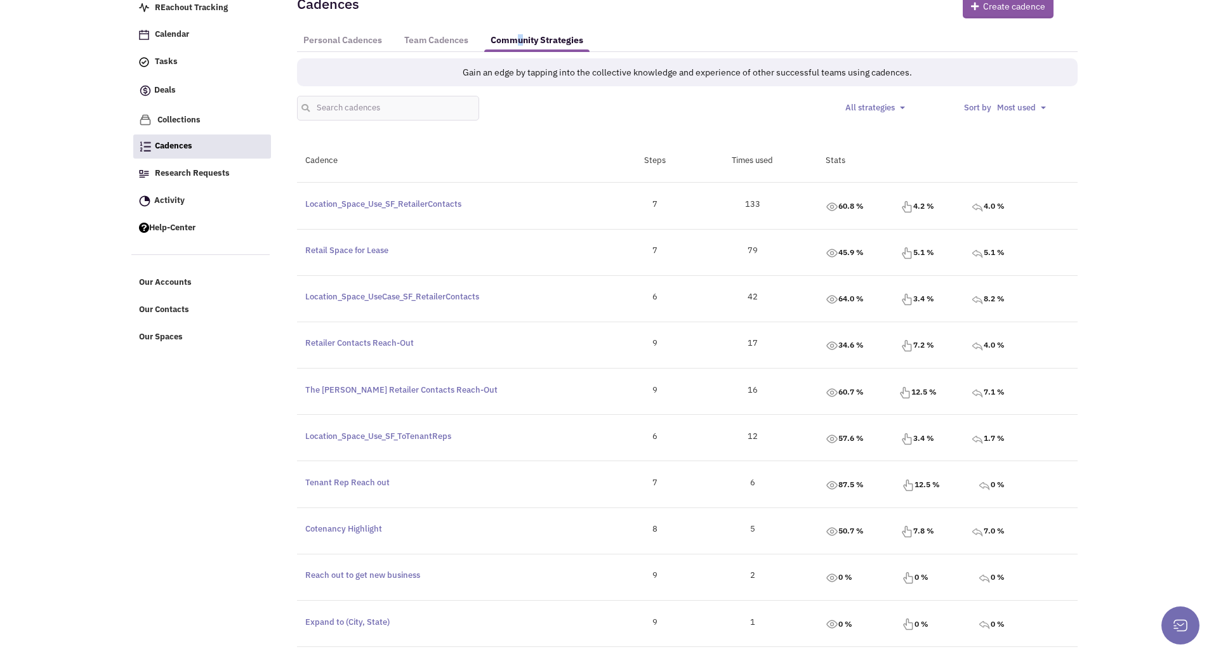
scroll to position [127, 0]
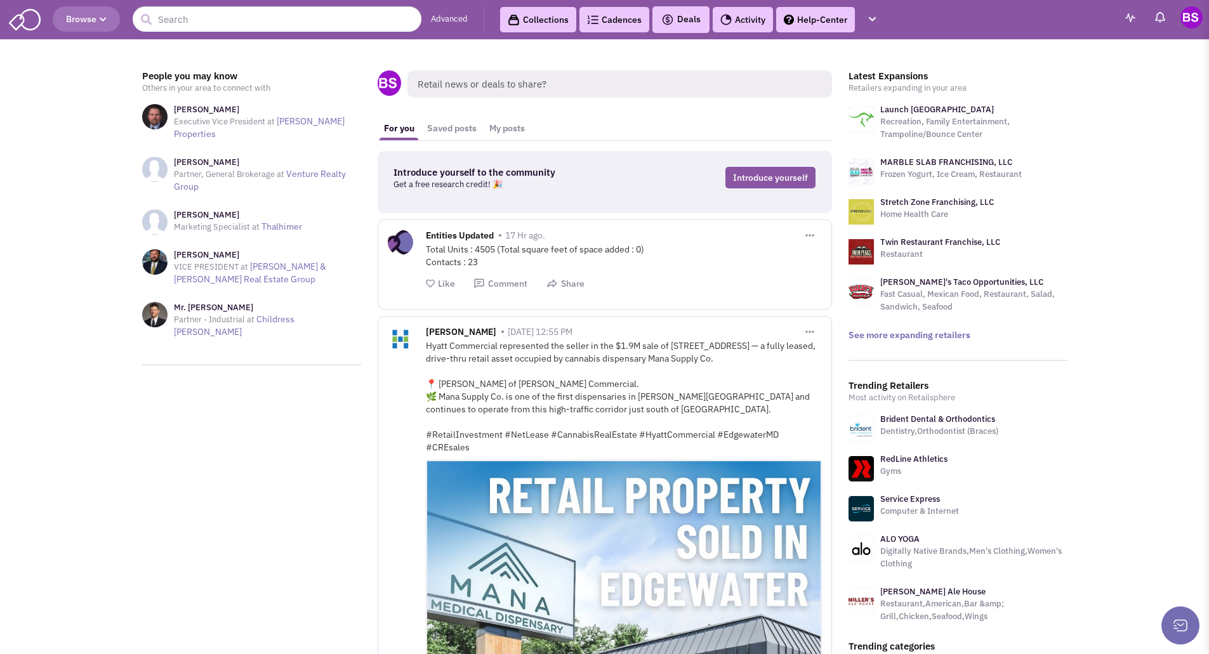
click at [78, 18] on span "Browse" at bounding box center [86, 18] width 41 height 11
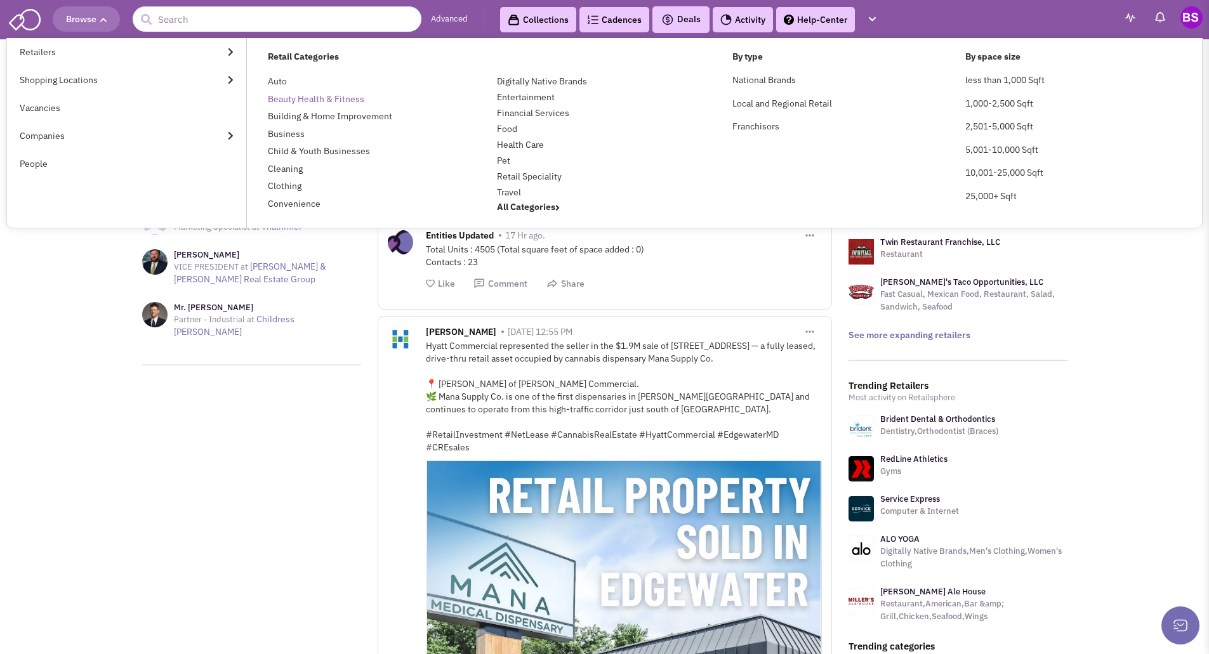
click at [279, 98] on link "Beauty Health & Fitness" at bounding box center [316, 98] width 96 height 11
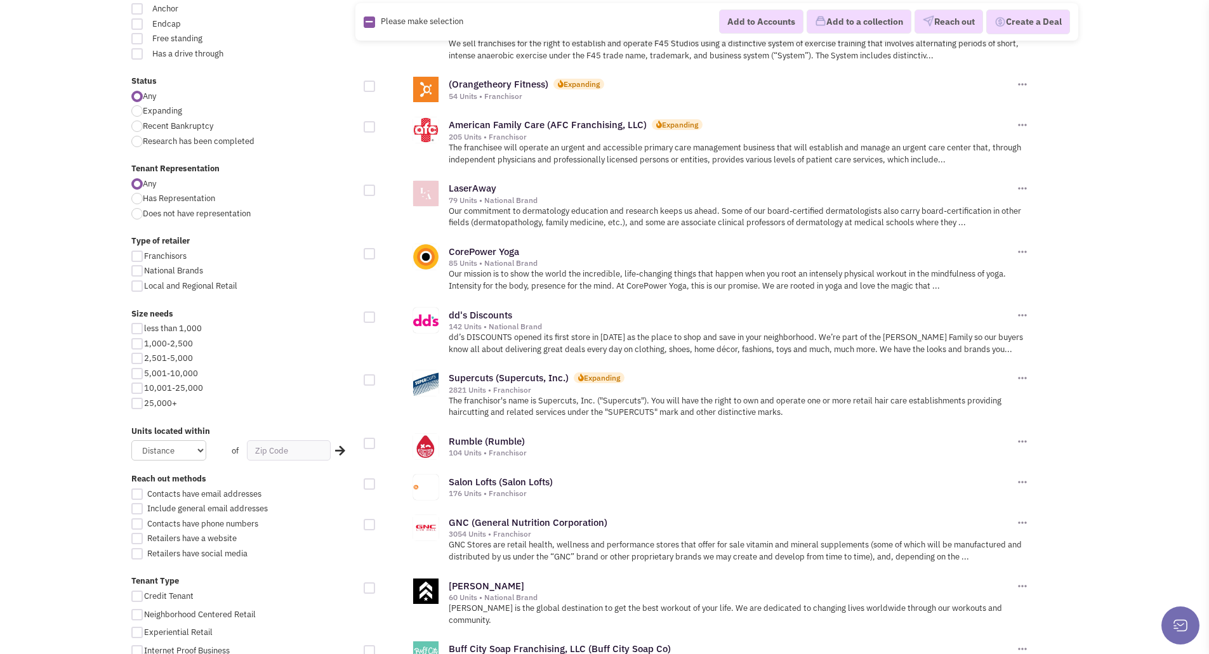
scroll to position [444, 0]
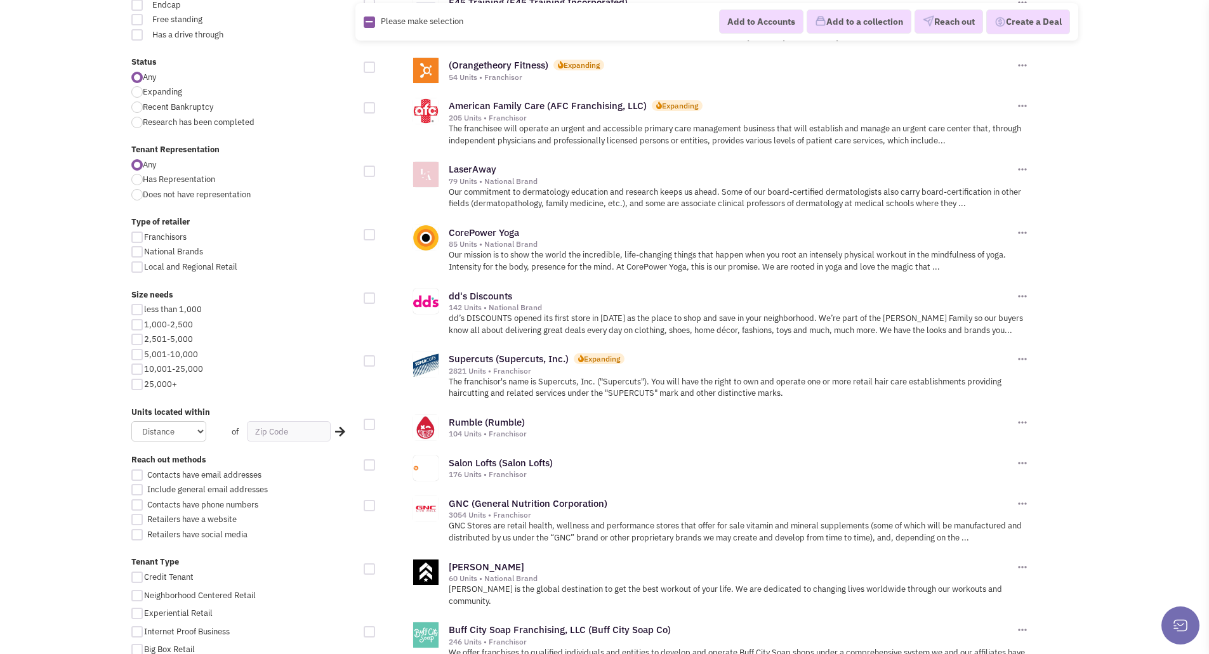
click at [137, 324] on div at bounding box center [136, 324] width 11 height 11
click at [144, 324] on input "1,000-2,500" at bounding box center [148, 326] width 8 height 8
checkbox input "true"
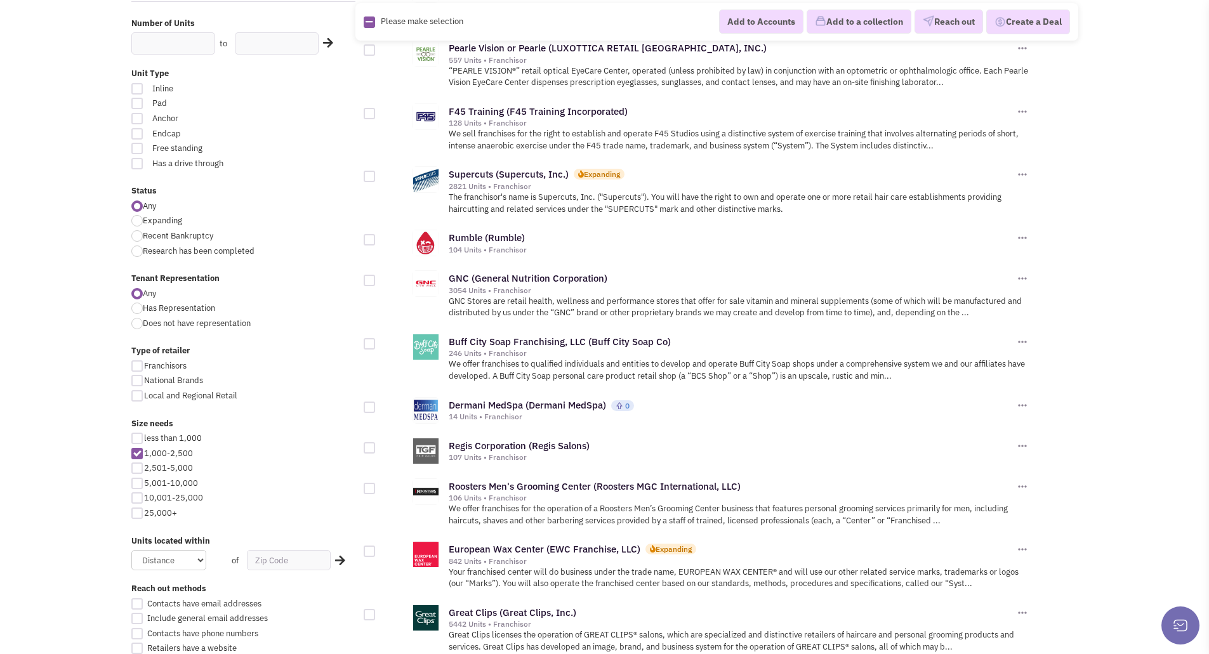
scroll to position [317, 0]
click at [136, 467] on div at bounding box center [136, 466] width 11 height 11
click at [144, 467] on input "2,501-5,000" at bounding box center [148, 467] width 8 height 8
checkbox input "true"
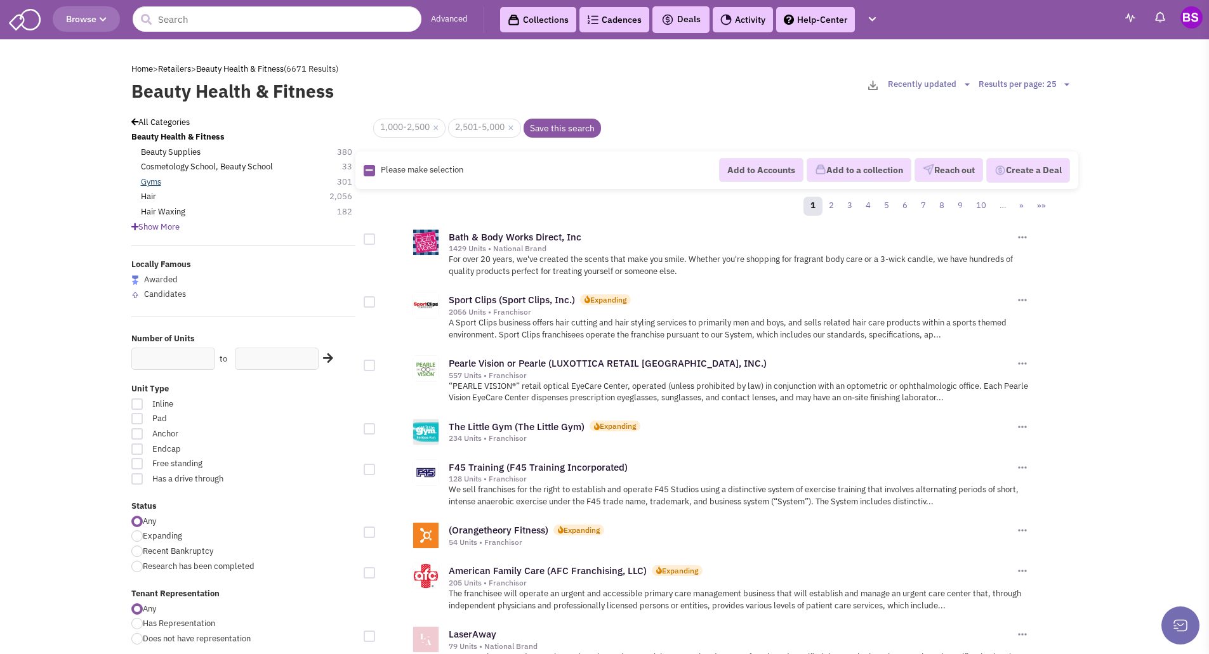
click at [154, 184] on link "Gyms" at bounding box center [151, 182] width 20 height 12
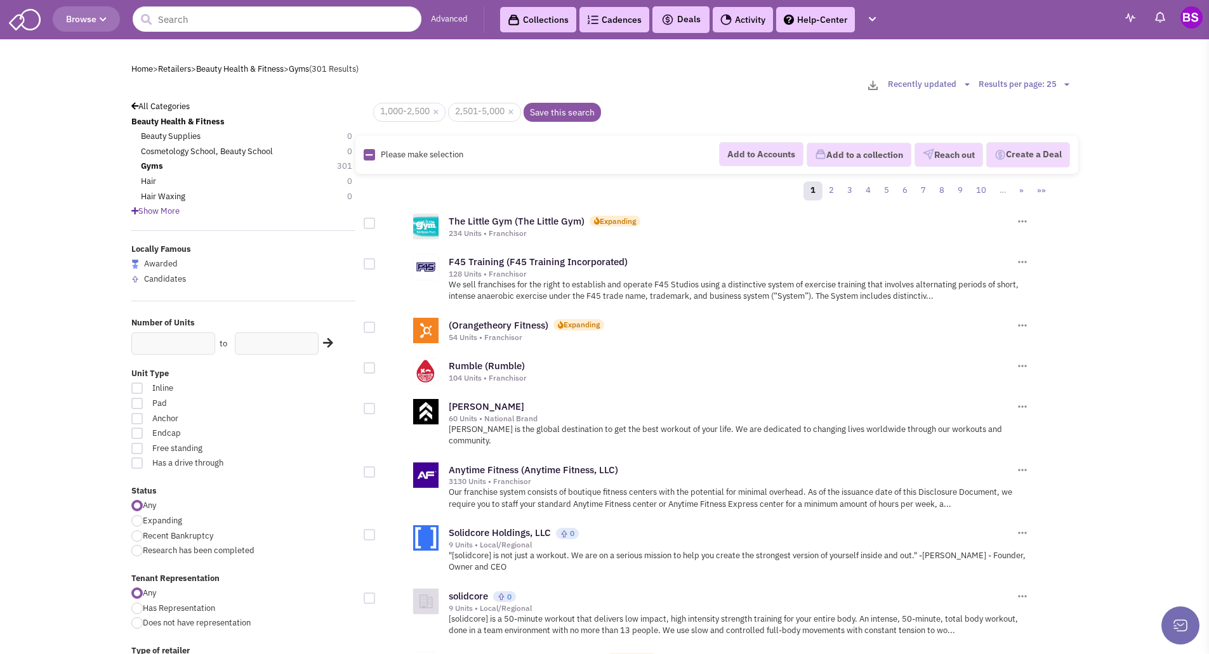
click at [151, 213] on span "Show More" at bounding box center [155, 211] width 48 height 11
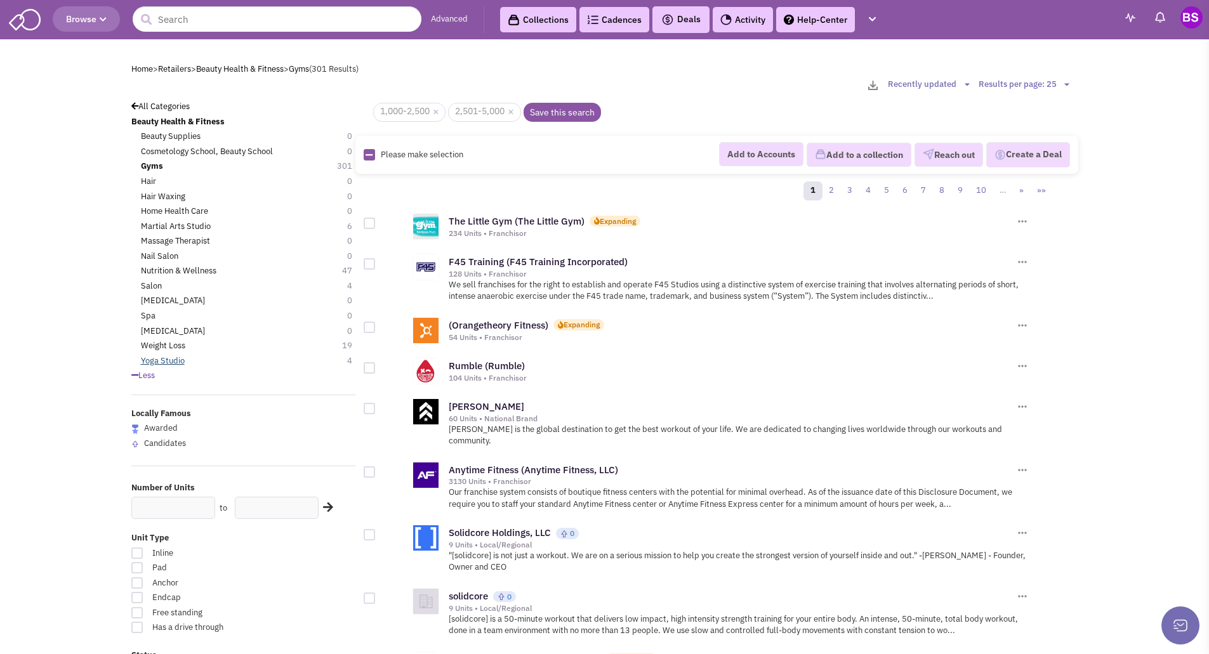
click at [169, 362] on link "Yoga Studio" at bounding box center [163, 361] width 44 height 12
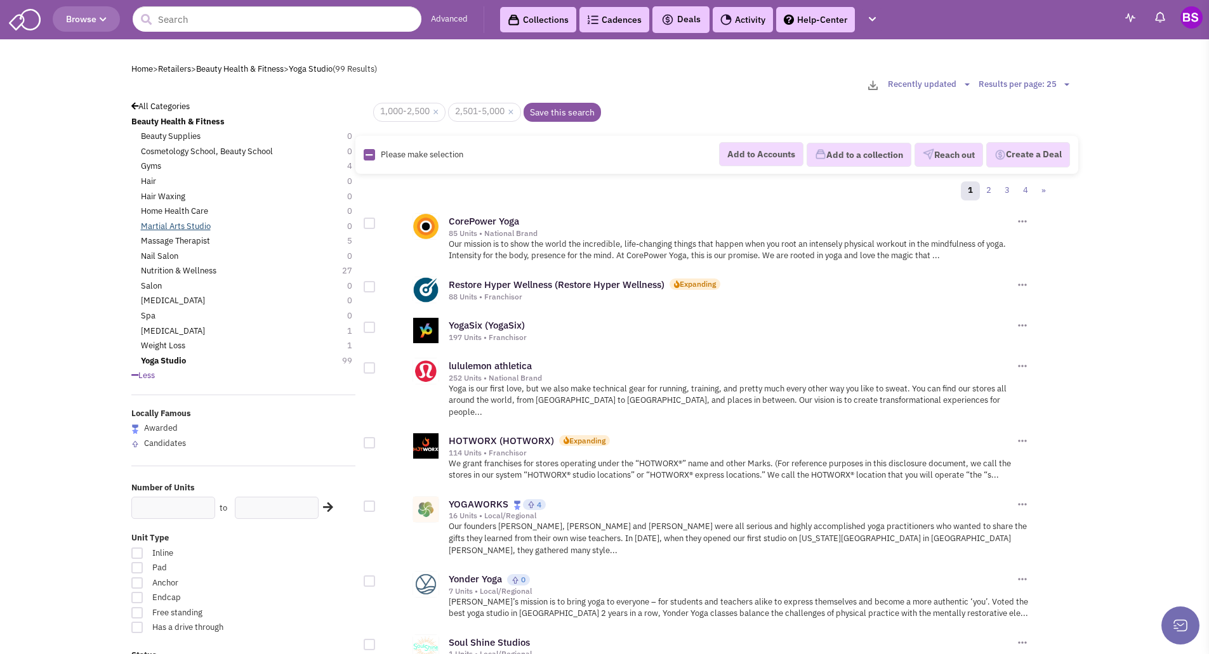
click at [171, 228] on link "Martial Arts Studio" at bounding box center [176, 227] width 70 height 12
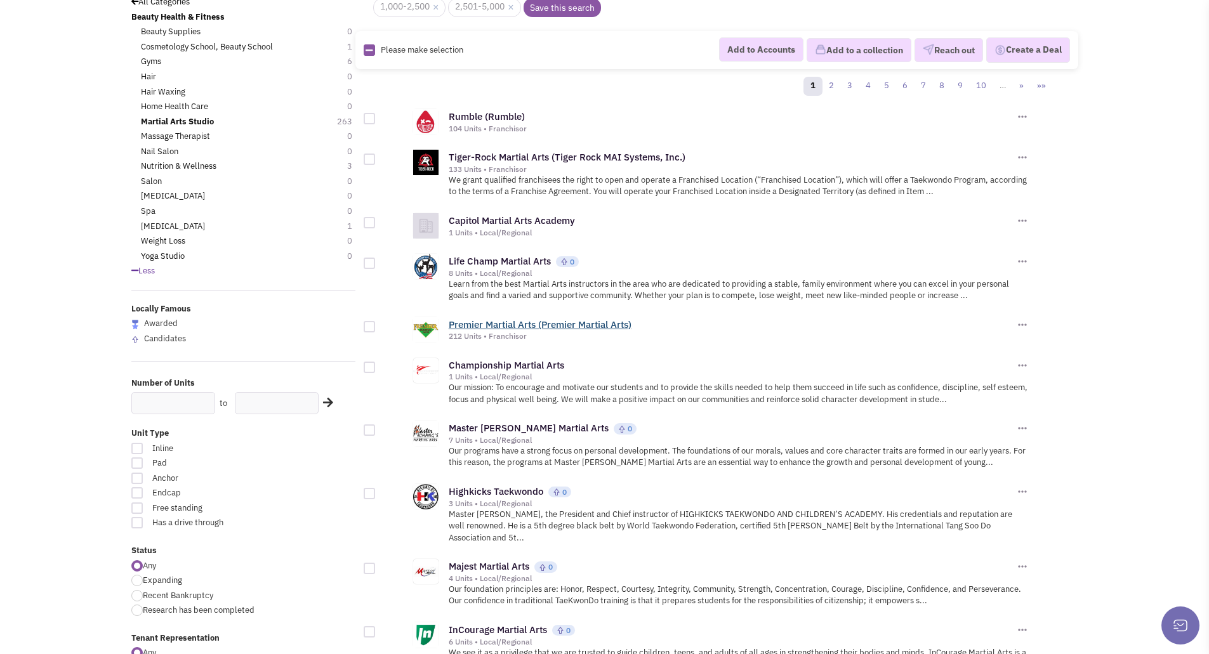
scroll to position [127, 0]
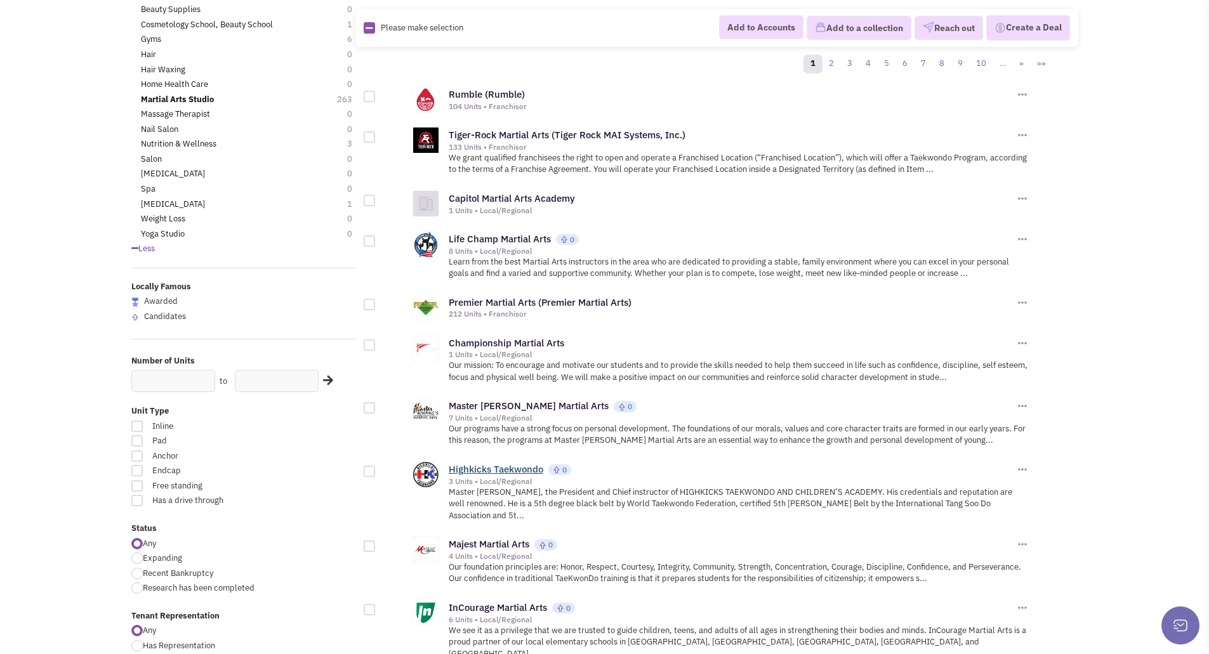
click at [522, 471] on link "Highkicks Taekwondo" at bounding box center [496, 469] width 95 height 12
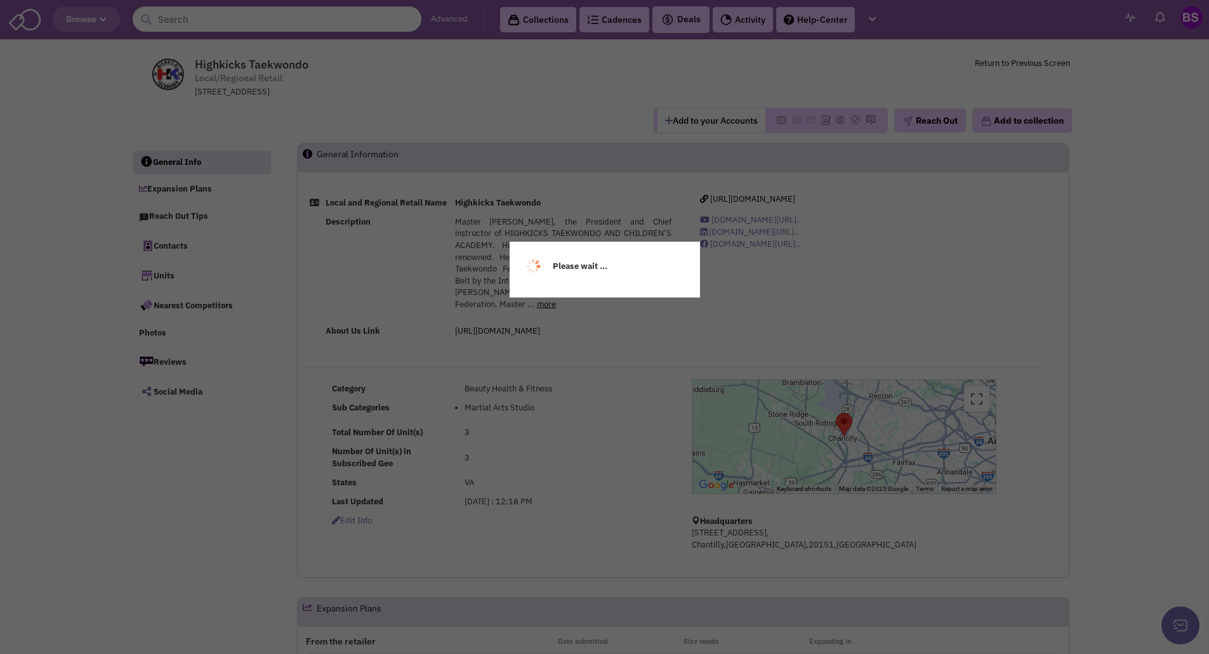
select select
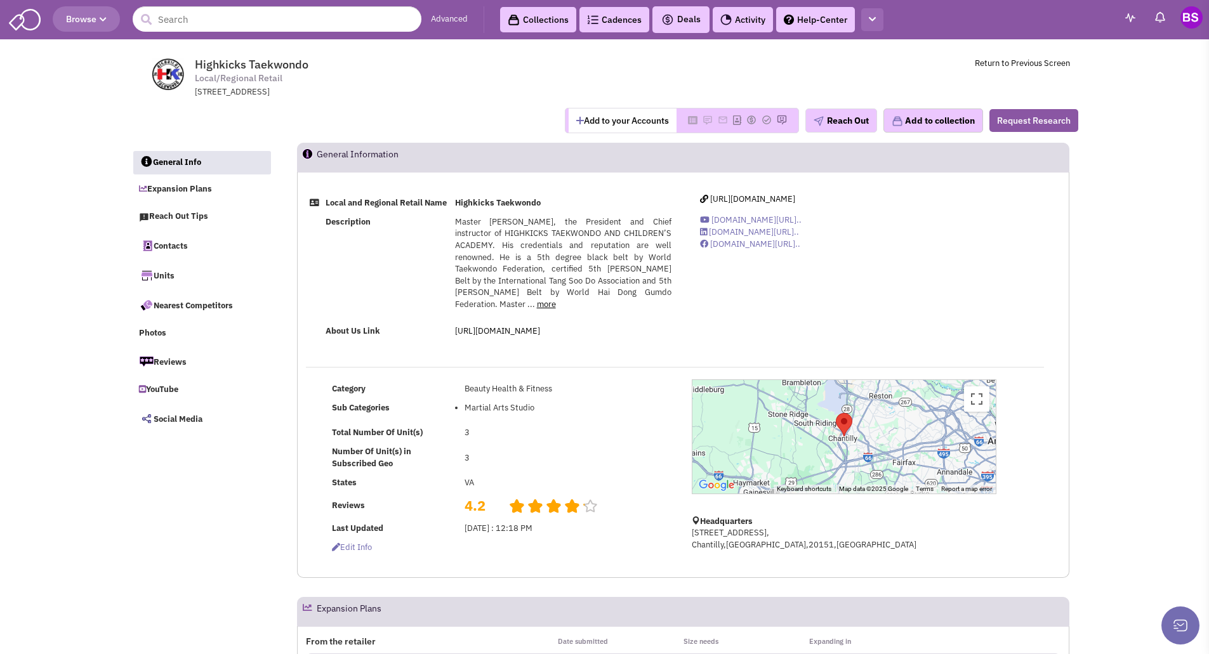
click at [876, 18] on icon "button" at bounding box center [872, 19] width 7 height 8
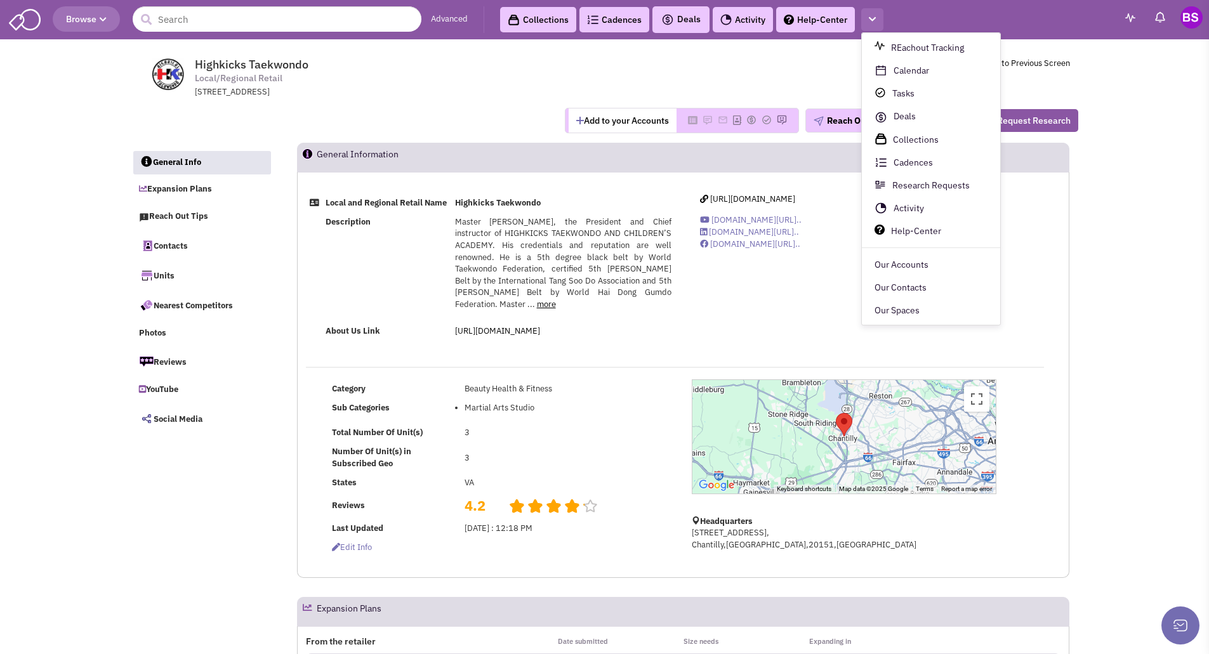
click at [877, 18] on button "button" at bounding box center [872, 19] width 22 height 23
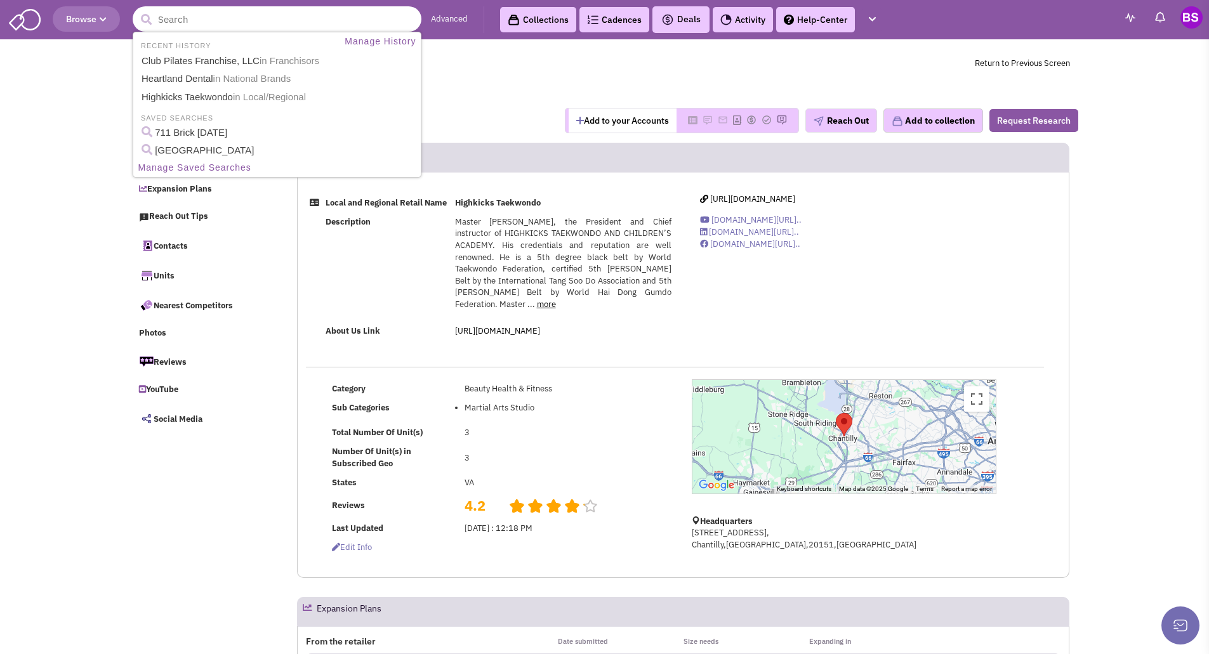
click at [188, 21] on input "text" at bounding box center [277, 18] width 289 height 25
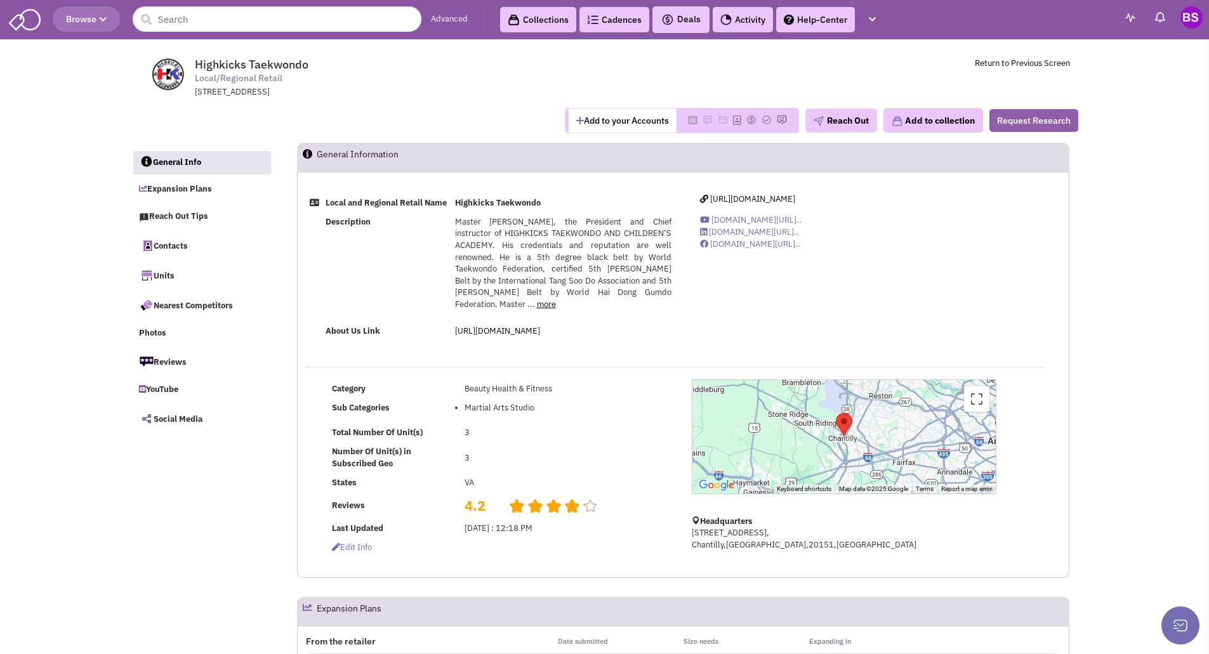
click at [1022, 120] on button "Request Research" at bounding box center [1033, 120] width 89 height 23
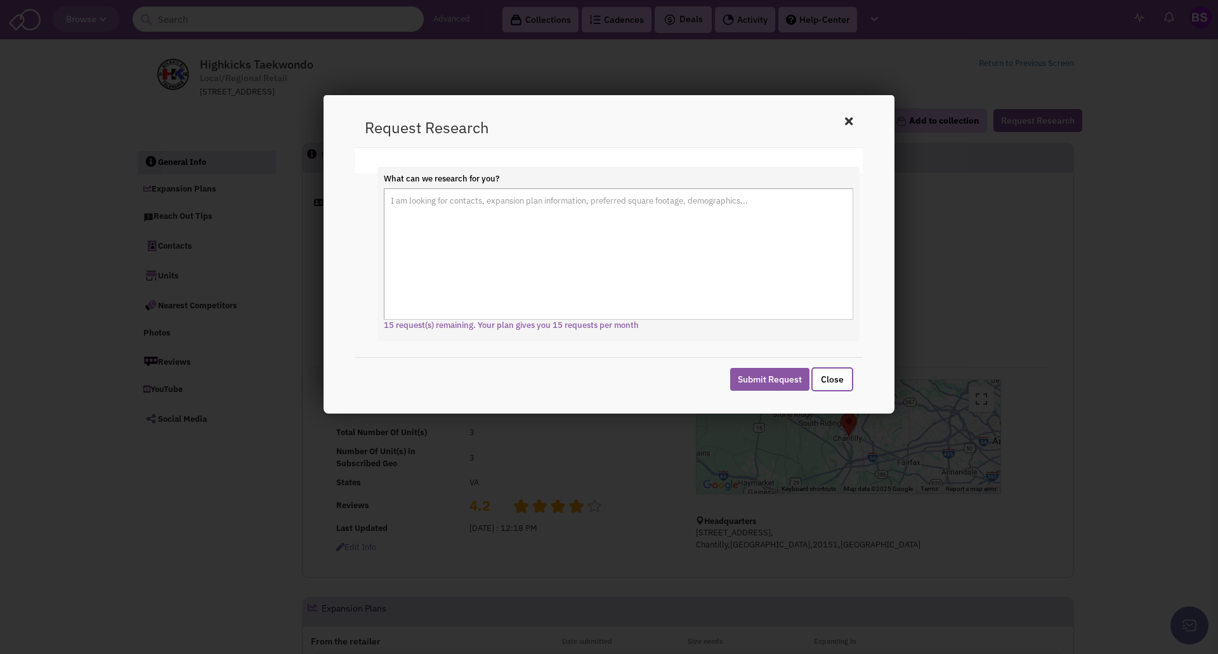
click at [846, 118] on icon at bounding box center [848, 121] width 15 height 19
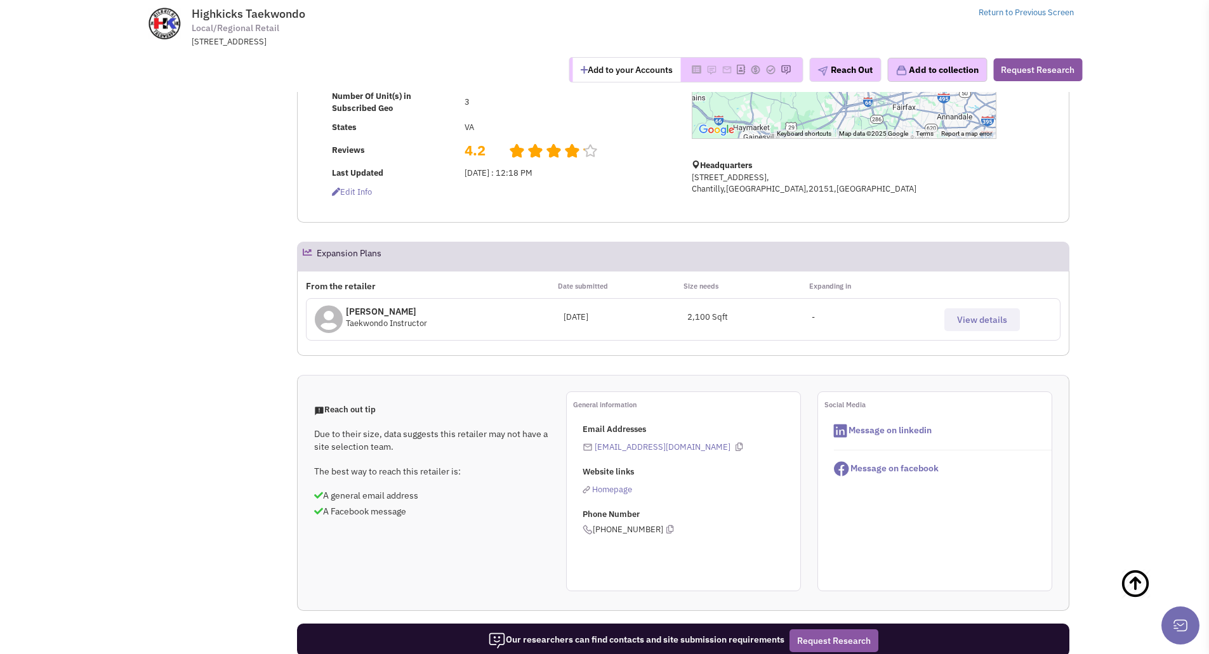
scroll to position [381, 0]
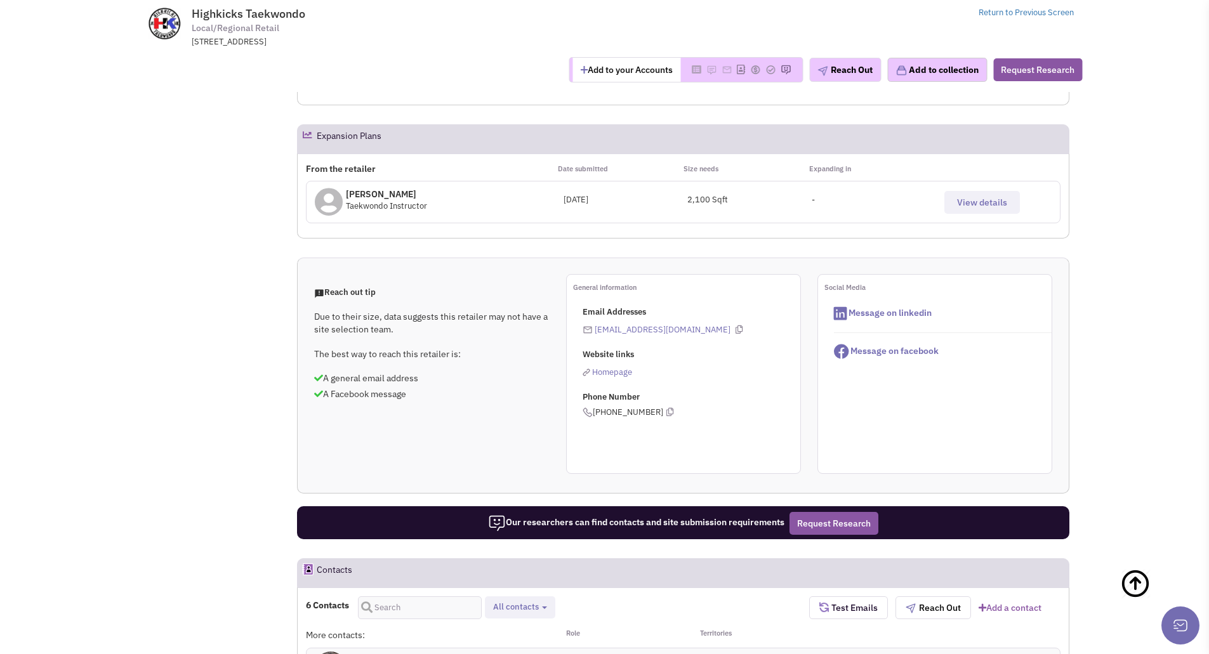
click at [975, 201] on span "View details" at bounding box center [982, 202] width 50 height 11
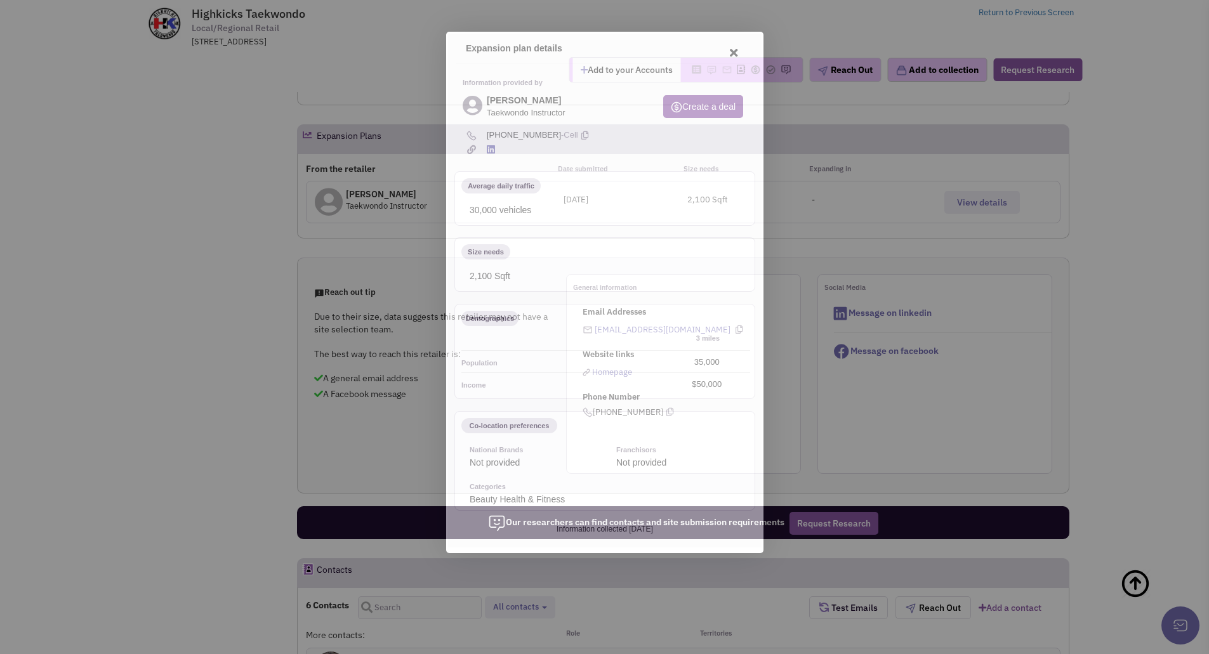
scroll to position [0, 0]
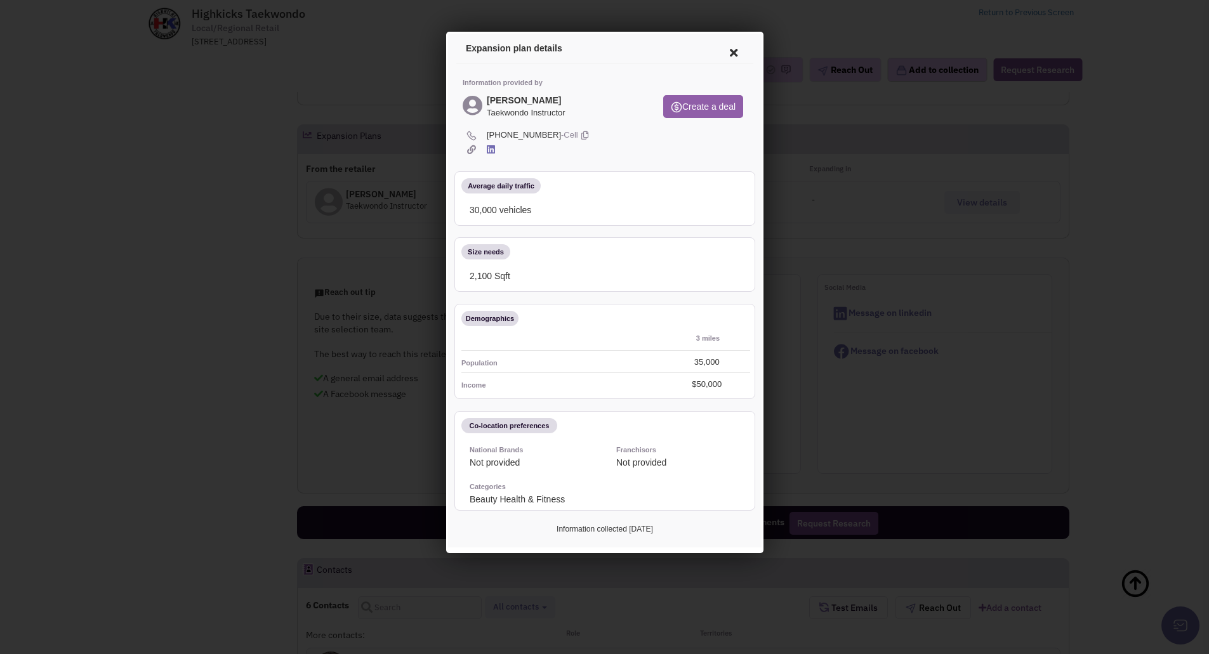
click at [685, 105] on button "Create a deal" at bounding box center [701, 104] width 80 height 23
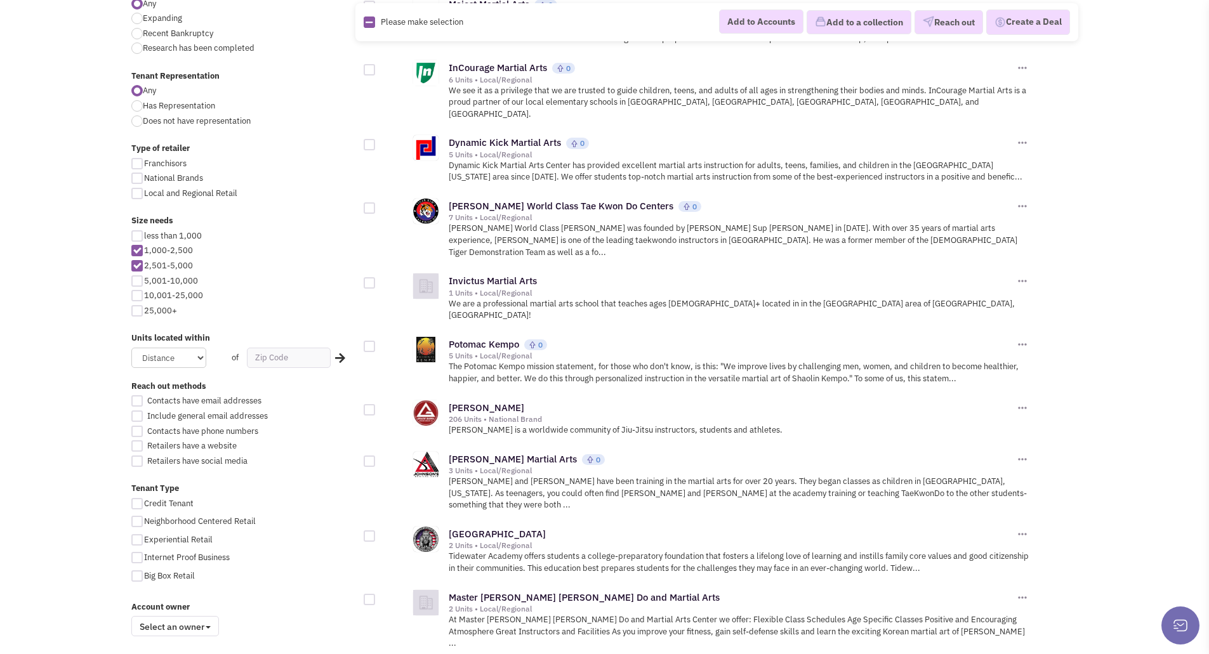
scroll to position [698, 0]
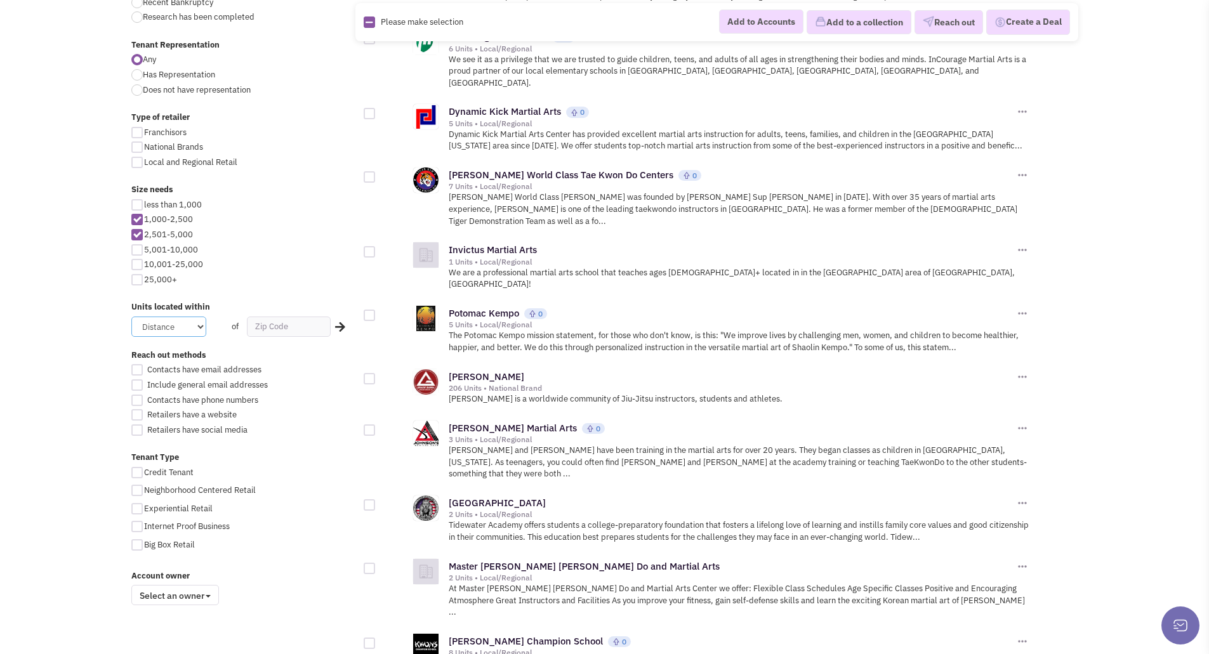
click at [198, 326] on select "Distance 1 Mile 5 Miles 10 Miles 20 Miles 50 Miles" at bounding box center [168, 327] width 75 height 20
select select "50"
click at [131, 317] on select "Distance 1 Mile 5 Miles 10 Miles 20 Miles 50 Miles" at bounding box center [168, 327] width 75 height 20
click at [273, 323] on input "text" at bounding box center [289, 327] width 84 height 20
type input "23606"
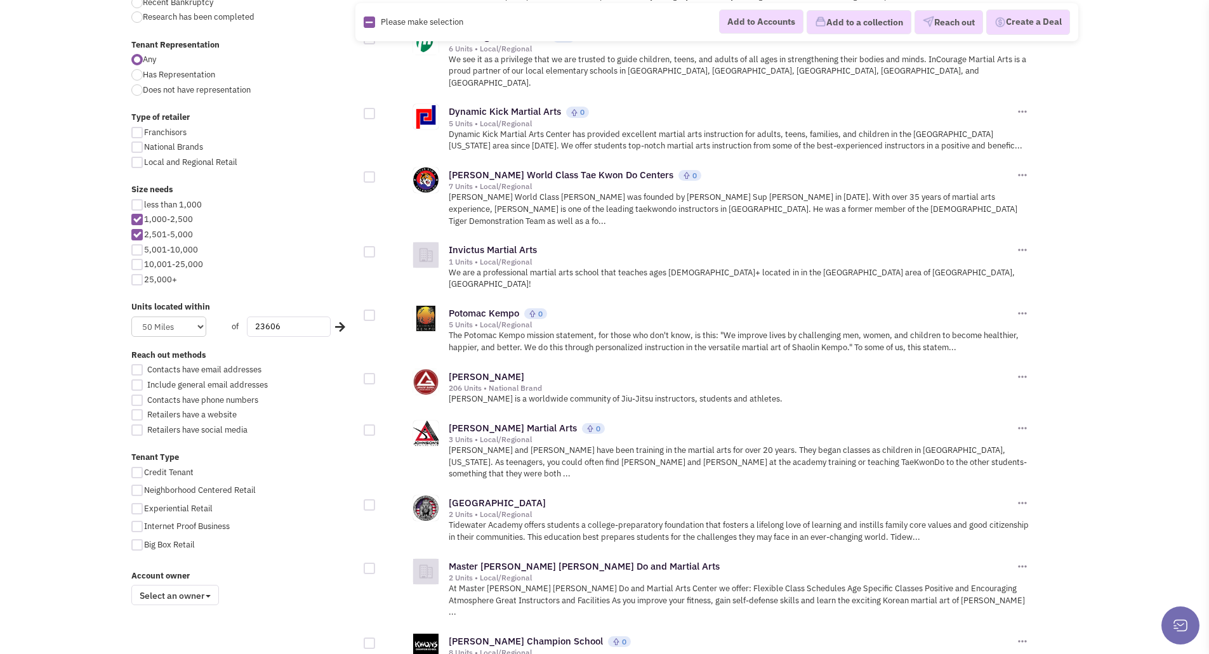
click button "×" at bounding box center [0, 0] width 0 height 0
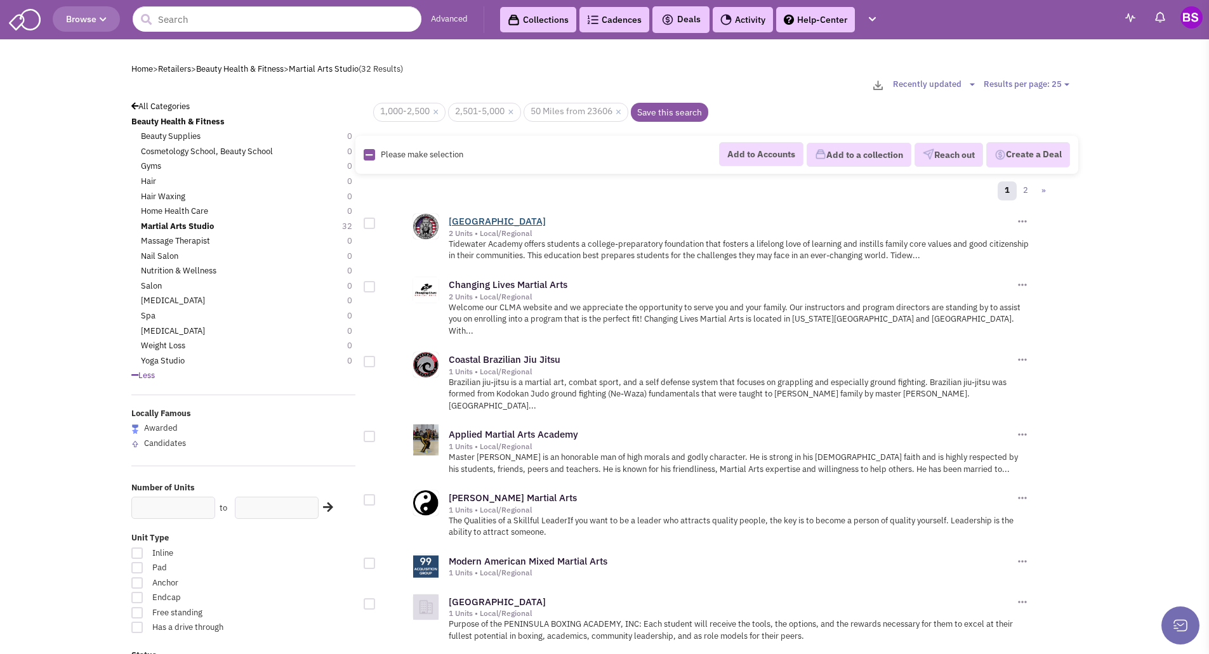
click at [487, 221] on link "[GEOGRAPHIC_DATA]" at bounding box center [497, 221] width 97 height 12
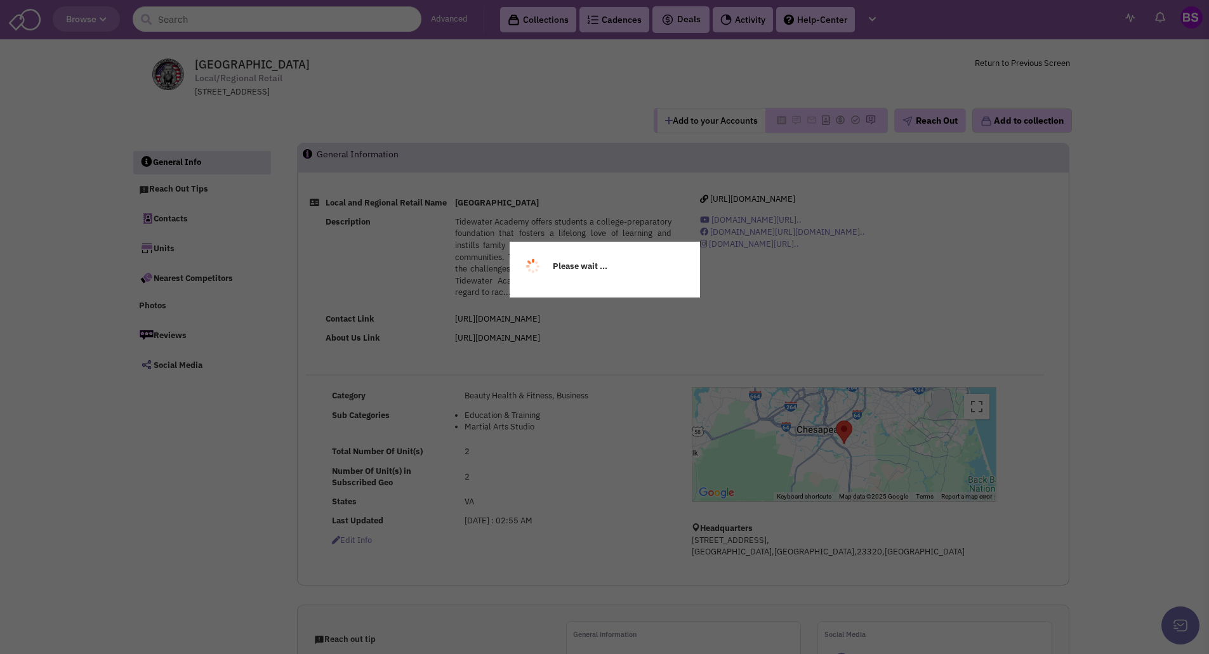
select select
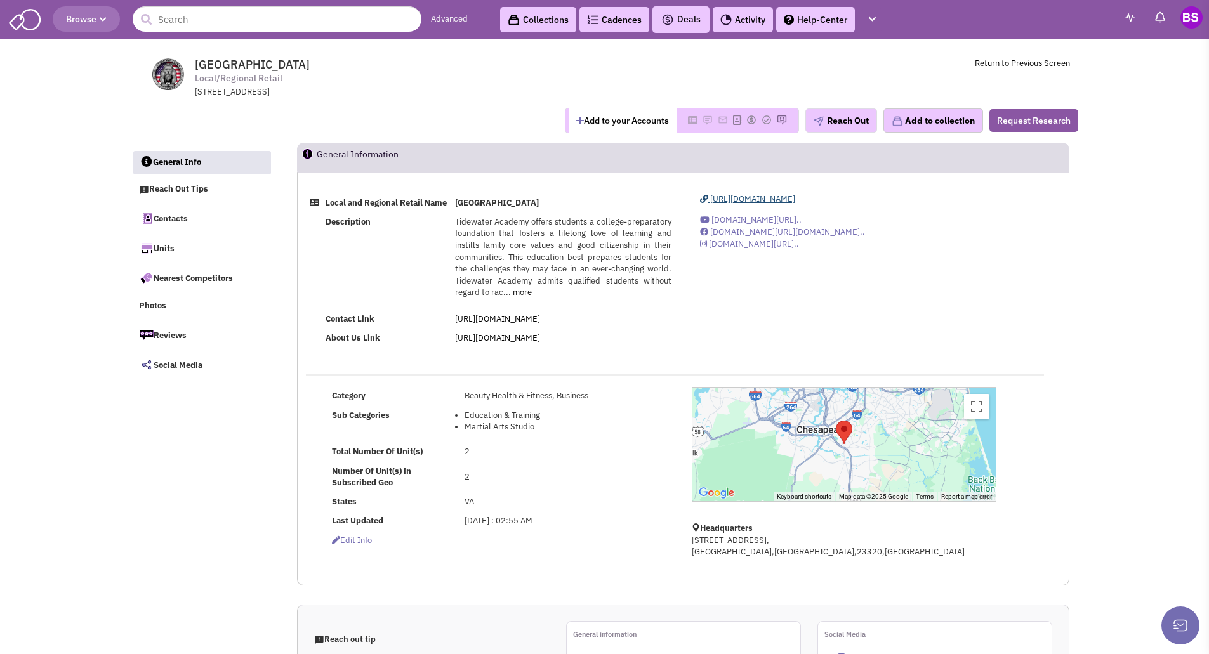
click at [770, 202] on span "[URL][DOMAIN_NAME]" at bounding box center [752, 199] width 85 height 11
click at [1016, 122] on button "Request Research" at bounding box center [1033, 120] width 89 height 23
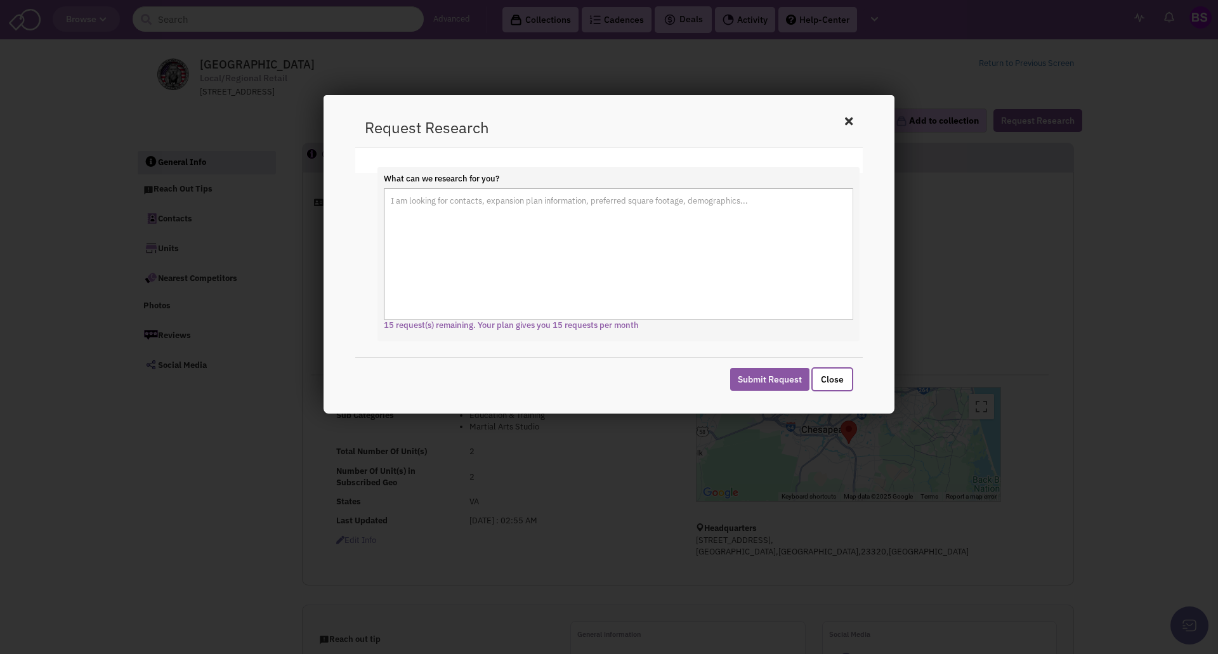
click at [851, 124] on icon at bounding box center [848, 121] width 15 height 19
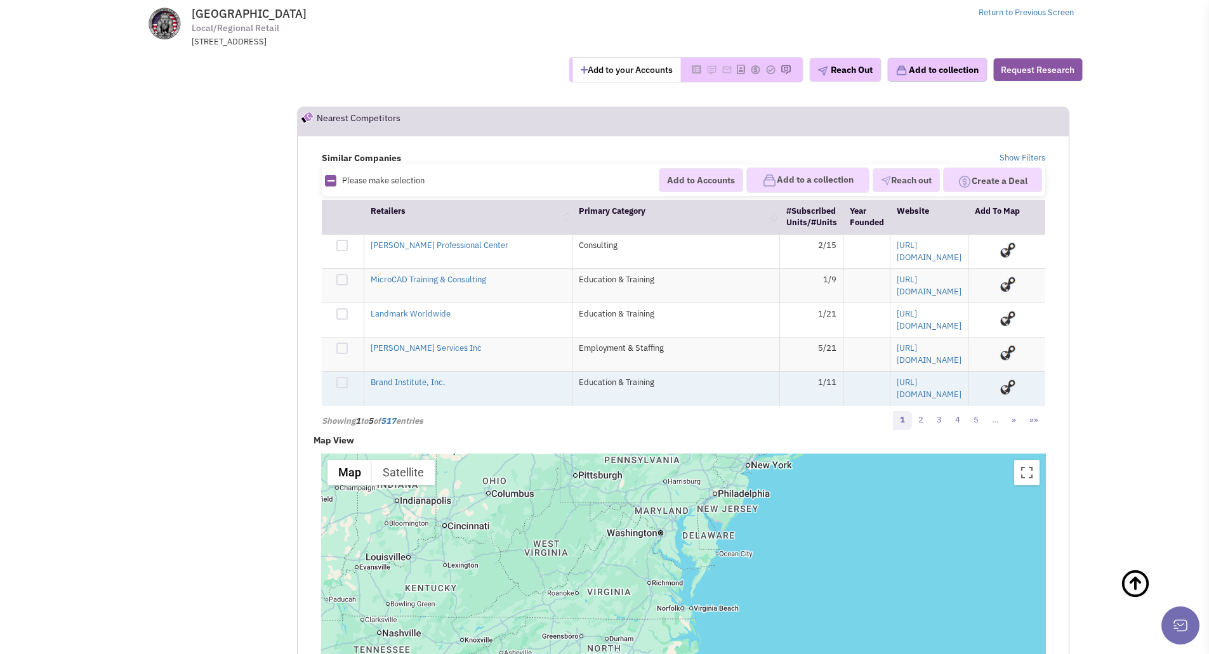
scroll to position [1523, 0]
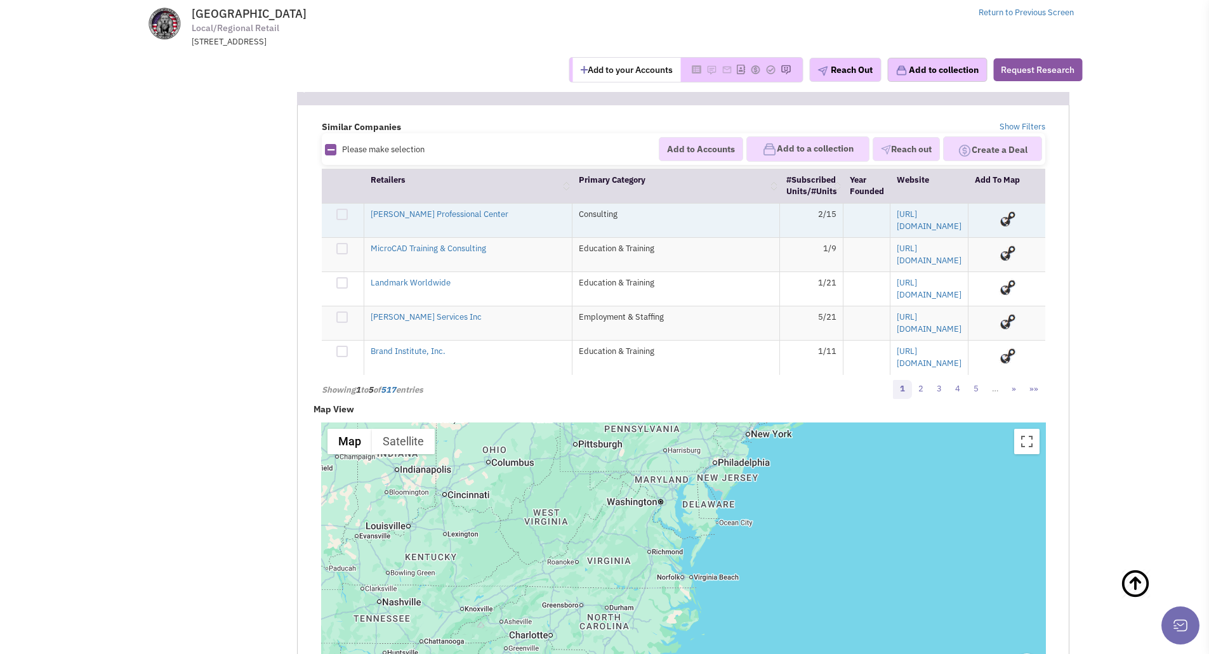
click at [343, 220] on div at bounding box center [341, 214] width 11 height 11
click at [349, 220] on input "checkbox" at bounding box center [353, 215] width 8 height 8
checkbox input "true"
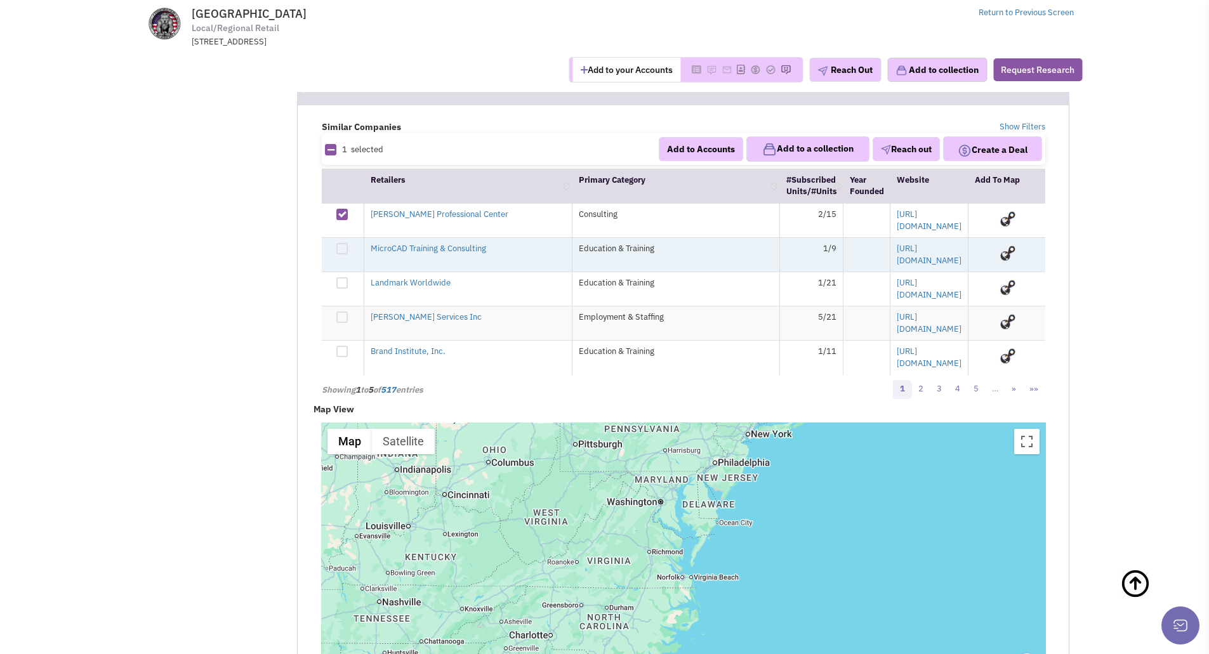
click at [345, 254] on div at bounding box center [341, 248] width 11 height 11
click at [349, 254] on input "checkbox" at bounding box center [353, 250] width 8 height 8
checkbox input "true"
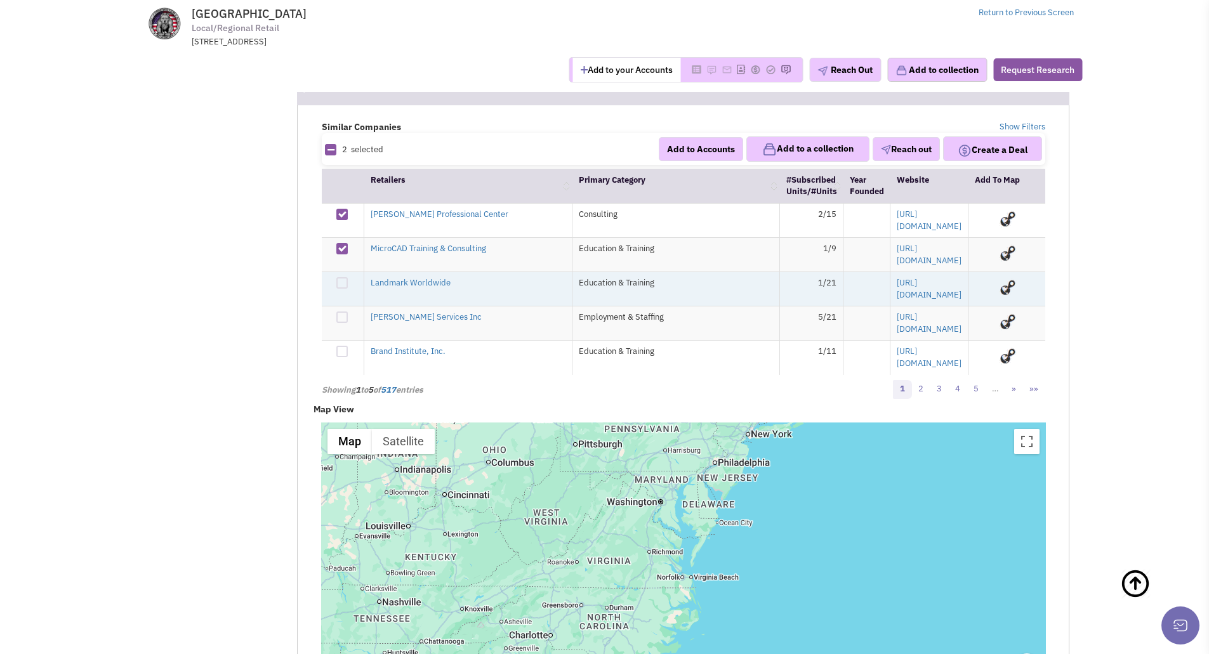
click at [343, 286] on div at bounding box center [341, 282] width 11 height 11
click at [349, 286] on input "checkbox" at bounding box center [353, 284] width 8 height 8
checkbox input "true"
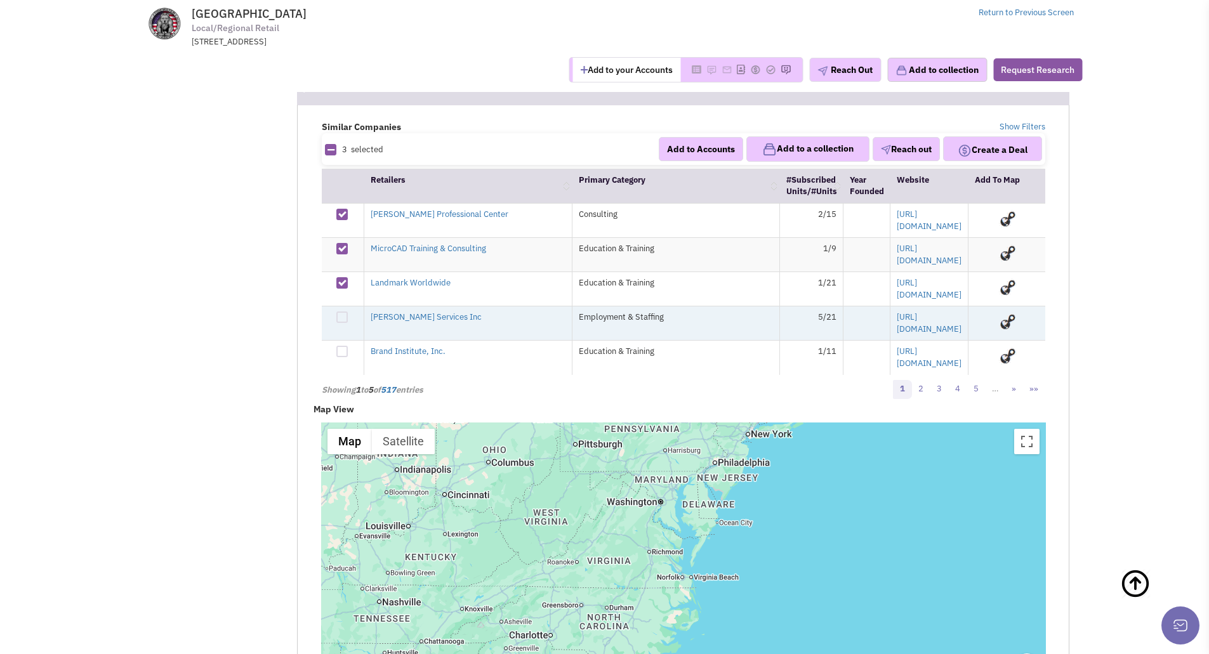
click at [343, 320] on div at bounding box center [341, 317] width 11 height 11
click at [349, 320] on input "checkbox" at bounding box center [353, 318] width 8 height 8
checkbox input "true"
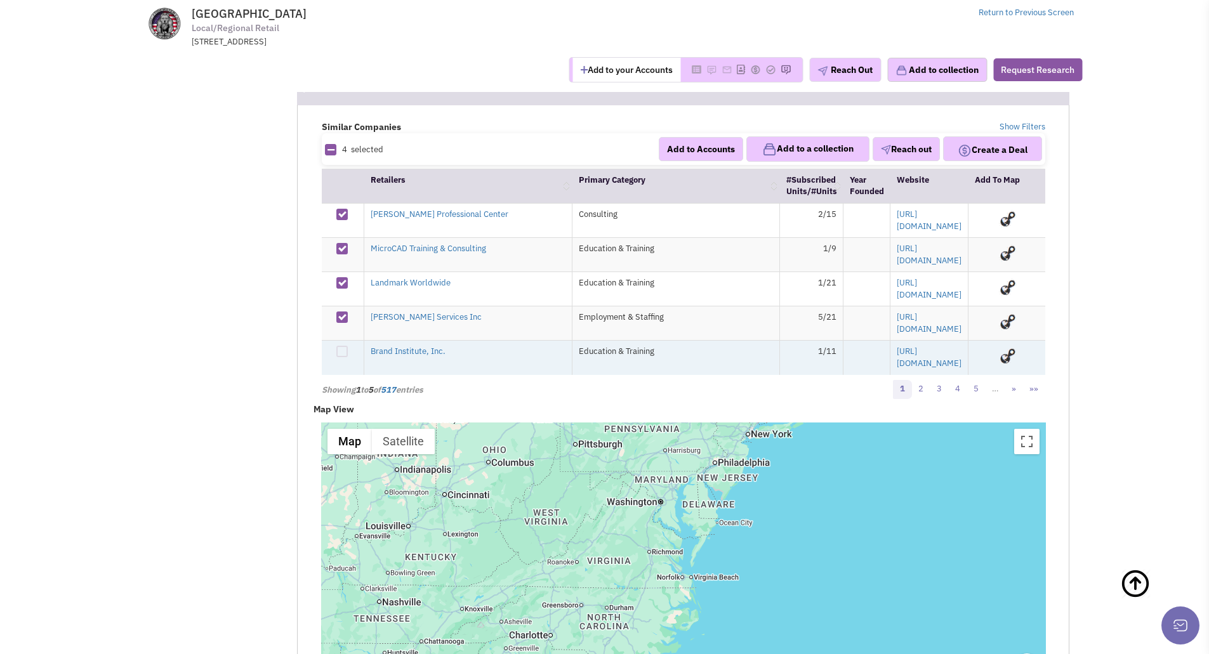
click at [344, 346] on div at bounding box center [341, 351] width 11 height 11
click at [349, 348] on input "checkbox" at bounding box center [353, 352] width 8 height 8
click at [343, 346] on div at bounding box center [341, 351] width 11 height 11
click at [349, 348] on input "checkbox" at bounding box center [353, 352] width 8 height 8
checkbox input "false"
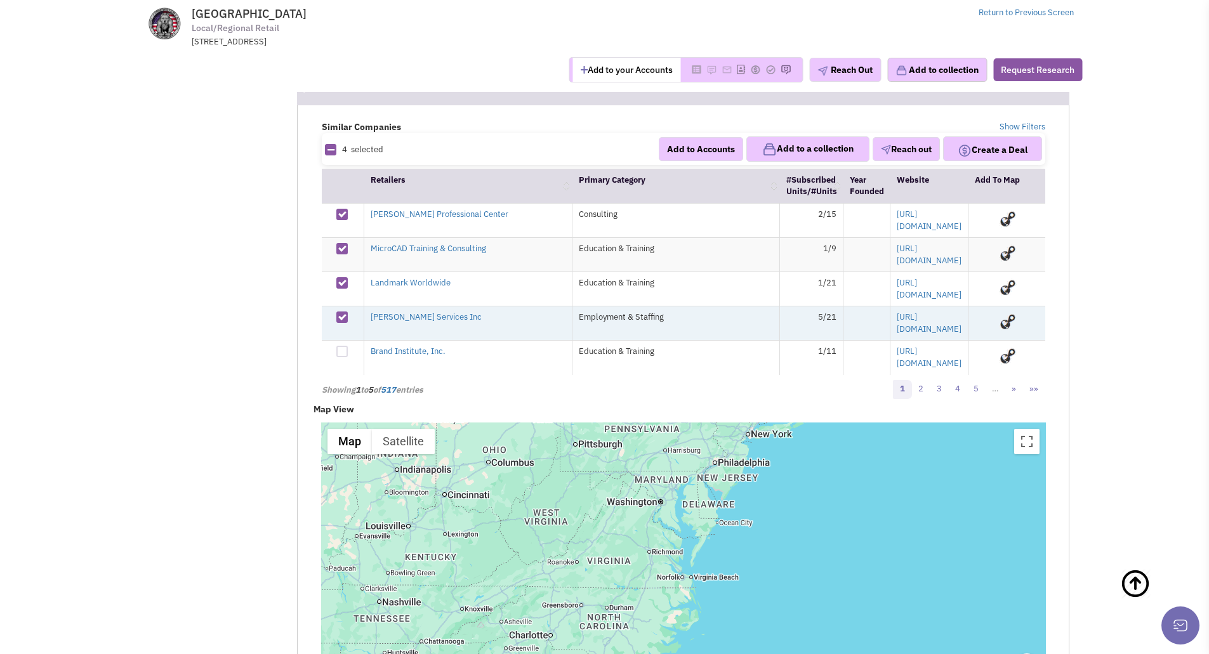
click at [344, 317] on div at bounding box center [341, 317] width 11 height 11
click at [349, 317] on input "checkbox" at bounding box center [353, 318] width 8 height 8
checkbox input "false"
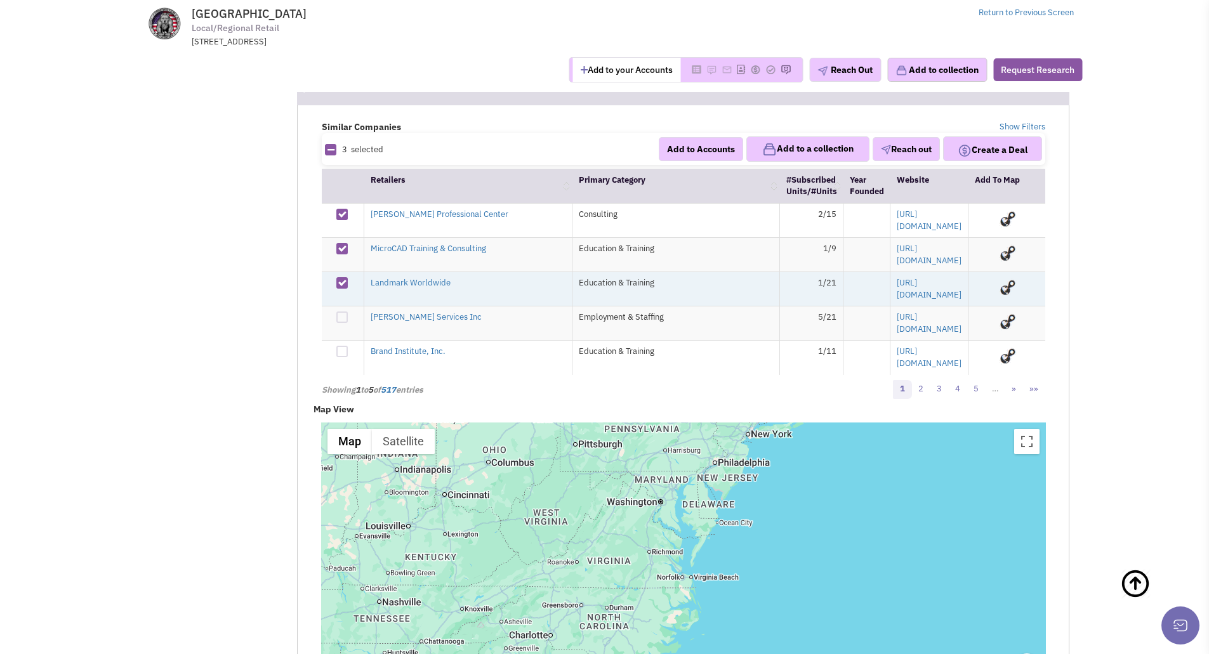
click at [345, 285] on div at bounding box center [341, 282] width 11 height 11
click at [349, 285] on input "checkbox" at bounding box center [353, 284] width 8 height 8
checkbox input "false"
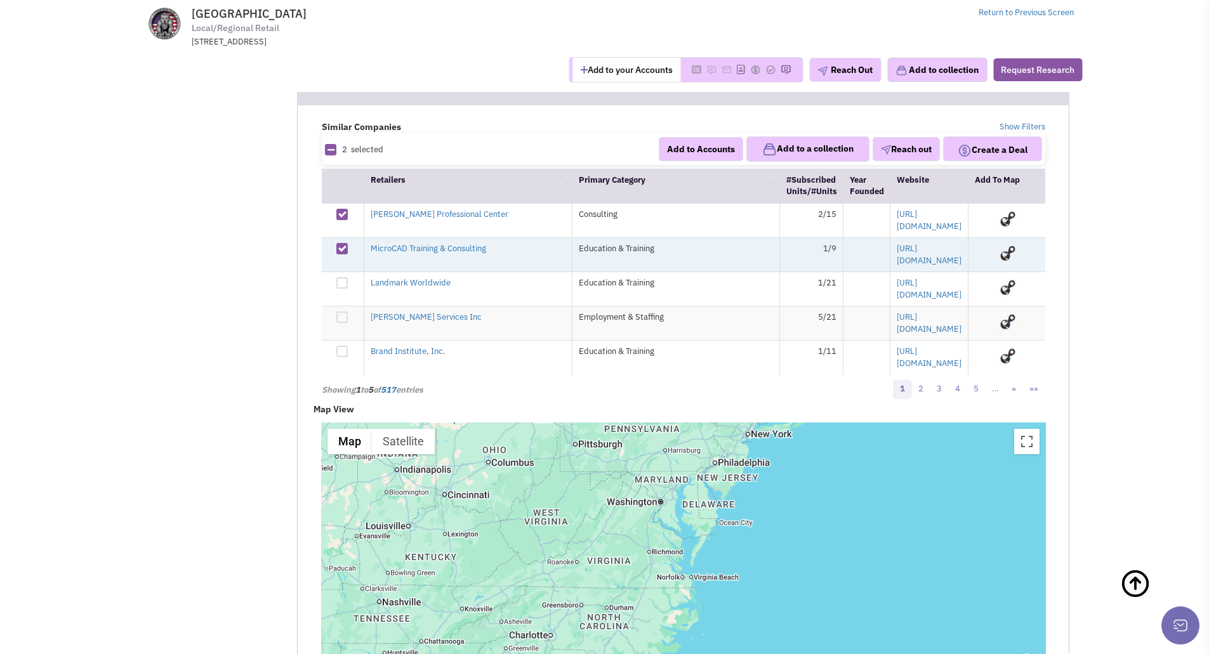
click at [342, 254] on div at bounding box center [341, 248] width 11 height 11
click at [349, 254] on input "checkbox" at bounding box center [353, 250] width 8 height 8
checkbox input "false"
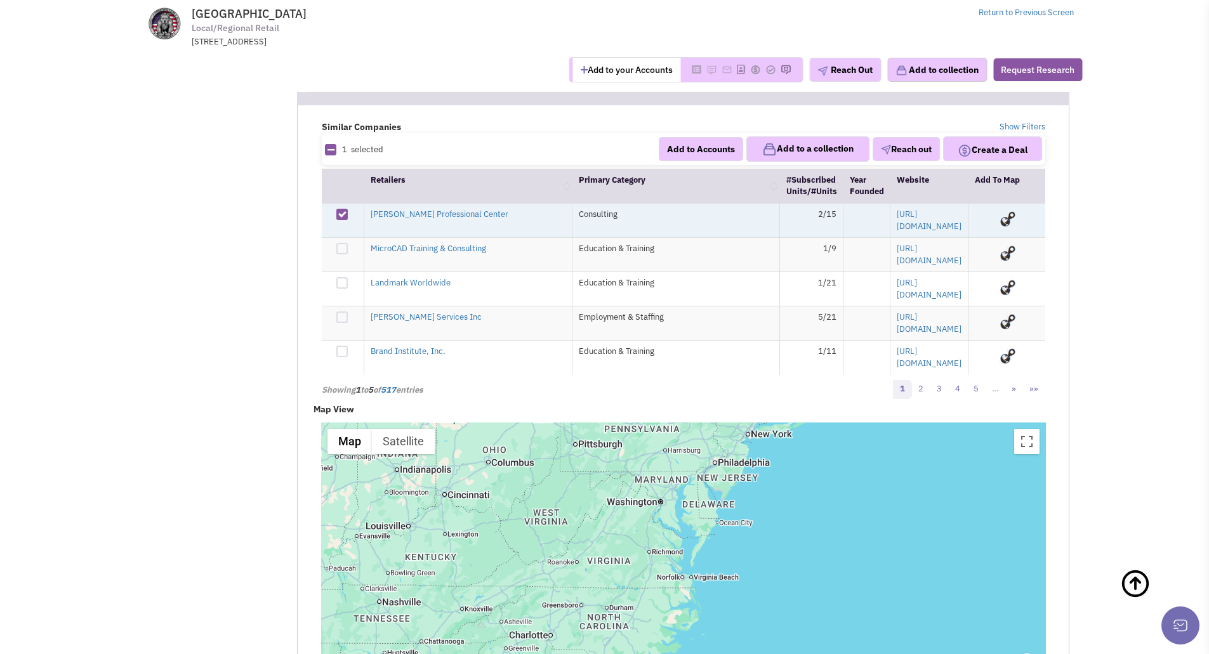
click at [343, 220] on div at bounding box center [341, 214] width 11 height 11
click at [349, 220] on input "checkbox" at bounding box center [353, 215] width 8 height 8
checkbox input "false"
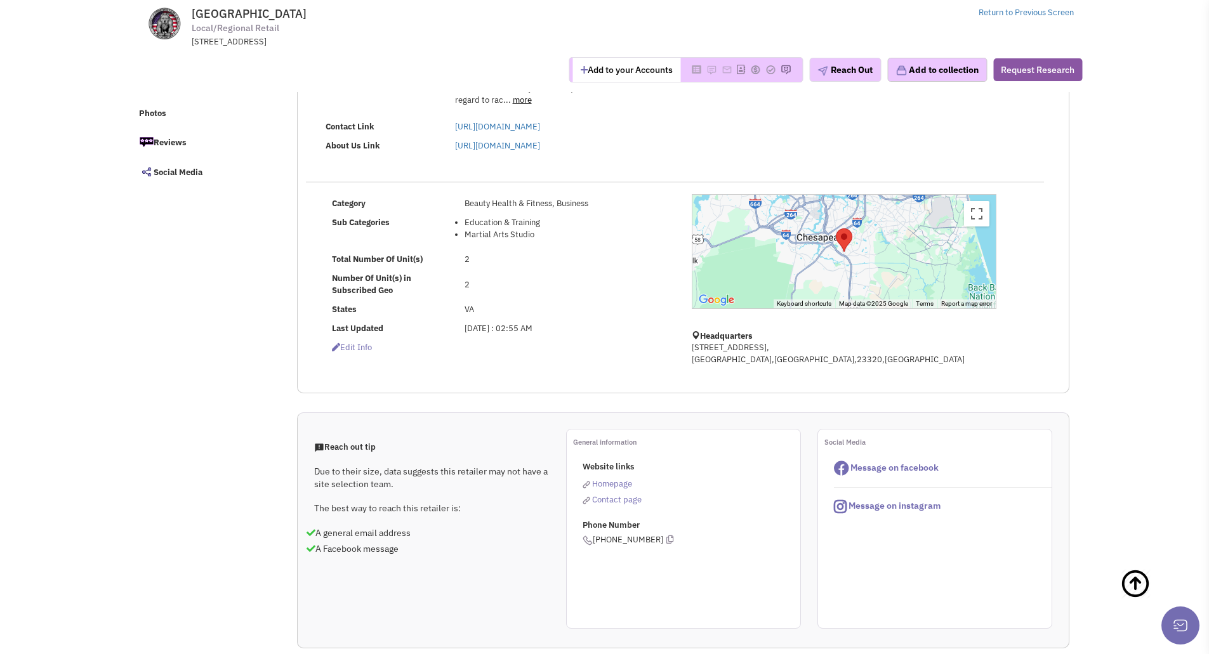
scroll to position [63, 0]
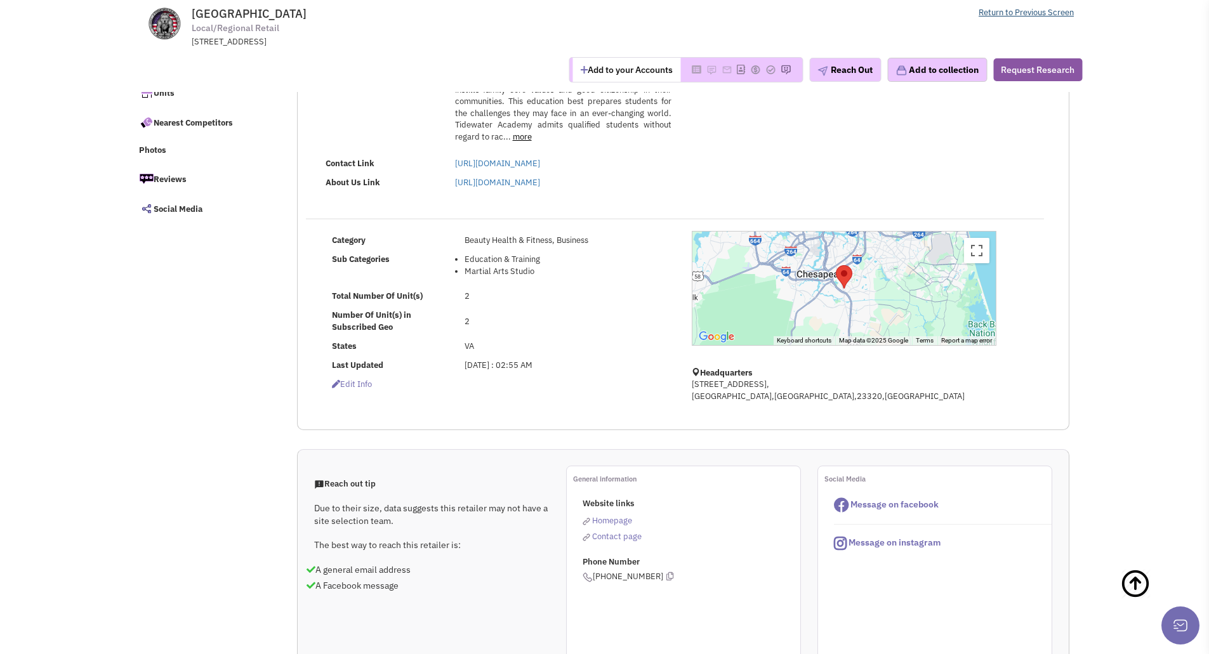
click at [1035, 13] on link "Return to Previous Screen" at bounding box center [1025, 12] width 95 height 11
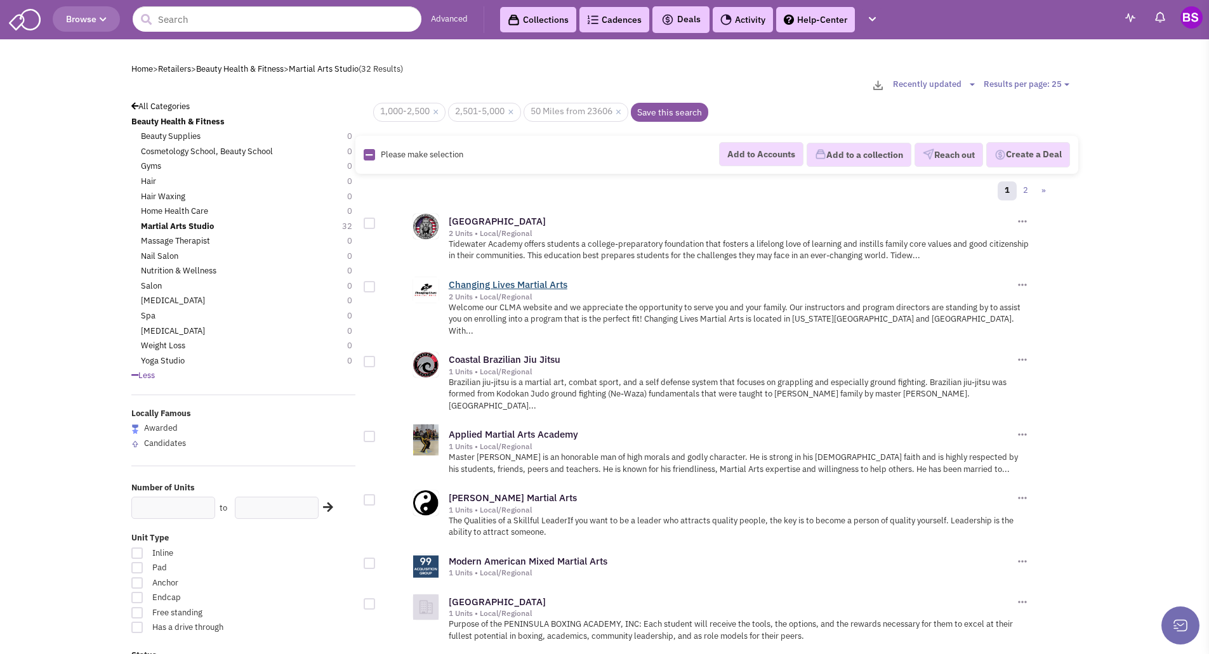
click at [479, 286] on link "Changing Lives Martial Arts" at bounding box center [508, 285] width 119 height 12
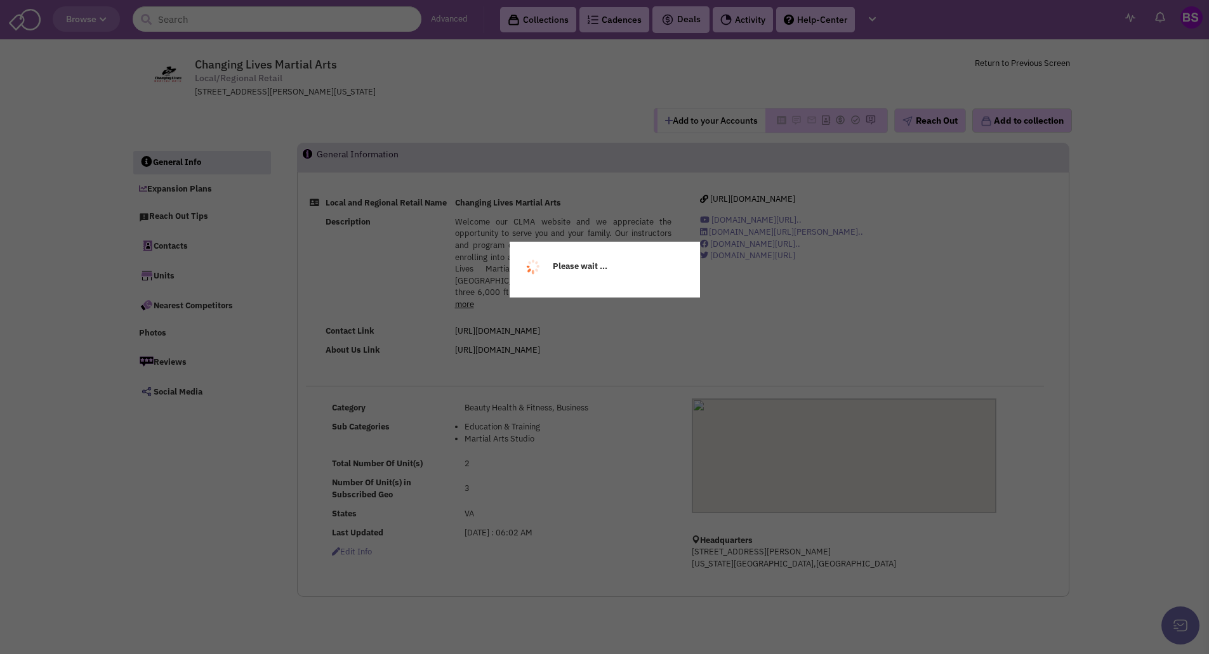
select select
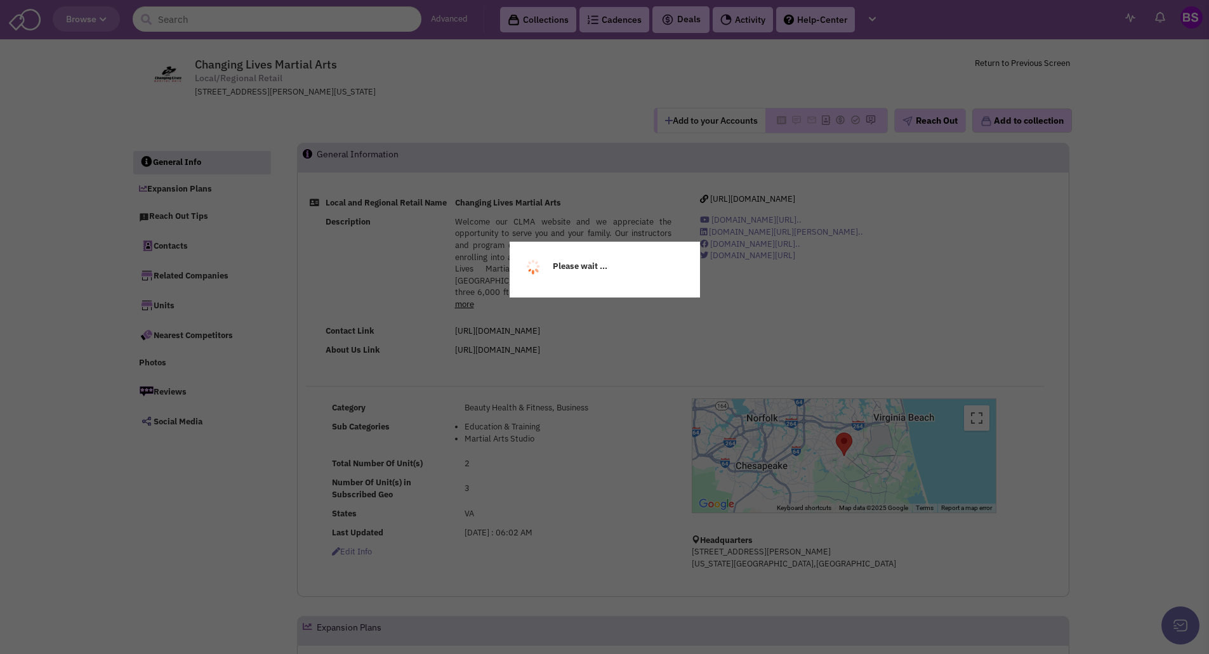
select select
